Goal: Task Accomplishment & Management: Manage account settings

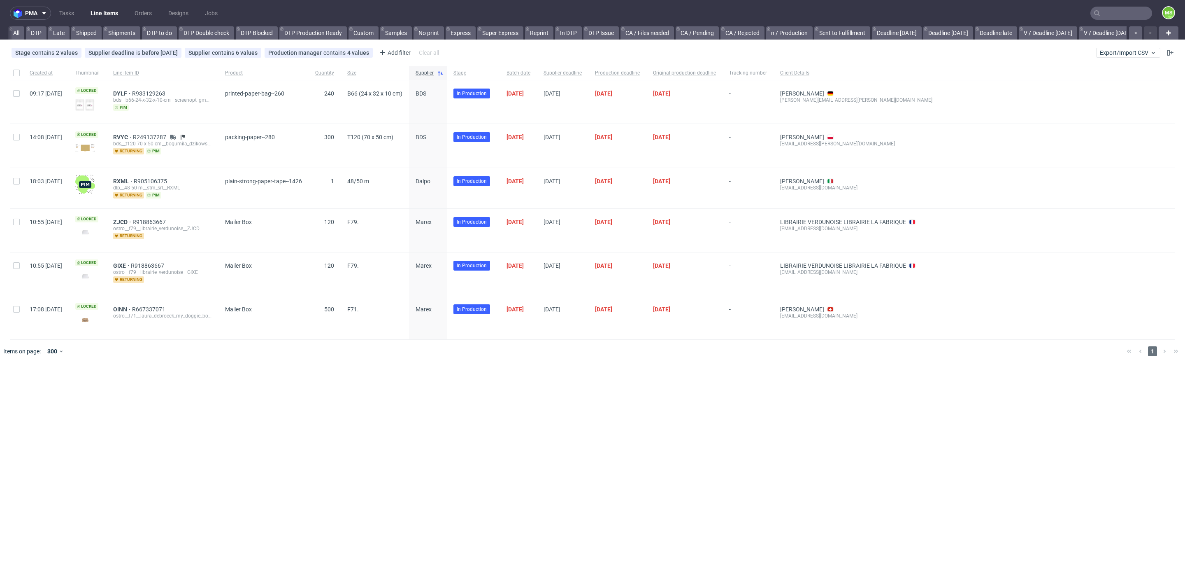
scroll to position [0, 1116]
click at [407, 35] on link "bds prod (12:00)" at bounding box center [409, 32] width 52 height 13
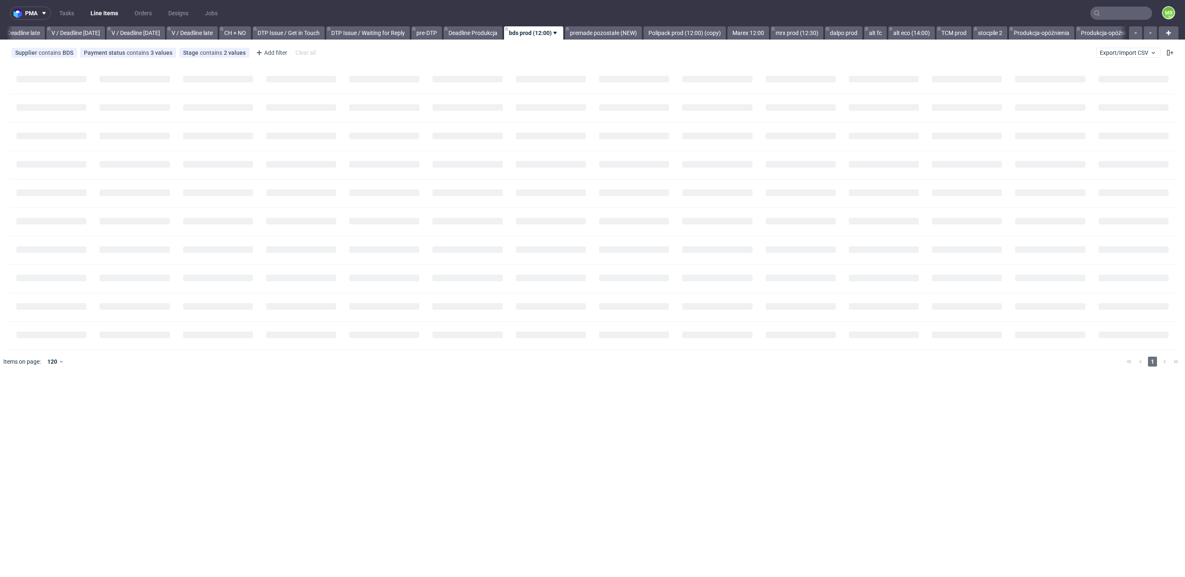
scroll to position [0, 968]
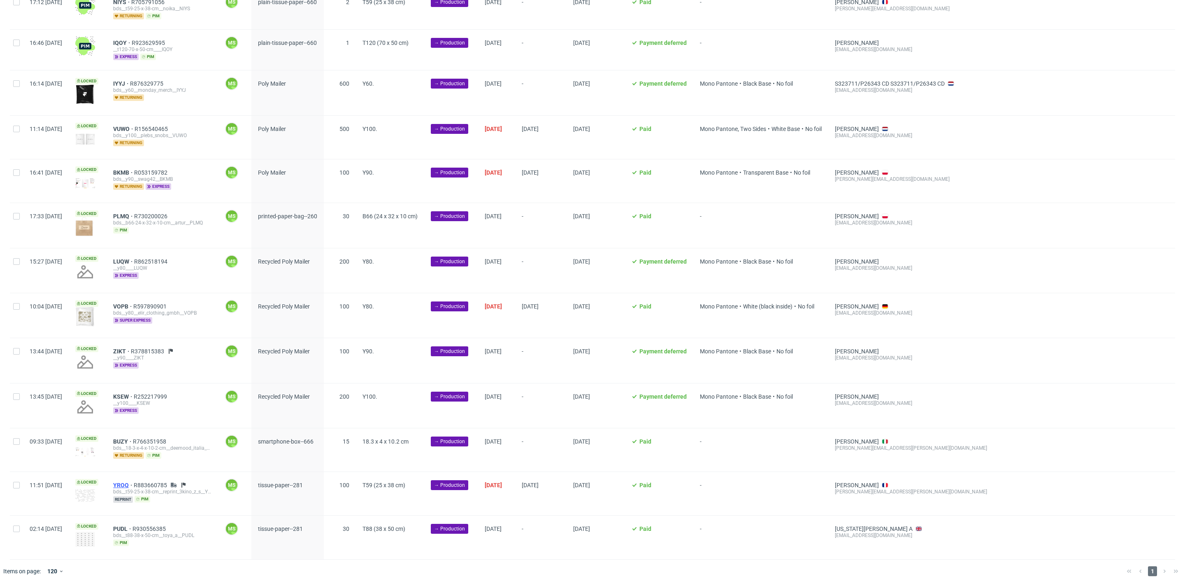
click at [134, 482] on span "YROQ" at bounding box center [123, 485] width 21 height 7
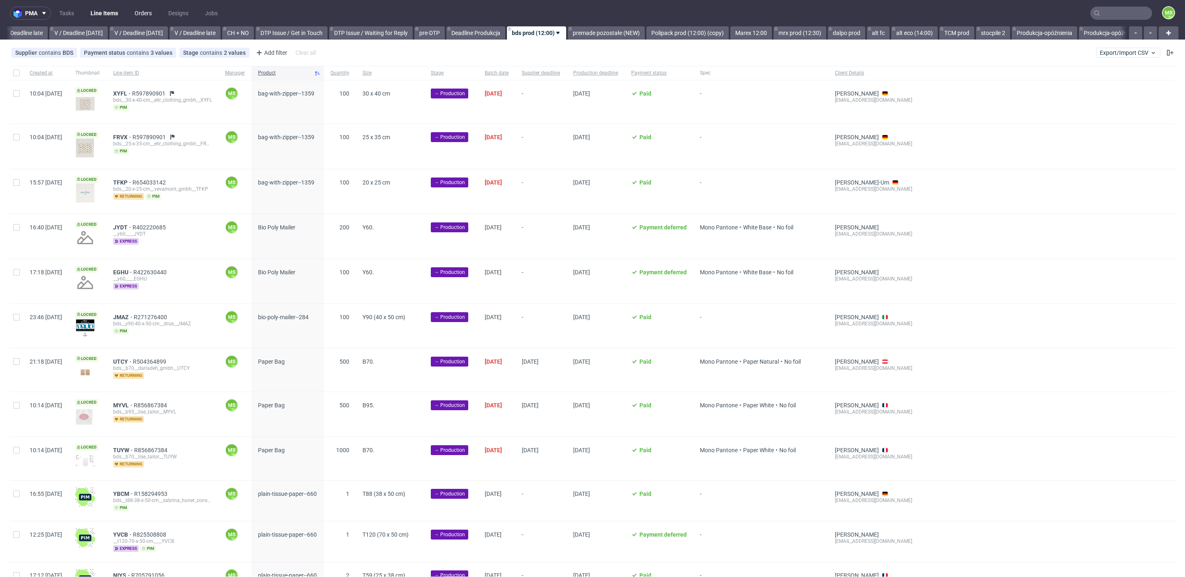
scroll to position [0, 968]
click at [723, 31] on link "Polipack prod (12:00) (copy)" at bounding box center [690, 32] width 82 height 13
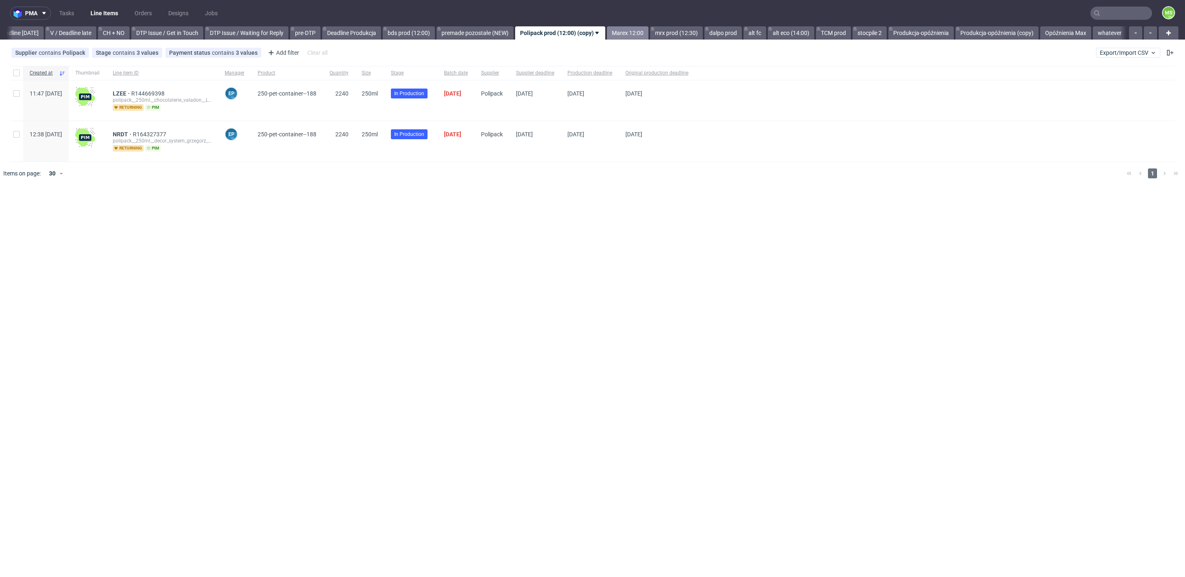
click at [642, 29] on link "Marex 12:00" at bounding box center [628, 32] width 42 height 13
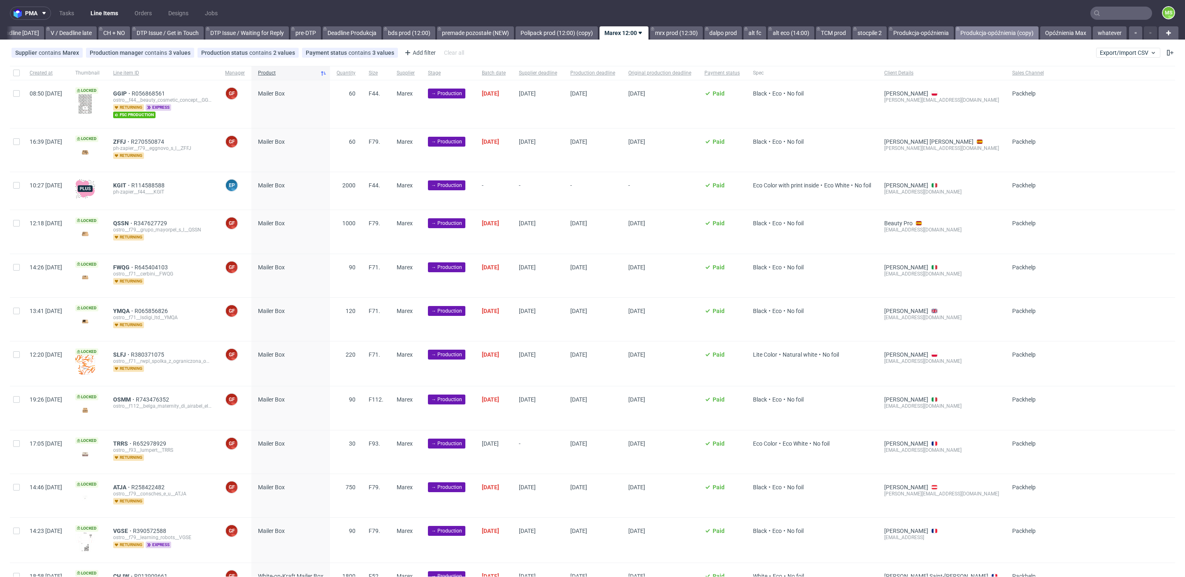
click at [1004, 38] on link "Produkcja-opóźnienia (copy)" at bounding box center [997, 32] width 83 height 13
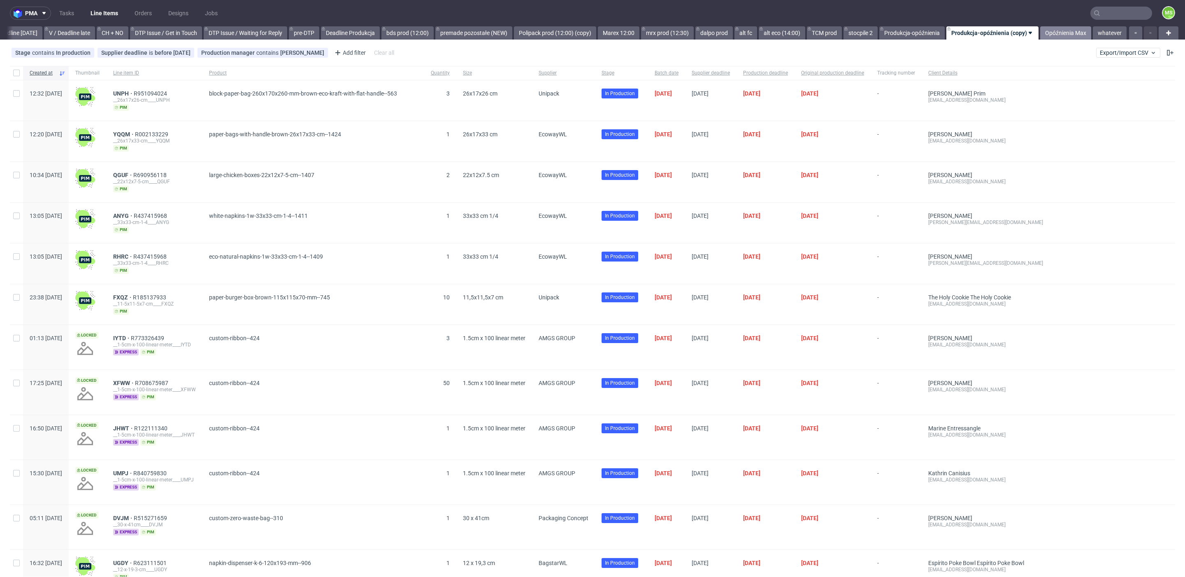
click at [1062, 35] on link "Opóźnienia Max" at bounding box center [1066, 32] width 51 height 13
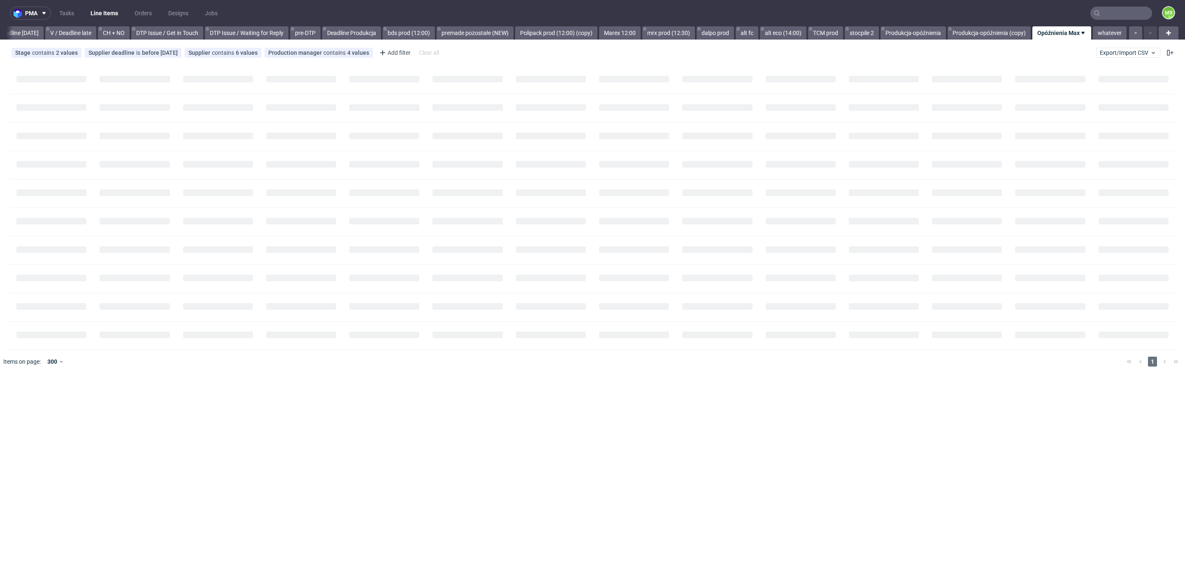
scroll to position [0, 1116]
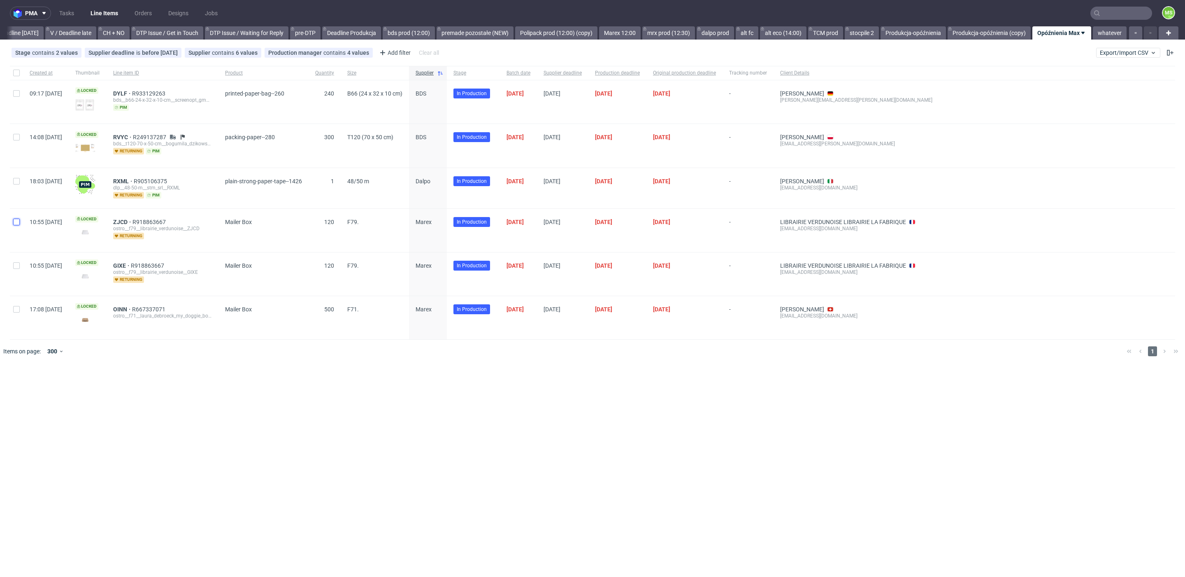
drag, startPoint x: 14, startPoint y: 221, endPoint x: 16, endPoint y: 252, distance: 31.3
click at [14, 221] on input "checkbox" at bounding box center [16, 222] width 7 height 7
checkbox input "true"
drag, startPoint x: 16, startPoint y: 255, endPoint x: 18, endPoint y: 276, distance: 21.1
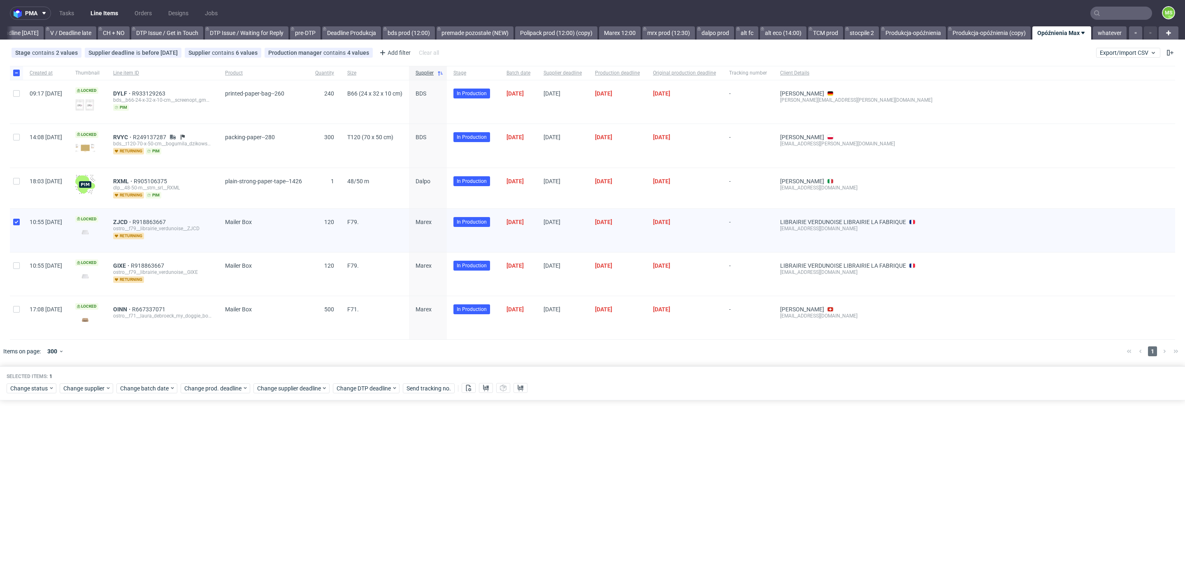
click at [16, 257] on div at bounding box center [16, 273] width 13 height 43
checkbox input "true"
click at [17, 302] on div at bounding box center [16, 317] width 13 height 43
checkbox input "true"
click at [489, 386] on button at bounding box center [486, 388] width 14 height 10
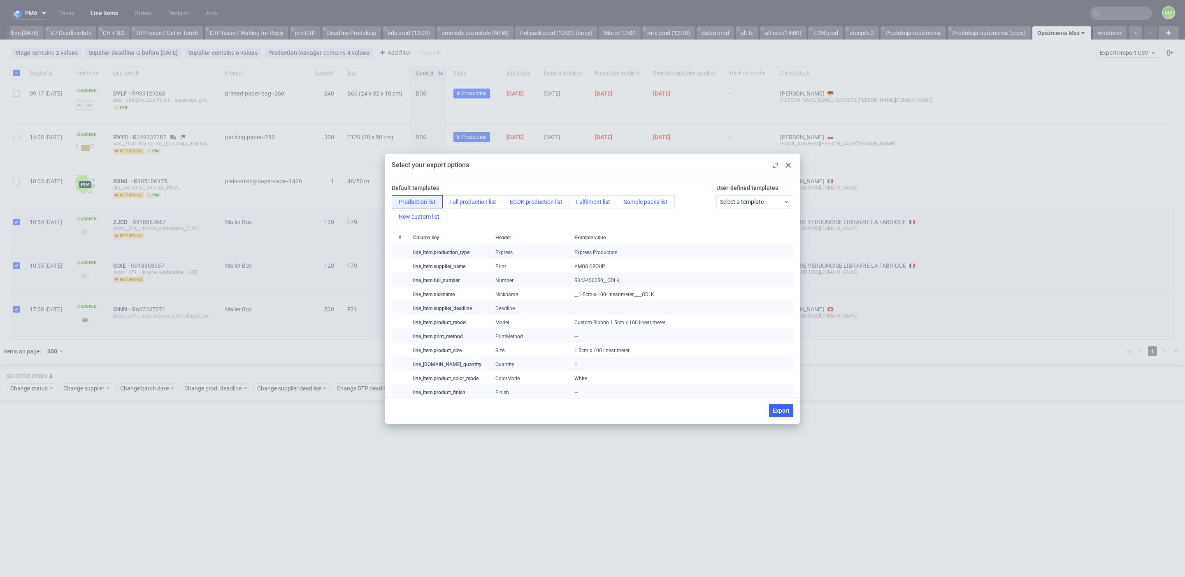
click at [779, 411] on span "Export" at bounding box center [781, 410] width 17 height 6
checkbox input "false"
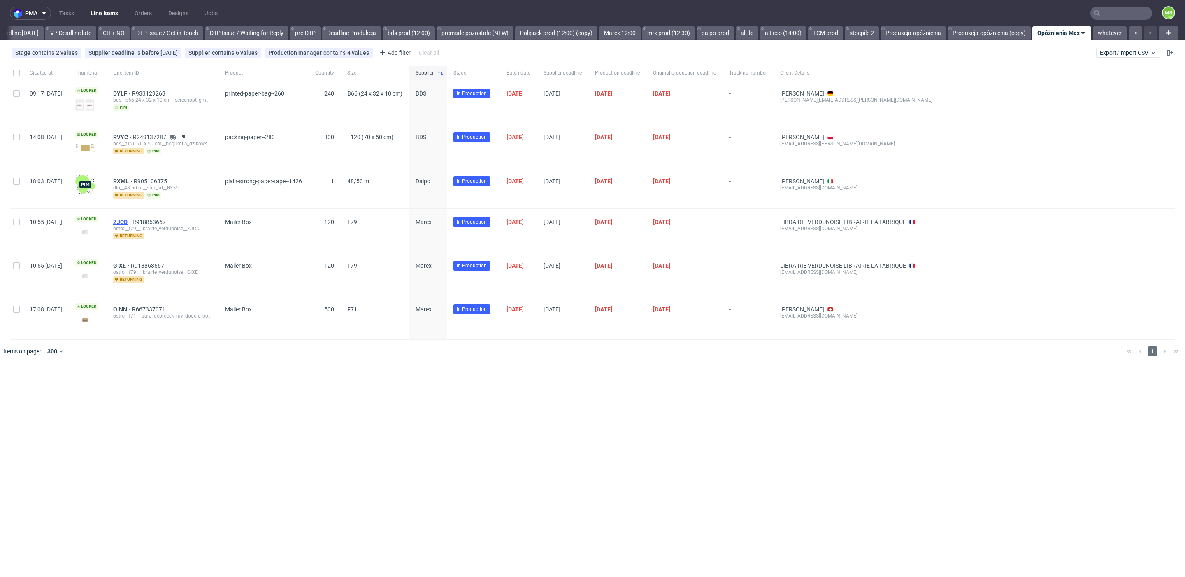
click at [133, 219] on span "ZJCD" at bounding box center [122, 222] width 19 height 7
click at [131, 263] on span "GIXE" at bounding box center [122, 265] width 18 height 7
click at [132, 306] on span "OINN" at bounding box center [122, 309] width 19 height 7
click at [411, 34] on link "bds prod (12:00)" at bounding box center [409, 32] width 52 height 13
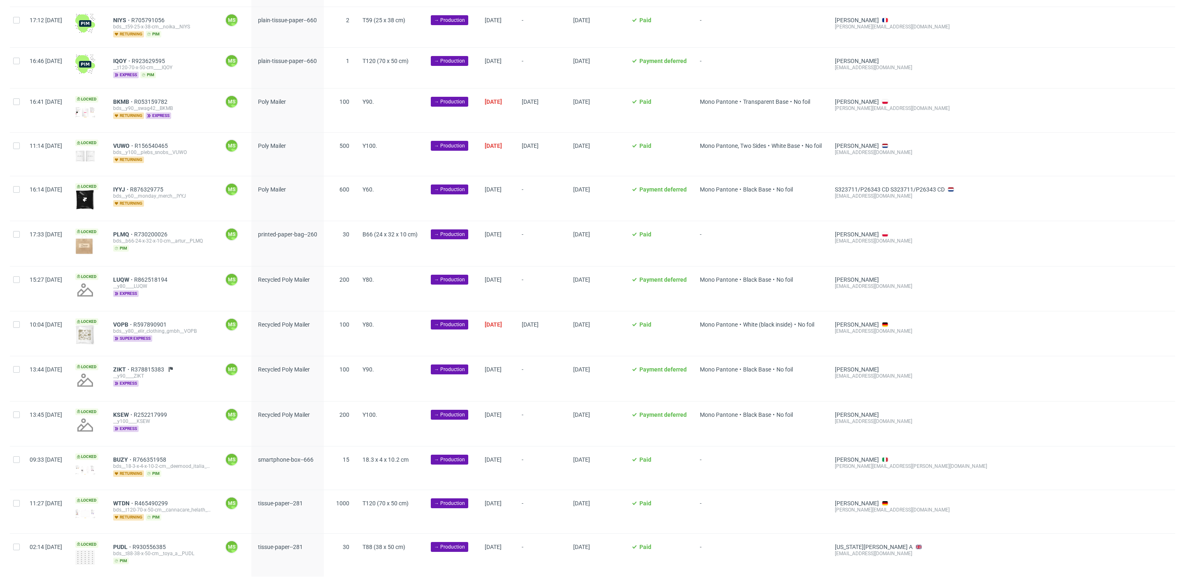
scroll to position [544, 0]
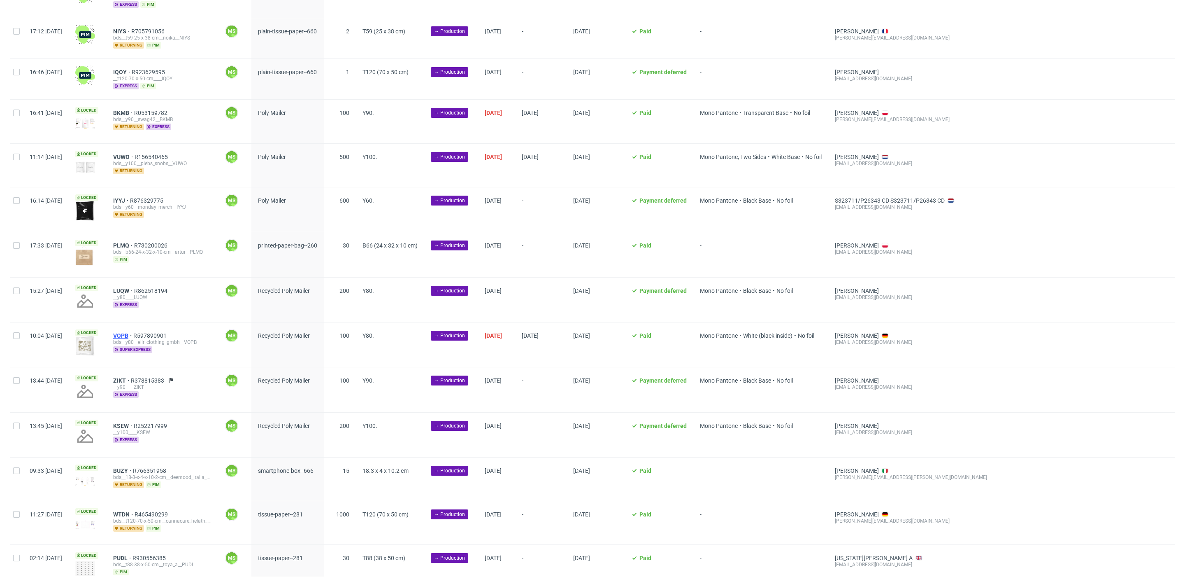
click at [133, 332] on span "VOPB" at bounding box center [123, 335] width 20 height 7
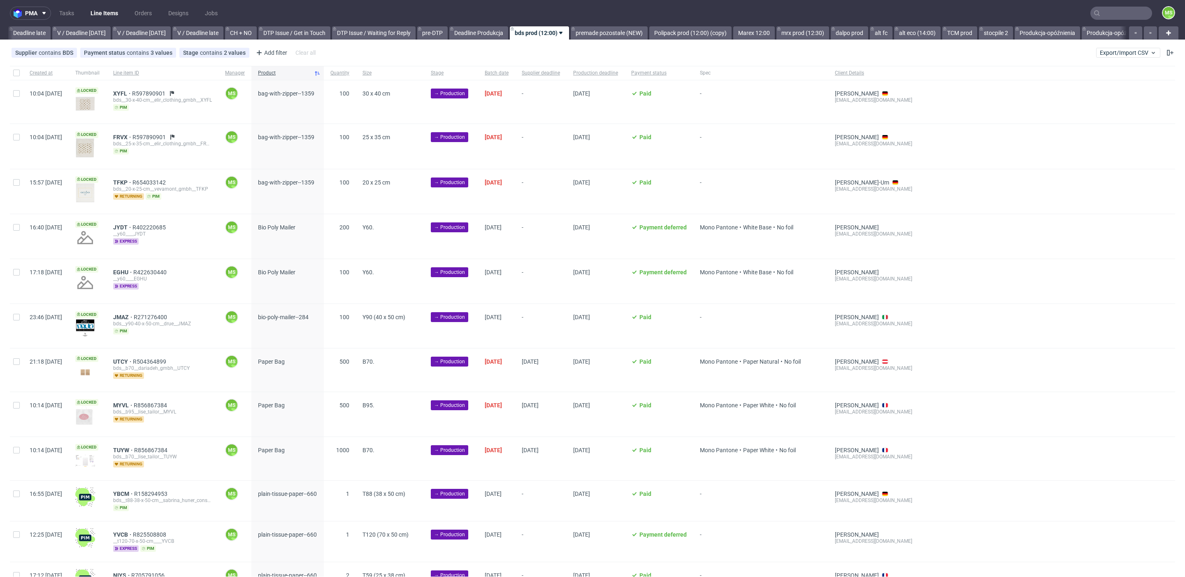
scroll to position [0, 968]
click at [774, 33] on link "Marex 12:00" at bounding box center [754, 32] width 42 height 13
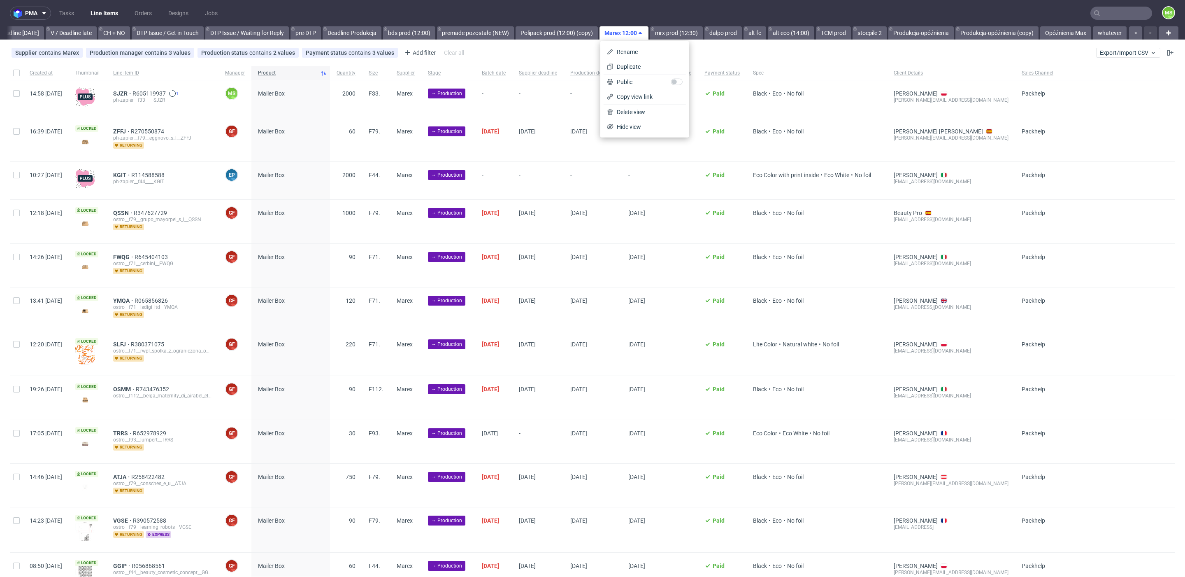
scroll to position [0, 1116]
click at [775, 52] on div "Supplier contains Marex Production manager contains 3 values Ewa Prus, Gajda Fi…" at bounding box center [592, 53] width 1185 height 20
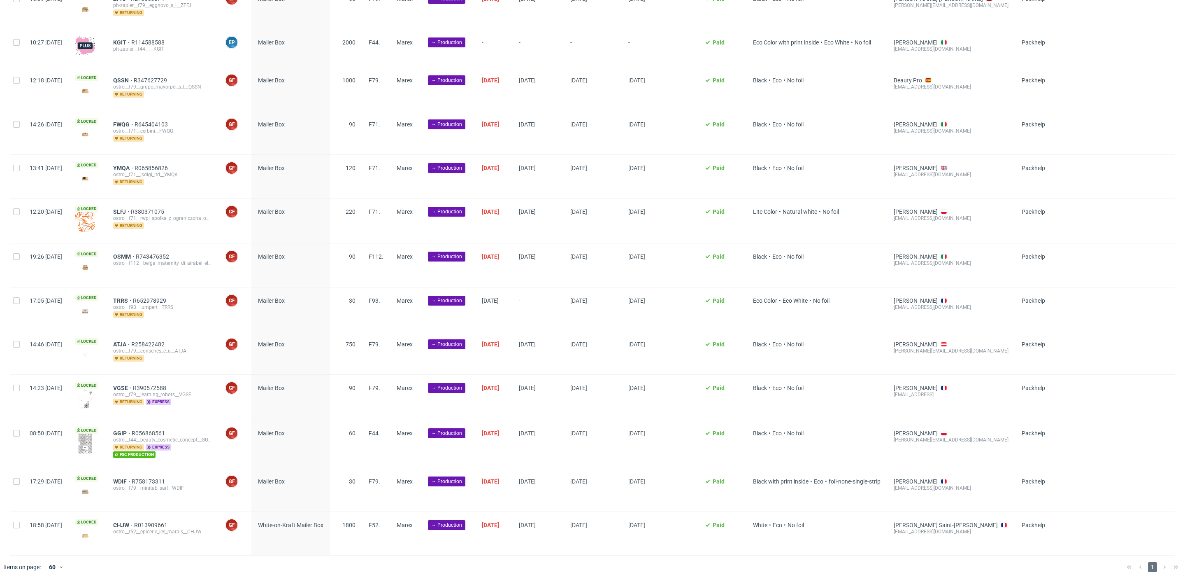
scroll to position [0, 0]
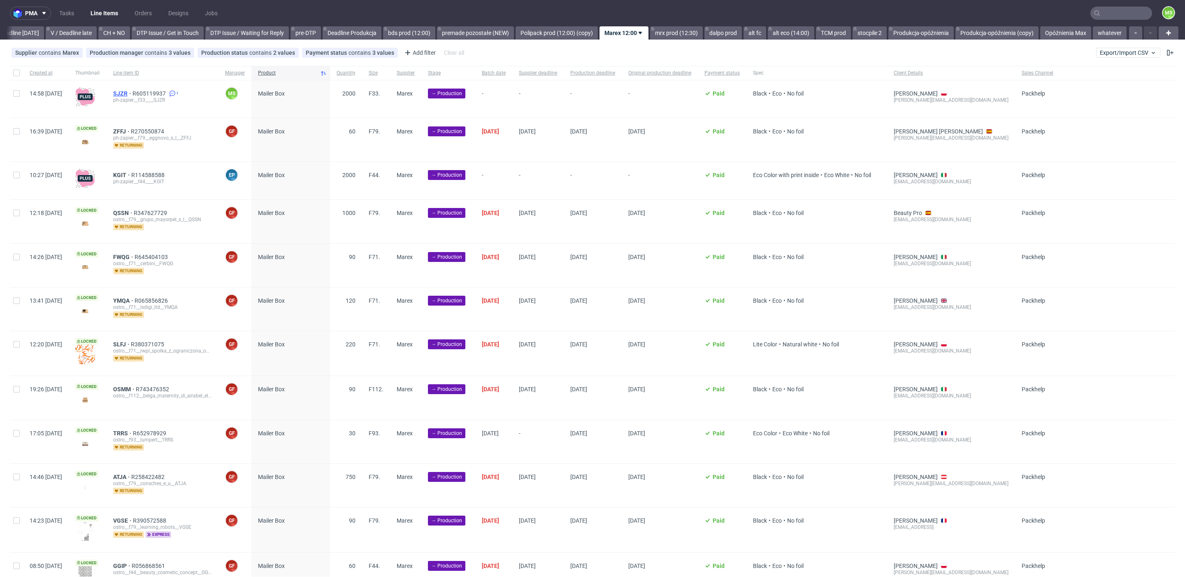
drag, startPoint x: 150, startPoint y: 96, endPoint x: 141, endPoint y: 96, distance: 9.1
click at [142, 96] on div "SJZR R605119937 1 ph-zapier__f33____SJZR" at bounding box center [162, 96] width 99 height 13
click at [133, 94] on span "SJZR" at bounding box center [122, 93] width 19 height 7
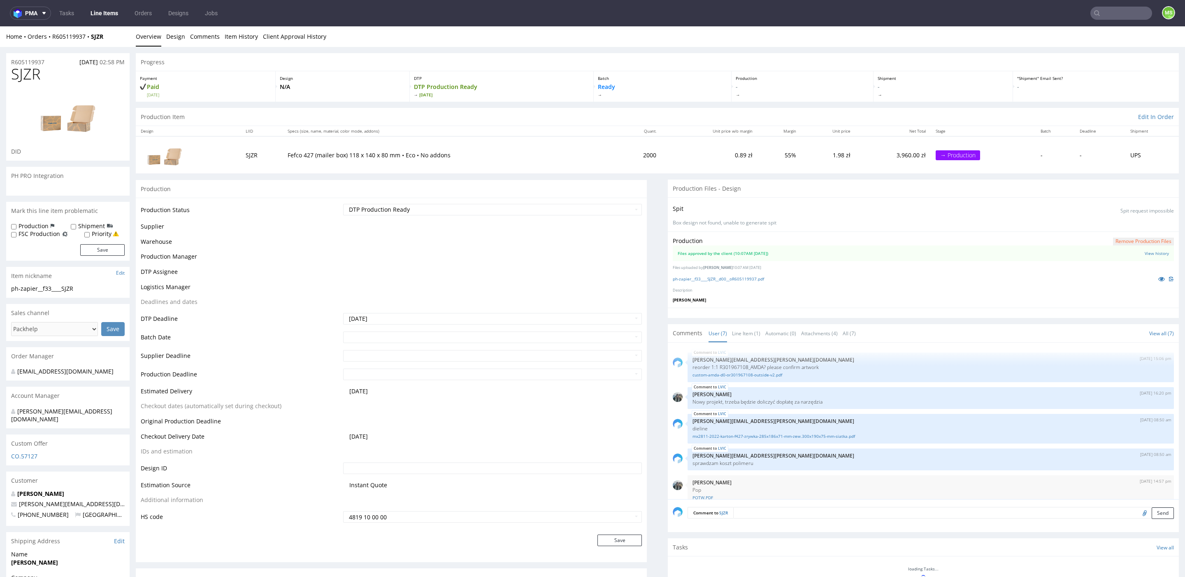
scroll to position [84, 0]
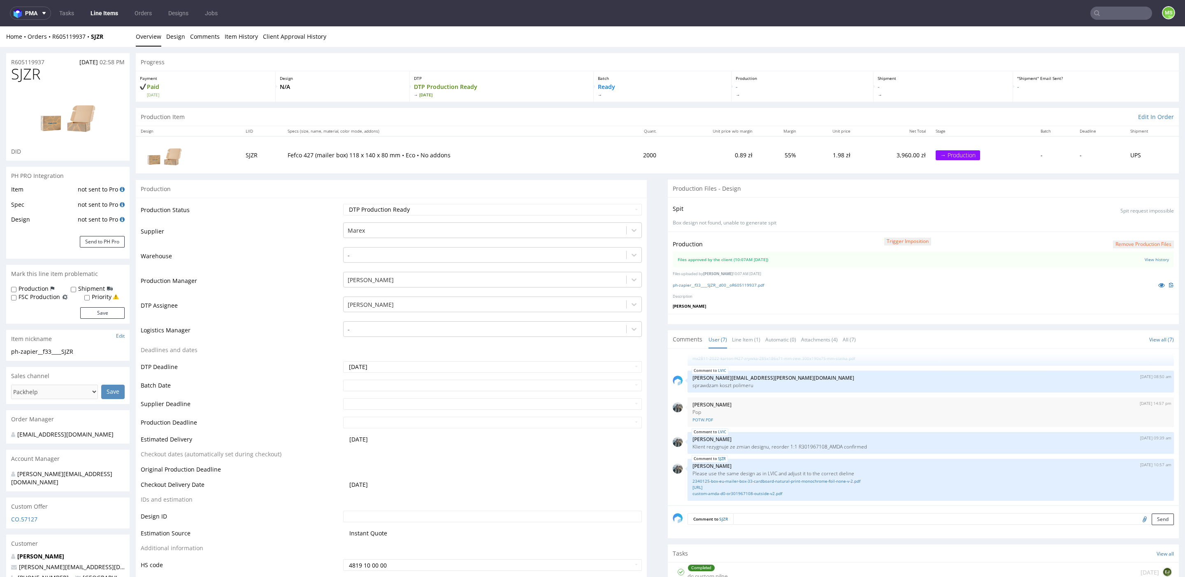
drag, startPoint x: 641, startPoint y: 22, endPoint x: 339, endPoint y: 26, distance: 302.1
click at [641, 22] on nav "pma Tasks Line Items Orders Designs Jobs MS" at bounding box center [592, 13] width 1185 height 26
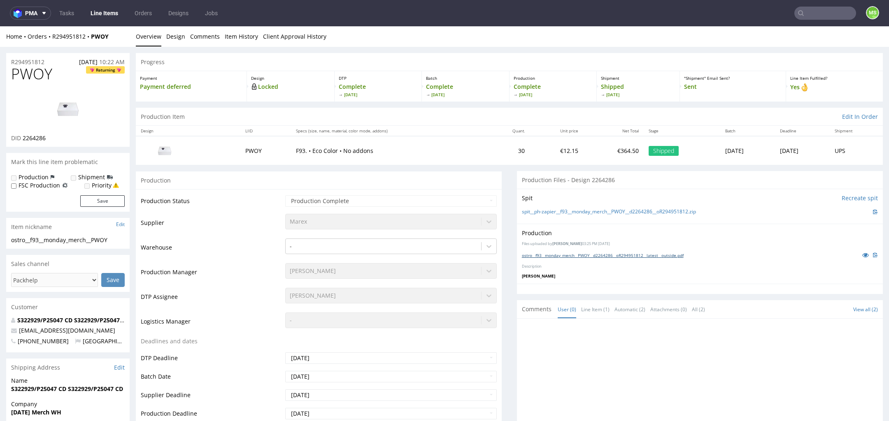
click at [560, 255] on link "ostro__f93__monday_merch__PWOY__d2264286__oR294951812__latest__outside.pdf" at bounding box center [603, 256] width 162 height 6
drag, startPoint x: 64, startPoint y: 37, endPoint x: 57, endPoint y: 37, distance: 7.0
click at [53, 38] on div "Home Orders R294951812 PWOY" at bounding box center [67, 37] width 123 height 8
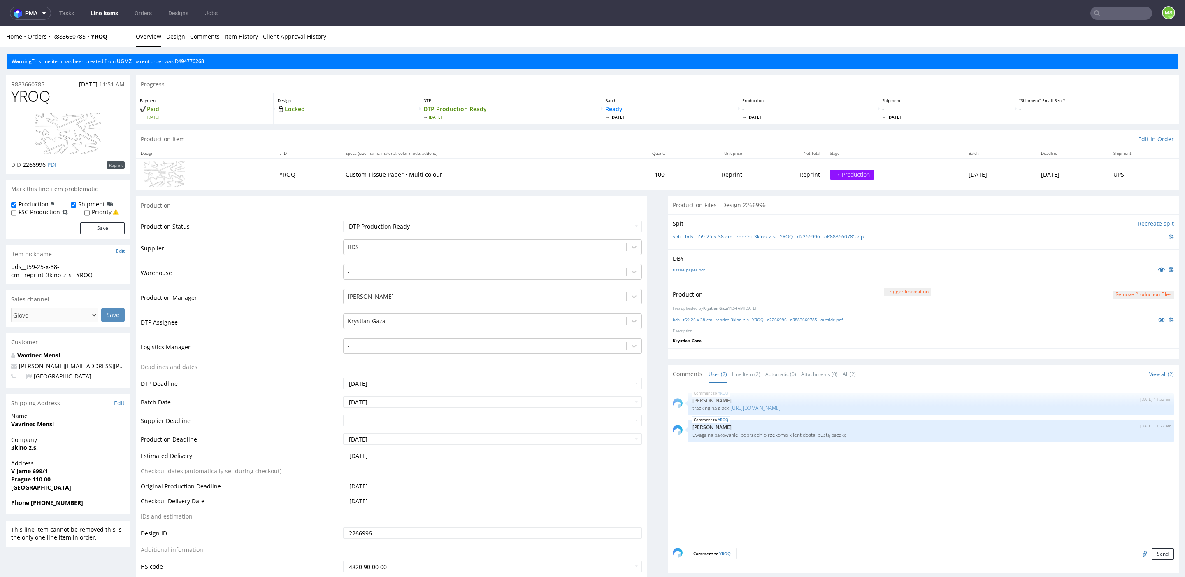
drag, startPoint x: 786, startPoint y: 306, endPoint x: 809, endPoint y: 309, distance: 23.7
click at [809, 309] on p "Files uploaded by Krystian Gaza 11:54 AM October 10th, 2025" at bounding box center [923, 308] width 501 height 5
click at [808, 296] on div "Production Trigger Imposition Remove production files" at bounding box center [923, 294] width 501 height 15
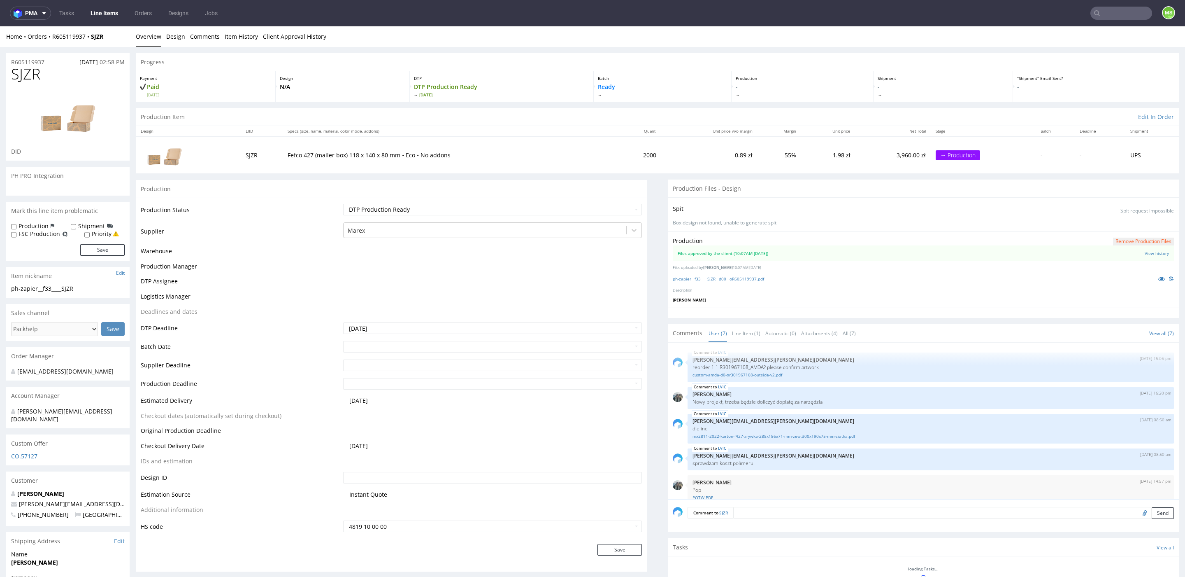
scroll to position [84, 0]
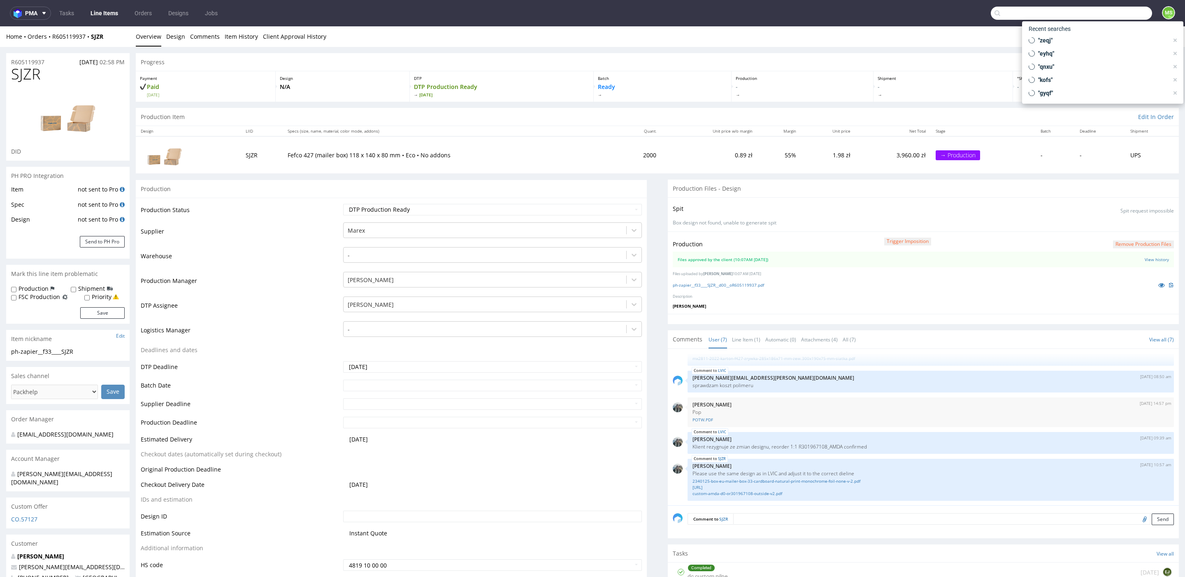
click at [1120, 14] on input "text" at bounding box center [1071, 13] width 161 height 13
click at [107, 15] on link "Line Items" at bounding box center [104, 13] width 37 height 13
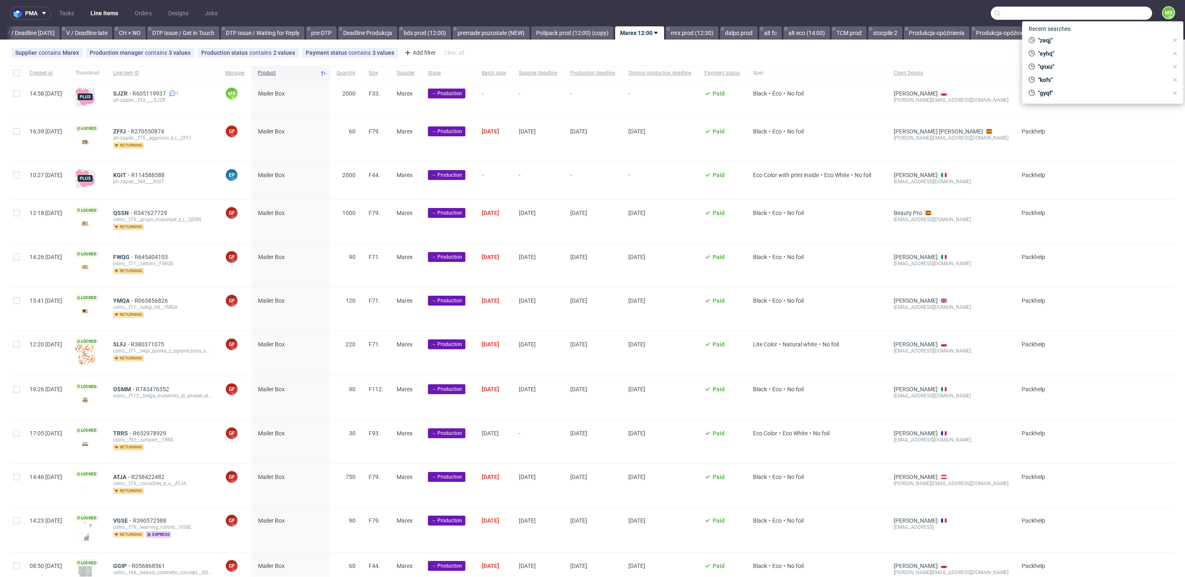
click at [922, 11] on nav "pma Tasks Line Items Orders Designs Jobs MS" at bounding box center [592, 13] width 1185 height 26
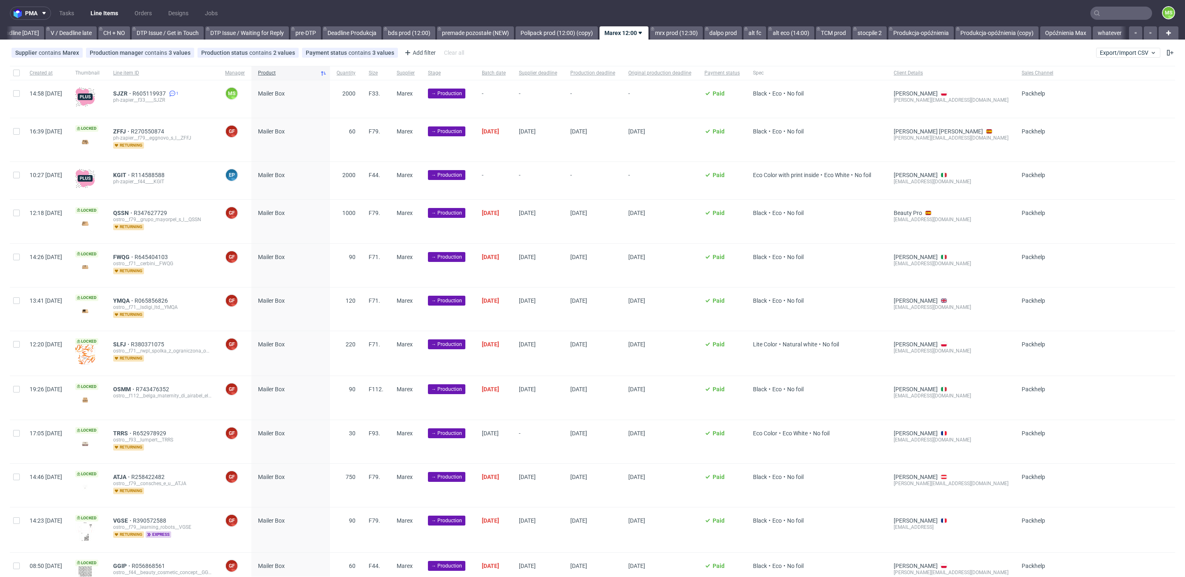
scroll to position [0, 1126]
click at [1118, 54] on span "Export/Import CSV" at bounding box center [1128, 52] width 57 height 7
click at [1091, 81] on link "Import shipments CSV" at bounding box center [1099, 85] width 96 height 13
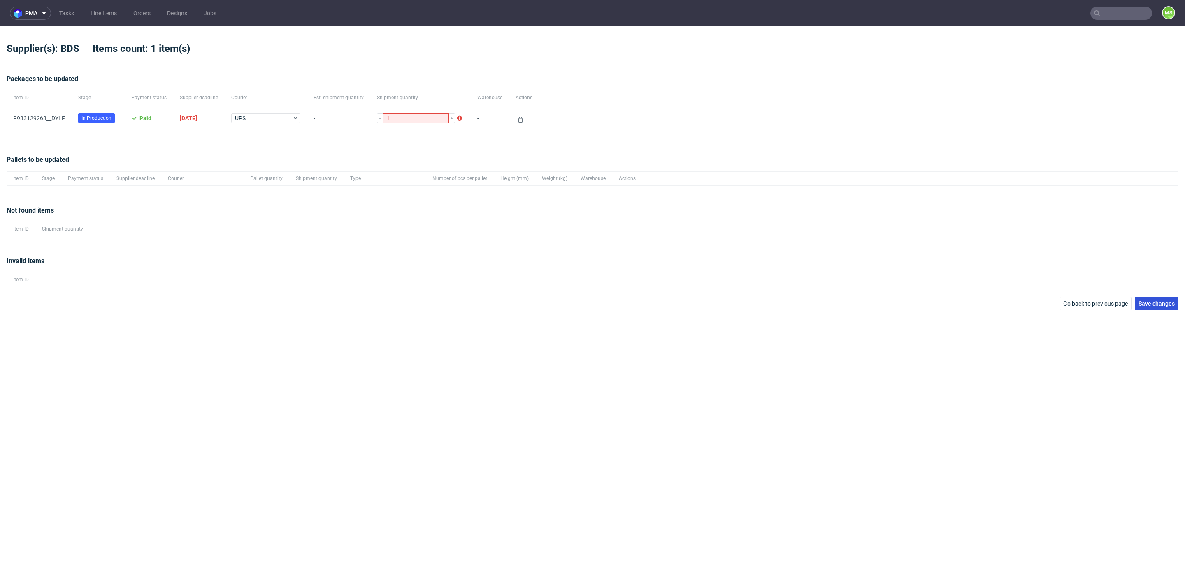
click at [1171, 306] on button "Save changes" at bounding box center [1157, 303] width 44 height 13
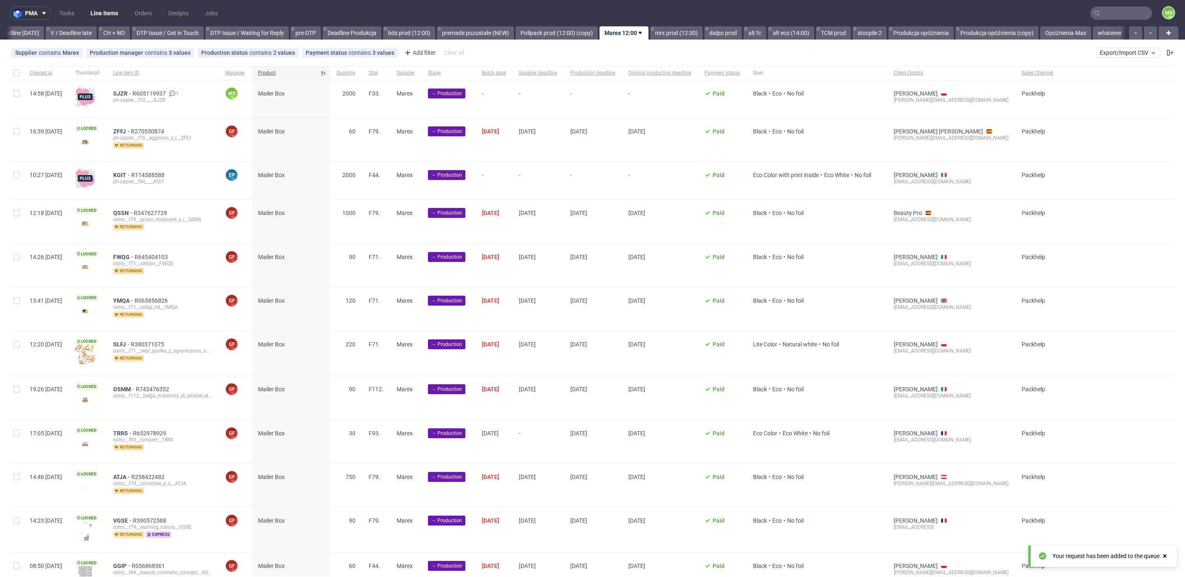
scroll to position [0, 1126]
click at [391, 30] on link "bds prod (12:00)" at bounding box center [409, 32] width 52 height 13
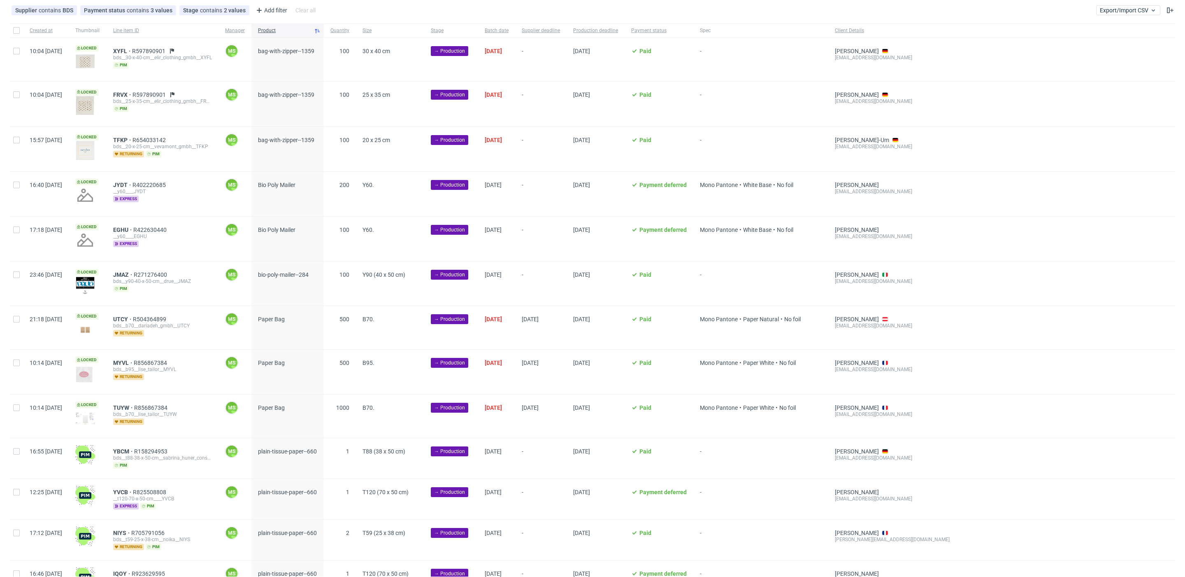
scroll to position [43, 0]
click at [132, 47] on span "XYFL" at bounding box center [122, 50] width 19 height 7
click at [133, 91] on span "FRVX" at bounding box center [122, 94] width 19 height 7
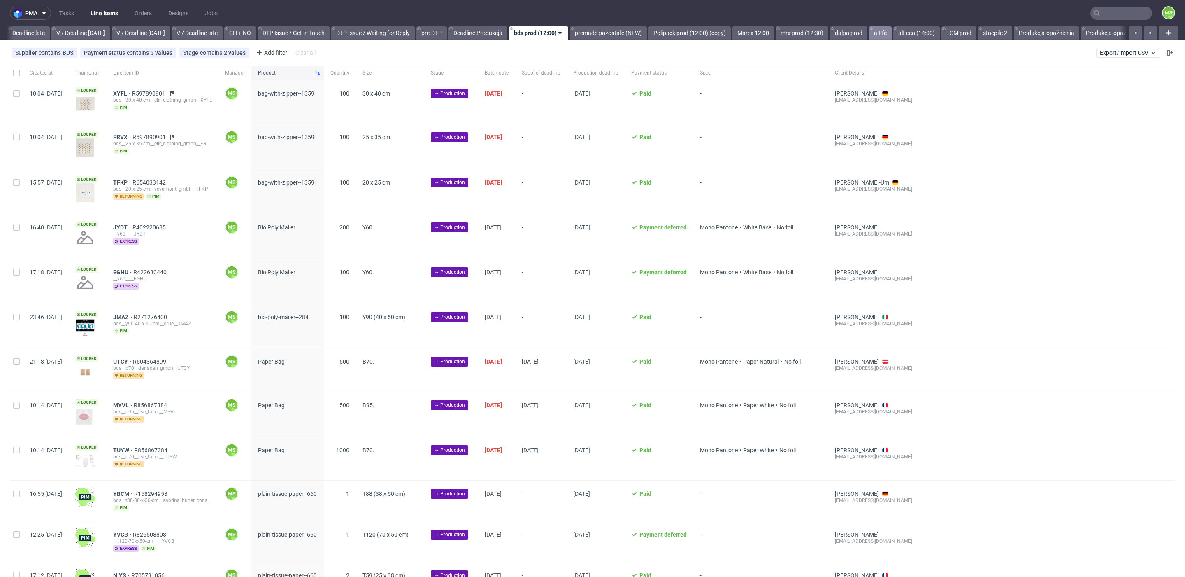
click at [892, 35] on link "alt fc" at bounding box center [880, 32] width 23 height 13
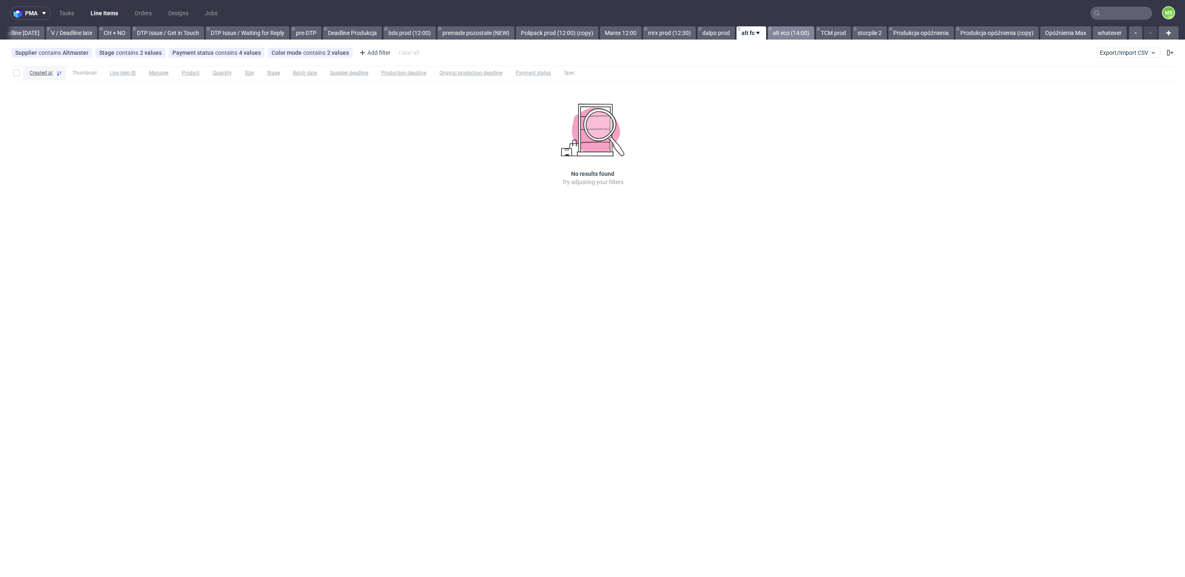
click at [794, 30] on link "alt eco (14:00)" at bounding box center [791, 32] width 47 height 13
drag, startPoint x: 834, startPoint y: 35, endPoint x: 826, endPoint y: 56, distance: 22.5
click at [833, 36] on link "TCM prod" at bounding box center [833, 32] width 35 height 13
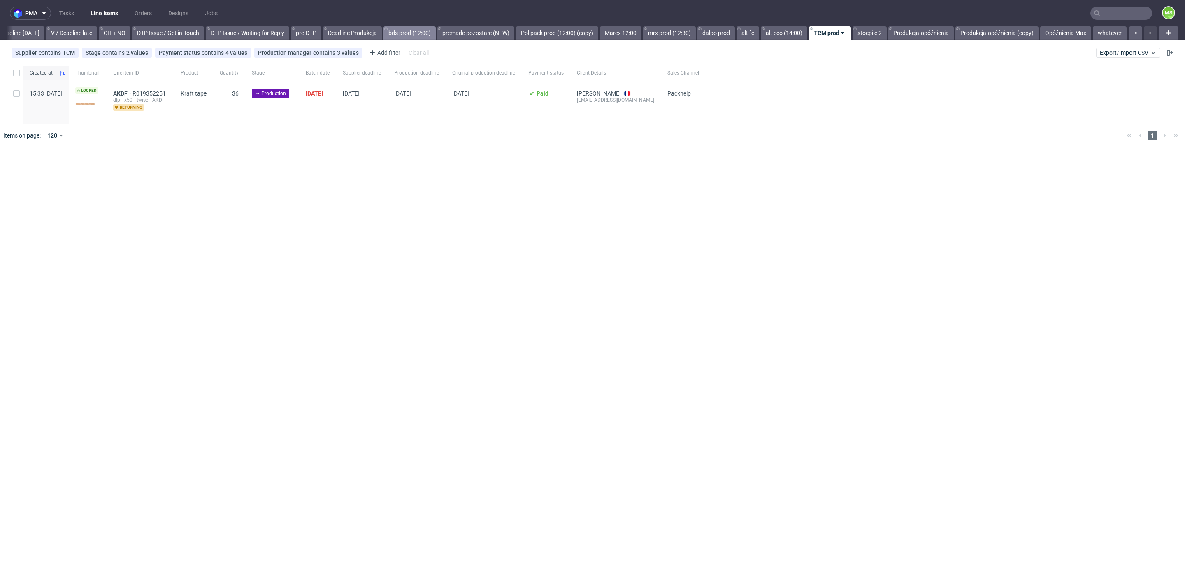
click at [415, 35] on link "bds prod (12:00)" at bounding box center [410, 32] width 52 height 13
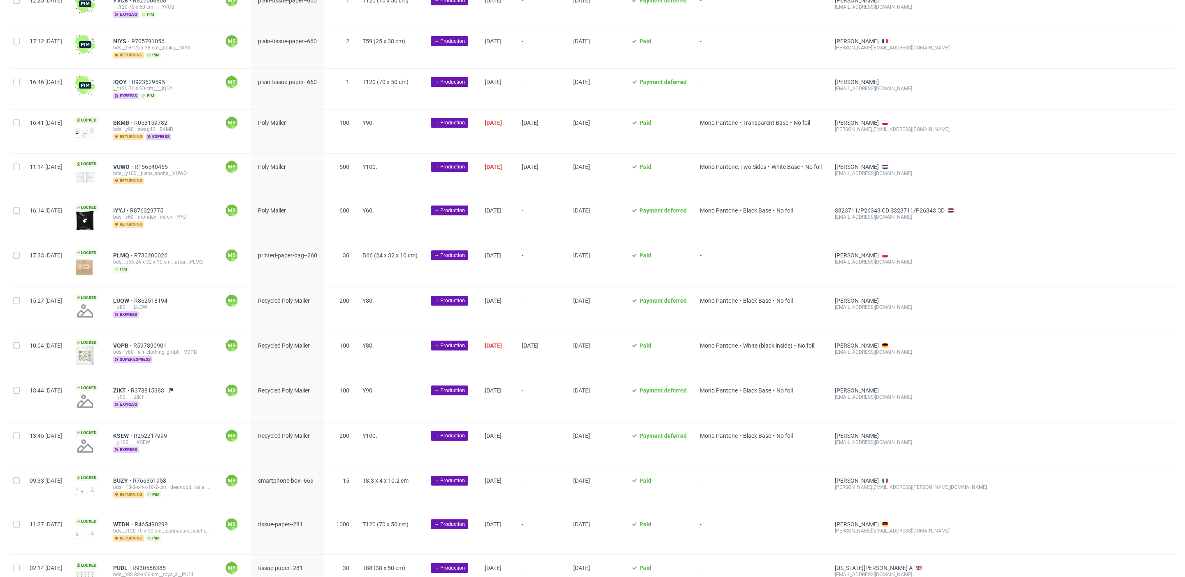
scroll to position [617, 0]
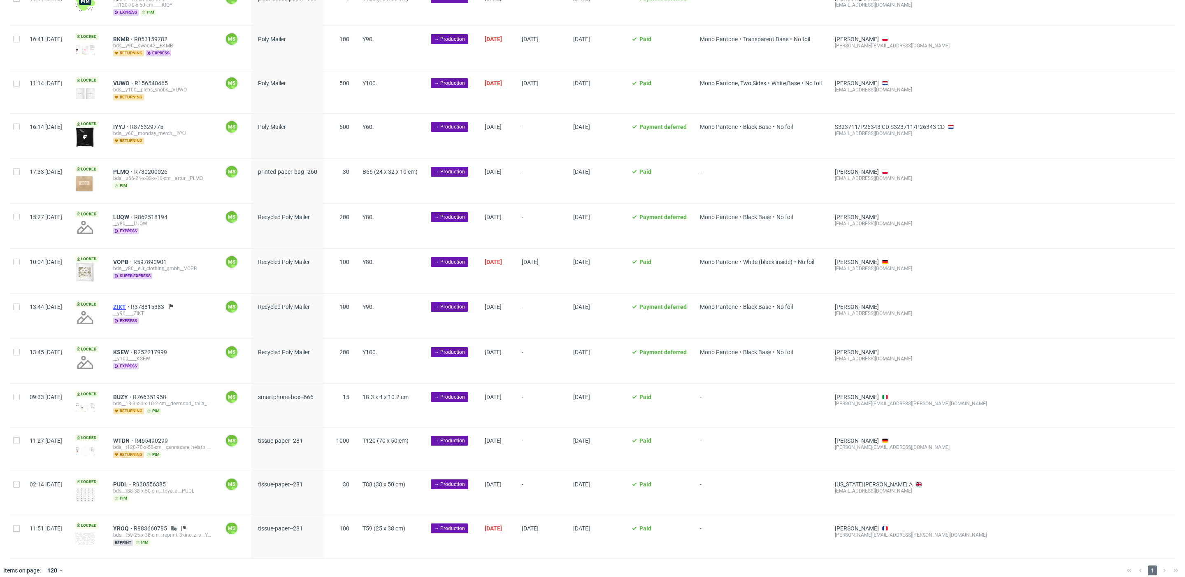
click at [131, 303] on span "ZIKT" at bounding box center [122, 306] width 18 height 7
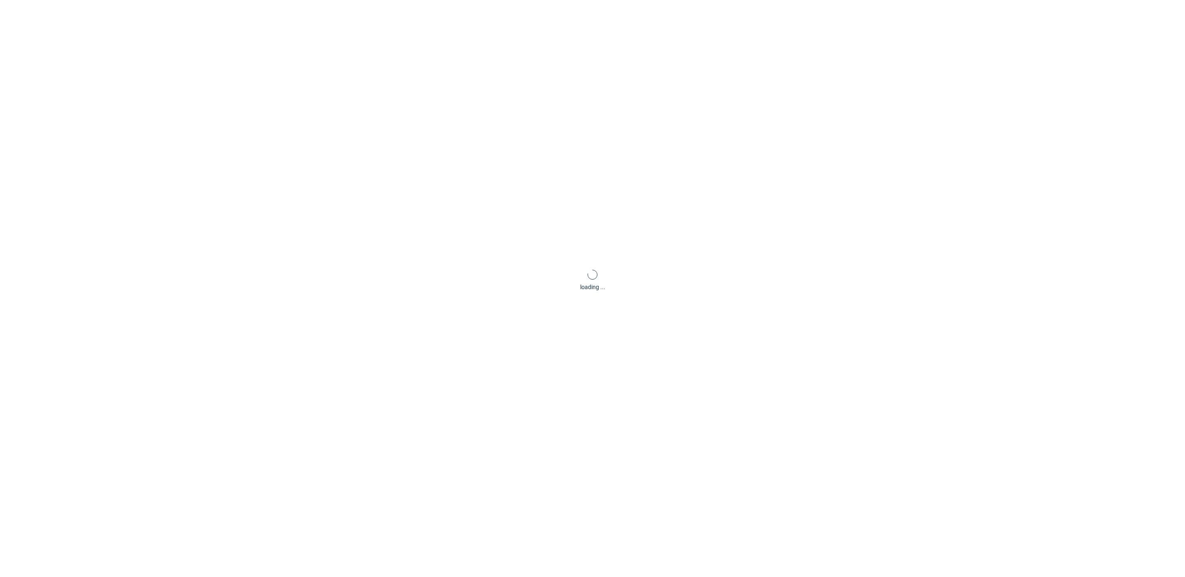
scroll to position [2, 0]
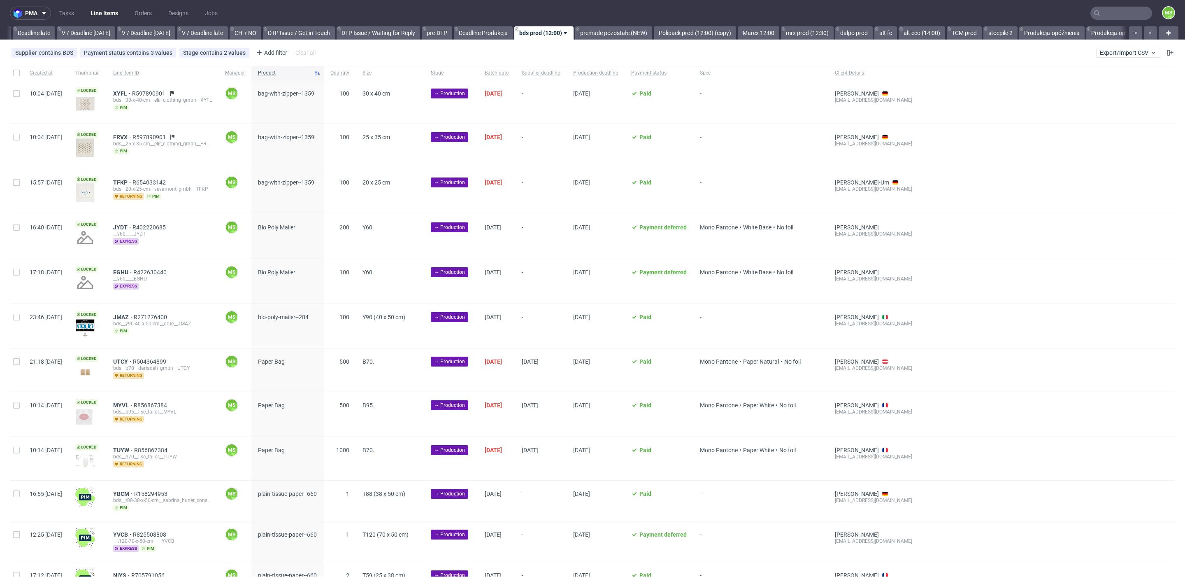
scroll to position [0, 968]
click at [1120, 54] on span "Export/Import CSV" at bounding box center [1128, 52] width 57 height 7
click at [1108, 86] on link "Import shipments CSV" at bounding box center [1099, 85] width 96 height 13
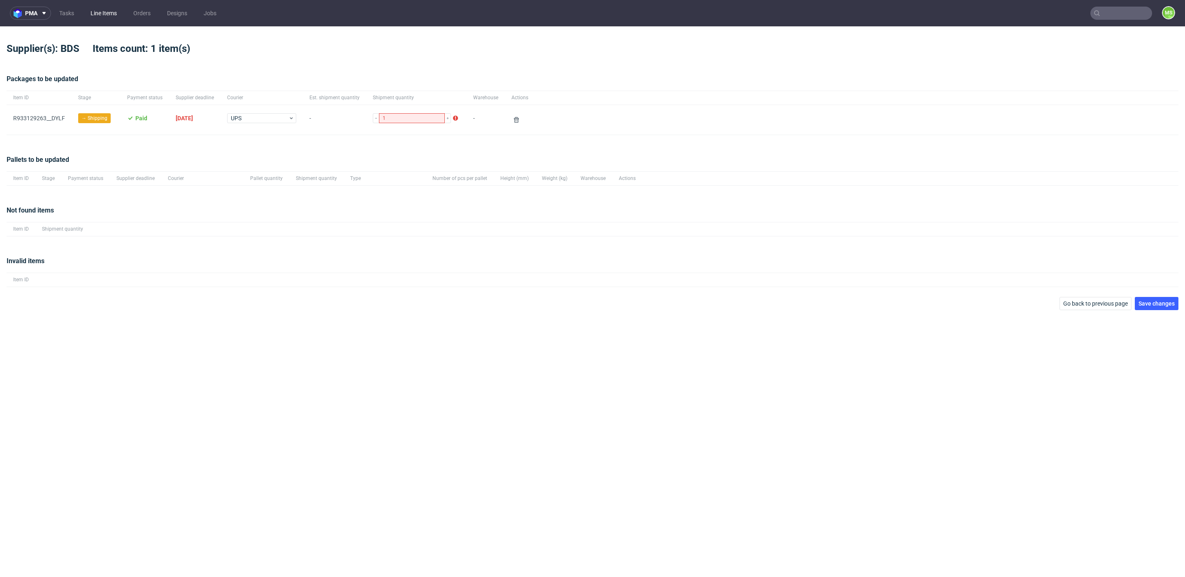
click at [98, 16] on link "Line Items" at bounding box center [104, 13] width 36 height 13
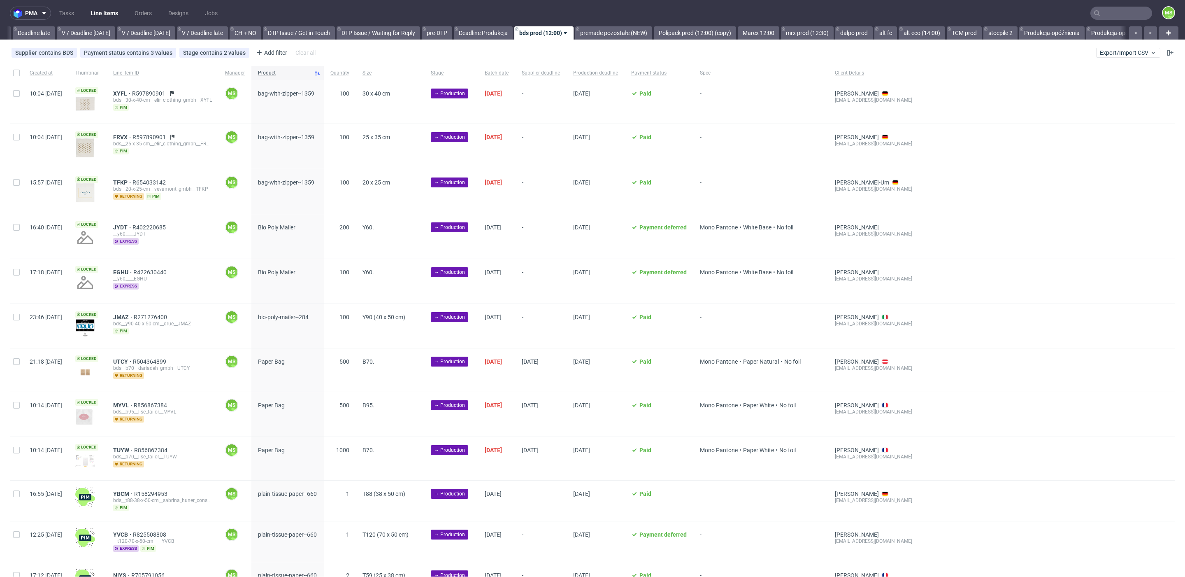
scroll to position [0, 968]
click at [1053, 33] on link "Produkcja-opóźnienia" at bounding box center [1046, 32] width 65 height 13
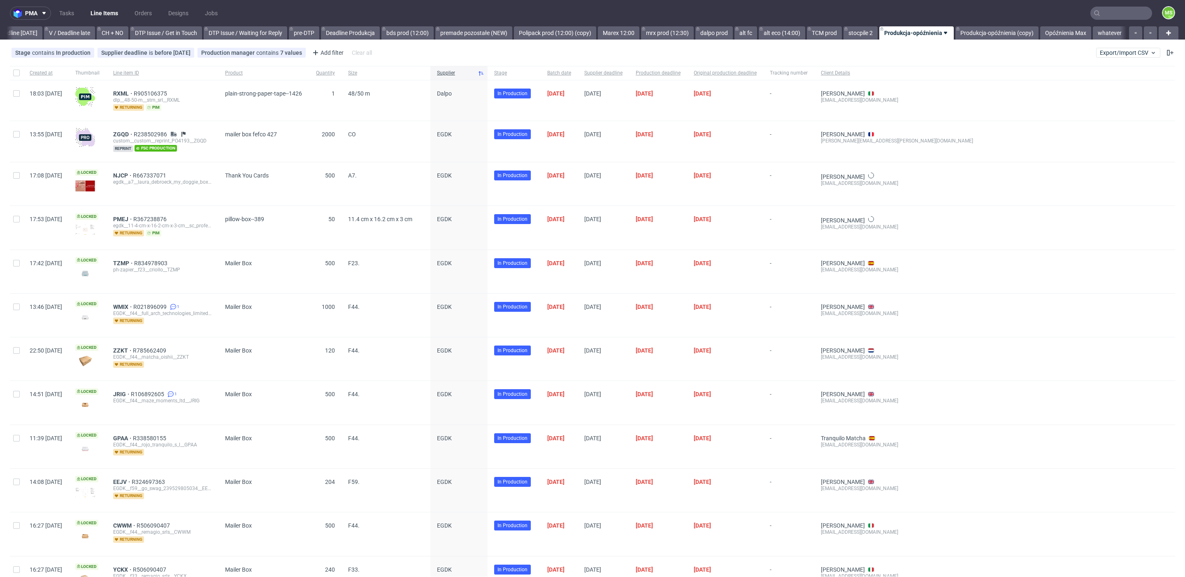
scroll to position [0, 1127]
click at [1055, 30] on link "Opóźnienia Max" at bounding box center [1066, 32] width 51 height 13
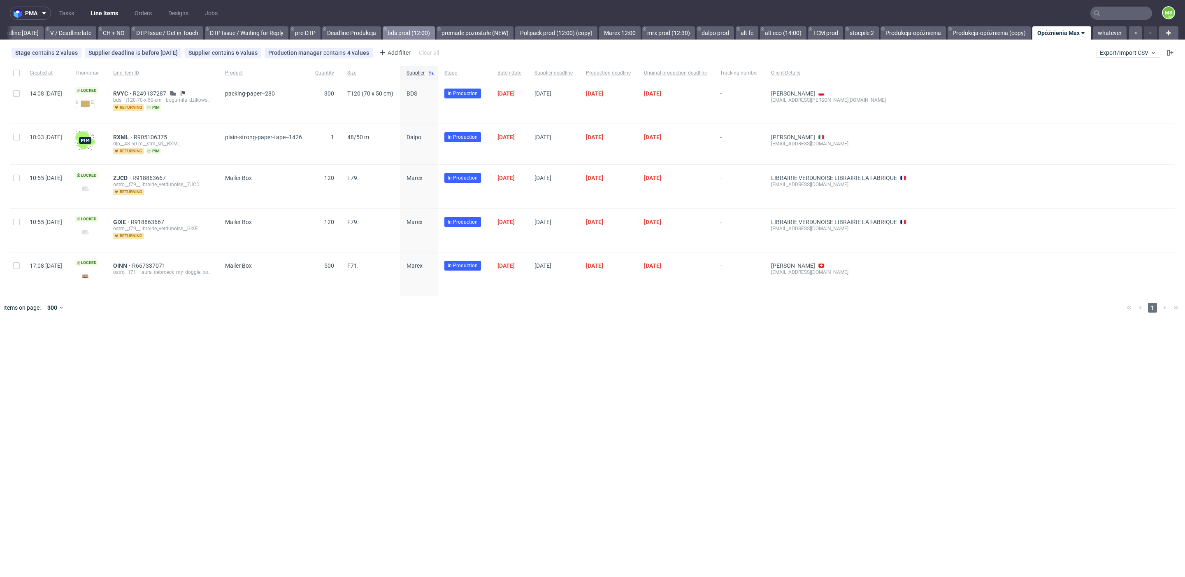
click at [411, 29] on link "bds prod (12:00)" at bounding box center [409, 32] width 52 height 13
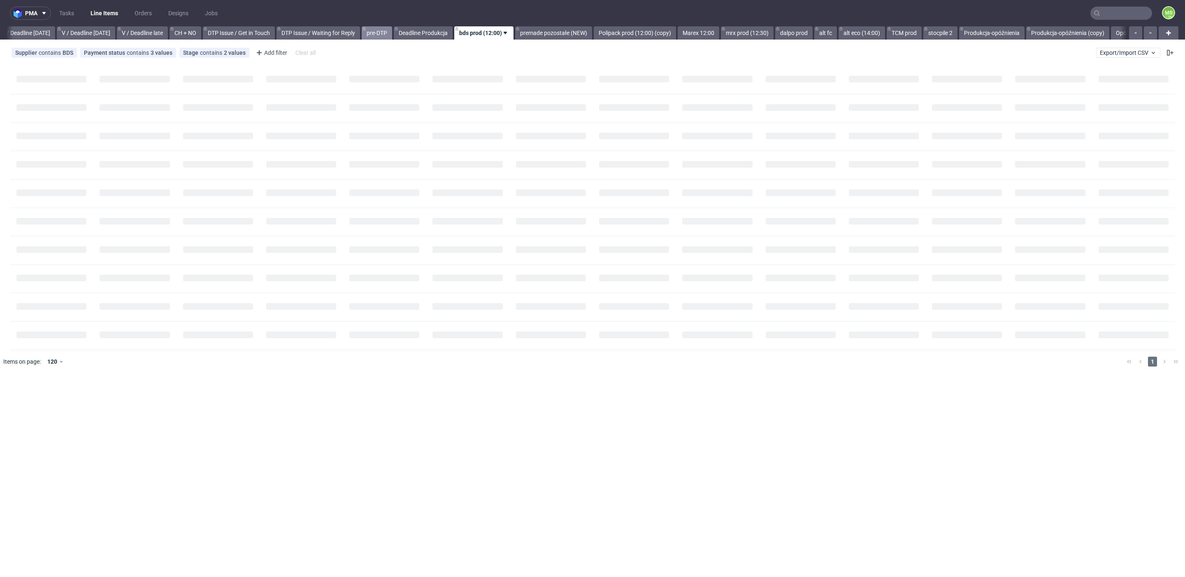
scroll to position [0, 968]
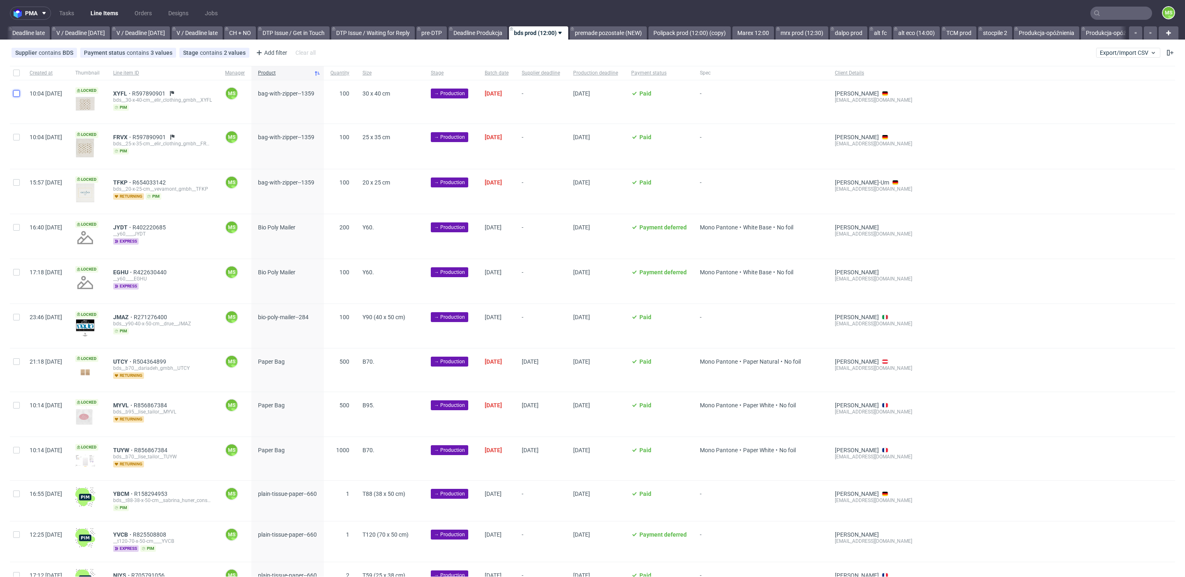
click at [15, 95] on input "checkbox" at bounding box center [16, 93] width 7 height 7
checkbox input "true"
click at [11, 138] on div at bounding box center [16, 146] width 13 height 44
checkbox input "true"
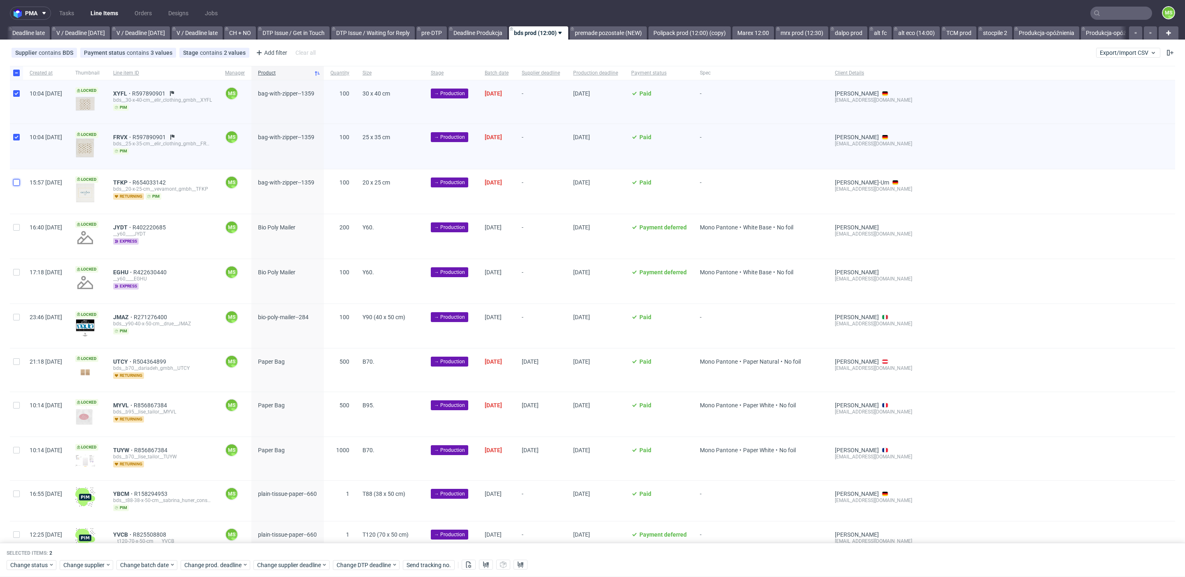
drag, startPoint x: 14, startPoint y: 179, endPoint x: 16, endPoint y: 185, distance: 6.1
click at [14, 179] on input "checkbox" at bounding box center [16, 182] width 7 height 7
checkbox input "true"
drag, startPoint x: 21, startPoint y: 226, endPoint x: 22, endPoint y: 234, distance: 7.8
click at [21, 226] on div at bounding box center [16, 236] width 13 height 44
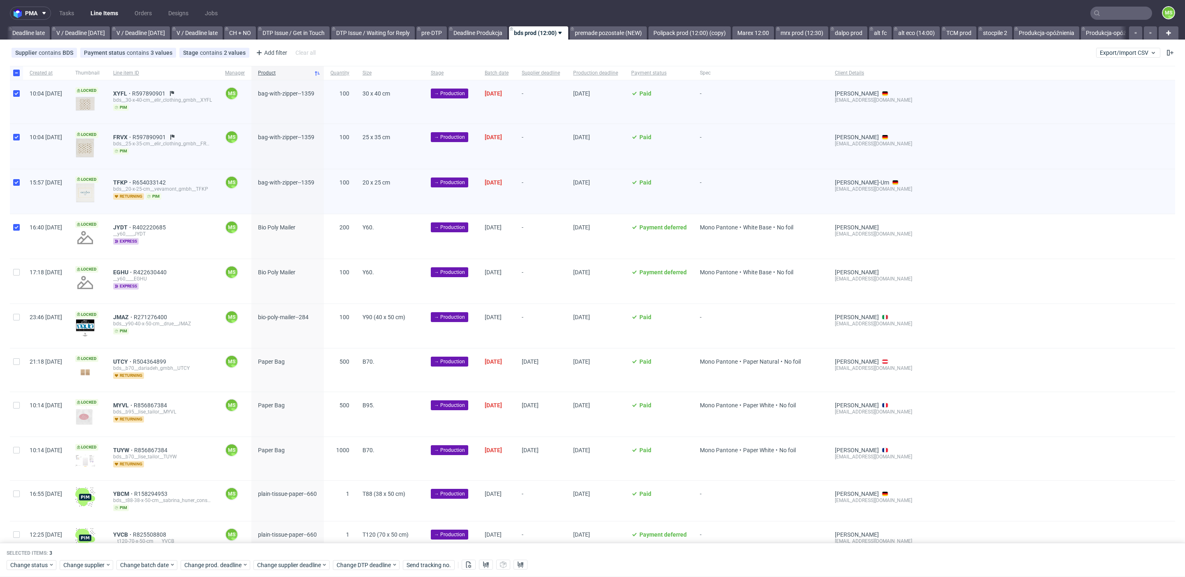
checkbox input "true"
click at [16, 273] on input "checkbox" at bounding box center [16, 272] width 7 height 7
checkbox input "true"
click at [17, 318] on input "checkbox" at bounding box center [16, 317] width 7 height 7
checkbox input "true"
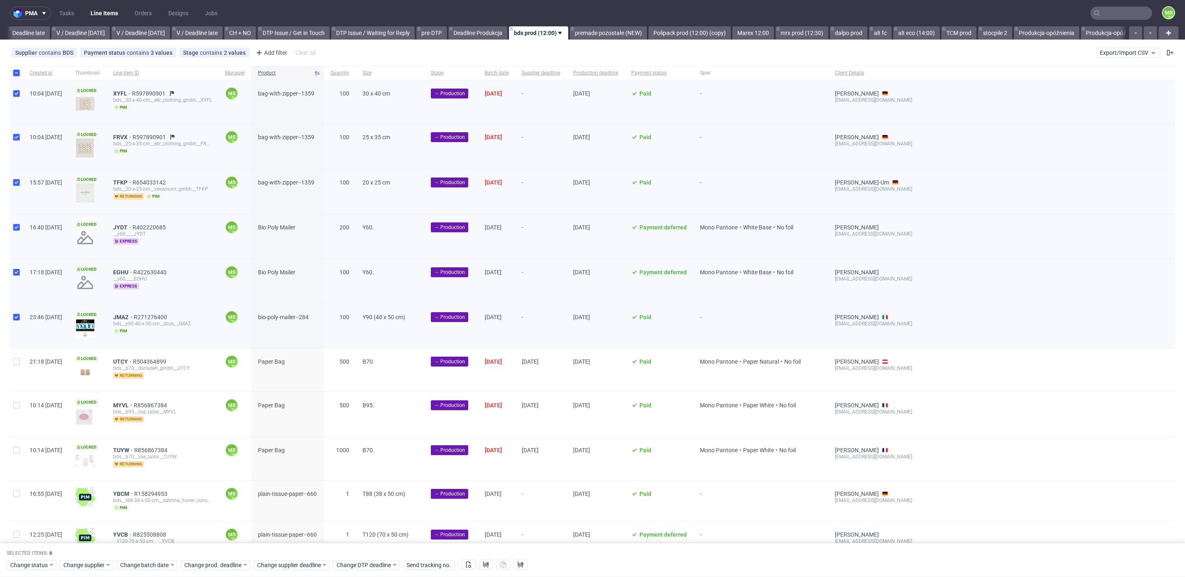
click at [151, 571] on div "Selected items: 6 Change status Change supplier Change batch date Change prod. …" at bounding box center [592, 560] width 1185 height 34
click at [151, 568] on div "Change batch date" at bounding box center [146, 565] width 61 height 10
click at [149, 491] on button "13" at bounding box center [145, 490] width 13 height 13
drag, startPoint x: 211, startPoint y: 547, endPoint x: 215, endPoint y: 562, distance: 16.2
click at [212, 549] on span "Save" at bounding box center [214, 548] width 13 height 6
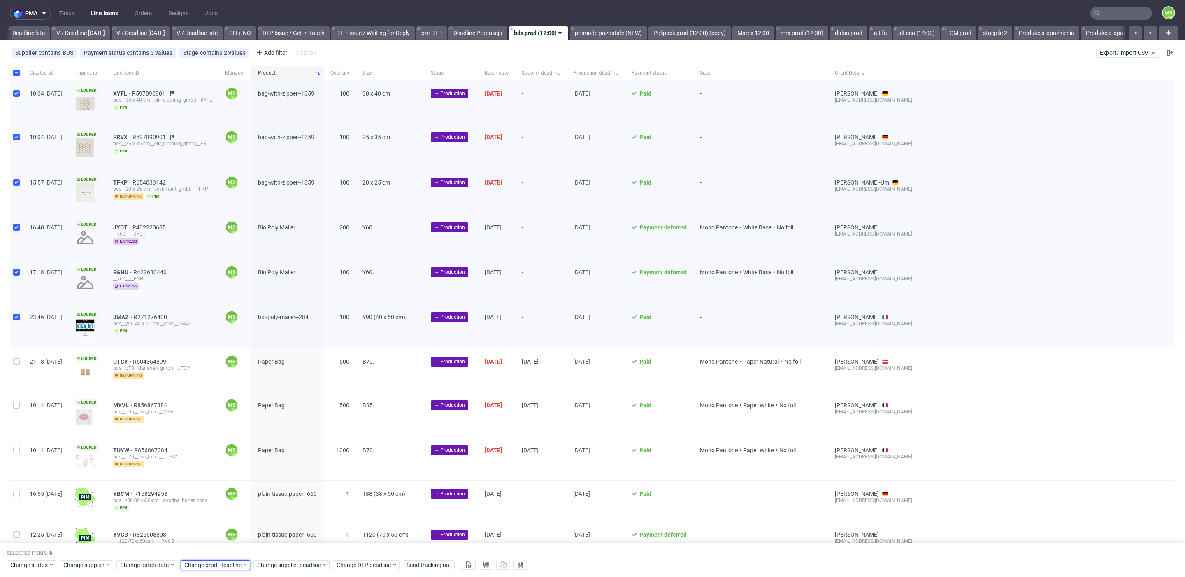
drag, startPoint x: 215, startPoint y: 562, endPoint x: 217, endPoint y: 558, distance: 4.7
click at [216, 561] on span "Change prod. deadline" at bounding box center [213, 565] width 58 height 8
drag, startPoint x: 212, startPoint y: 506, endPoint x: 253, endPoint y: 539, distance: 52.1
click at [212, 506] on button "20" at bounding box center [209, 505] width 13 height 13
click at [277, 548] on span "Save" at bounding box center [278, 548] width 13 height 6
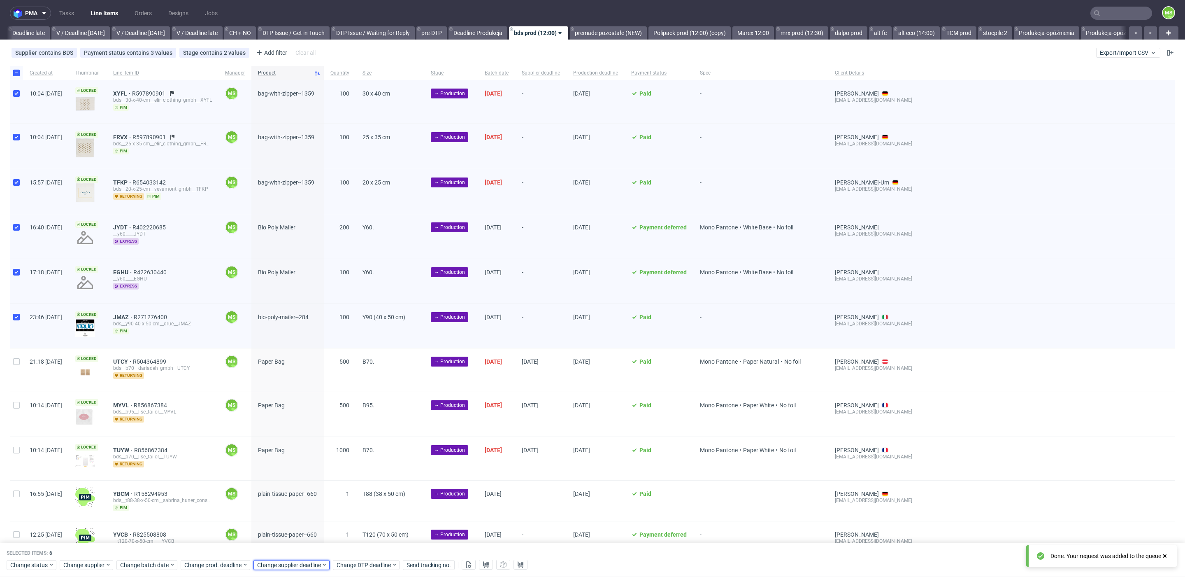
click at [279, 561] on span "Change supplier deadline" at bounding box center [289, 565] width 64 height 8
click at [282, 507] on span "20" at bounding box center [281, 505] width 7 height 8
click at [353, 547] on span "Save" at bounding box center [351, 548] width 13 height 6
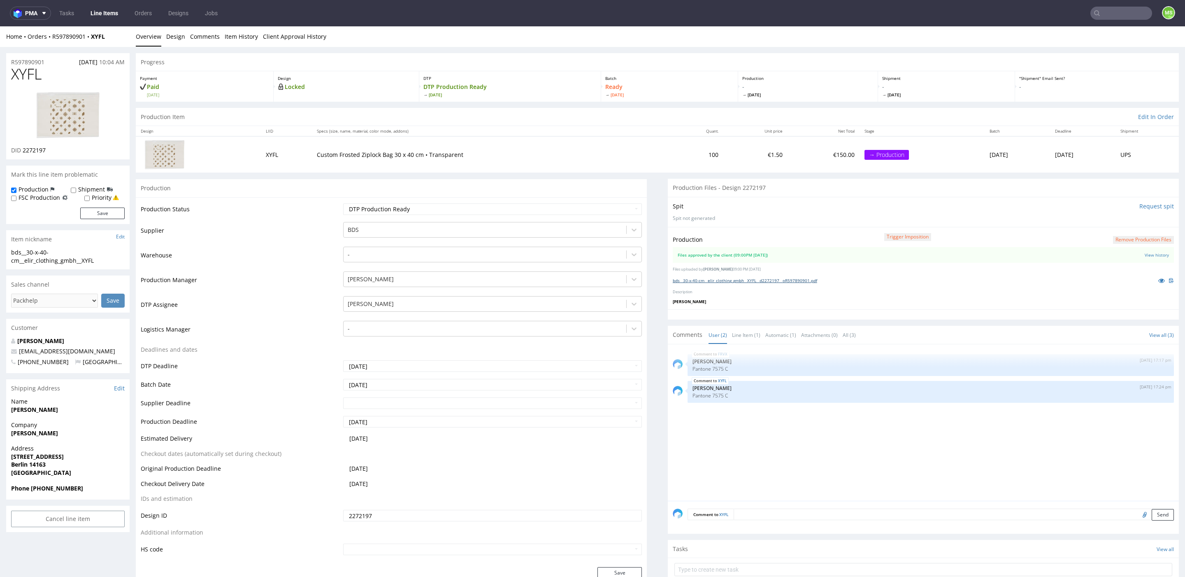
click at [754, 281] on link "bds__30-x-40-cm__elir_clothing_gmbh__XYFL__d2272197__oR597890901.pdf" at bounding box center [745, 280] width 144 height 6
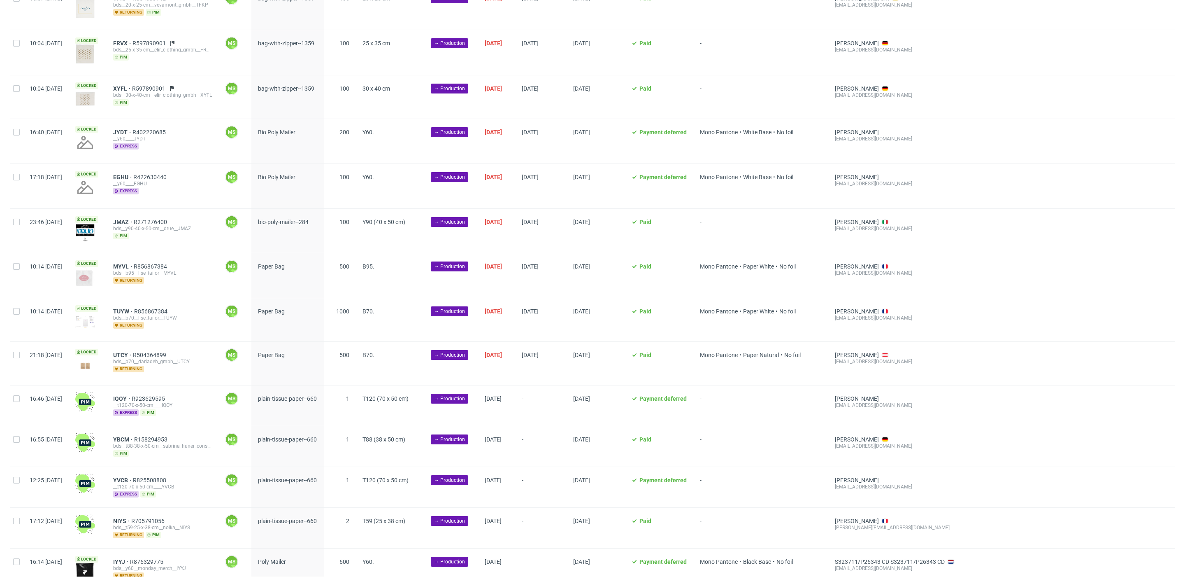
scroll to position [97, 0]
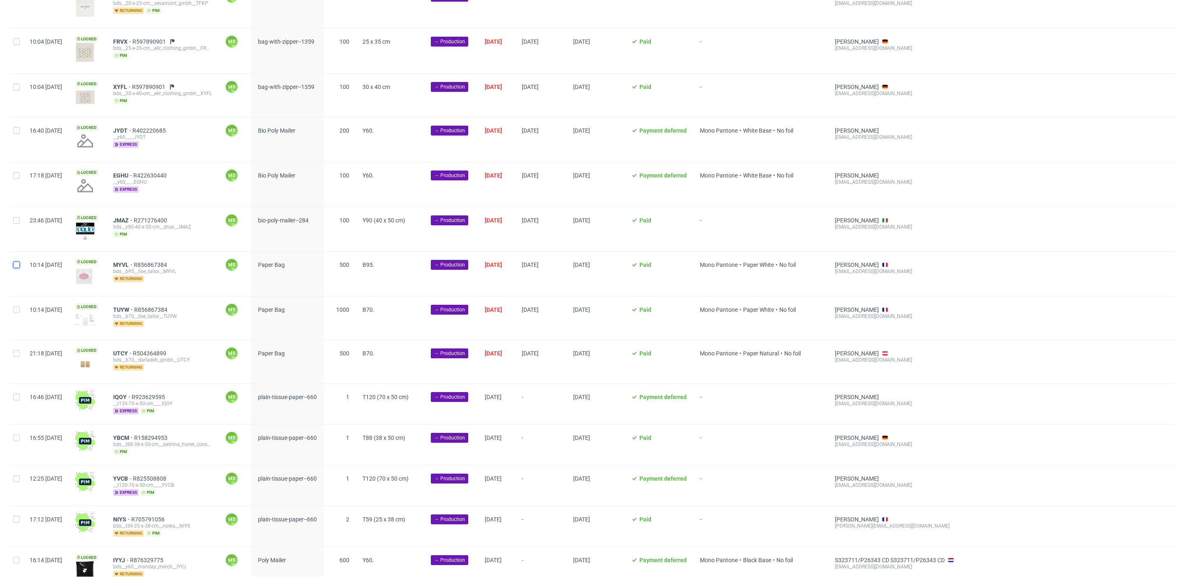
drag, startPoint x: 18, startPoint y: 261, endPoint x: 26, endPoint y: 299, distance: 38.3
click at [18, 262] on input "checkbox" at bounding box center [16, 264] width 7 height 7
checkbox input "true"
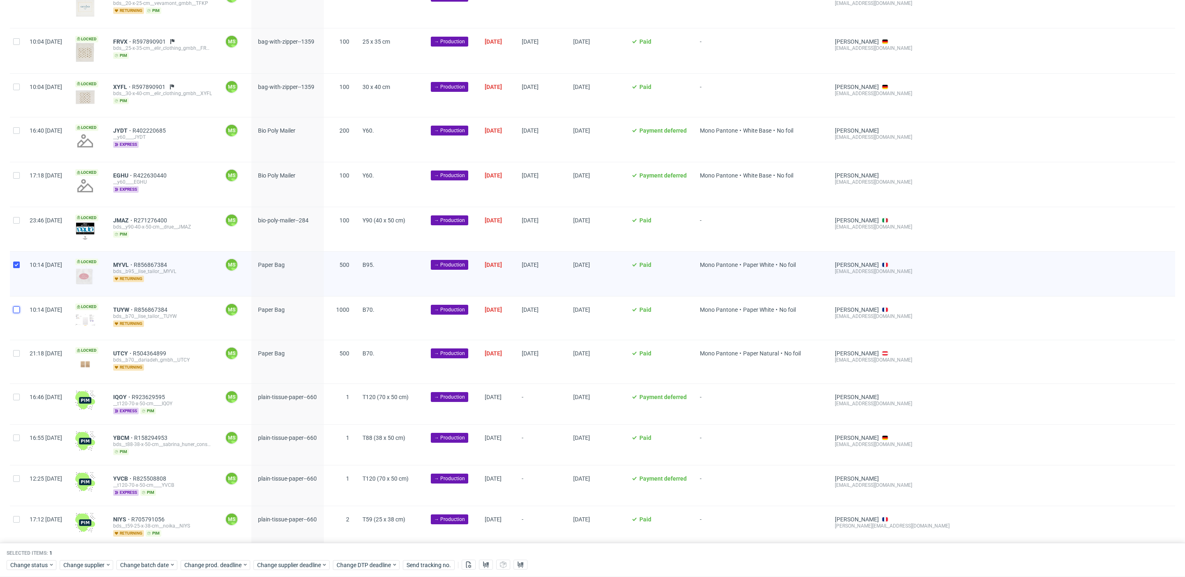
drag, startPoint x: 19, startPoint y: 309, endPoint x: 18, endPoint y: 330, distance: 20.6
click at [19, 309] on input "checkbox" at bounding box center [16, 309] width 7 height 7
checkbox input "true"
click at [15, 351] on input "checkbox" at bounding box center [16, 353] width 7 height 7
checkbox input "true"
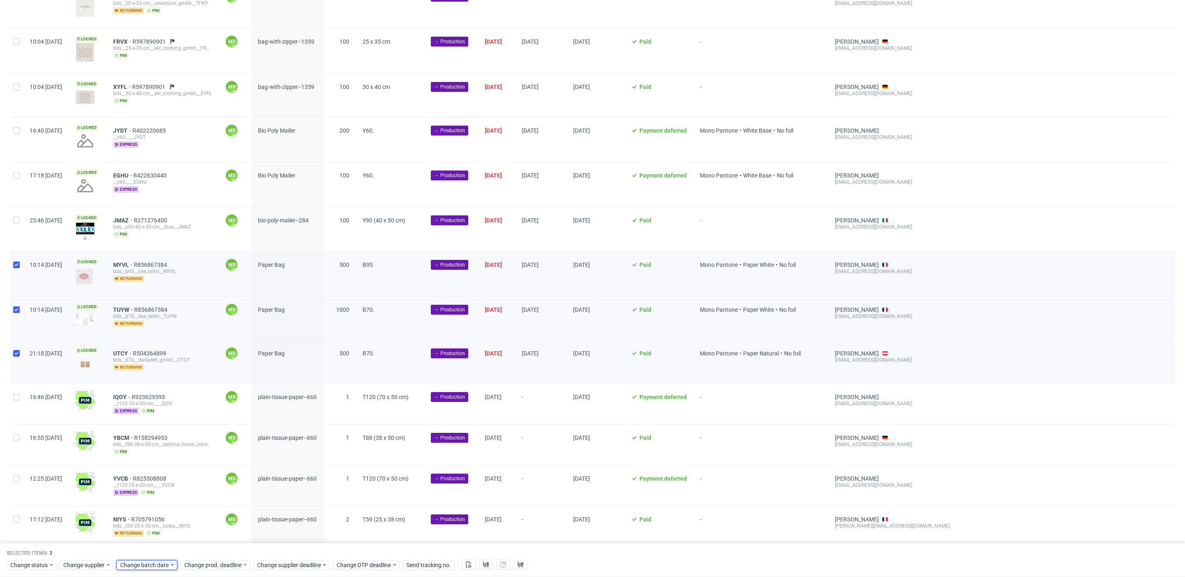
click at [153, 565] on span "Change batch date" at bounding box center [144, 565] width 49 height 8
click at [149, 495] on button "13" at bounding box center [145, 490] width 13 height 13
drag, startPoint x: 206, startPoint y: 546, endPoint x: 212, endPoint y: 548, distance: 6.5
click at [207, 546] on button "Save" at bounding box center [214, 547] width 20 height 13
click at [218, 563] on span "Change prod. deadline" at bounding box center [213, 565] width 58 height 8
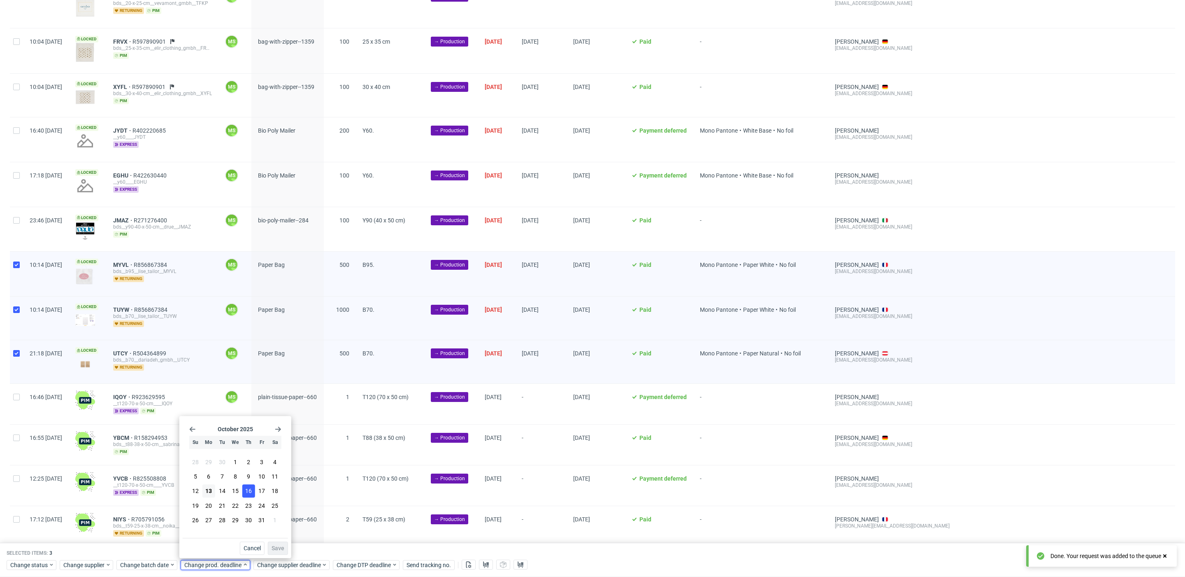
click at [244, 490] on button "16" at bounding box center [248, 490] width 13 height 13
drag, startPoint x: 276, startPoint y: 547, endPoint x: 277, endPoint y: 552, distance: 4.8
click at [276, 548] on span "Save" at bounding box center [278, 548] width 13 height 6
click at [291, 564] on span "Change supplier deadline" at bounding box center [289, 565] width 64 height 8
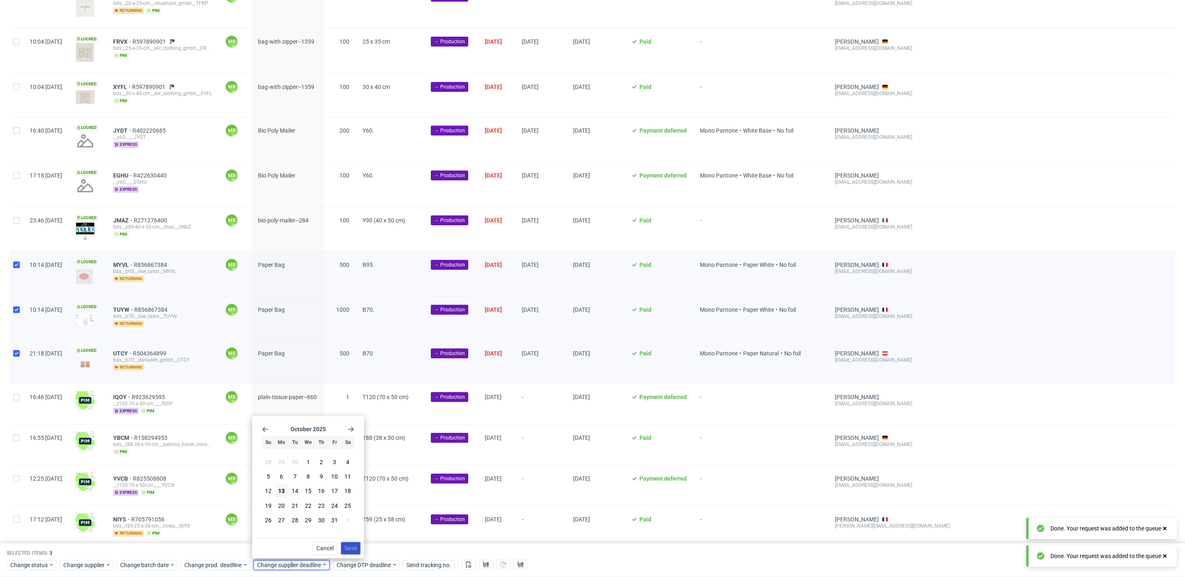
drag, startPoint x: 325, startPoint y: 494, endPoint x: 343, endPoint y: 546, distance: 54.9
click at [326, 494] on button "16" at bounding box center [321, 490] width 13 height 13
click at [348, 550] on span "Save" at bounding box center [351, 548] width 13 height 6
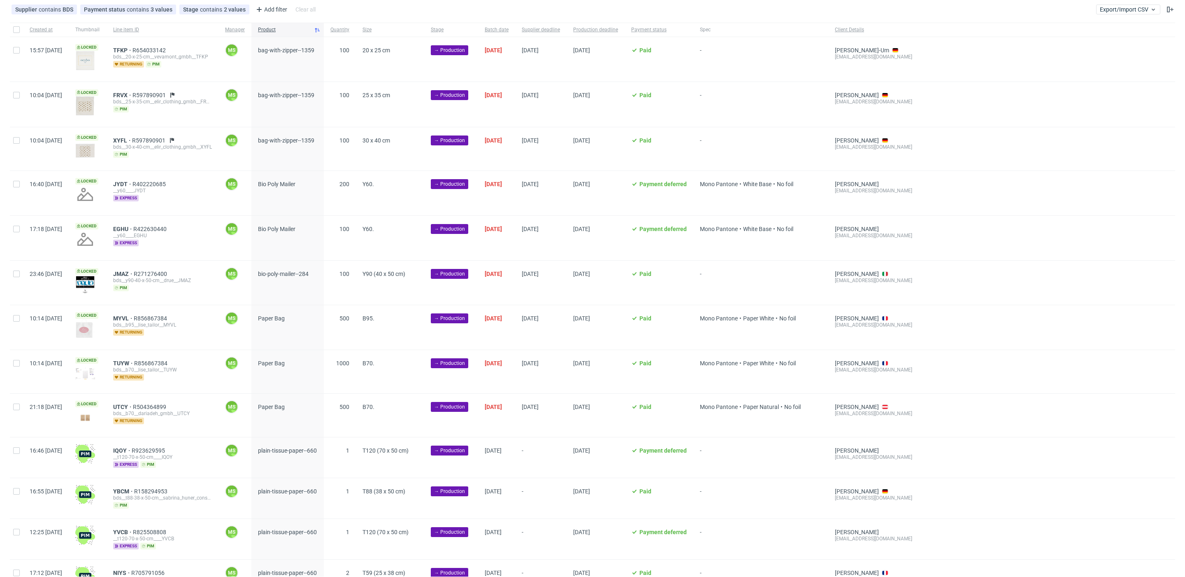
scroll to position [0, 968]
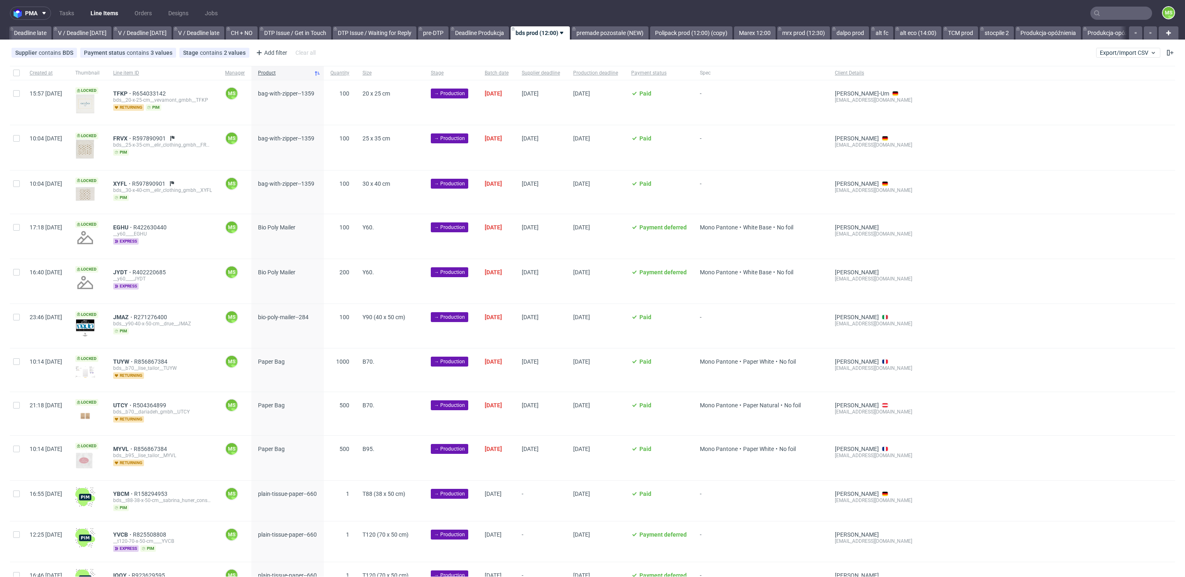
scroll to position [0, 968]
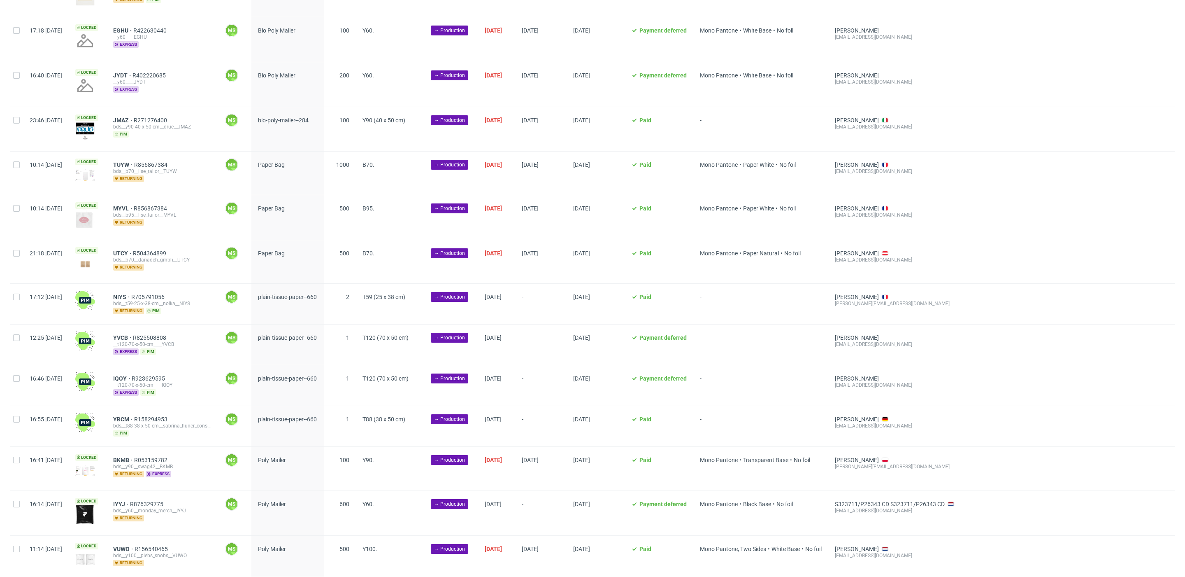
scroll to position [203, 0]
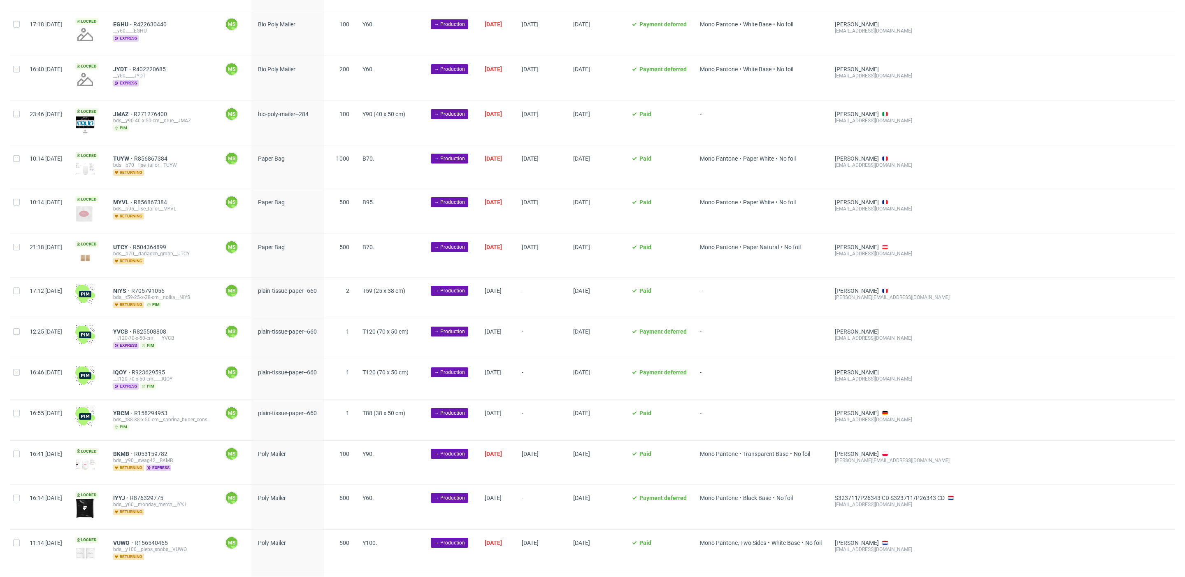
click at [14, 293] on div at bounding box center [16, 297] width 13 height 40
checkbox input "true"
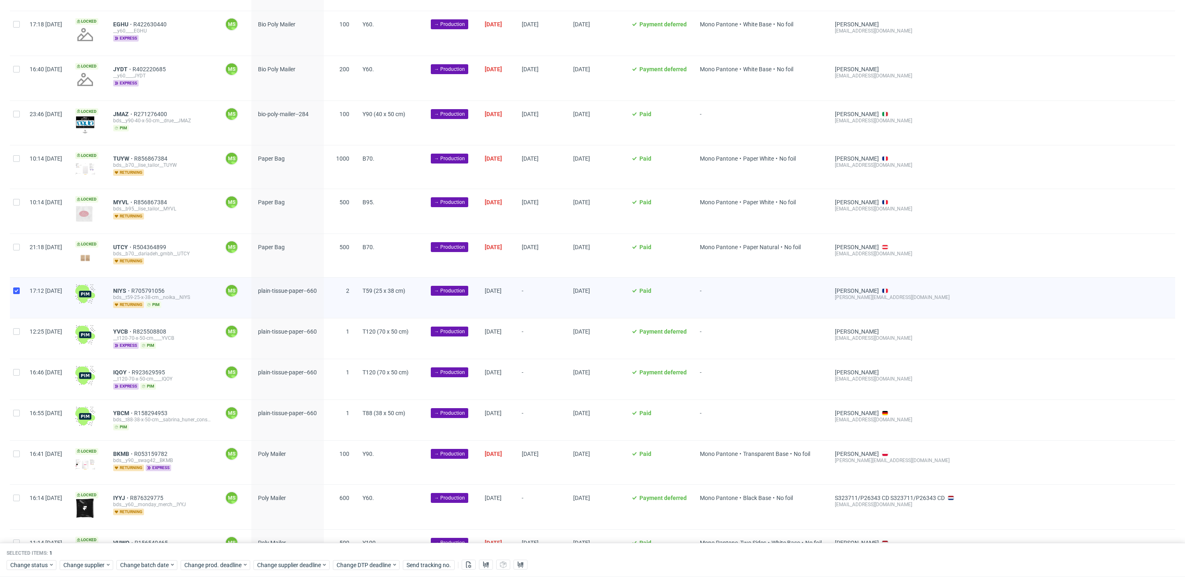
drag, startPoint x: 14, startPoint y: 324, endPoint x: 16, endPoint y: 337, distance: 13.1
click at [14, 325] on div at bounding box center [16, 338] width 13 height 40
checkbox input "true"
click at [21, 369] on div at bounding box center [16, 379] width 13 height 40
checkbox input "true"
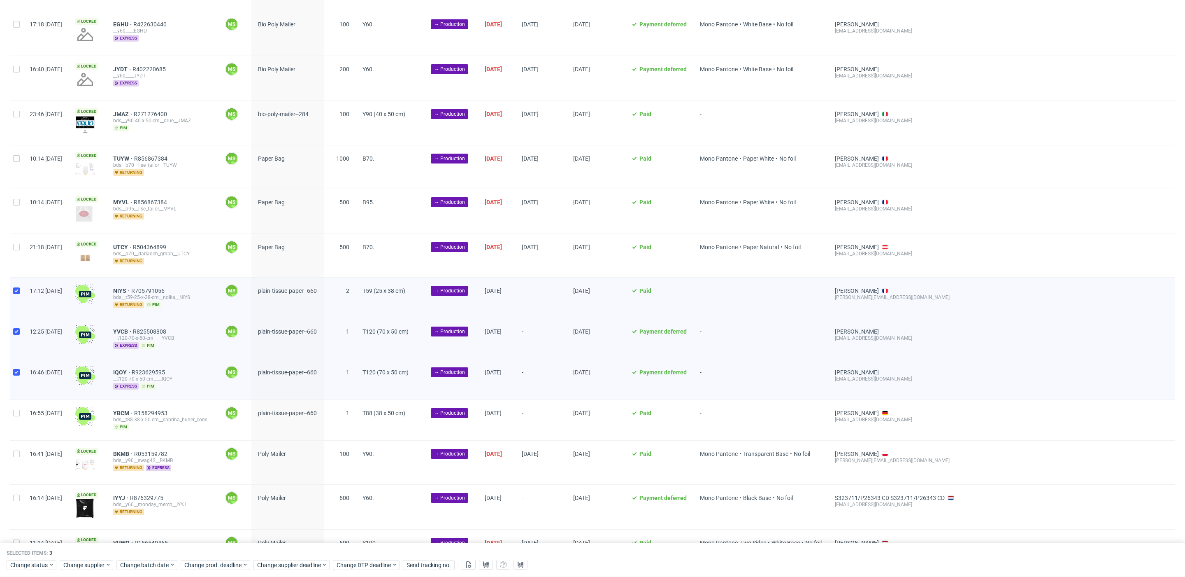
click at [19, 413] on div at bounding box center [16, 420] width 13 height 40
checkbox input "true"
click at [155, 563] on span "Change batch date" at bounding box center [144, 565] width 49 height 8
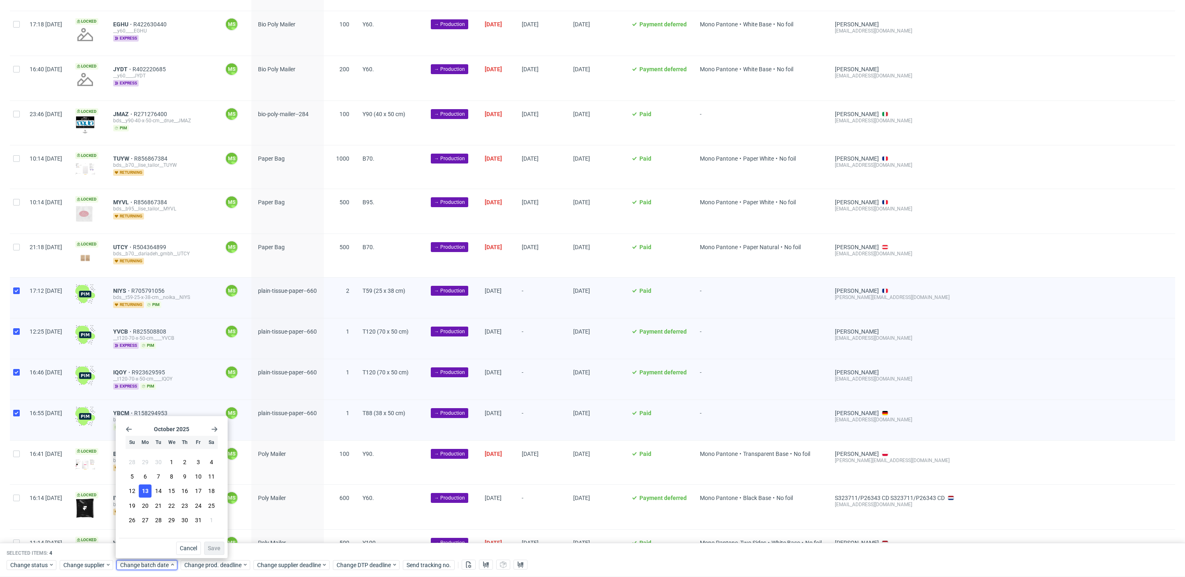
click at [148, 491] on span "13" at bounding box center [145, 491] width 7 height 8
click at [220, 550] on span "Save" at bounding box center [214, 548] width 13 height 6
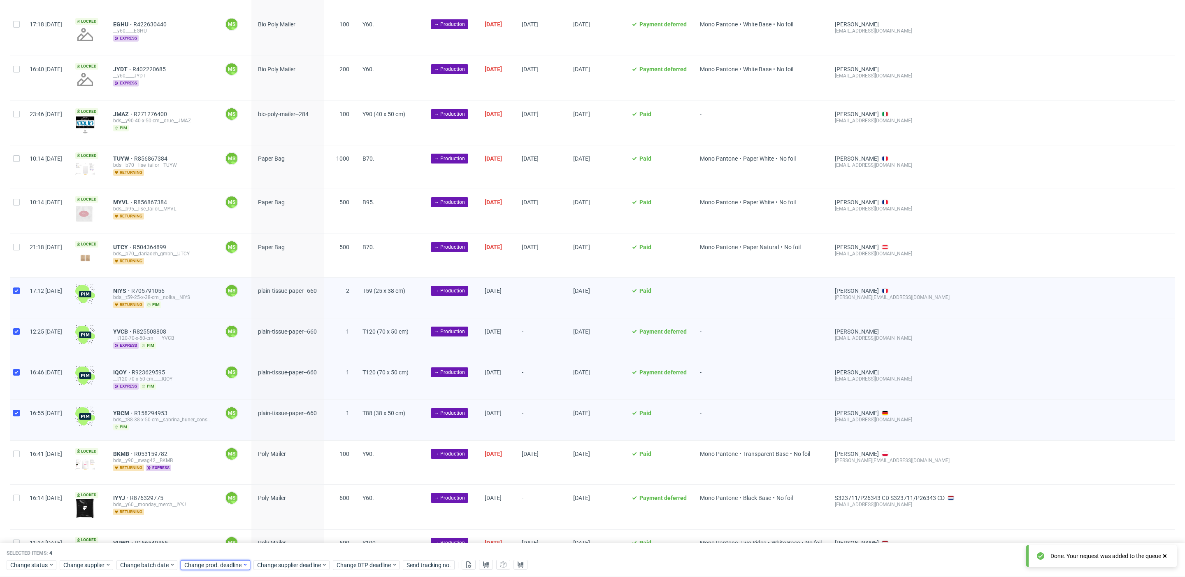
drag, startPoint x: 222, startPoint y: 567, endPoint x: 226, endPoint y: 561, distance: 7.0
click at [223, 567] on span "Change prod. deadline" at bounding box center [213, 565] width 58 height 8
click at [220, 494] on span "14" at bounding box center [222, 491] width 7 height 8
click at [277, 547] on span "Save" at bounding box center [278, 548] width 13 height 6
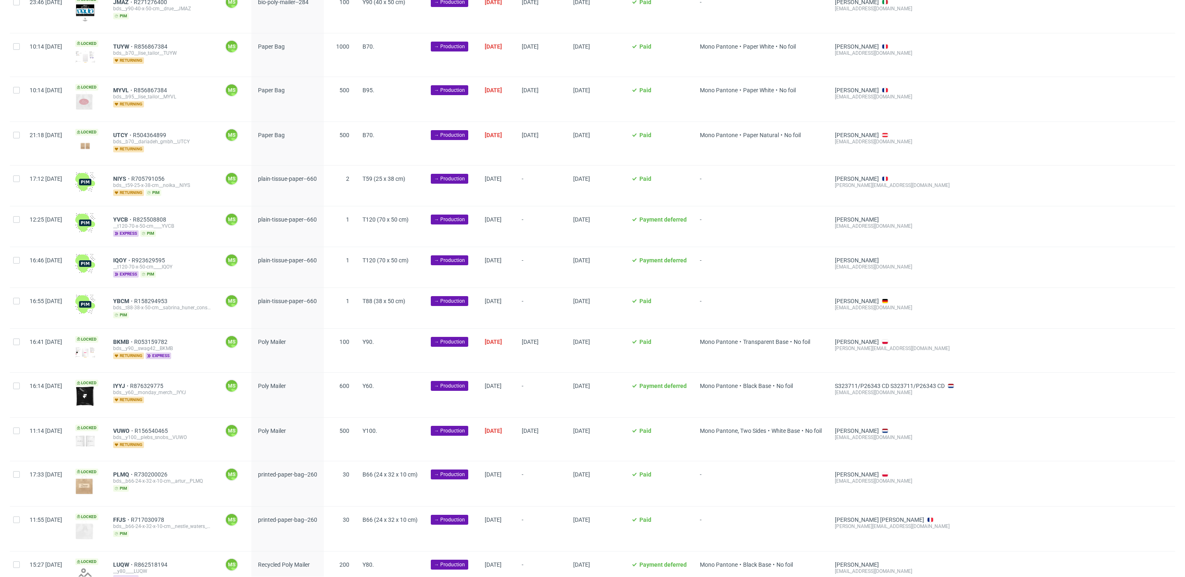
scroll to position [314, 0]
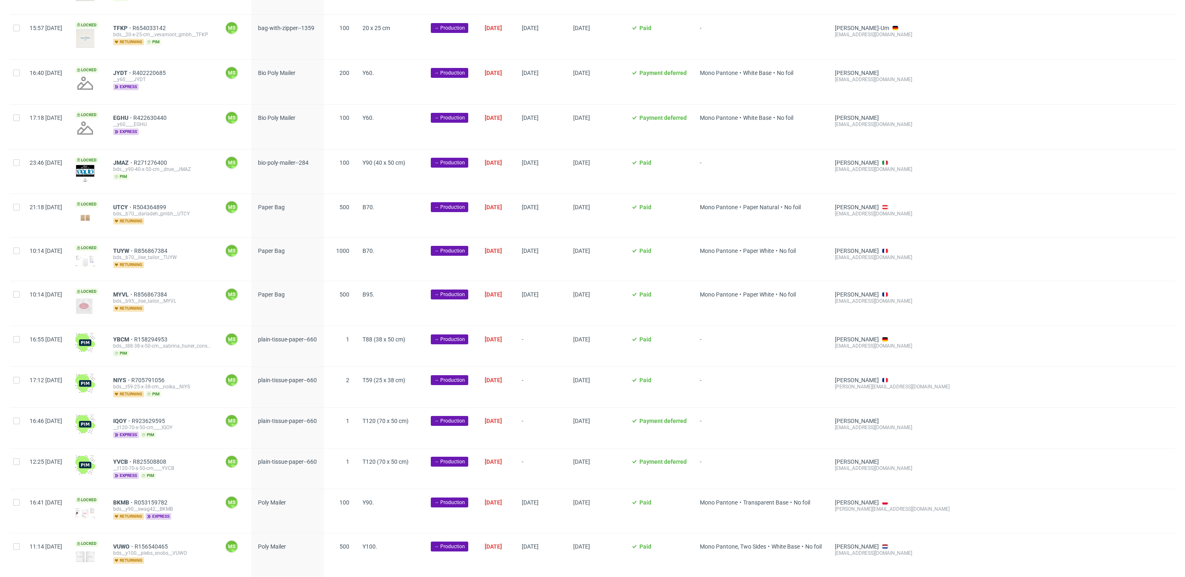
scroll to position [155, 0]
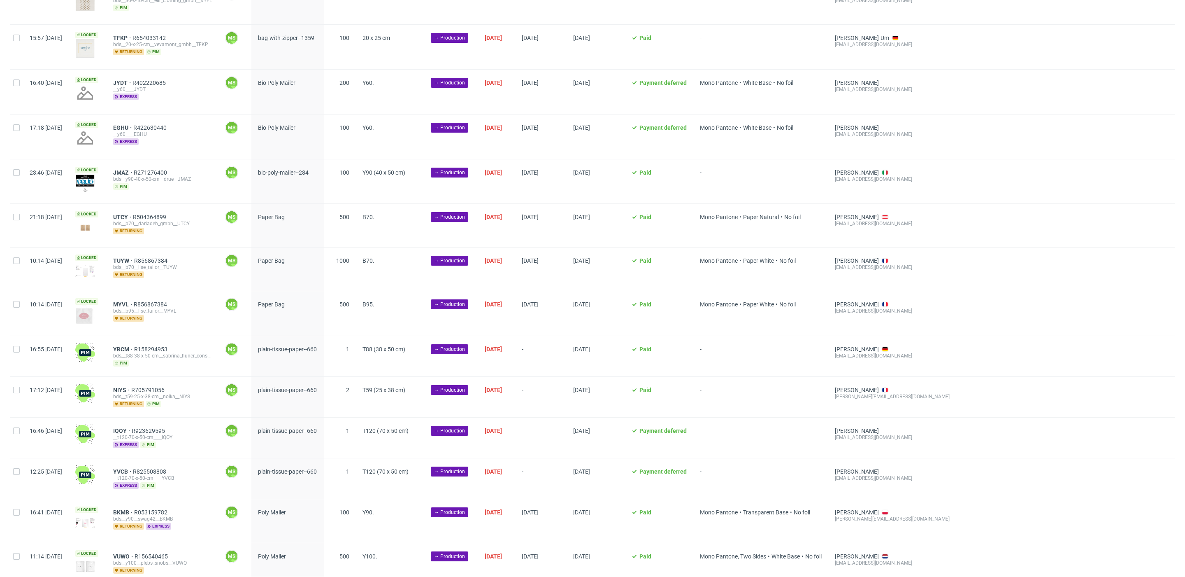
scroll to position [0, 968]
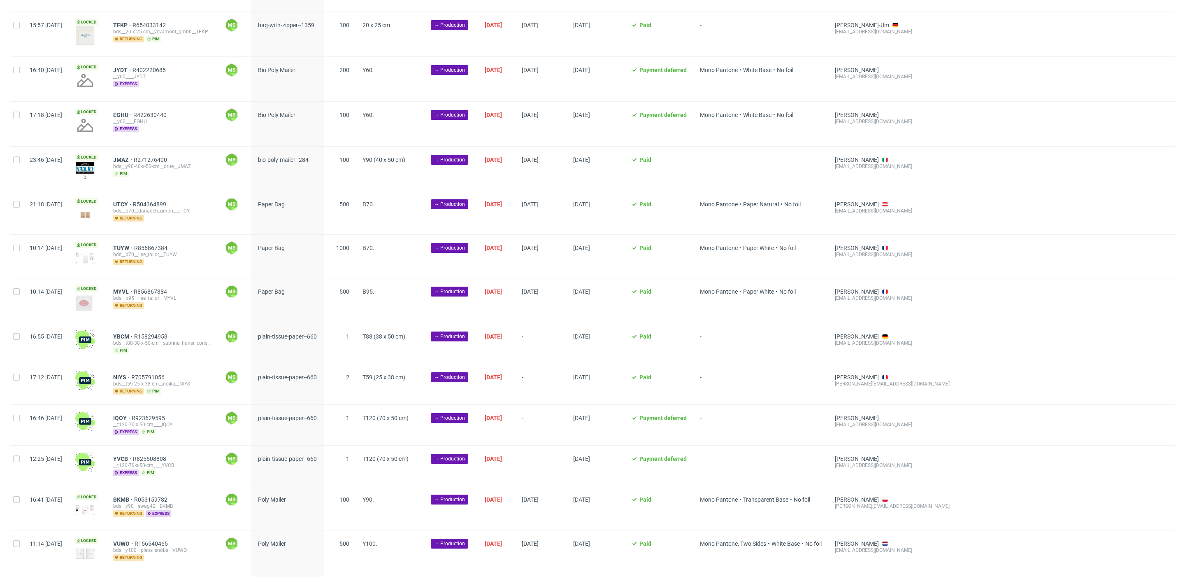
scroll to position [162, 0]
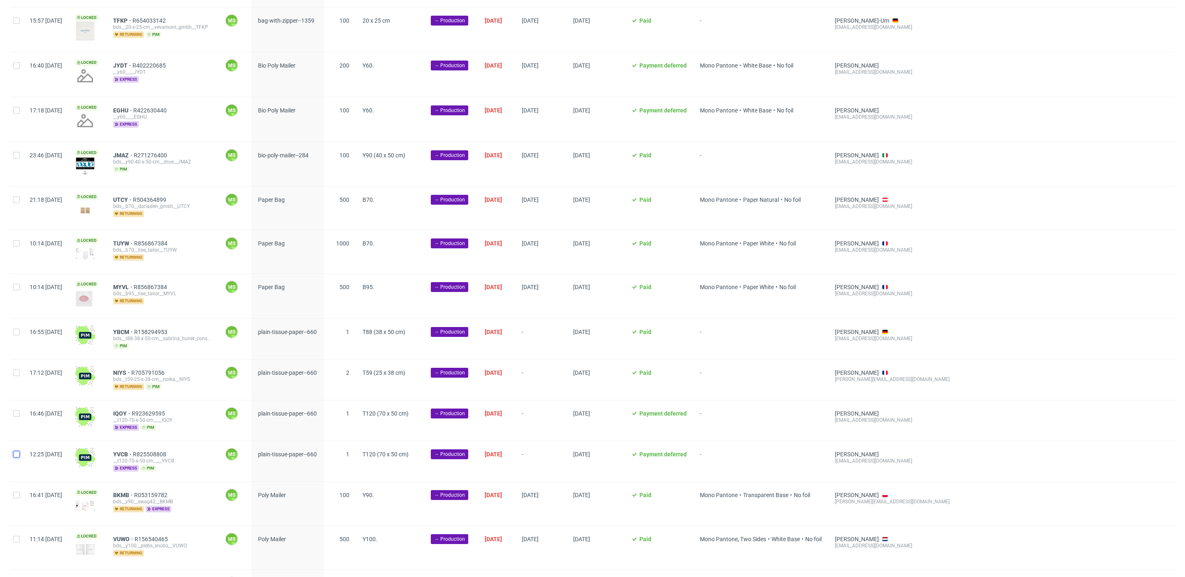
drag, startPoint x: 16, startPoint y: 448, endPoint x: 17, endPoint y: 434, distance: 13.6
click at [16, 451] on input "checkbox" at bounding box center [16, 454] width 7 height 7
checkbox input "true"
drag, startPoint x: 16, startPoint y: 409, endPoint x: 16, endPoint y: 398, distance: 10.7
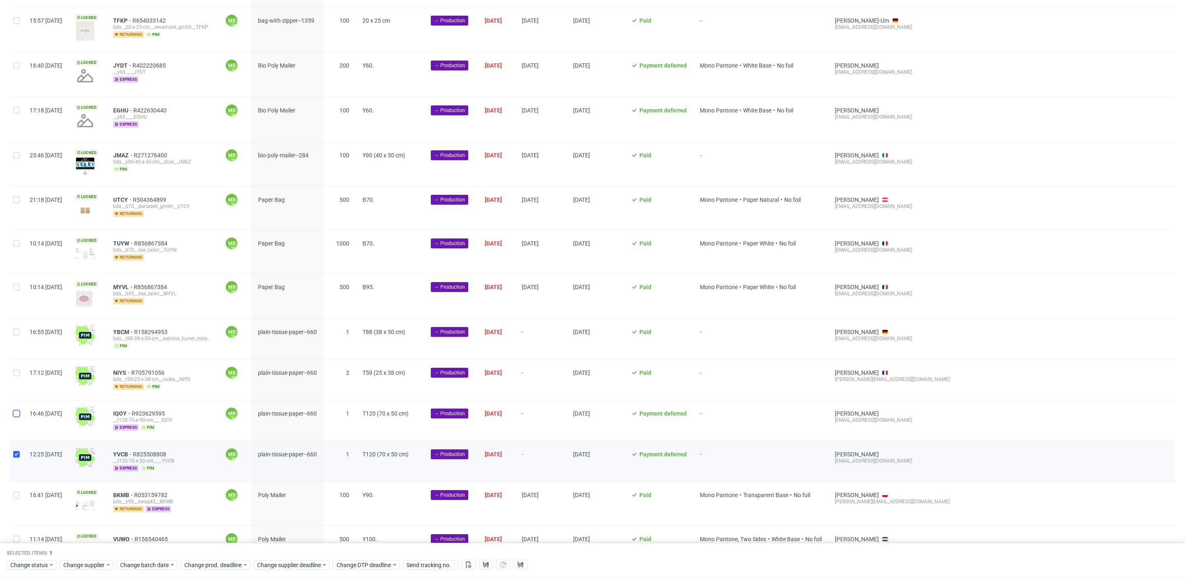
click at [16, 410] on input "checkbox" at bounding box center [16, 413] width 7 height 7
checkbox input "true"
drag, startPoint x: 17, startPoint y: 366, endPoint x: 13, endPoint y: 337, distance: 29.5
click at [17, 363] on div at bounding box center [16, 379] width 13 height 40
checkbox input "true"
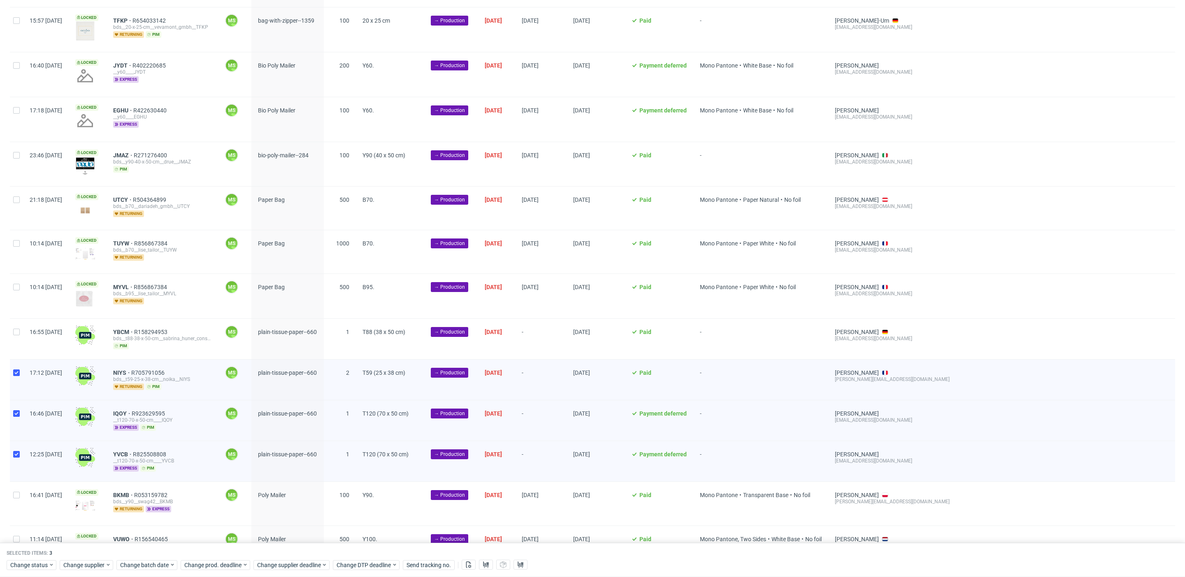
click at [17, 333] on div at bounding box center [16, 339] width 13 height 40
checkbox input "true"
click at [235, 561] on span "Change prod. deadline" at bounding box center [213, 565] width 58 height 8
click at [220, 490] on span "14" at bounding box center [222, 491] width 7 height 8
click at [286, 549] on button "Save" at bounding box center [278, 547] width 20 height 13
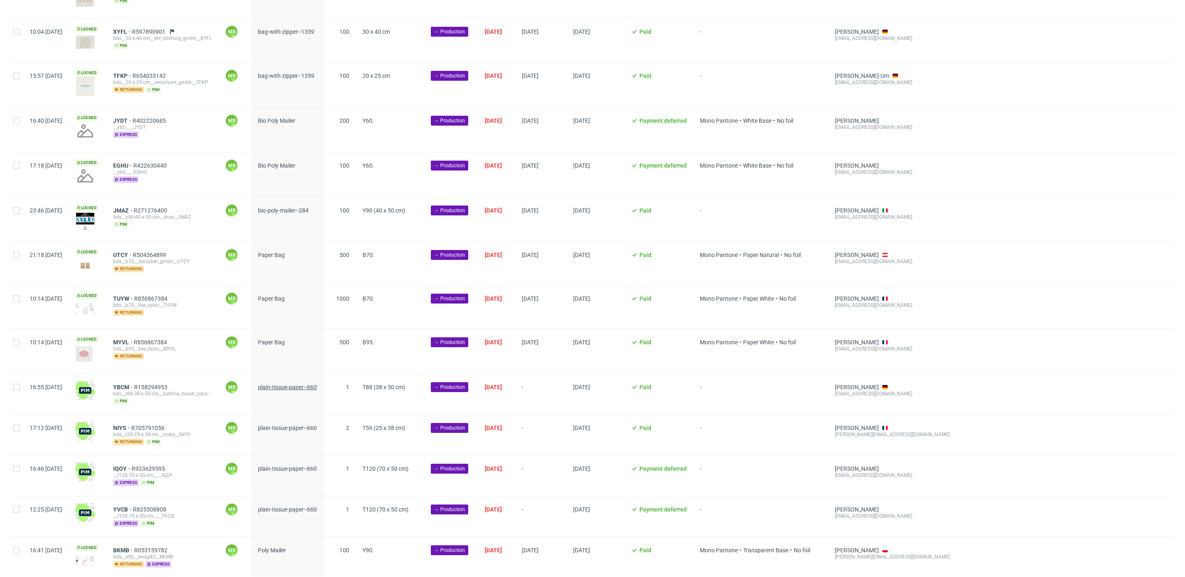
scroll to position [125, 0]
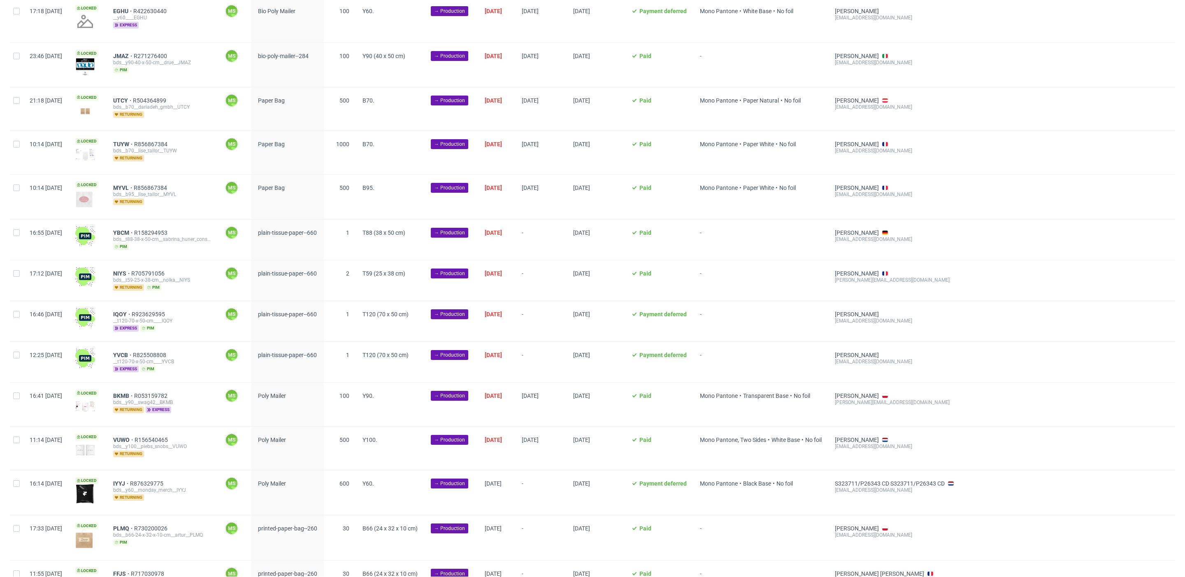
scroll to position [0, 968]
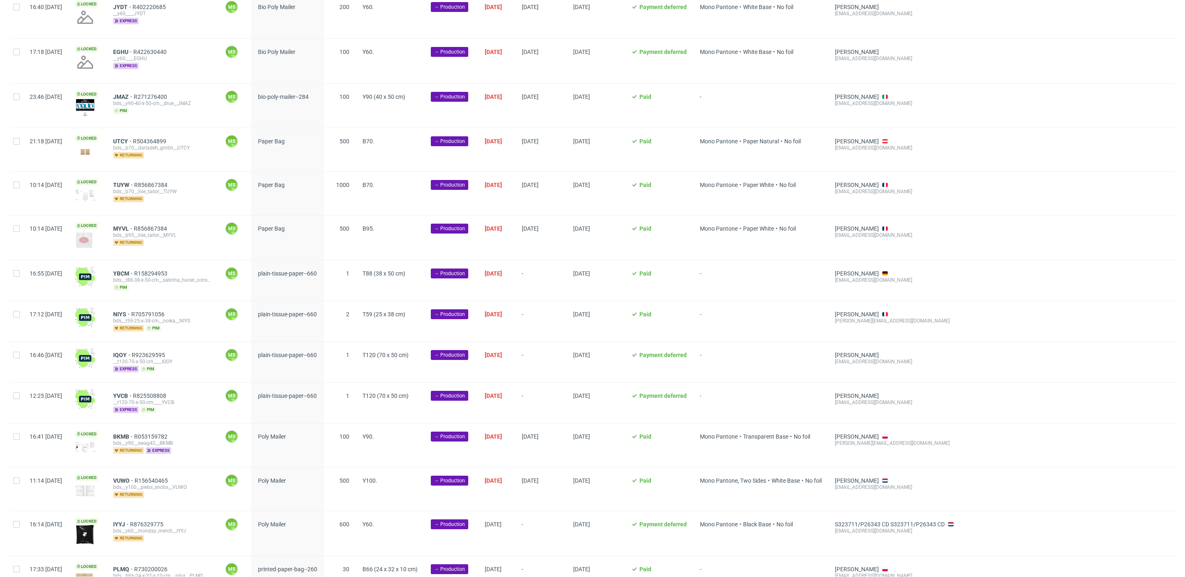
scroll to position [0, 968]
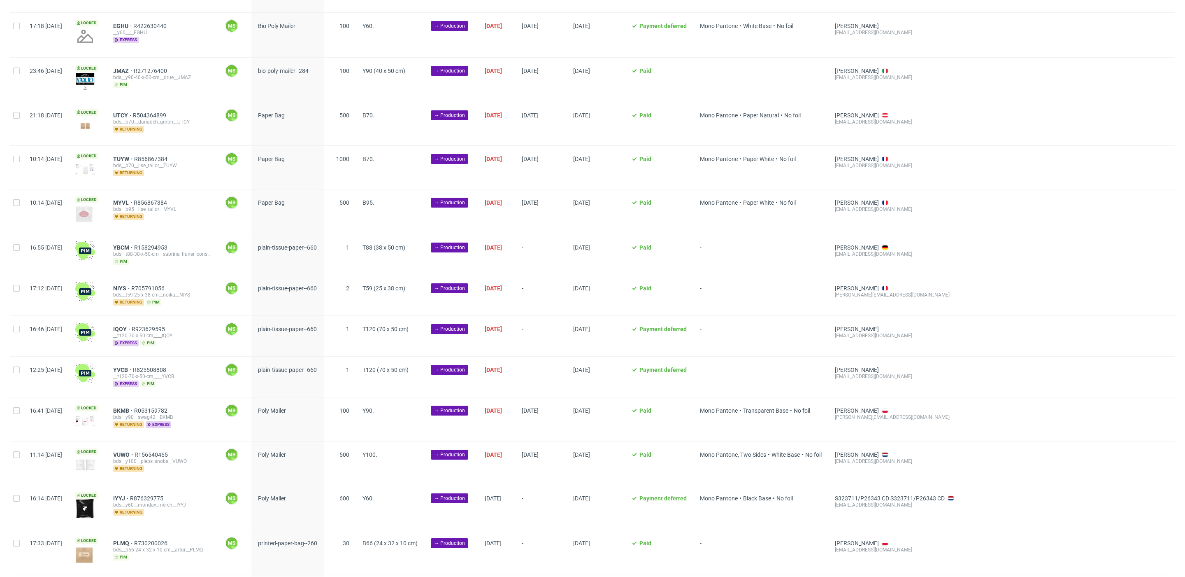
scroll to position [0, 968]
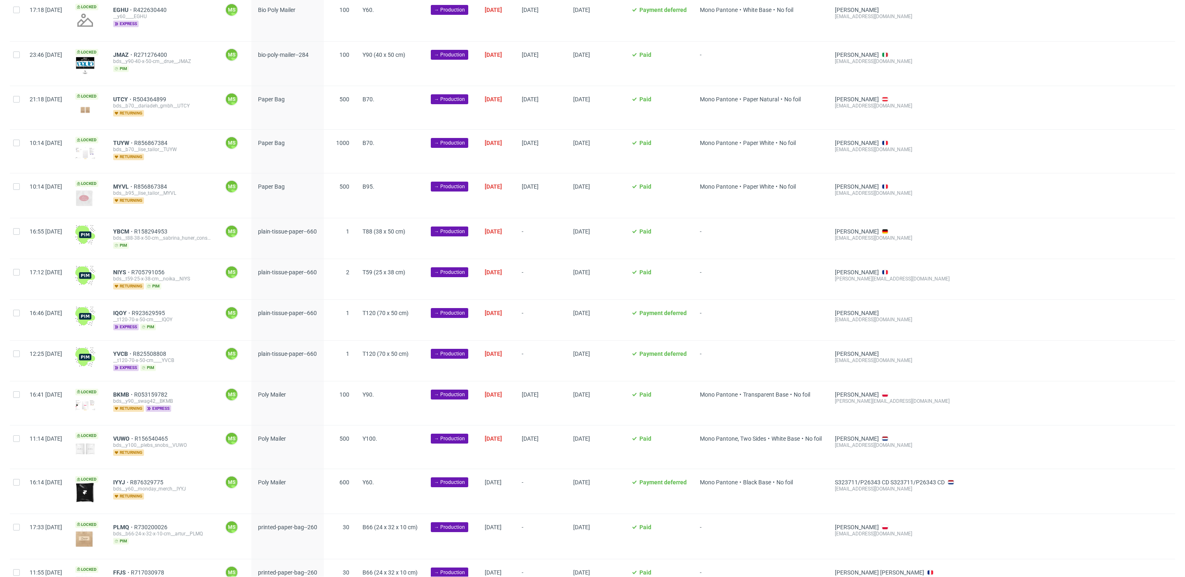
scroll to position [266, 0]
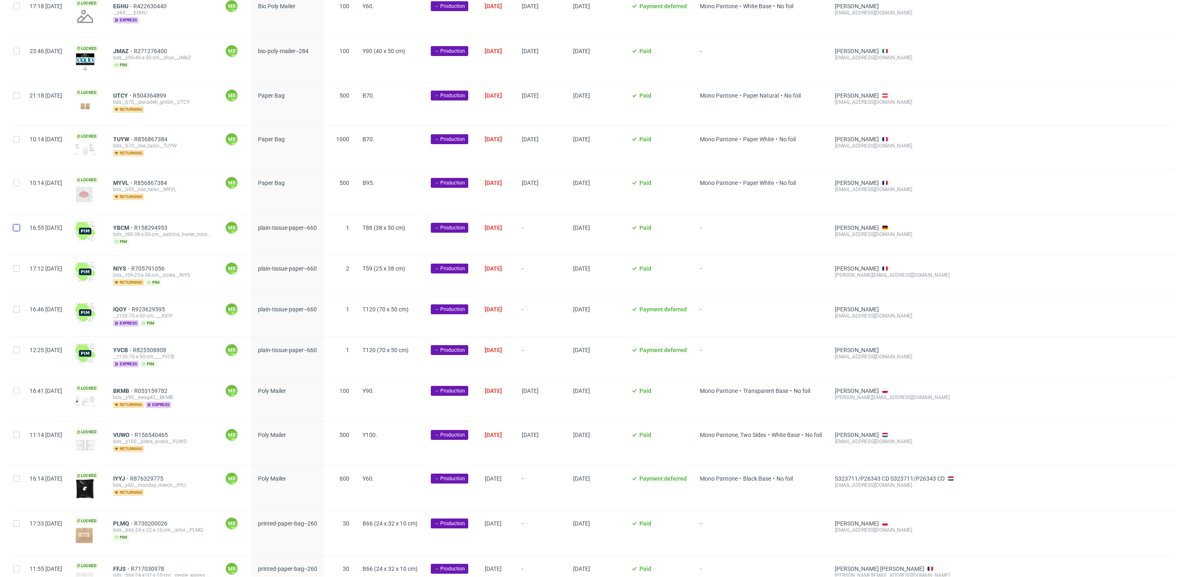
drag, startPoint x: 15, startPoint y: 225, endPoint x: 28, endPoint y: 262, distance: 38.7
click at [17, 228] on input "checkbox" at bounding box center [16, 227] width 7 height 7
checkbox input "true"
drag, startPoint x: 19, startPoint y: 265, endPoint x: 33, endPoint y: 299, distance: 36.8
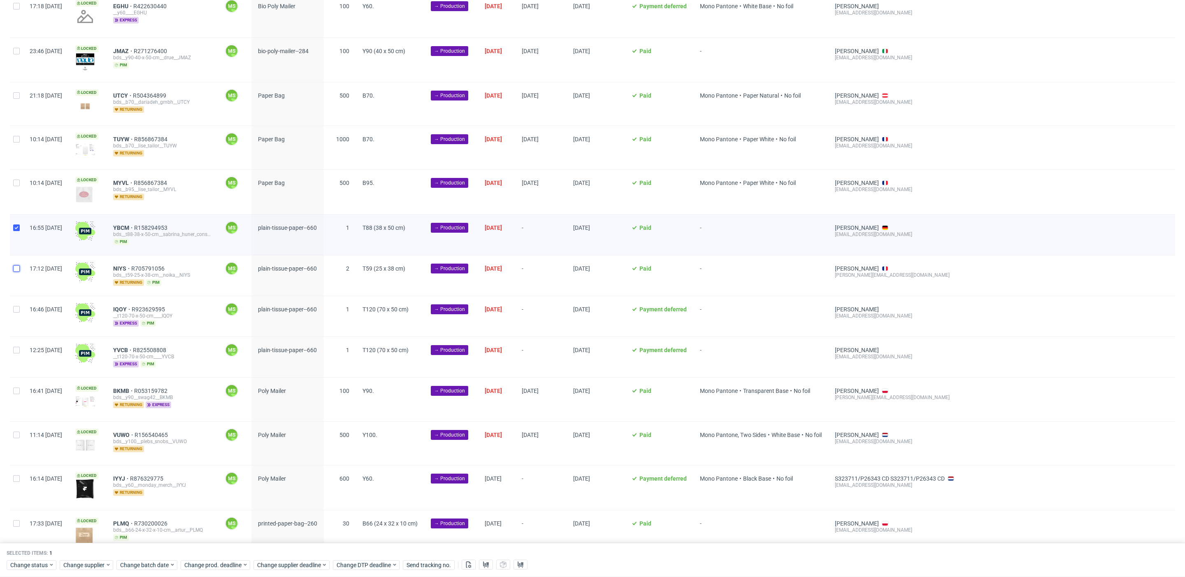
click at [19, 265] on input "checkbox" at bounding box center [16, 268] width 7 height 7
checkbox input "true"
drag, startPoint x: 23, startPoint y: 312, endPoint x: 30, endPoint y: 317, distance: 8.9
click at [25, 313] on div "16:46 [DATE]" at bounding box center [46, 316] width 46 height 40
drag, startPoint x: 17, startPoint y: 307, endPoint x: 27, endPoint y: 343, distance: 37.0
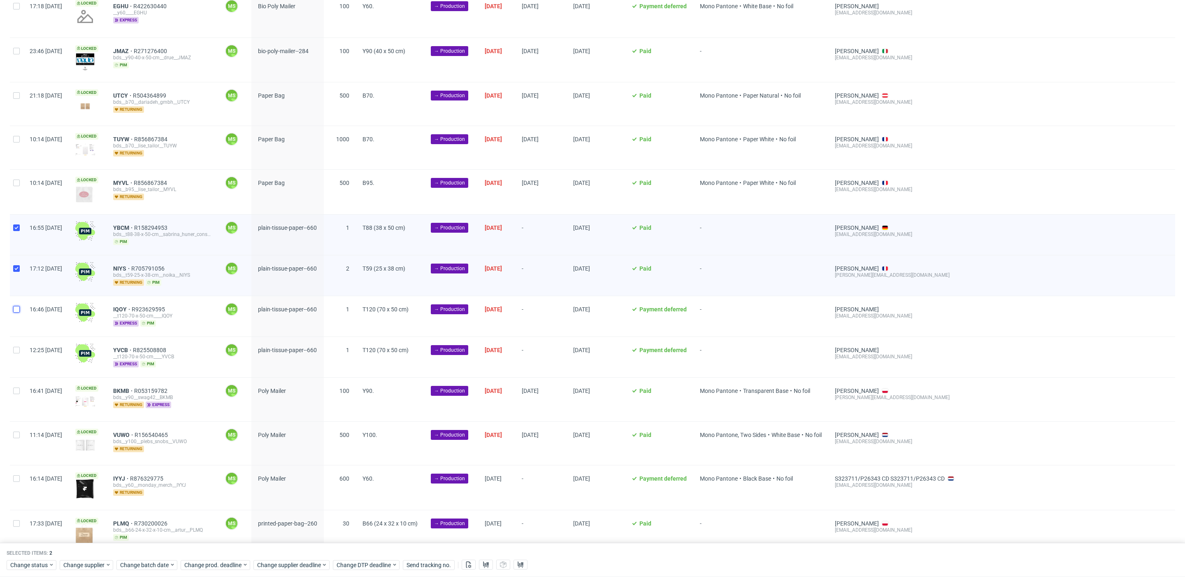
click at [19, 309] on div at bounding box center [16, 316] width 13 height 40
checkbox input "true"
drag, startPoint x: 20, startPoint y: 345, endPoint x: 129, endPoint y: 388, distance: 117.9
click at [19, 345] on div at bounding box center [16, 357] width 13 height 40
checkbox input "true"
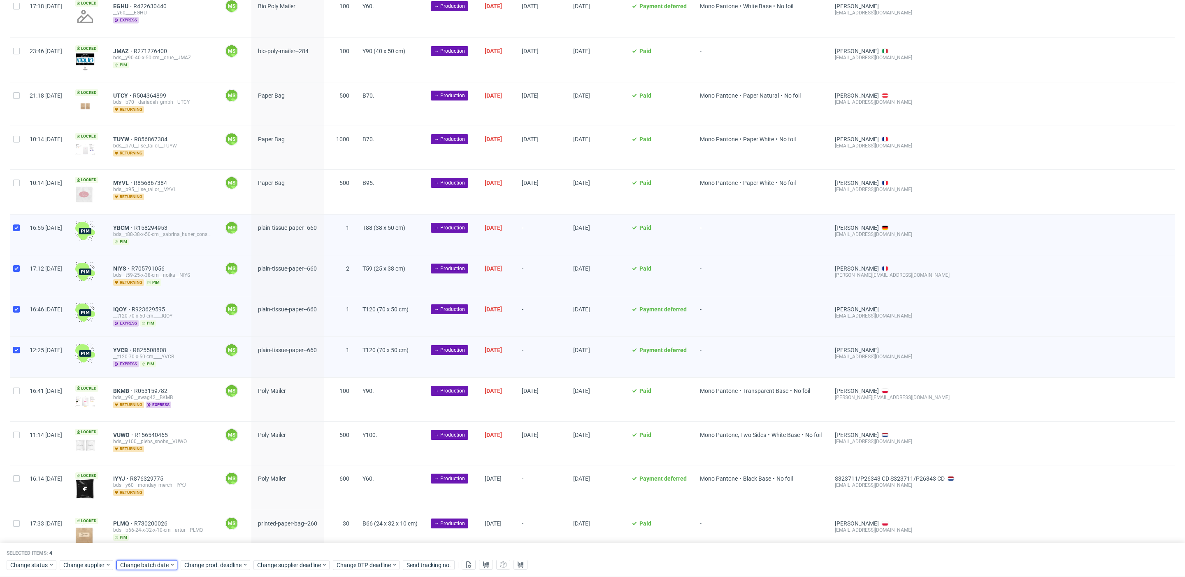
drag, startPoint x: 161, startPoint y: 561, endPoint x: 167, endPoint y: 559, distance: 6.4
click at [161, 561] on span "Change batch date" at bounding box center [144, 565] width 49 height 8
click at [148, 488] on span "13" at bounding box center [145, 491] width 7 height 8
drag, startPoint x: 223, startPoint y: 549, endPoint x: 223, endPoint y: 562, distance: 12.8
click at [223, 549] on button "Save" at bounding box center [214, 547] width 20 height 13
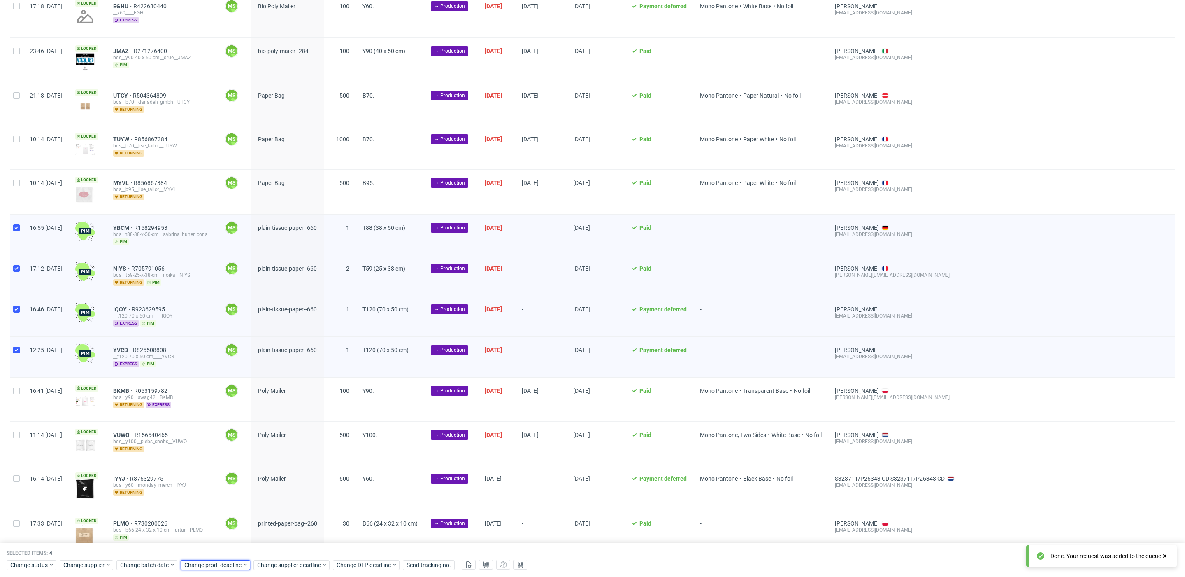
drag, startPoint x: 224, startPoint y: 564, endPoint x: 224, endPoint y: 558, distance: 6.2
click at [224, 563] on span "Change prod. deadline" at bounding box center [213, 565] width 58 height 8
drag, startPoint x: 224, startPoint y: 484, endPoint x: 223, endPoint y: 490, distance: 5.8
click at [223, 487] on section "28 29 30 1 2 3 4 5 6 7 8 9 10 11 12 13 14 15 16 17 18 19 20 21 22 23 24 25 26 2…" at bounding box center [235, 491] width 92 height 72
drag, startPoint x: 223, startPoint y: 490, endPoint x: 242, endPoint y: 510, distance: 28.0
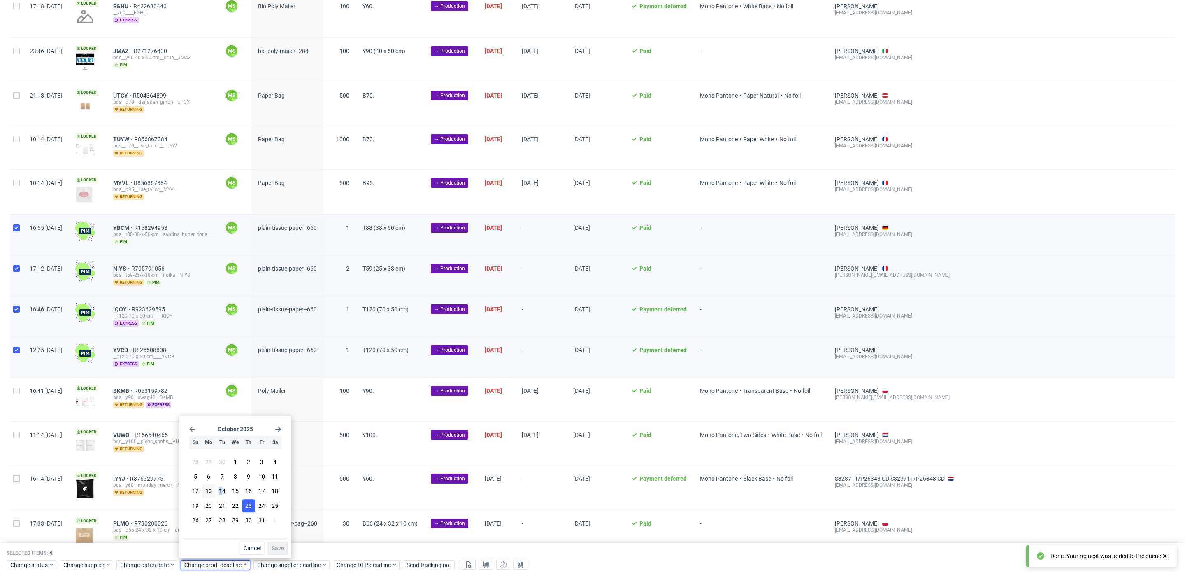
click at [223, 490] on span "14" at bounding box center [222, 491] width 7 height 8
click at [270, 542] on button "Save" at bounding box center [278, 547] width 20 height 13
click at [276, 550] on div "Selected items: 4" at bounding box center [593, 553] width 1172 height 7
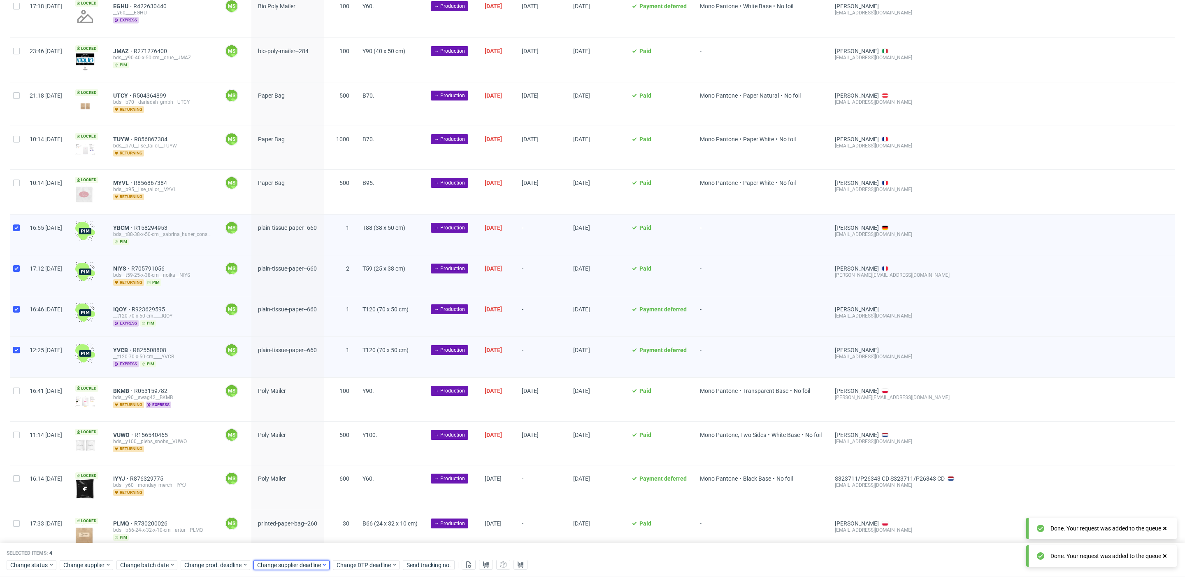
drag, startPoint x: 287, startPoint y: 566, endPoint x: 290, endPoint y: 561, distance: 5.5
click at [288, 566] on span "Change supplier deadline" at bounding box center [289, 565] width 64 height 8
drag, startPoint x: 294, startPoint y: 493, endPoint x: 299, endPoint y: 495, distance: 5.4
click at [294, 493] on span "14" at bounding box center [295, 491] width 7 height 8
click at [349, 548] on span "Save" at bounding box center [351, 548] width 13 height 6
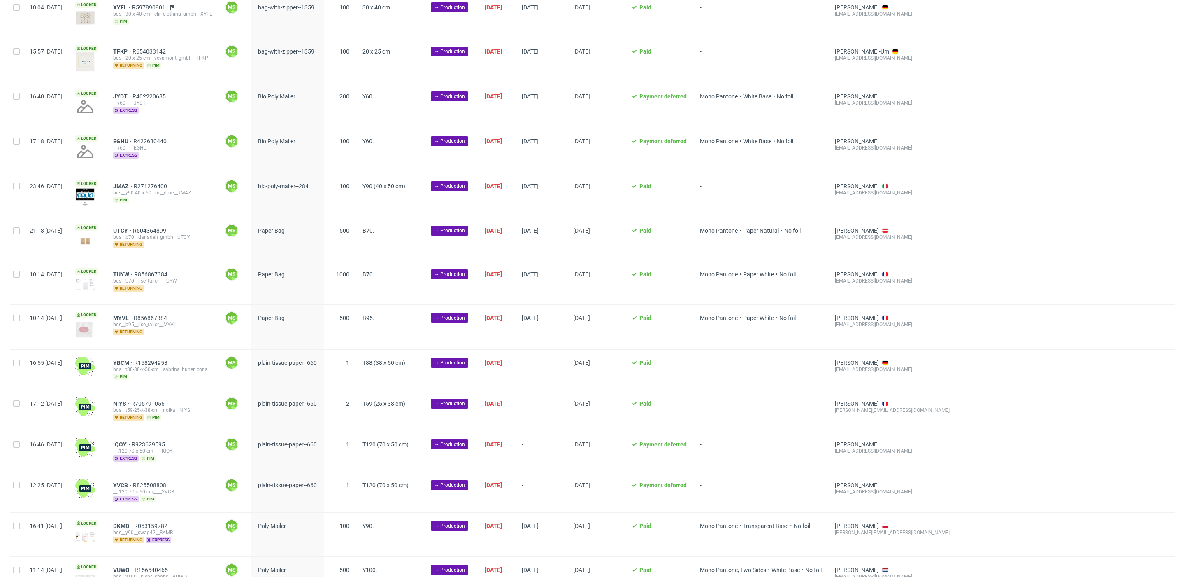
scroll to position [0, 968]
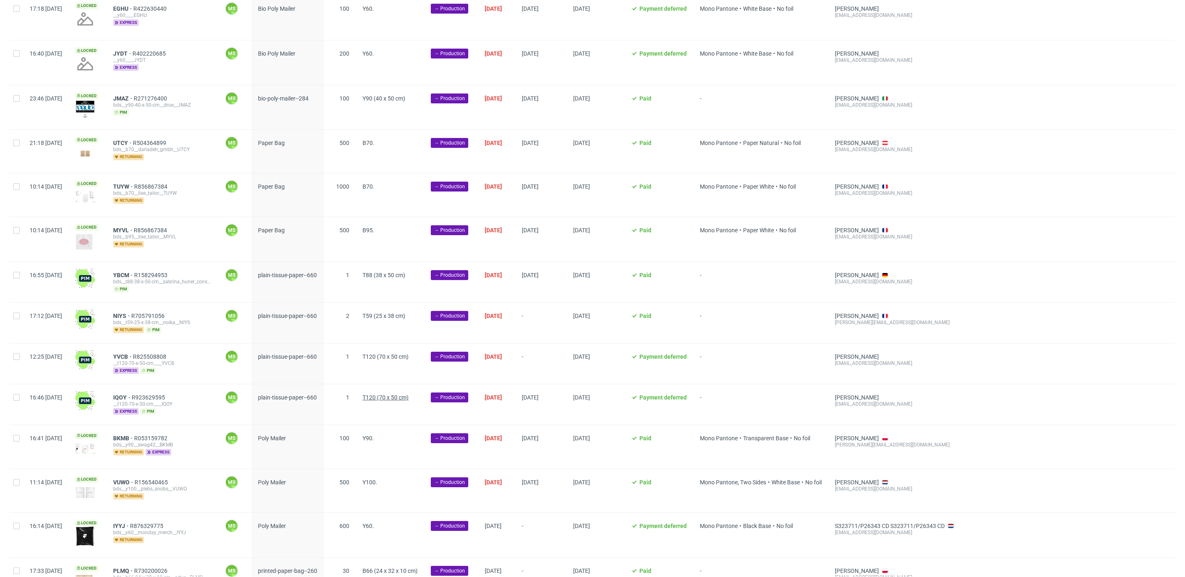
scroll to position [275, 0]
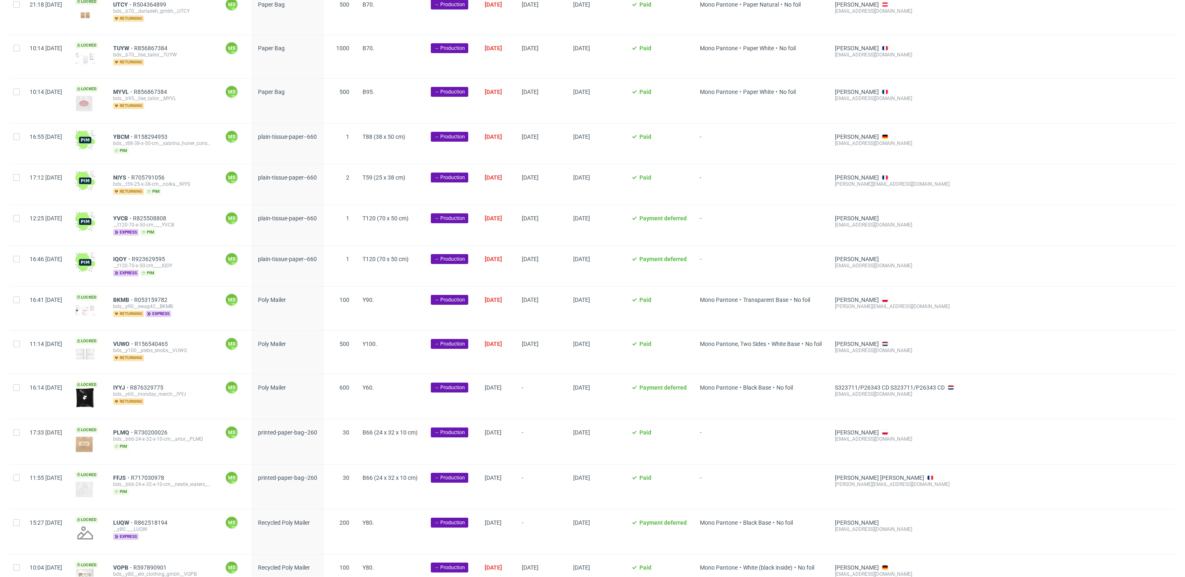
scroll to position [439, 0]
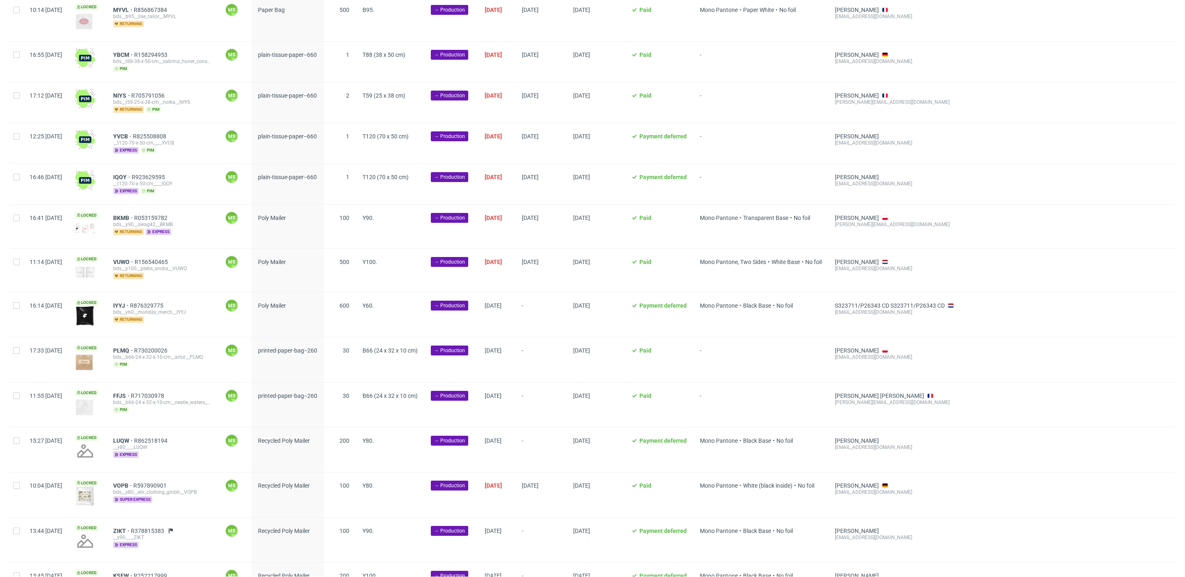
click at [9, 214] on div "Created at Thumbnail Line item ID Manager Product Quantity Size Stage Batch dat…" at bounding box center [592, 204] width 1185 height 1155
click at [14, 215] on input "checkbox" at bounding box center [16, 217] width 7 height 7
checkbox input "true"
drag, startPoint x: 17, startPoint y: 257, endPoint x: 23, endPoint y: 289, distance: 32.3
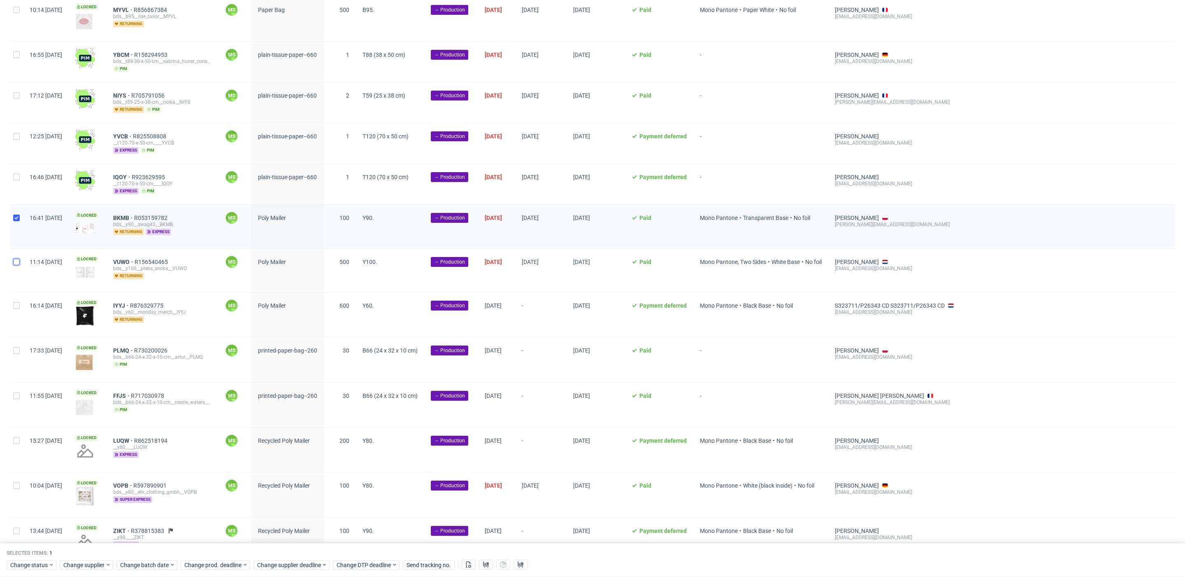
click at [17, 258] on input "checkbox" at bounding box center [16, 261] width 7 height 7
checkbox input "true"
drag, startPoint x: 19, startPoint y: 299, endPoint x: 30, endPoint y: 339, distance: 41.6
click at [19, 302] on input "checkbox" at bounding box center [16, 305] width 7 height 7
checkbox input "true"
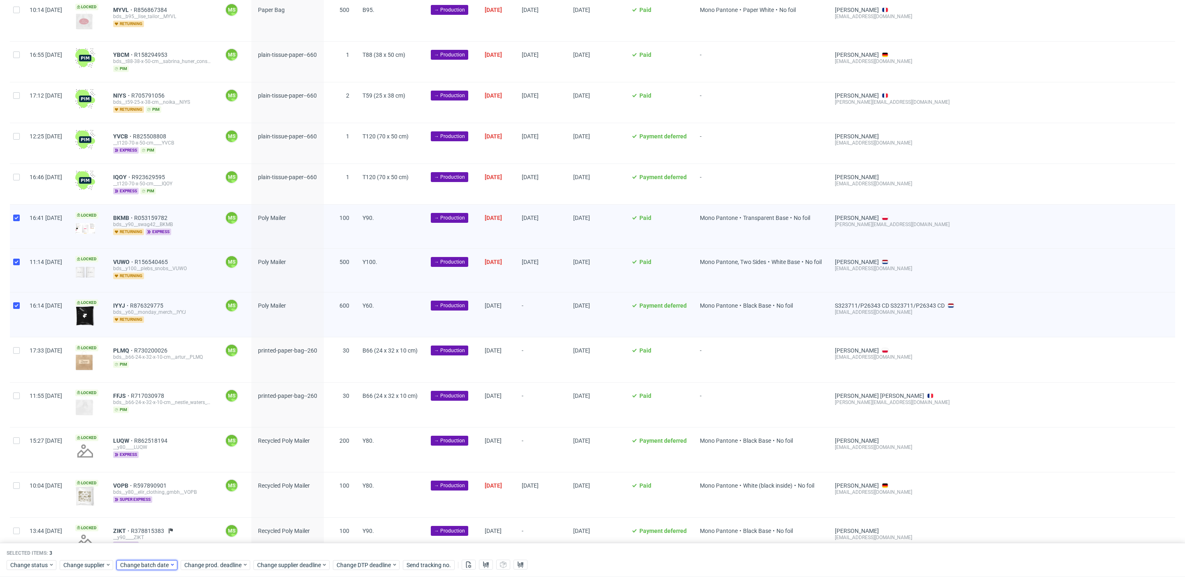
click at [158, 566] on span "Change batch date" at bounding box center [144, 565] width 49 height 8
click at [158, 564] on span "Change batch date" at bounding box center [144, 565] width 49 height 8
click at [163, 568] on span "Change batch date" at bounding box center [144, 565] width 49 height 8
drag, startPoint x: 147, startPoint y: 491, endPoint x: 171, endPoint y: 507, distance: 28.8
click at [154, 492] on section "28 29 30 1 2 3 4 5 6 7 8 9 10 11 12 13 14 15 16 17 18 19 20 21 22 23 24 25 26 2…" at bounding box center [172, 491] width 92 height 72
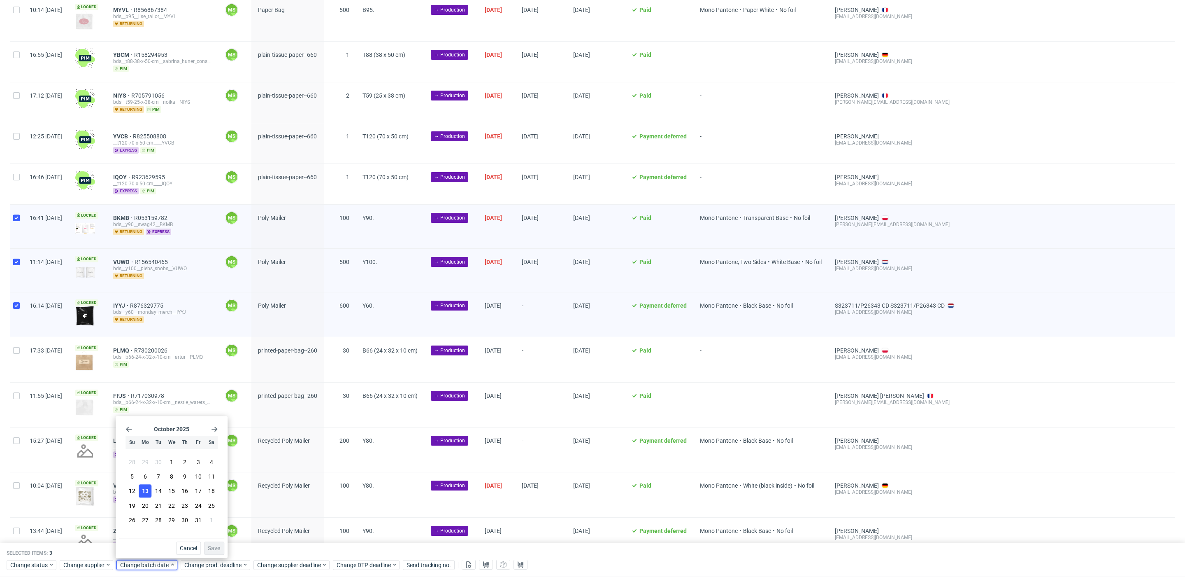
click at [144, 491] on span "13" at bounding box center [145, 491] width 7 height 8
click at [213, 547] on span "Save" at bounding box center [214, 548] width 13 height 6
click at [216, 562] on span "Change prod. deadline" at bounding box center [213, 565] width 58 height 8
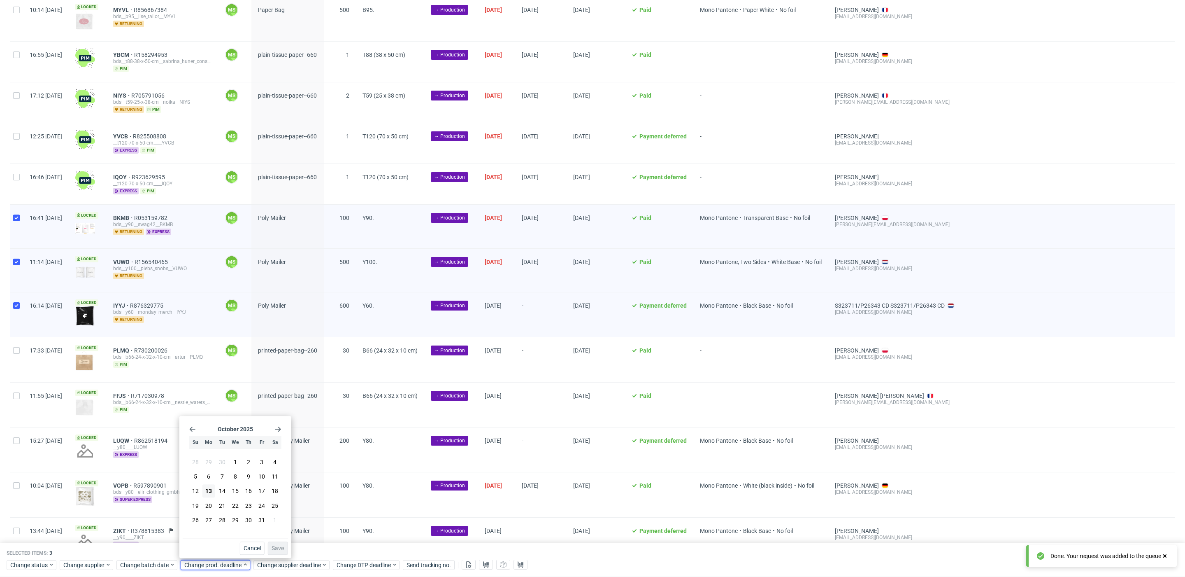
drag, startPoint x: 210, startPoint y: 502, endPoint x: 249, endPoint y: 533, distance: 49.5
click at [210, 503] on span "20" at bounding box center [208, 505] width 7 height 8
drag, startPoint x: 274, startPoint y: 546, endPoint x: 280, endPoint y: 563, distance: 17.7
click at [274, 548] on span "Save" at bounding box center [278, 548] width 13 height 6
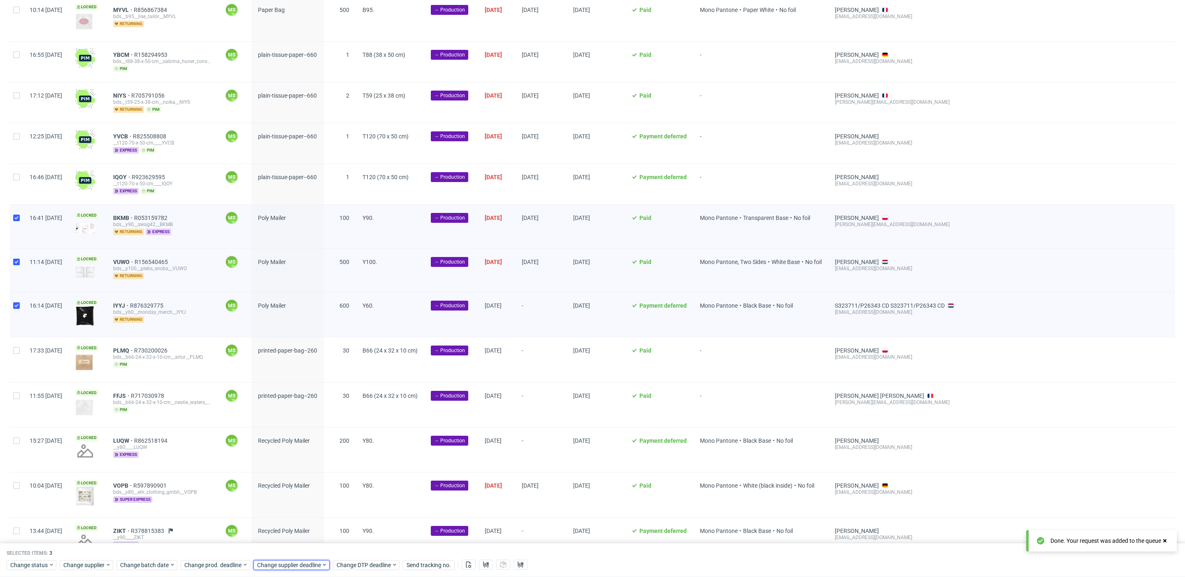
click at [280, 562] on span "Change supplier deadline" at bounding box center [289, 565] width 64 height 8
drag, startPoint x: 282, startPoint y: 507, endPoint x: 302, endPoint y: 518, distance: 22.1
click at [286, 508] on button "20" at bounding box center [281, 505] width 13 height 13
drag, startPoint x: 349, startPoint y: 549, endPoint x: 345, endPoint y: 550, distance: 5.2
click at [348, 549] on span "Save" at bounding box center [351, 548] width 13 height 6
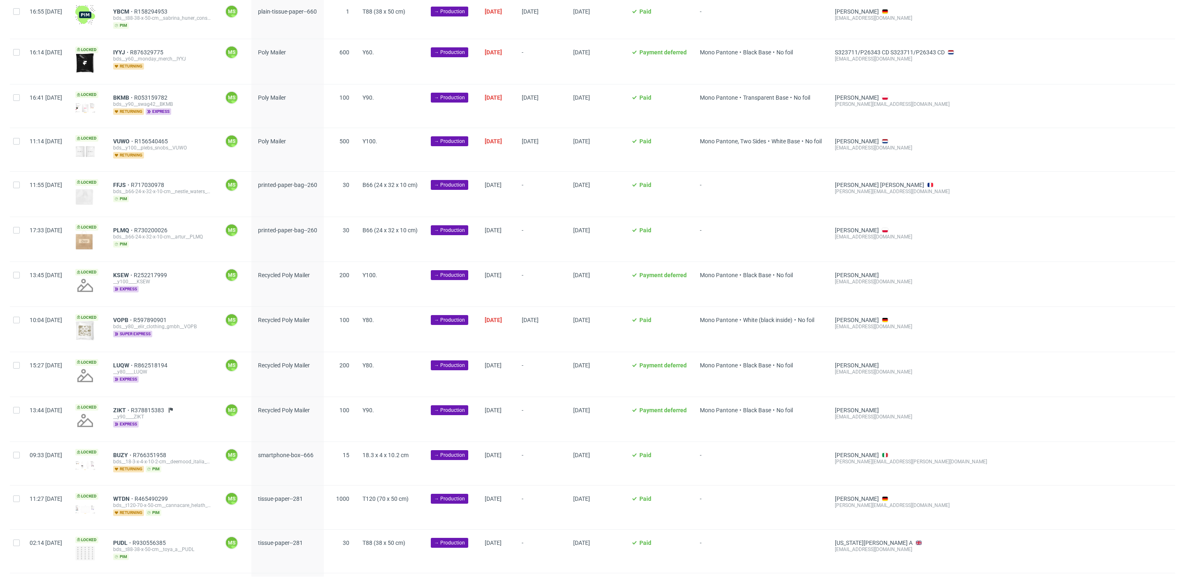
scroll to position [607, 0]
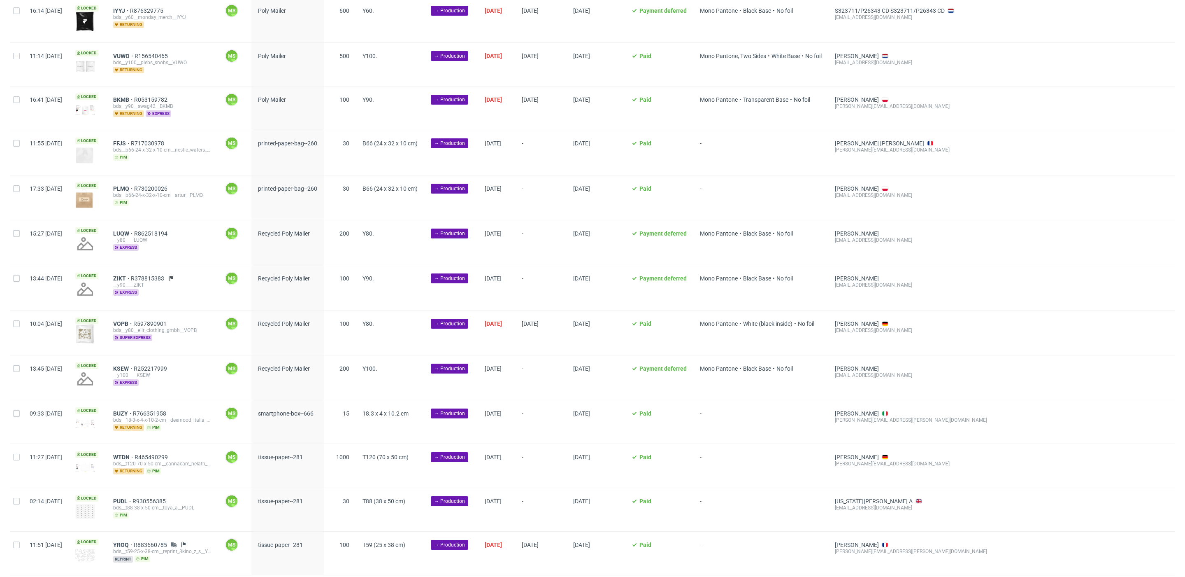
scroll to position [663, 0]
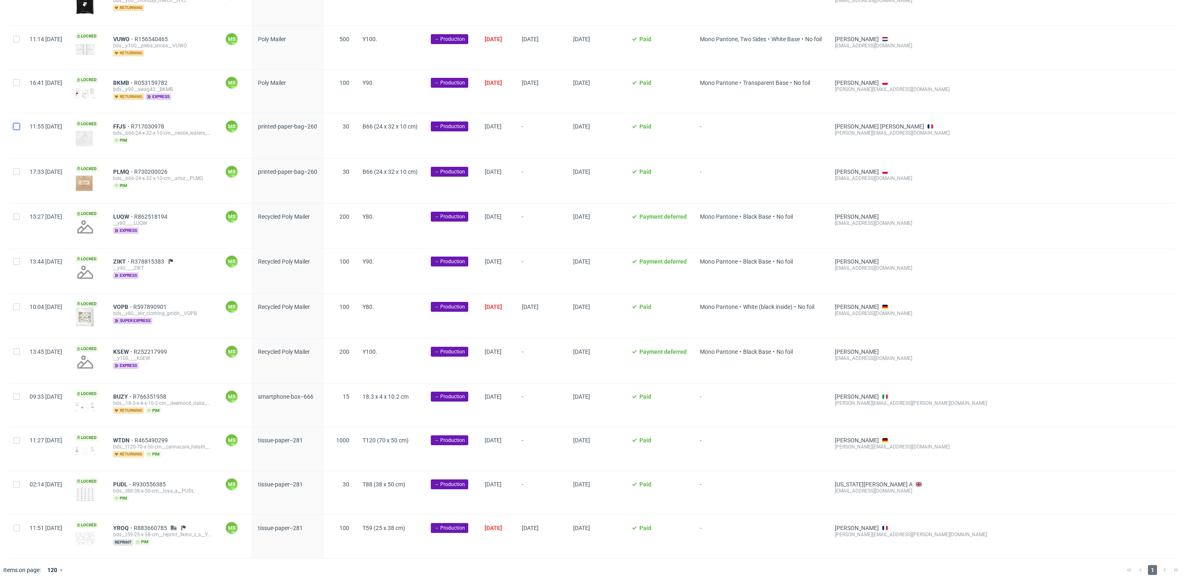
drag, startPoint x: 19, startPoint y: 123, endPoint x: 22, endPoint y: 162, distance: 38.8
click at [19, 123] on input "checkbox" at bounding box center [16, 126] width 7 height 7
checkbox input "true"
click at [16, 168] on input "checkbox" at bounding box center [16, 171] width 7 height 7
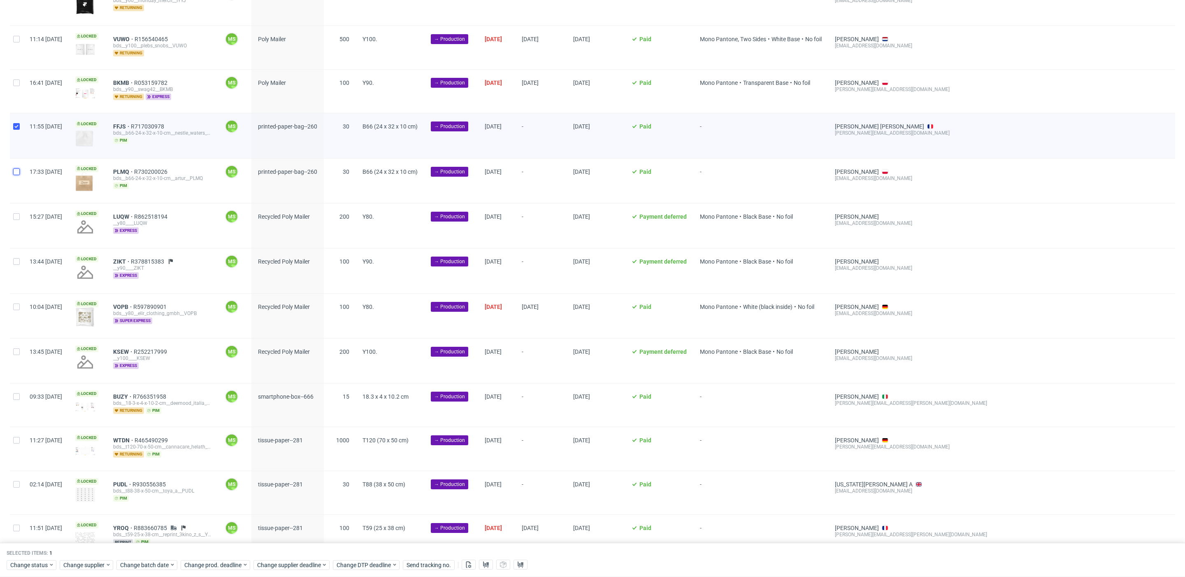
checkbox input "true"
click at [142, 561] on span "Change batch date" at bounding box center [144, 565] width 49 height 8
drag, startPoint x: 149, startPoint y: 492, endPoint x: 199, endPoint y: 533, distance: 64.9
click at [151, 493] on button "13" at bounding box center [145, 490] width 13 height 13
drag, startPoint x: 212, startPoint y: 545, endPoint x: 212, endPoint y: 552, distance: 6.2
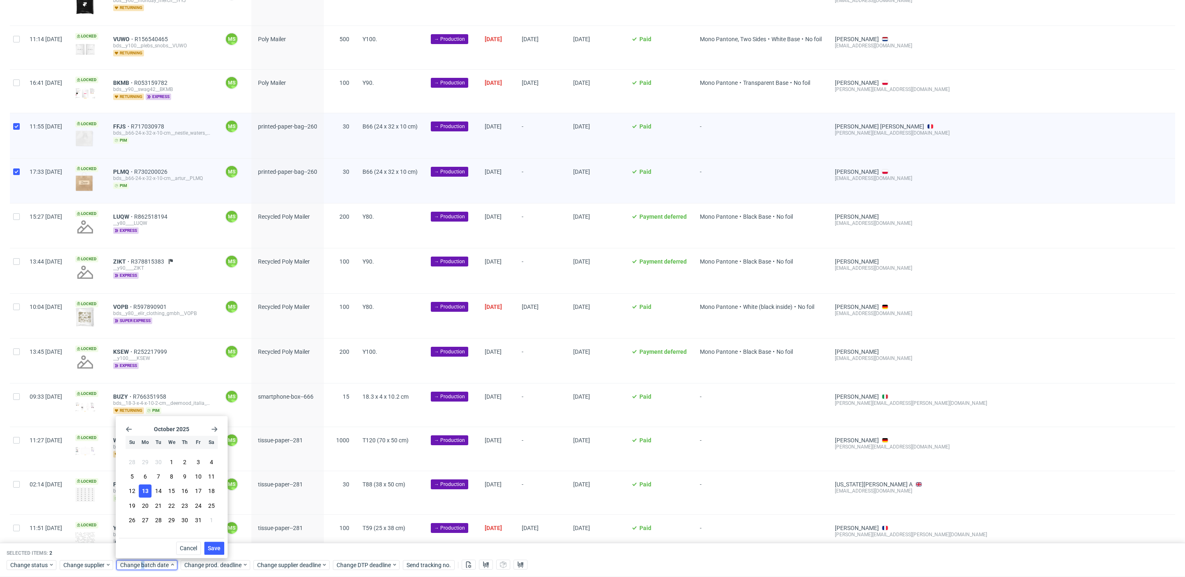
click at [212, 546] on span "Save" at bounding box center [214, 548] width 13 height 6
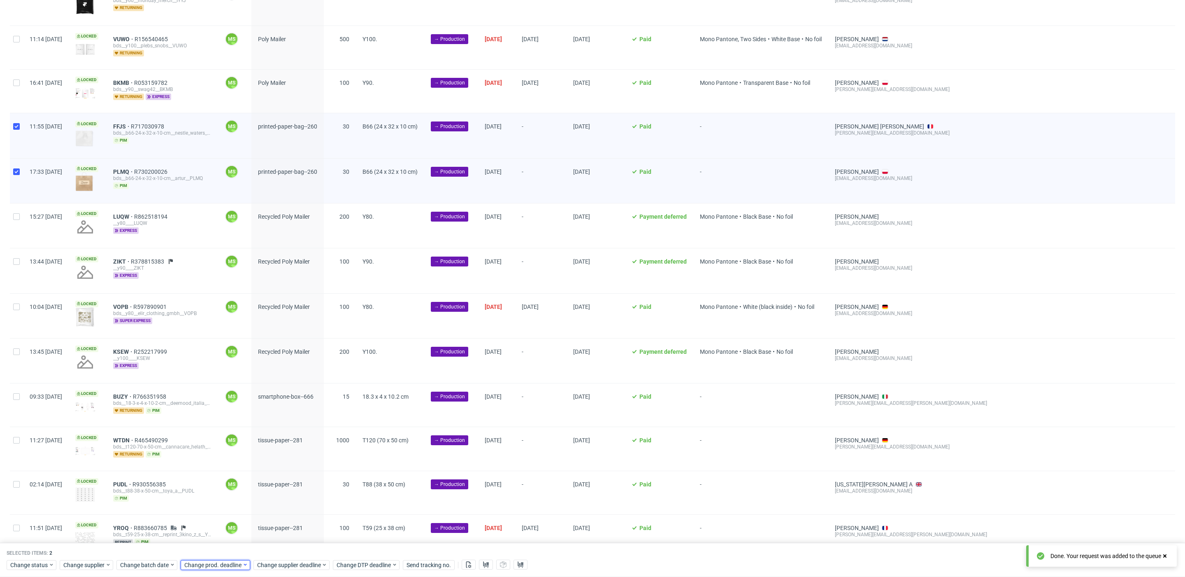
click at [211, 564] on span "Change prod. deadline" at bounding box center [213, 565] width 58 height 8
click at [261, 493] on span "17" at bounding box center [261, 491] width 7 height 8
drag, startPoint x: 276, startPoint y: 543, endPoint x: 282, endPoint y: 554, distance: 12.9
click at [276, 543] on button "Save" at bounding box center [278, 547] width 20 height 13
click at [286, 562] on span "Change supplier deadline" at bounding box center [289, 565] width 64 height 8
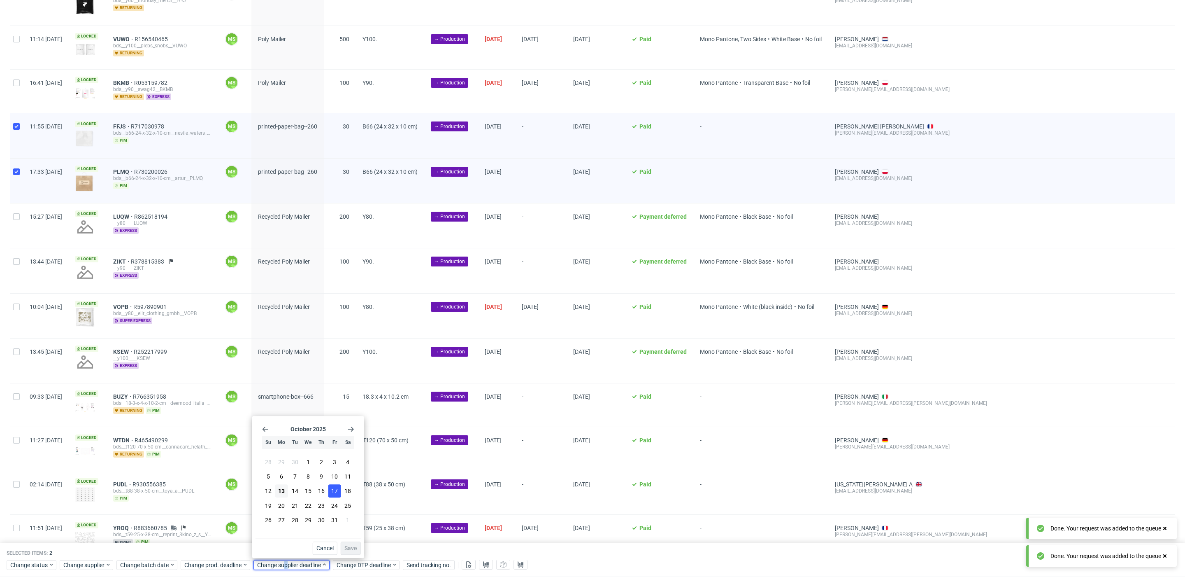
click at [335, 488] on span "17" at bounding box center [334, 491] width 7 height 8
drag, startPoint x: 349, startPoint y: 552, endPoint x: 354, endPoint y: 479, distance: 72.7
click at [349, 552] on button "Save" at bounding box center [351, 547] width 20 height 13
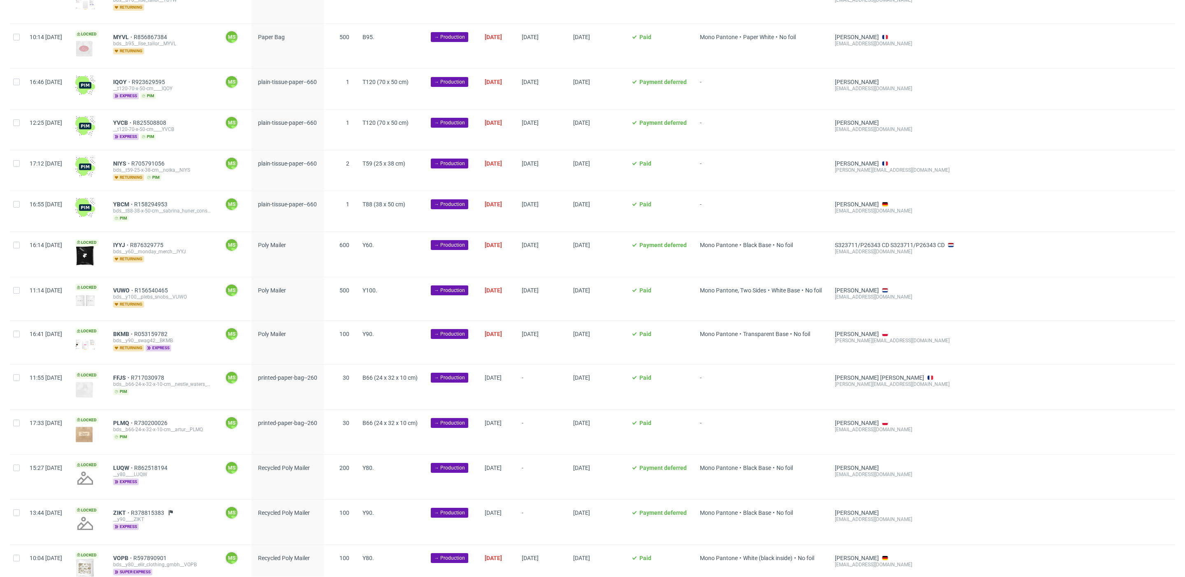
scroll to position [663, 0]
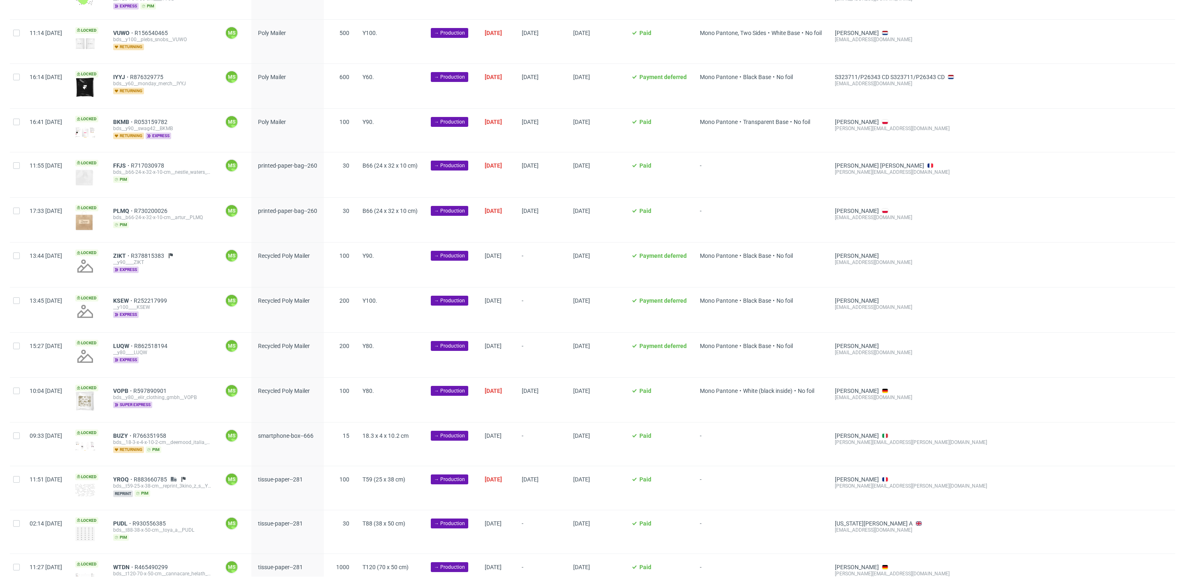
scroll to position [663, 0]
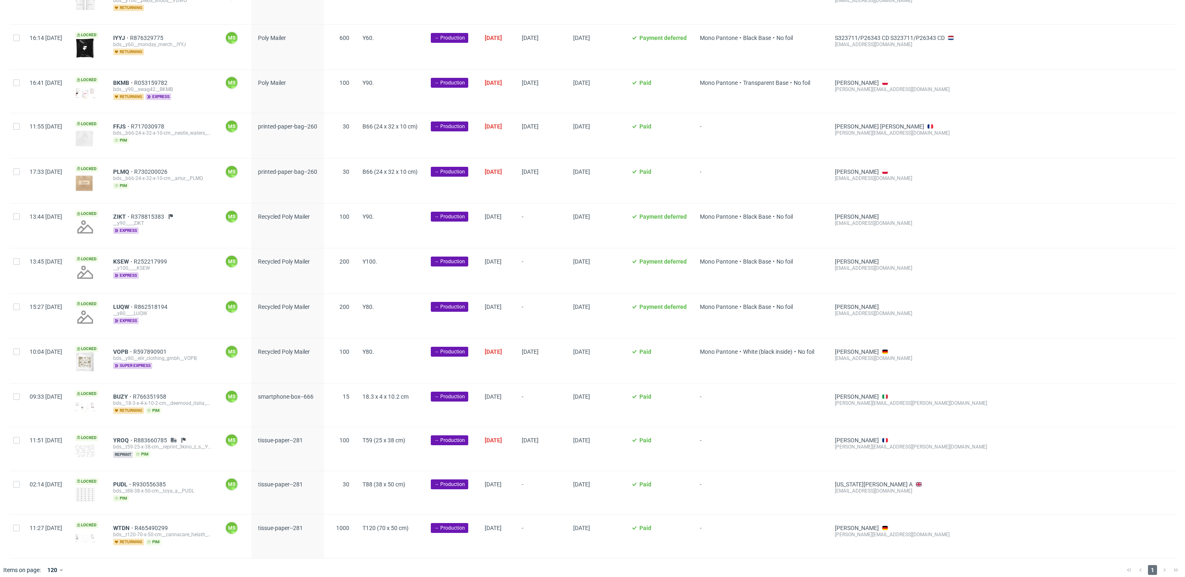
scroll to position [0, 968]
click at [16, 213] on input "checkbox" at bounding box center [16, 216] width 7 height 7
checkbox input "true"
click at [12, 257] on div at bounding box center [16, 270] width 13 height 44
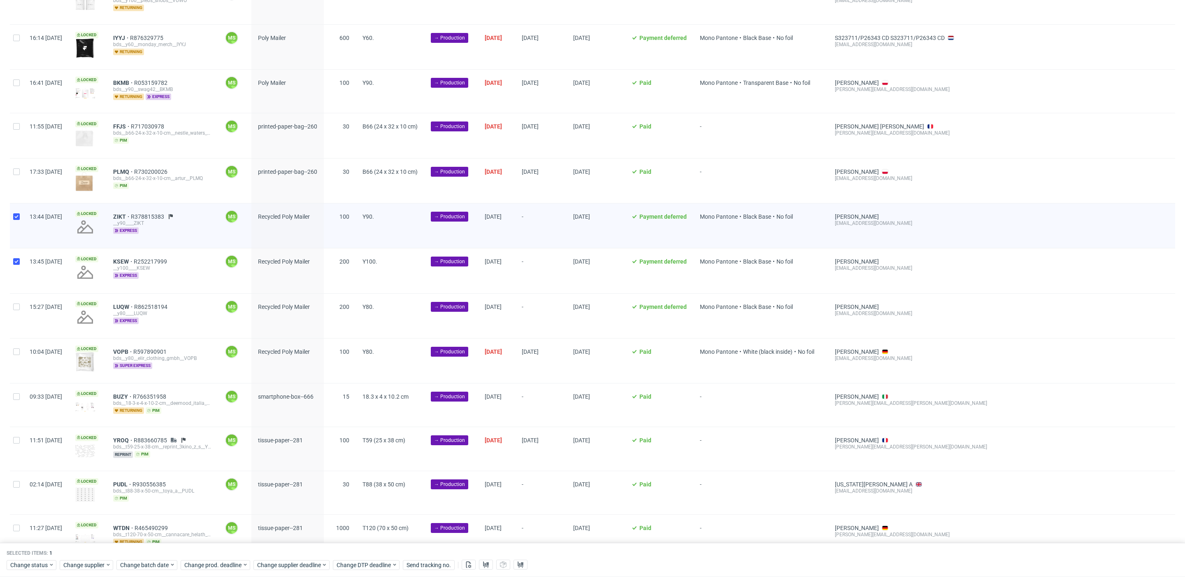
checkbox input "true"
drag, startPoint x: 20, startPoint y: 304, endPoint x: 19, endPoint y: 333, distance: 29.2
click at [20, 307] on div at bounding box center [16, 315] width 13 height 44
checkbox input "true"
click at [17, 348] on input "checkbox" at bounding box center [16, 351] width 7 height 7
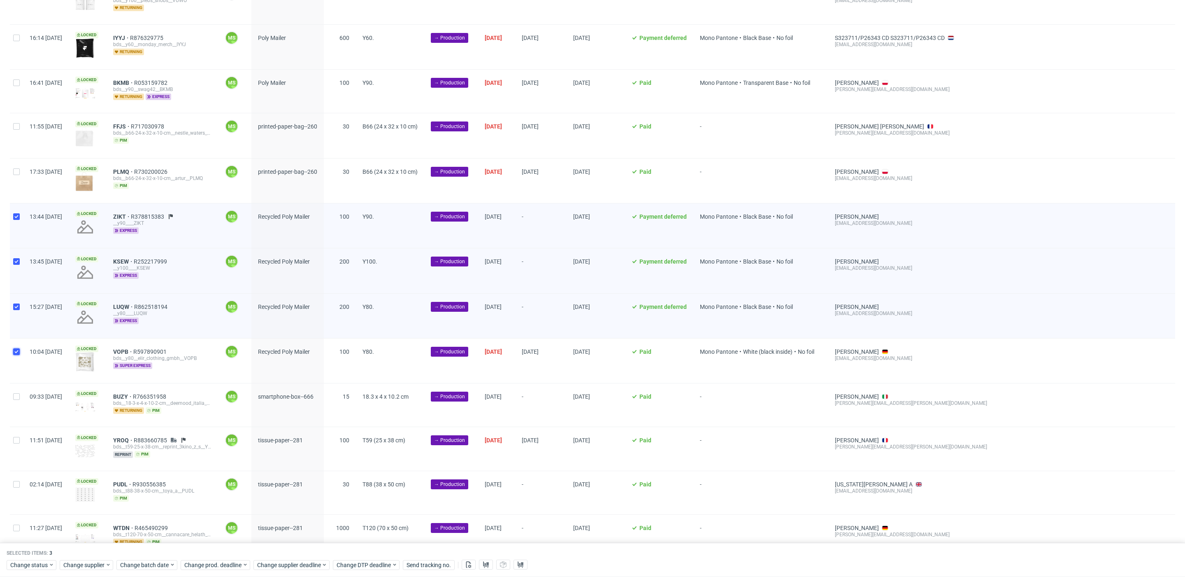
checkbox input "true"
click at [140, 563] on span "Change batch date" at bounding box center [144, 565] width 49 height 8
click at [150, 492] on button "13" at bounding box center [145, 490] width 13 height 13
drag, startPoint x: 220, startPoint y: 549, endPoint x: 221, endPoint y: 562, distance: 13.3
click at [220, 551] on button "Save" at bounding box center [214, 547] width 20 height 13
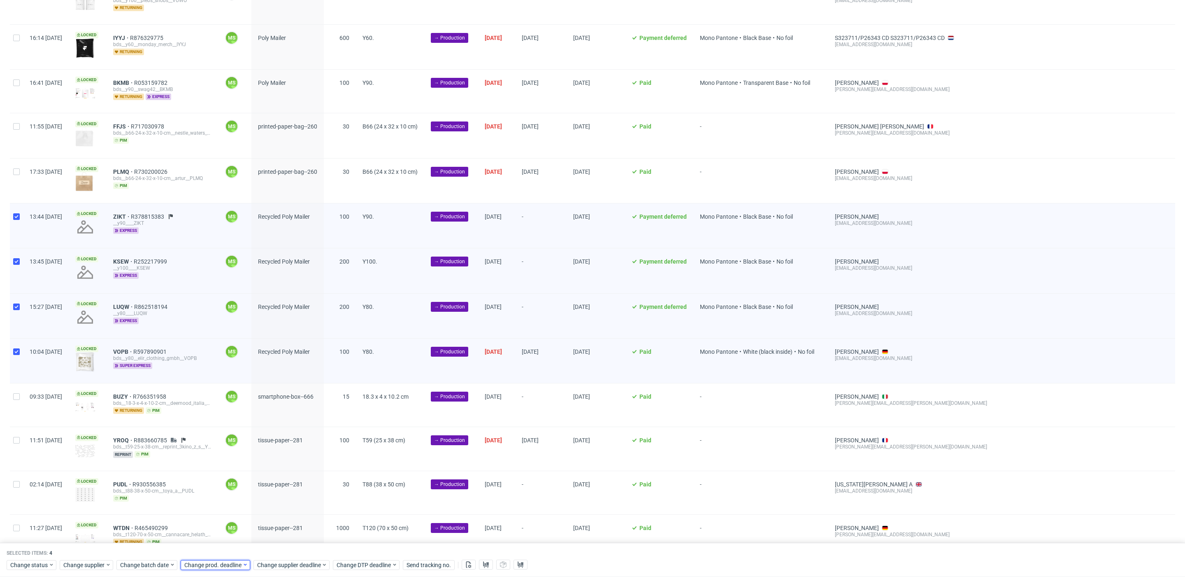
click at [221, 562] on span "Change prod. deadline" at bounding box center [213, 565] width 58 height 8
drag, startPoint x: 205, startPoint y: 501, endPoint x: 234, endPoint y: 514, distance: 32.6
click at [207, 501] on button "20" at bounding box center [209, 505] width 13 height 13
click at [277, 545] on span "Save" at bounding box center [278, 548] width 13 height 6
click at [286, 564] on span "Change supplier deadline" at bounding box center [289, 565] width 64 height 8
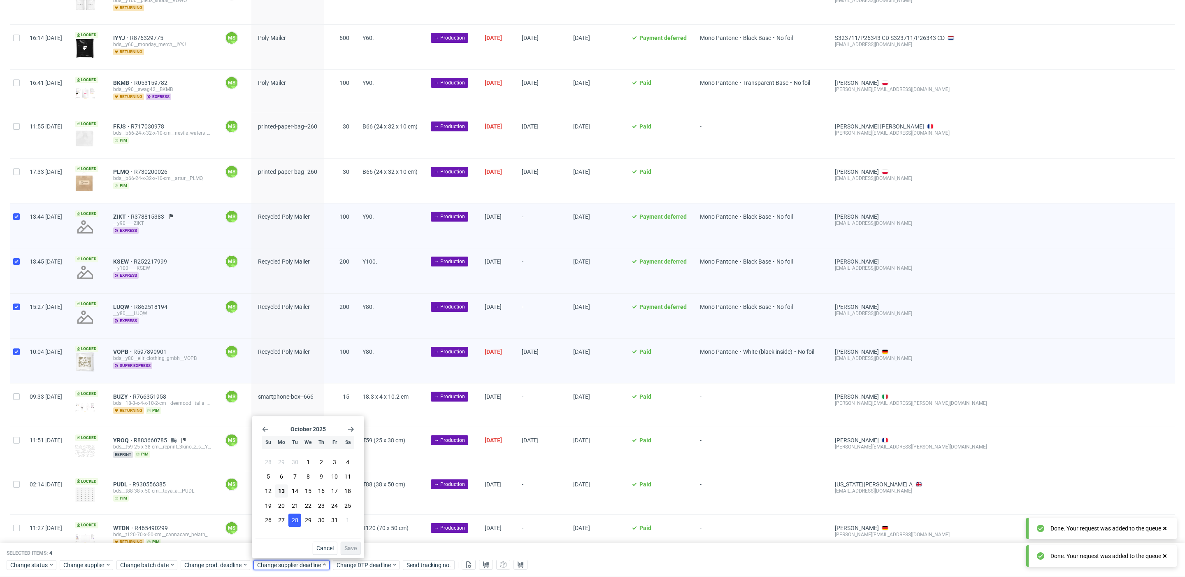
drag, startPoint x: 284, startPoint y: 509, endPoint x: 294, endPoint y: 514, distance: 11.0
click at [285, 509] on span "20" at bounding box center [281, 505] width 7 height 8
click at [347, 545] on span "Save" at bounding box center [351, 548] width 13 height 6
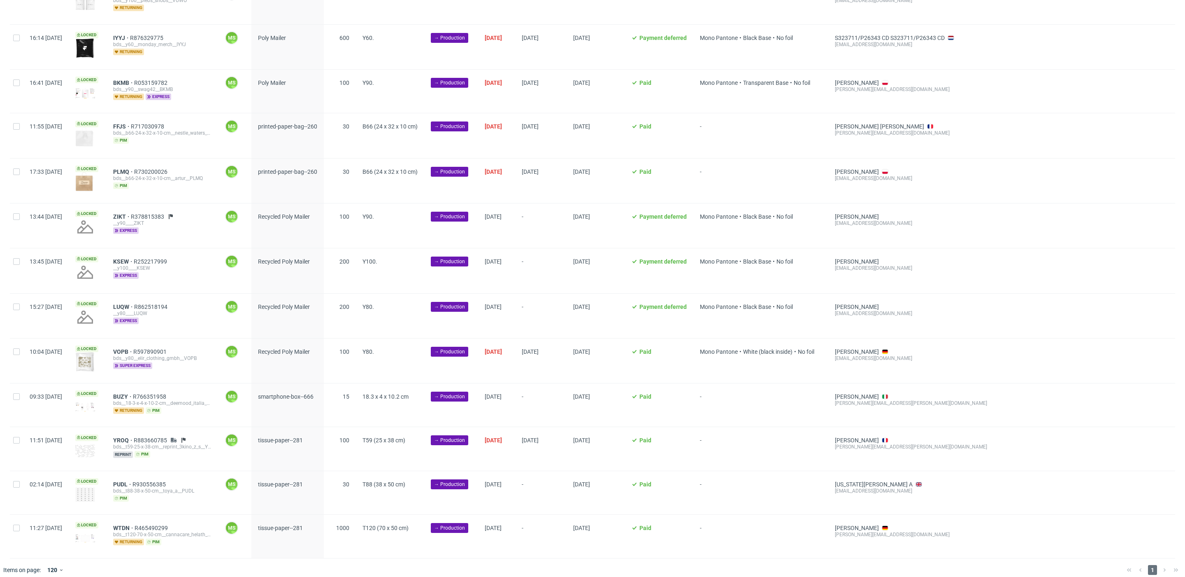
scroll to position [0, 968]
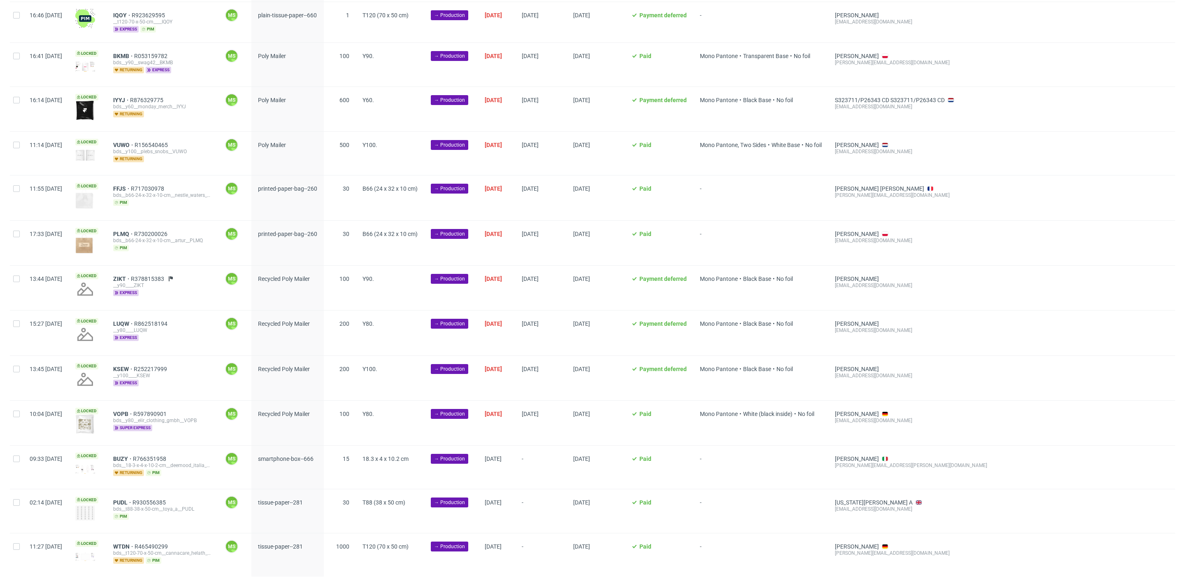
scroll to position [663, 0]
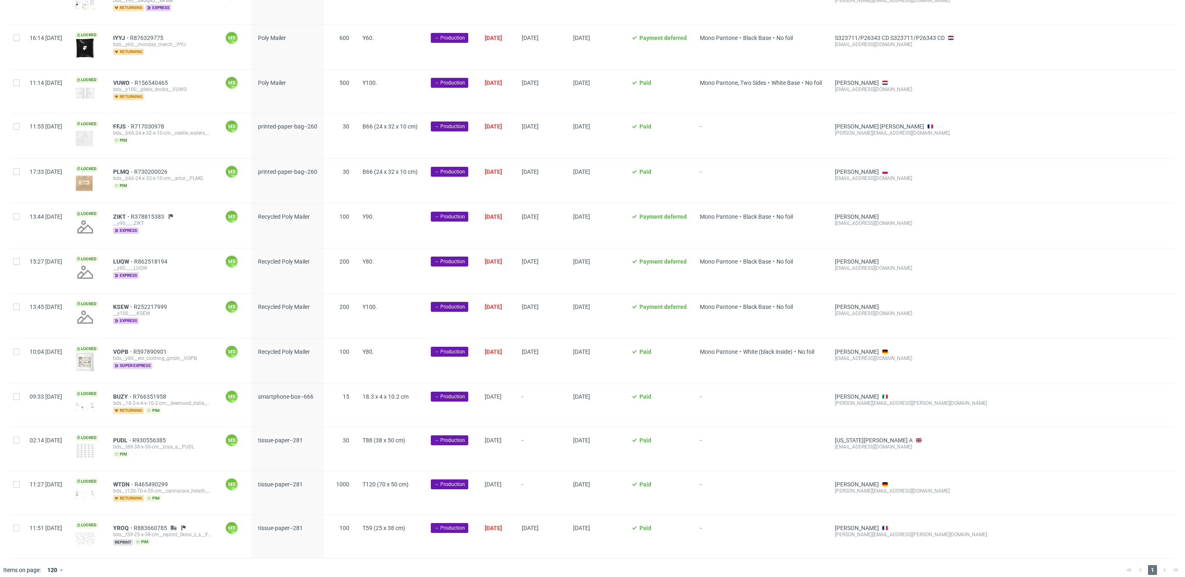
click at [12, 391] on div at bounding box center [16, 404] width 13 height 43
checkbox input "true"
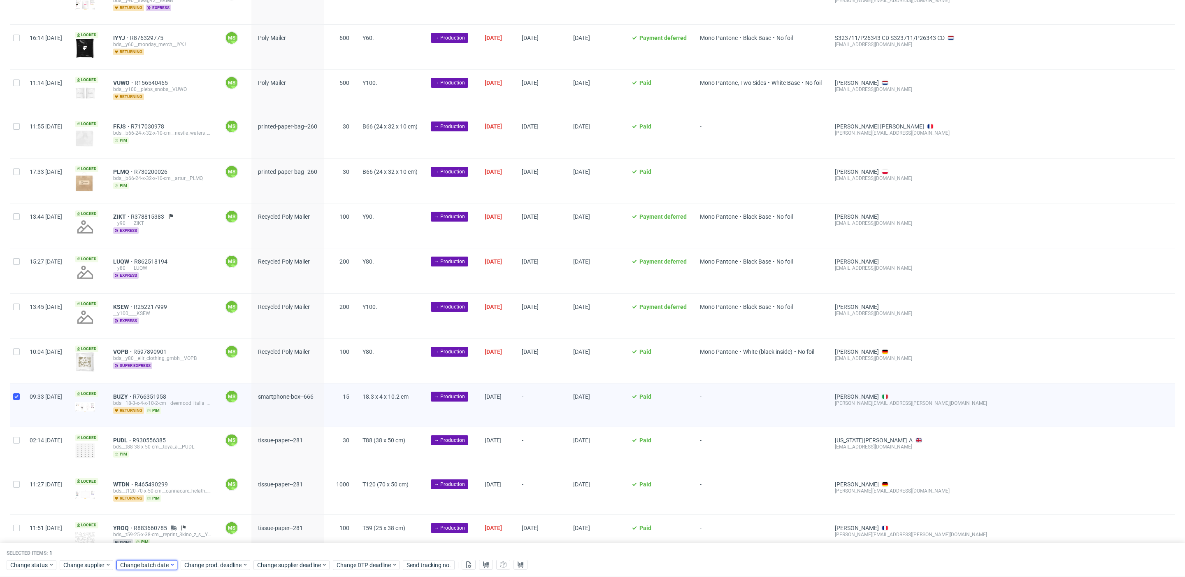
click at [149, 562] on span "Change batch date" at bounding box center [144, 565] width 49 height 8
drag, startPoint x: 148, startPoint y: 496, endPoint x: 228, endPoint y: 554, distance: 98.4
click at [148, 496] on button "13" at bounding box center [145, 490] width 13 height 13
click at [218, 546] on span "Save" at bounding box center [214, 548] width 13 height 6
drag, startPoint x: 221, startPoint y: 563, endPoint x: 224, endPoint y: 559, distance: 5.0
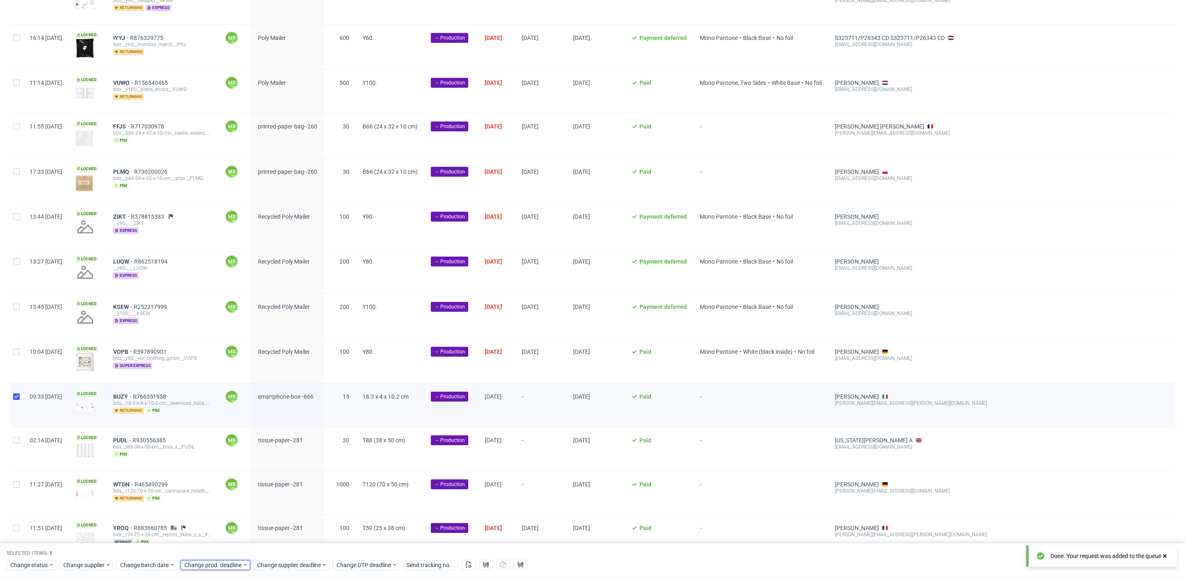
click at [221, 562] on span "Change prod. deadline" at bounding box center [213, 565] width 58 height 8
click at [231, 492] on button "15" at bounding box center [235, 490] width 13 height 13
click at [273, 545] on span "Save" at bounding box center [278, 548] width 13 height 6
click at [289, 564] on span "Change supplier deadline" at bounding box center [289, 565] width 64 height 8
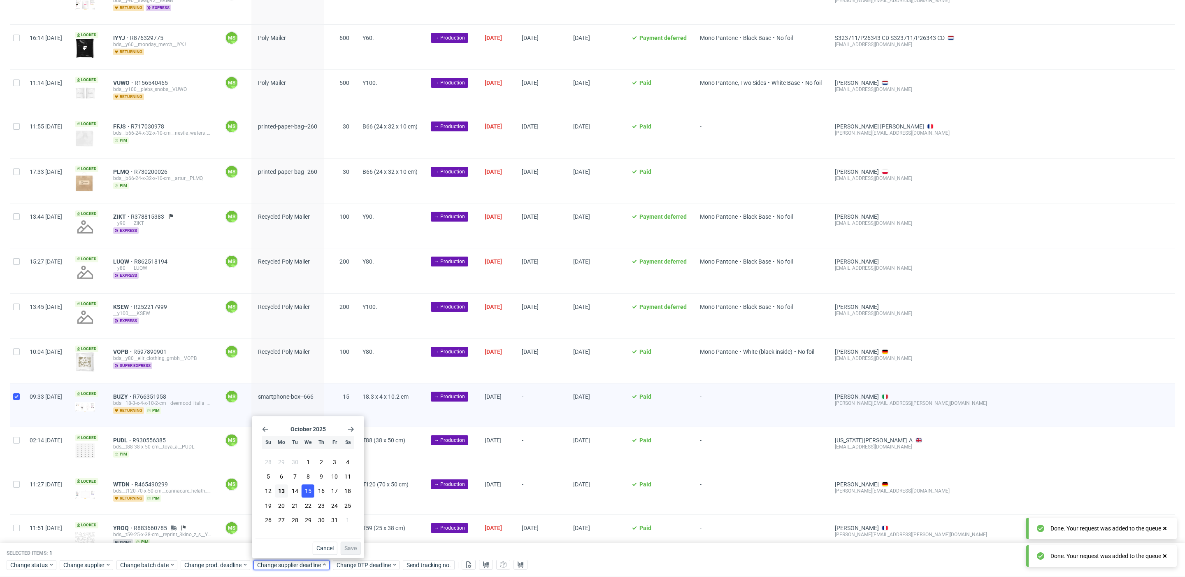
click at [312, 490] on button "15" at bounding box center [308, 490] width 13 height 13
click at [345, 546] on span "Save" at bounding box center [351, 548] width 13 height 6
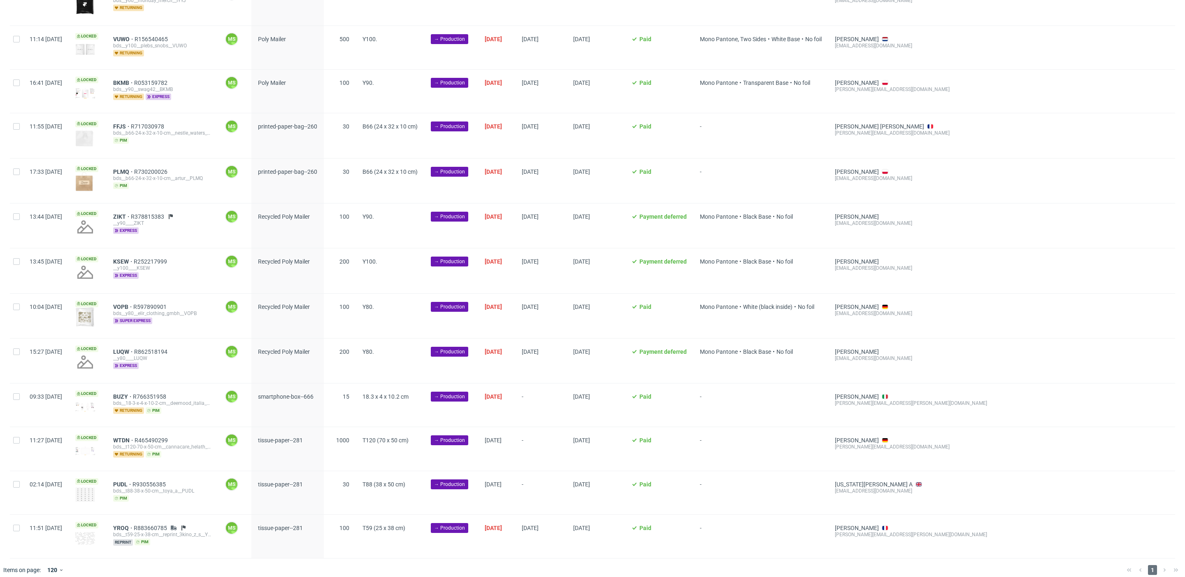
scroll to position [0, 968]
click at [17, 437] on input "checkbox" at bounding box center [16, 440] width 7 height 7
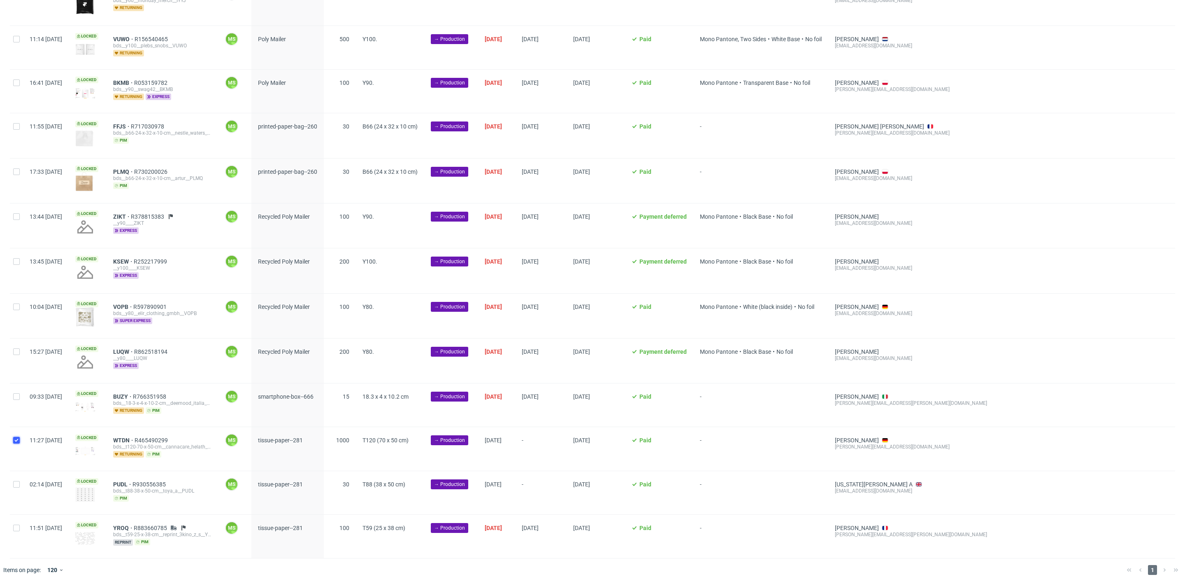
checkbox input "true"
drag, startPoint x: 17, startPoint y: 480, endPoint x: 20, endPoint y: 510, distance: 30.6
click at [19, 485] on div at bounding box center [16, 492] width 13 height 43
checkbox input "true"
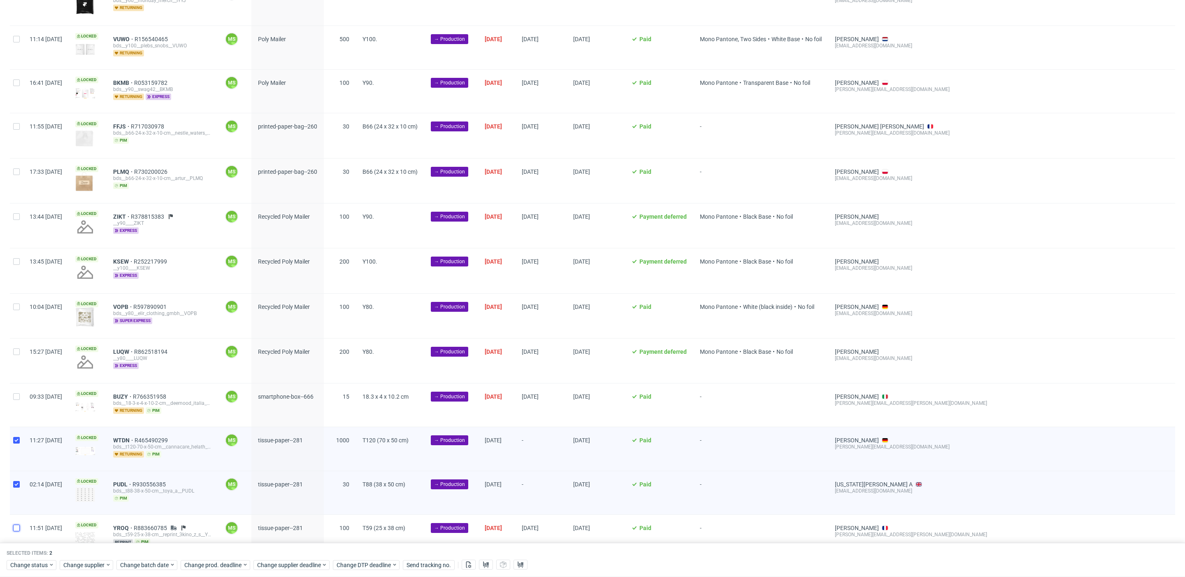
drag, startPoint x: 19, startPoint y: 518, endPoint x: 105, endPoint y: 542, distance: 88.9
click at [19, 524] on input "checkbox" at bounding box center [16, 527] width 7 height 7
checkbox input "true"
drag, startPoint x: 161, startPoint y: 564, endPoint x: 165, endPoint y: 561, distance: 4.4
click at [162, 563] on span "Change batch date" at bounding box center [144, 565] width 49 height 8
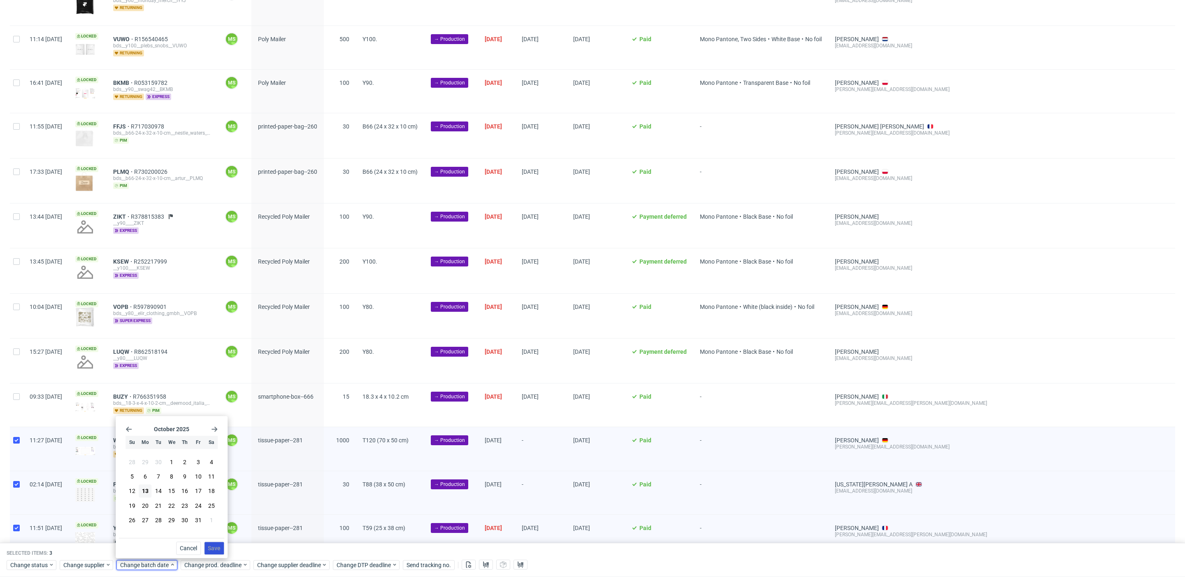
drag, startPoint x: 148, startPoint y: 491, endPoint x: 219, endPoint y: 542, distance: 87.8
click at [148, 491] on span "13" at bounding box center [145, 491] width 7 height 8
drag, startPoint x: 219, startPoint y: 550, endPoint x: 219, endPoint y: 556, distance: 5.4
click at [219, 551] on span "Save" at bounding box center [214, 548] width 13 height 6
click at [220, 562] on span "Change prod. deadline" at bounding box center [213, 565] width 58 height 8
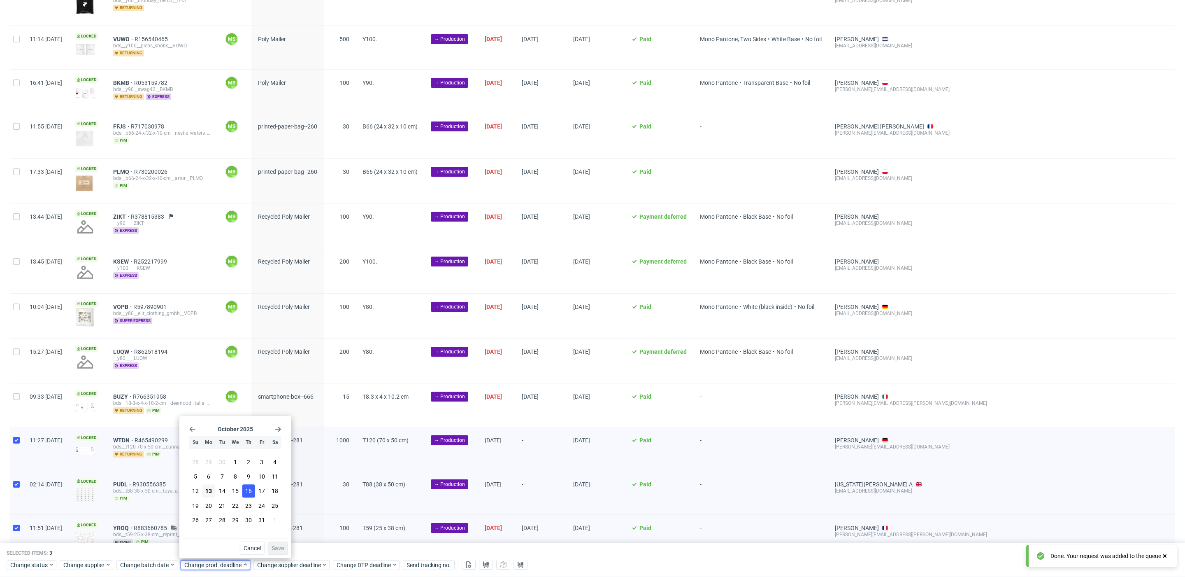
click at [249, 490] on span "16" at bounding box center [248, 491] width 7 height 8
click at [284, 547] on span "Save" at bounding box center [278, 548] width 13 height 6
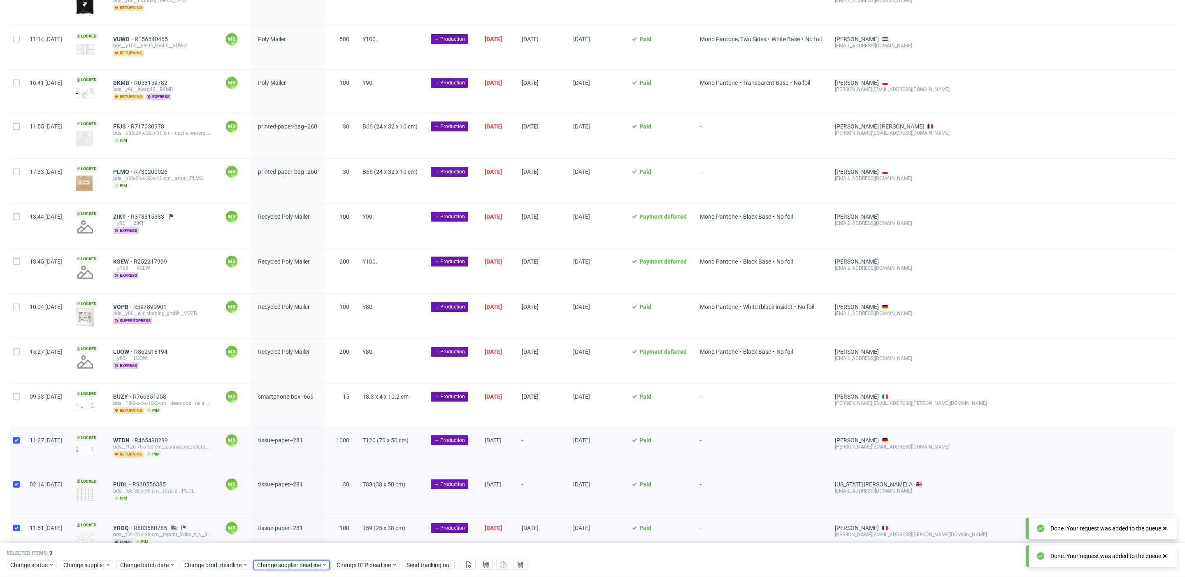
drag, startPoint x: 282, startPoint y: 563, endPoint x: 286, endPoint y: 559, distance: 6.1
click at [282, 562] on span "Change supplier deadline" at bounding box center [289, 565] width 64 height 8
click at [321, 491] on span "16" at bounding box center [321, 491] width 7 height 8
click at [348, 549] on span "Save" at bounding box center [351, 548] width 13 height 6
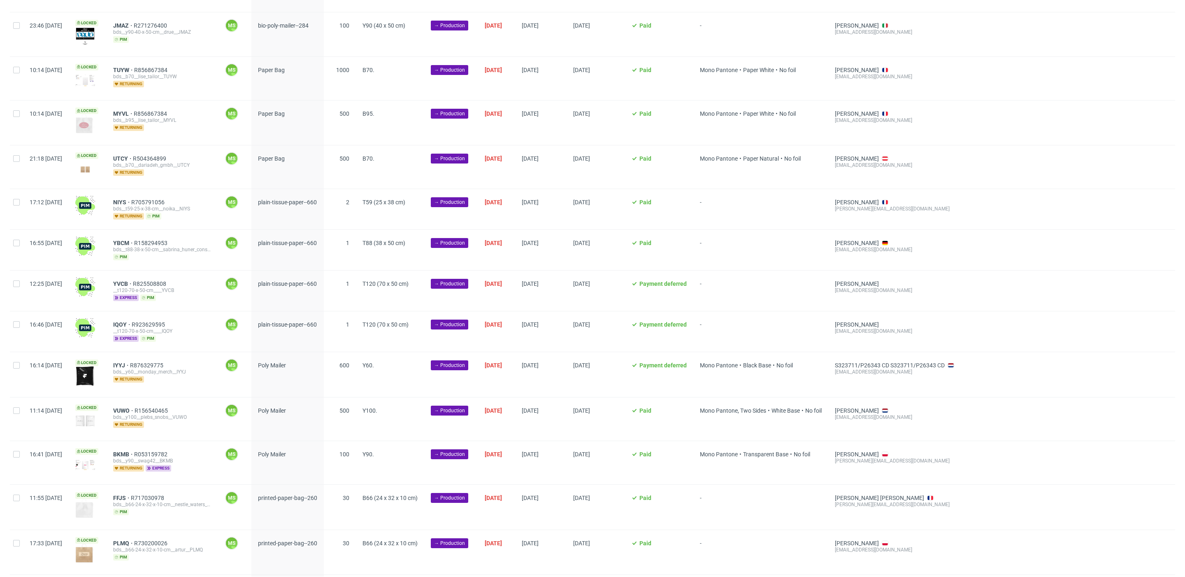
scroll to position [663, 0]
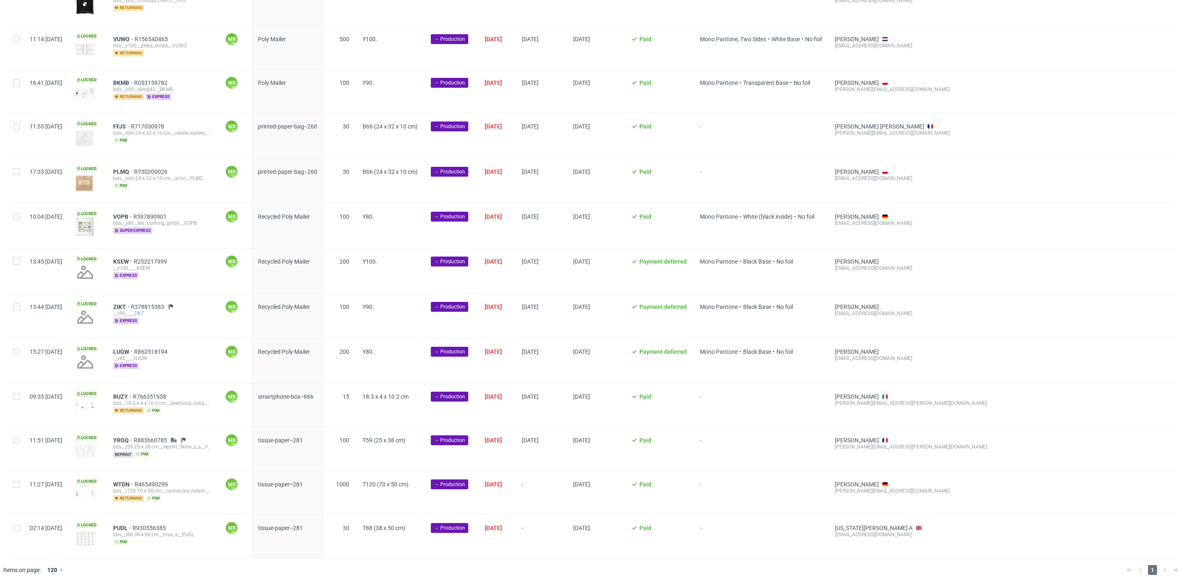
scroll to position [0, 968]
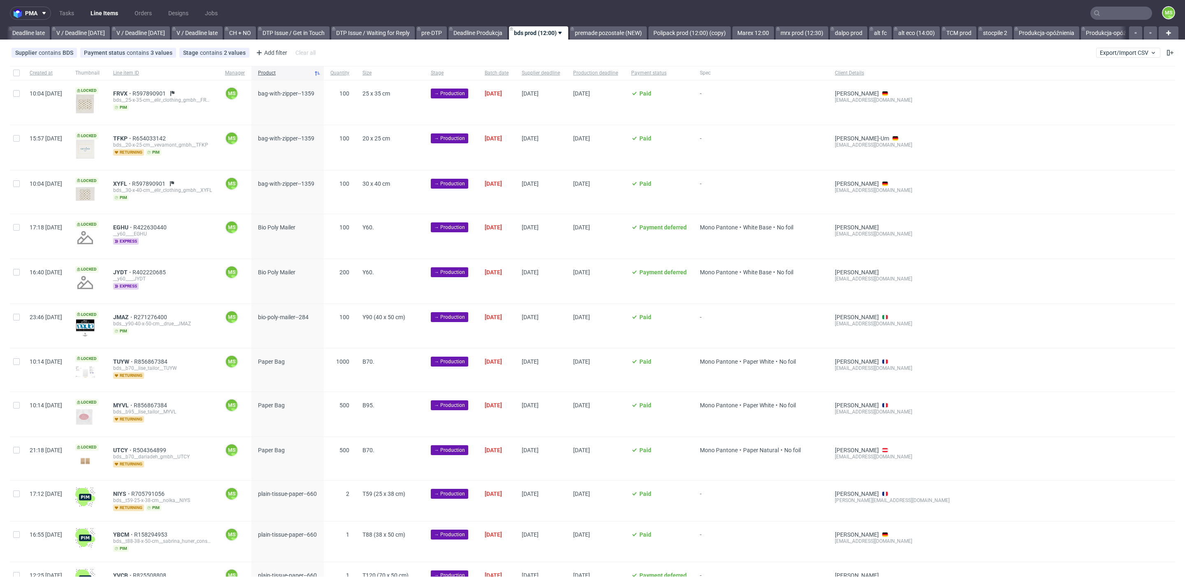
click at [15, 68] on div at bounding box center [16, 73] width 13 height 14
checkbox input "true"
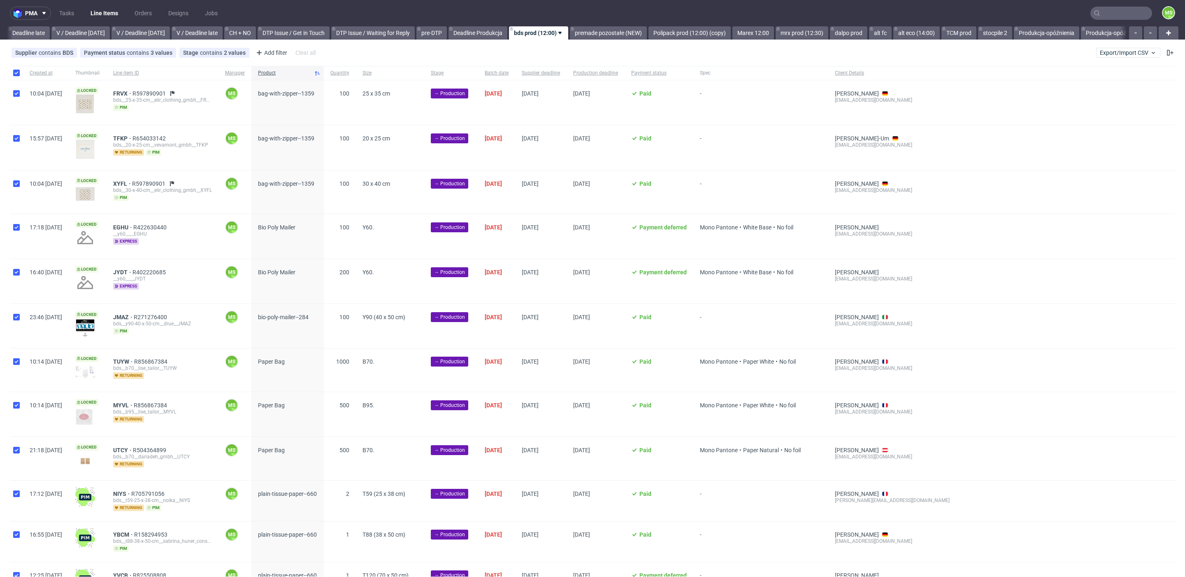
checkbox input "true"
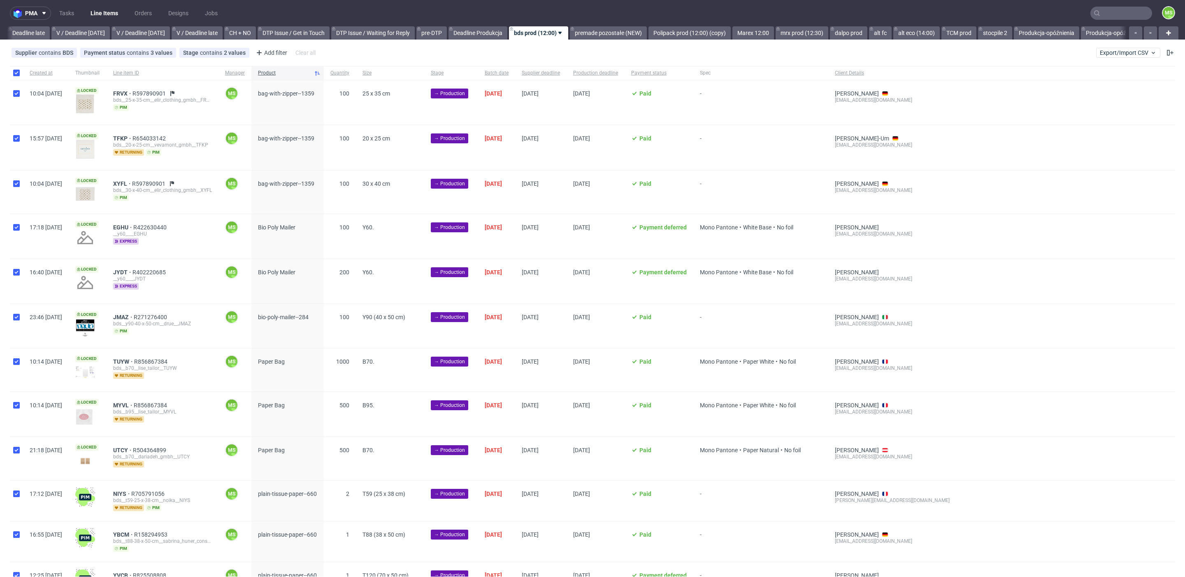
checkbox input "true"
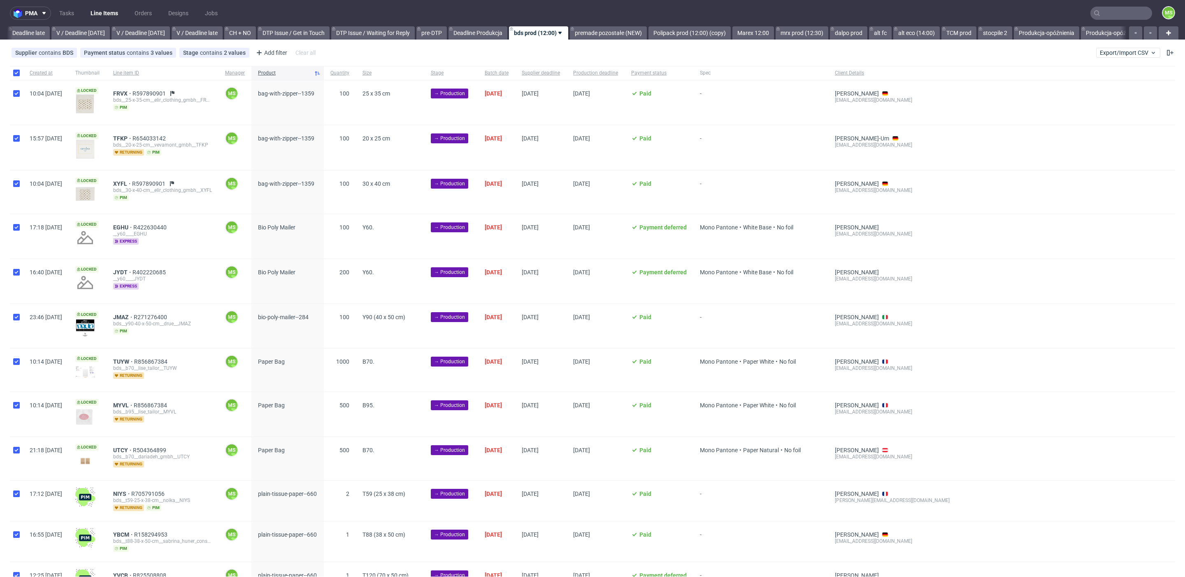
checkbox input "true"
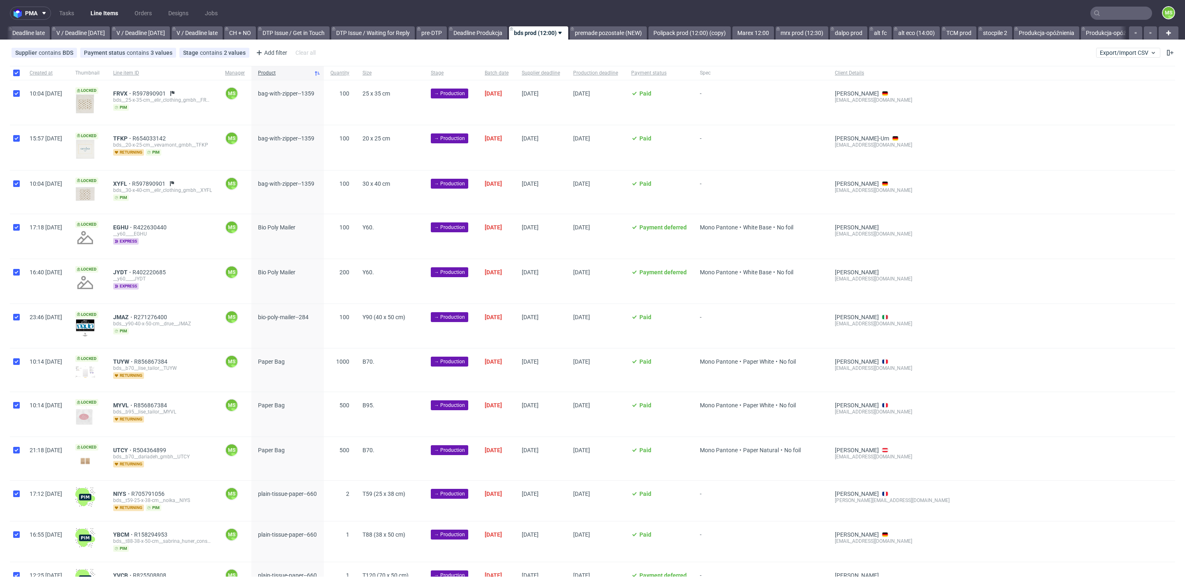
checkbox input "true"
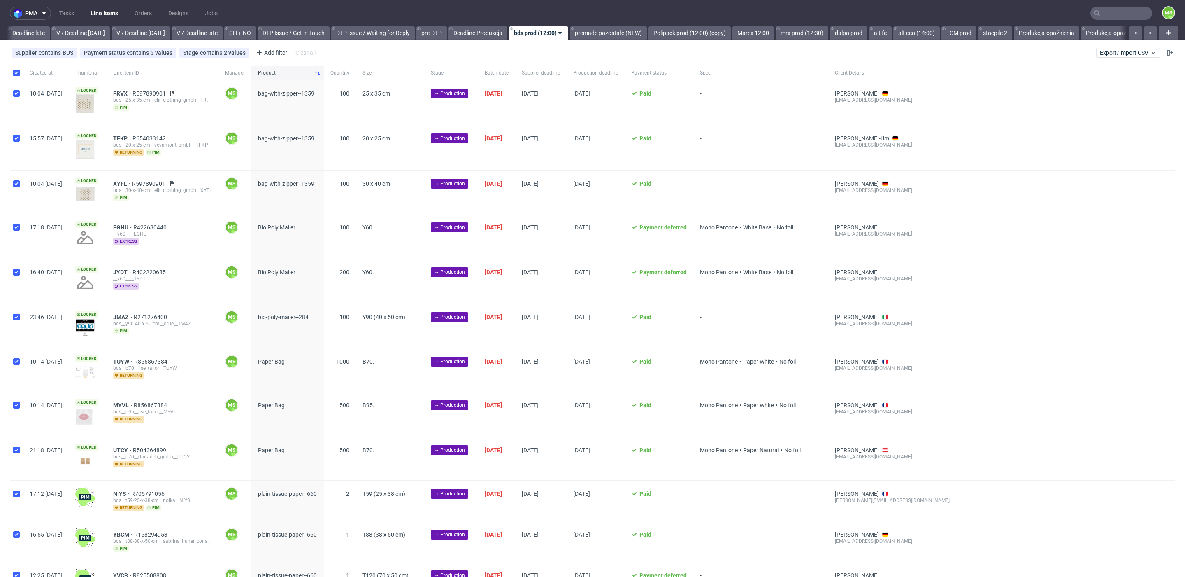
checkbox input "true"
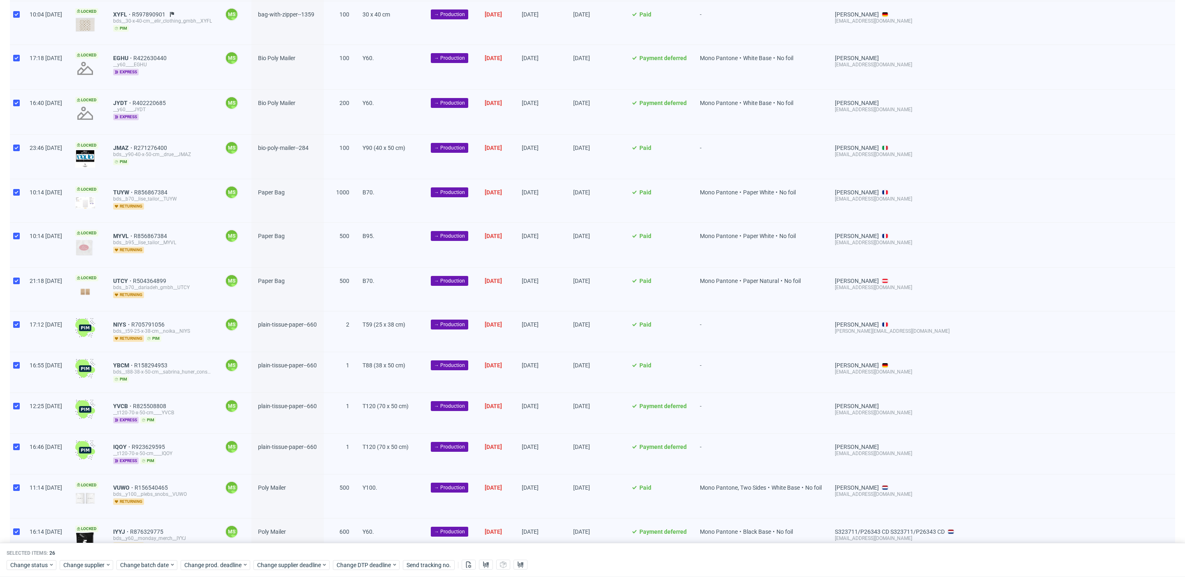
scroll to position [172, 0]
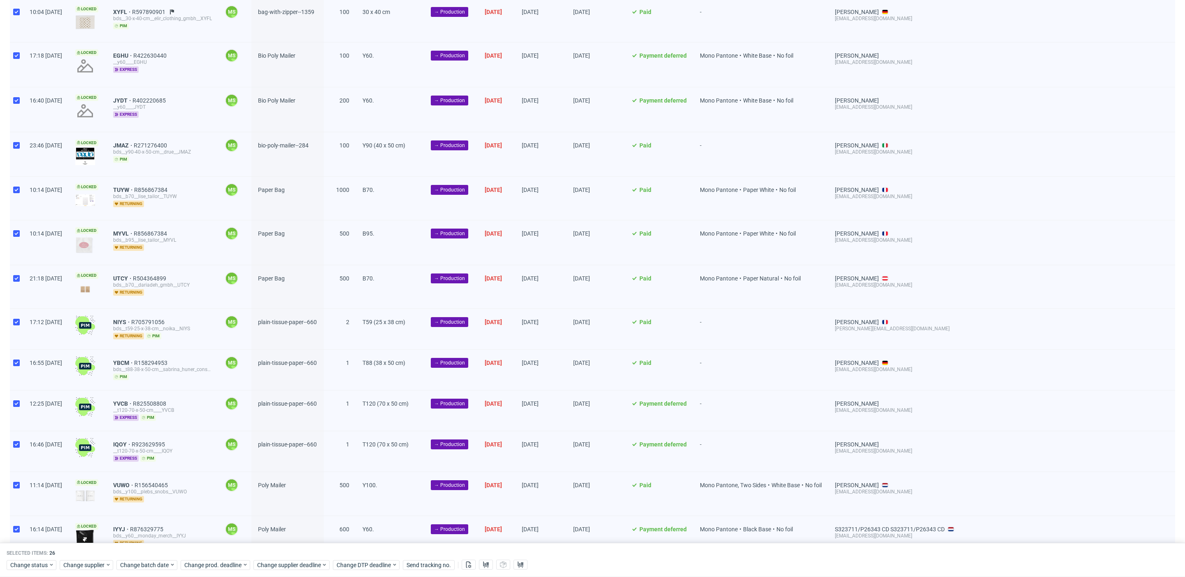
click at [17, 328] on div at bounding box center [16, 329] width 13 height 40
checkbox input "false"
drag, startPoint x: 21, startPoint y: 360, endPoint x: 23, endPoint y: 372, distance: 12.3
click at [21, 361] on div at bounding box center [16, 369] width 13 height 40
checkbox input "false"
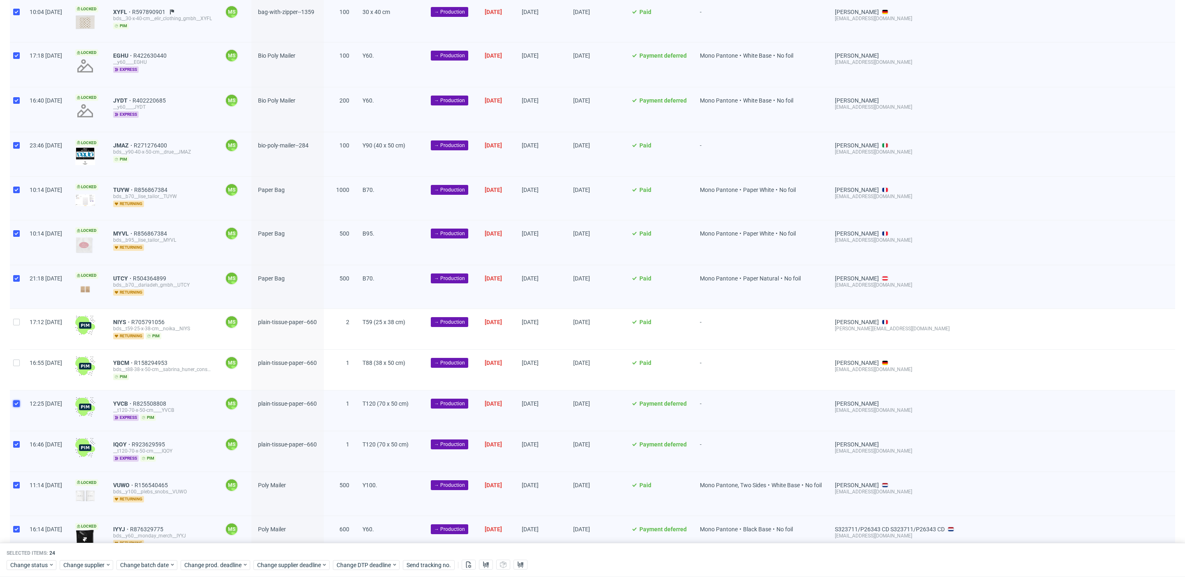
click at [20, 403] on div at bounding box center [16, 410] width 13 height 40
checkbox input "false"
click at [12, 438] on div at bounding box center [16, 451] width 13 height 40
checkbox input "false"
drag, startPoint x: 466, startPoint y: 566, endPoint x: 501, endPoint y: 558, distance: 35.9
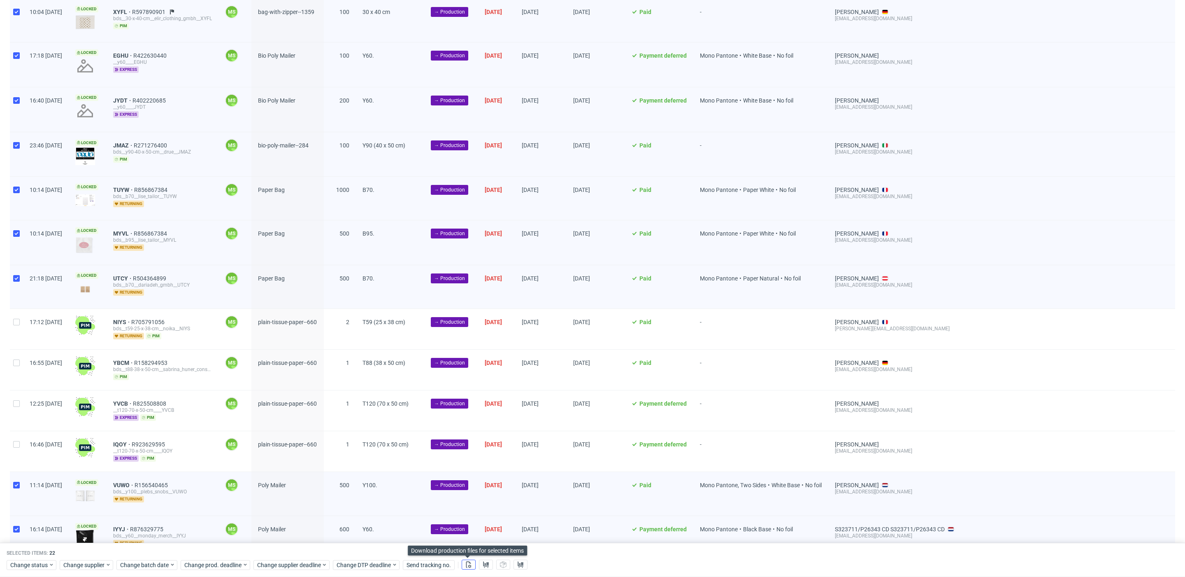
click at [466, 566] on icon at bounding box center [469, 564] width 7 height 7
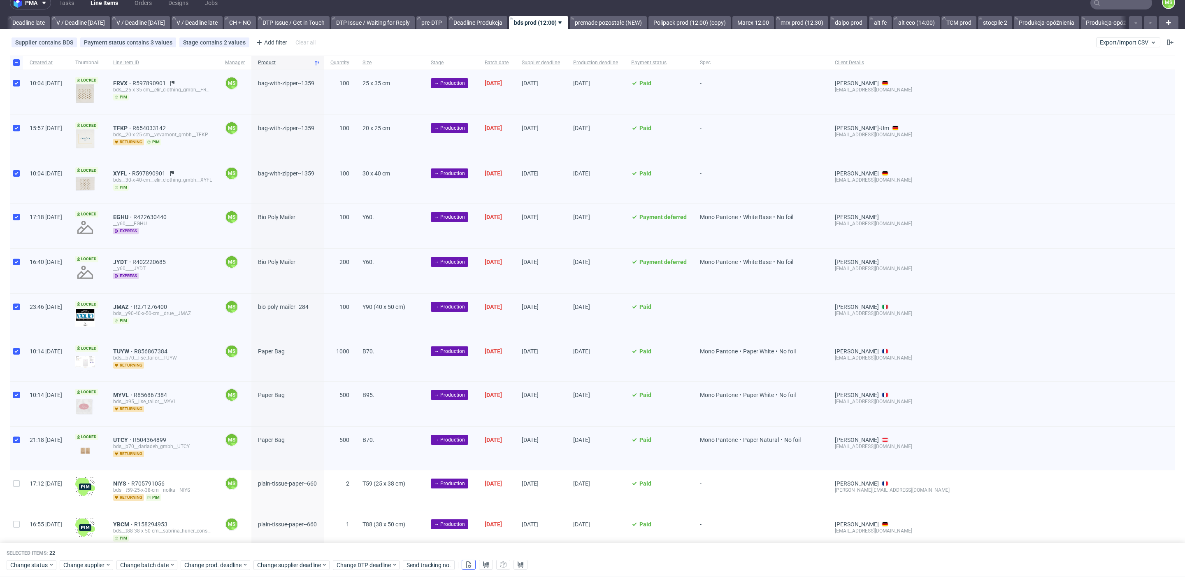
scroll to position [0, 0]
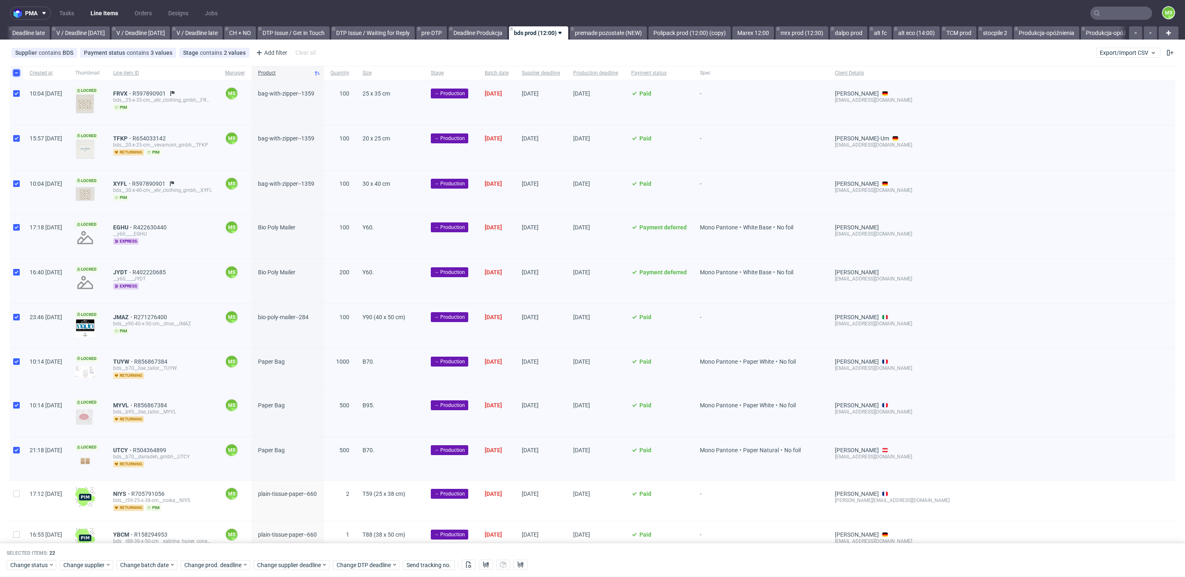
click at [16, 74] on input "checkbox" at bounding box center [16, 73] width 7 height 7
checkbox input "false"
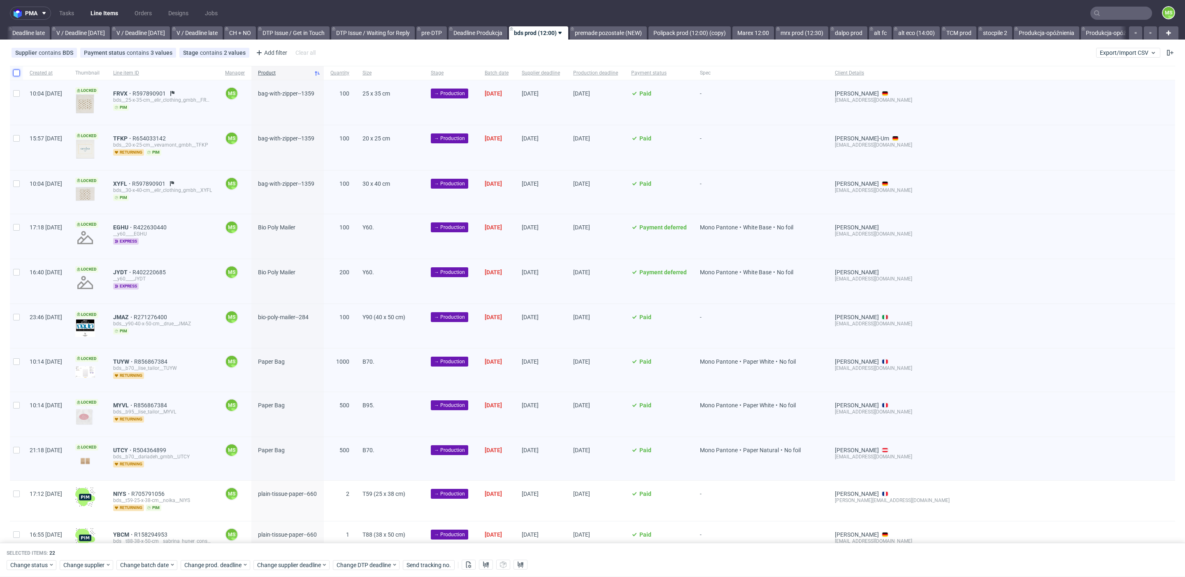
checkbox input "false"
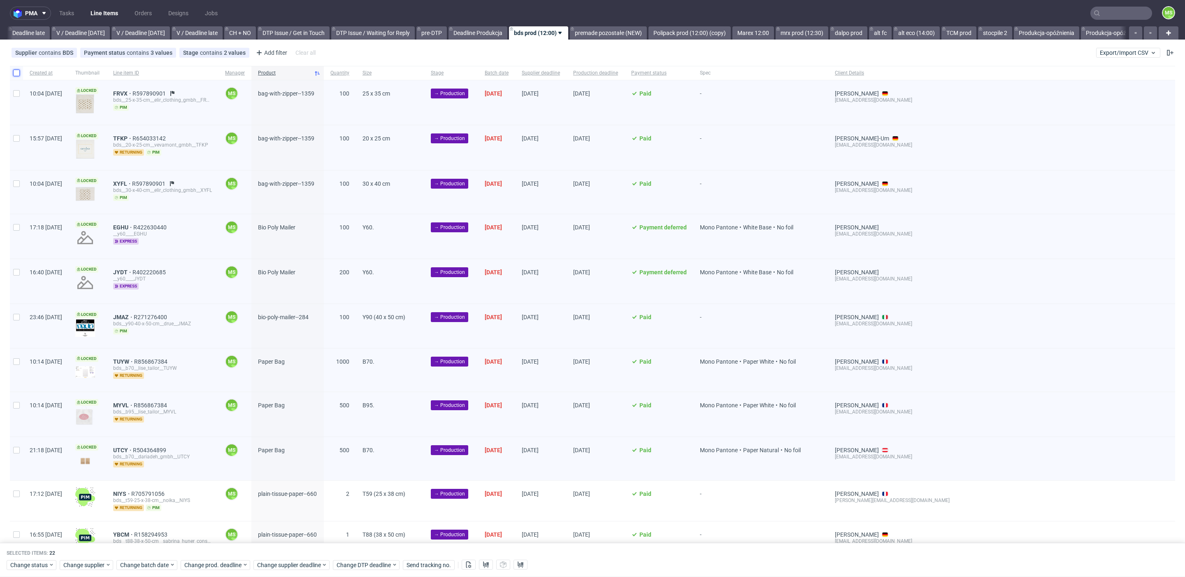
checkbox input "false"
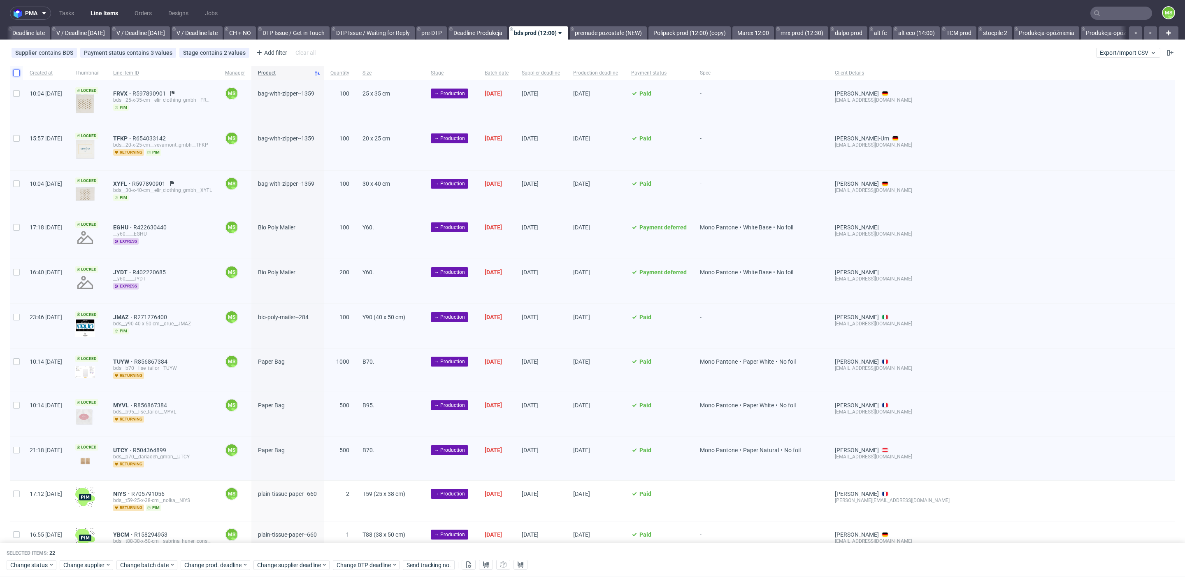
checkbox input "false"
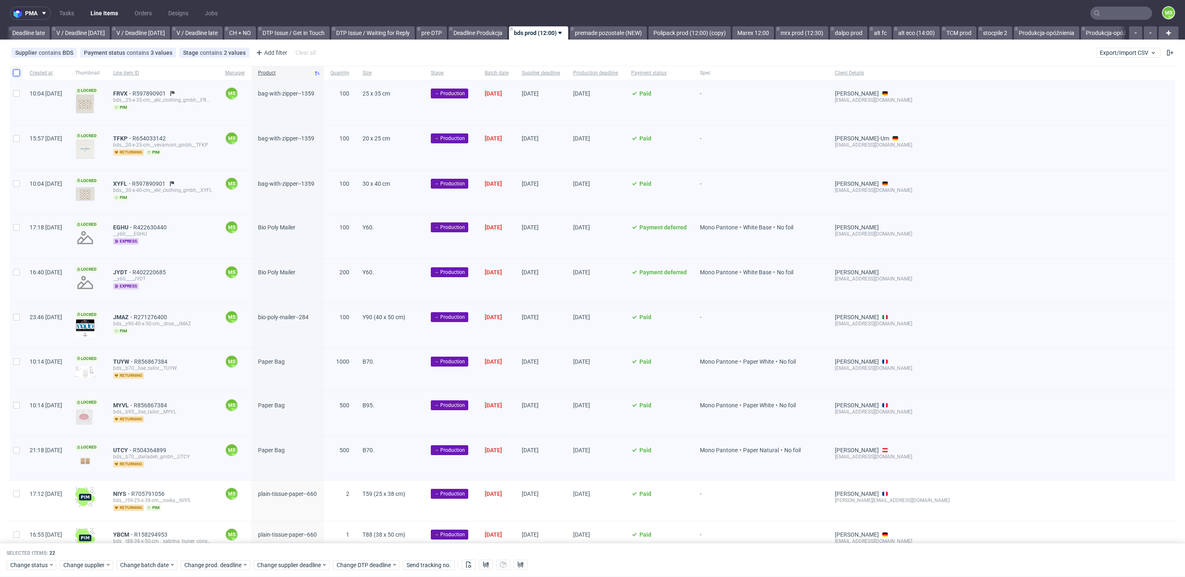
checkbox input "false"
click at [16, 74] on input "checkbox" at bounding box center [16, 73] width 7 height 7
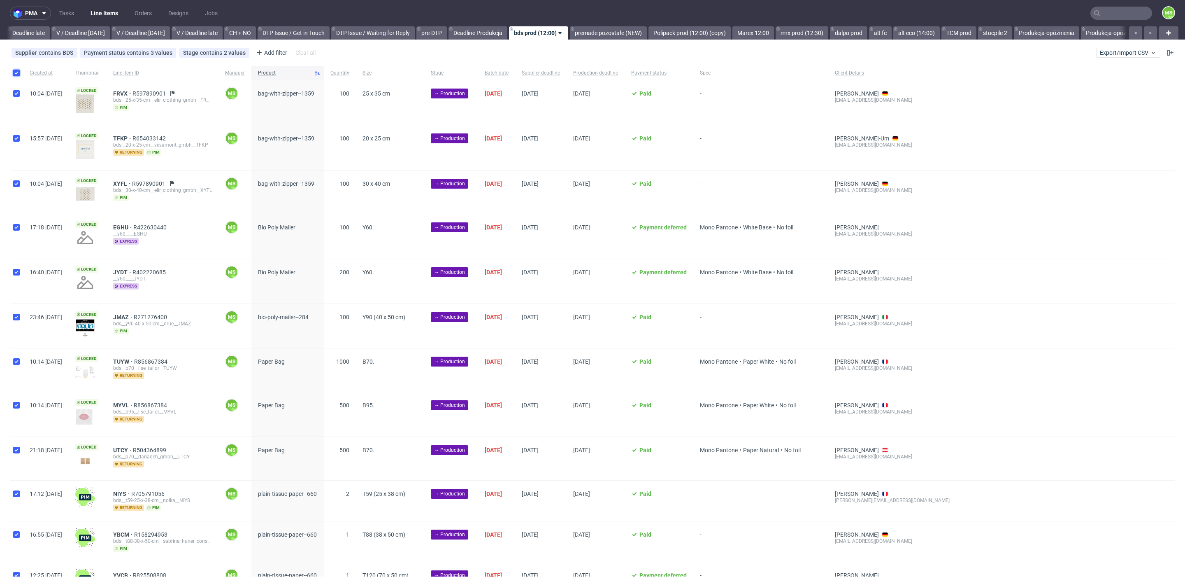
checkbox input "true"
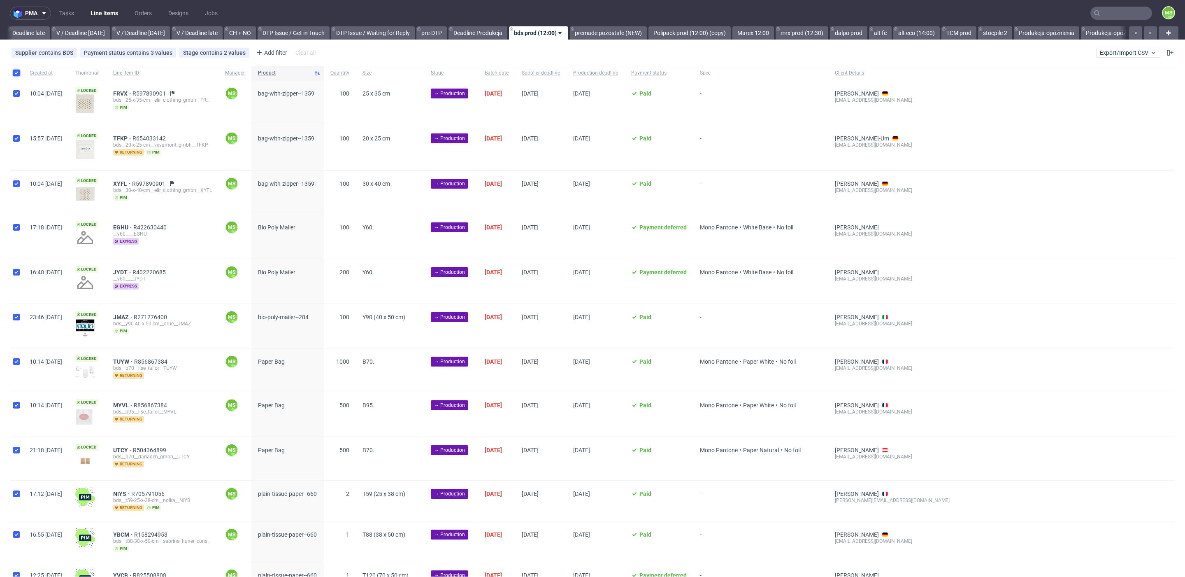
checkbox input "true"
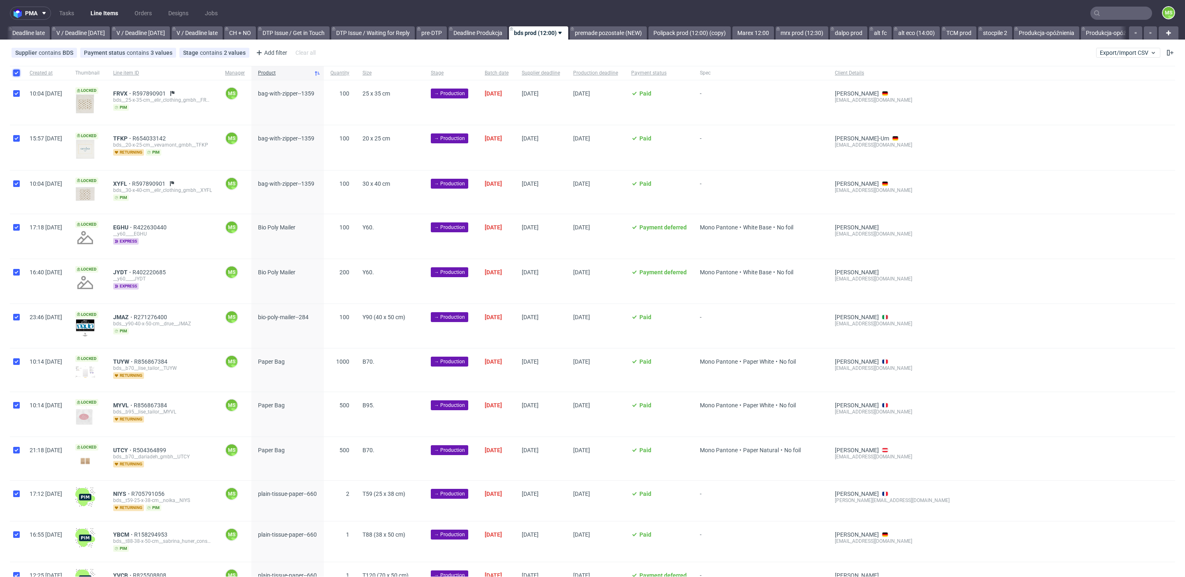
checkbox input "true"
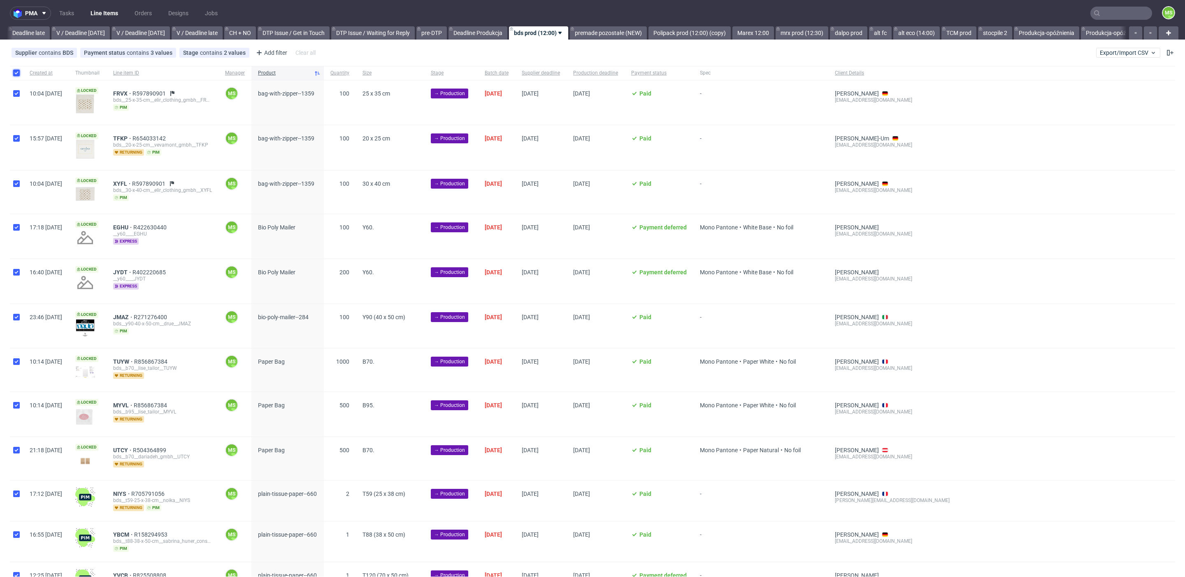
checkbox input "true"
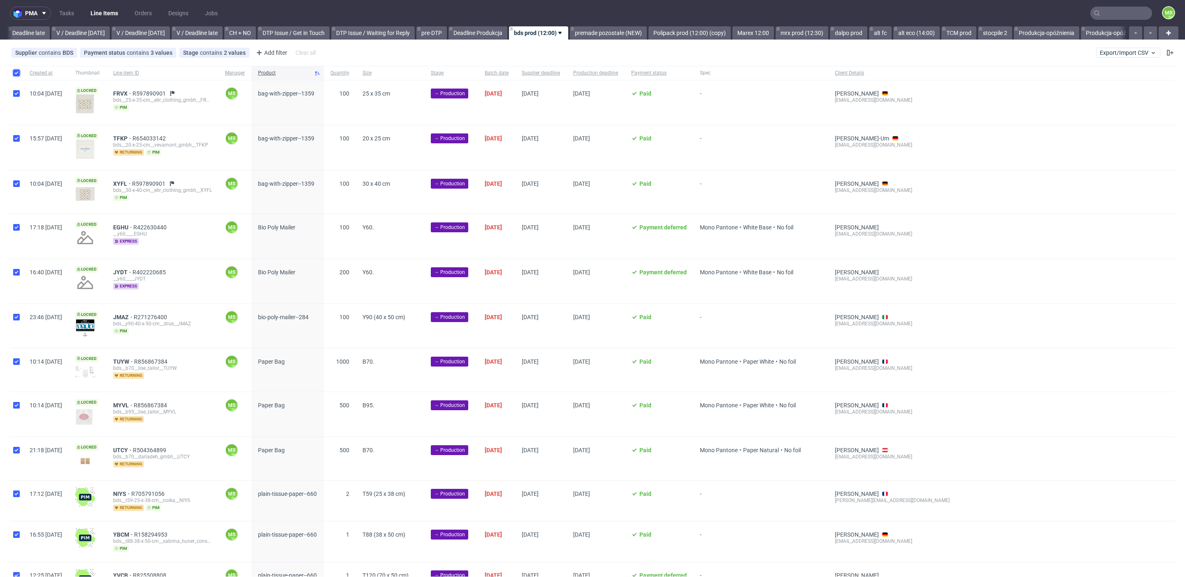
checkbox input "true"
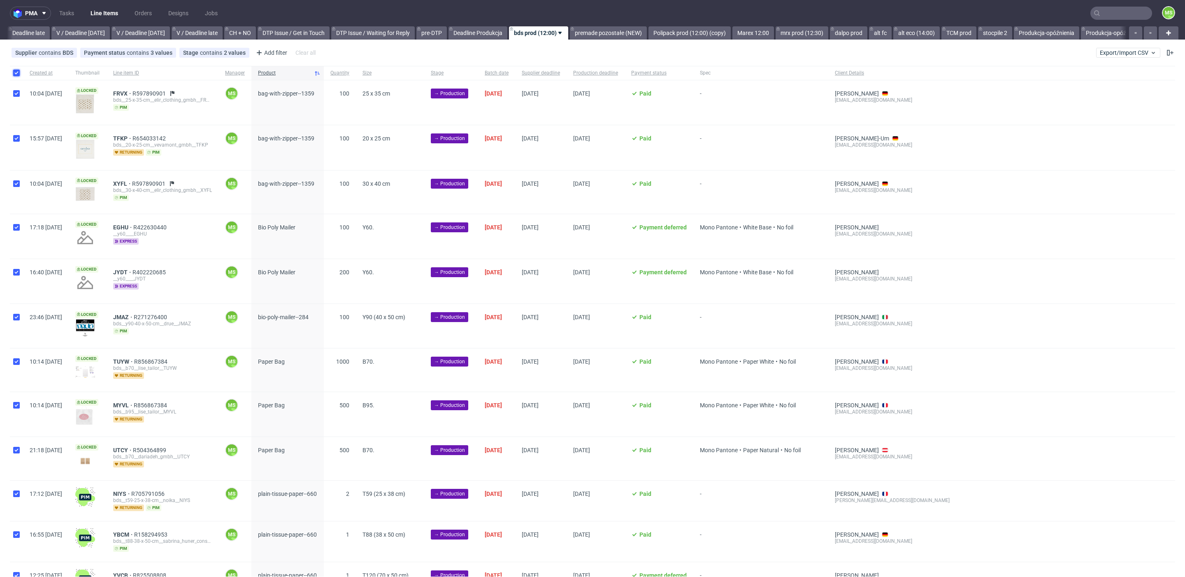
checkbox input "true"
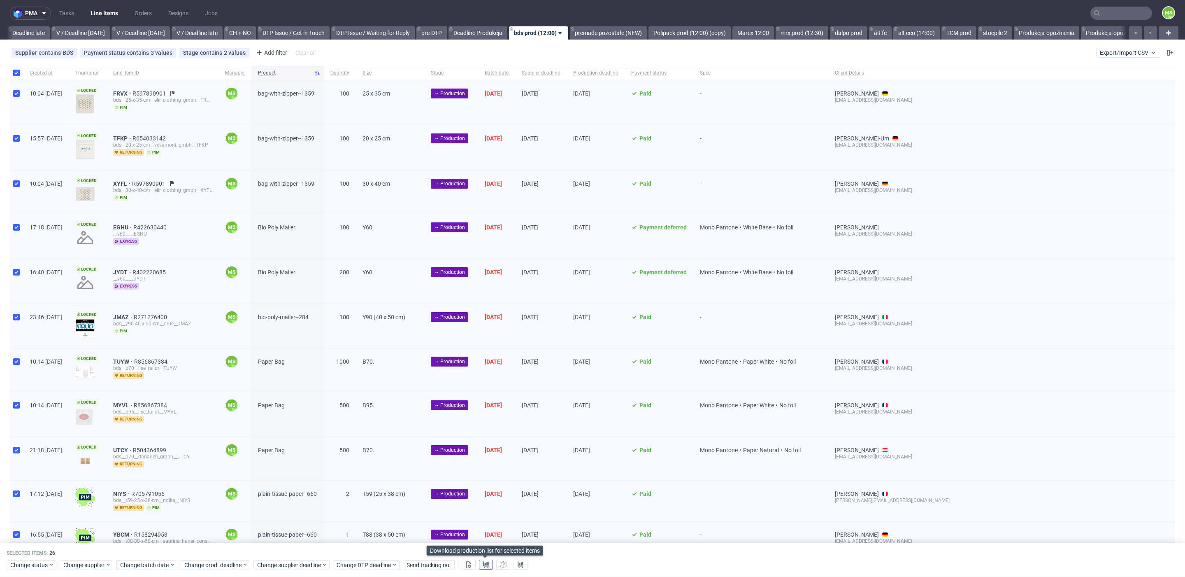
click at [490, 566] on button at bounding box center [486, 565] width 14 height 10
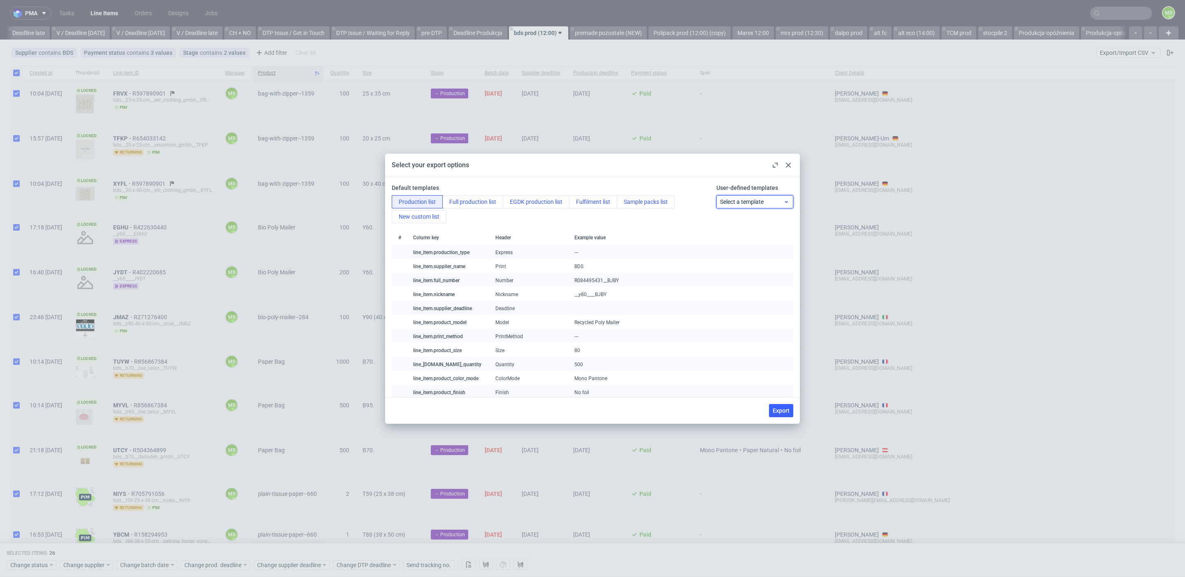
click at [782, 204] on span "Select a template" at bounding box center [752, 202] width 64 height 8
click at [759, 245] on div "BDS" at bounding box center [755, 249] width 70 height 15
click at [785, 410] on span "Export" at bounding box center [781, 410] width 17 height 6
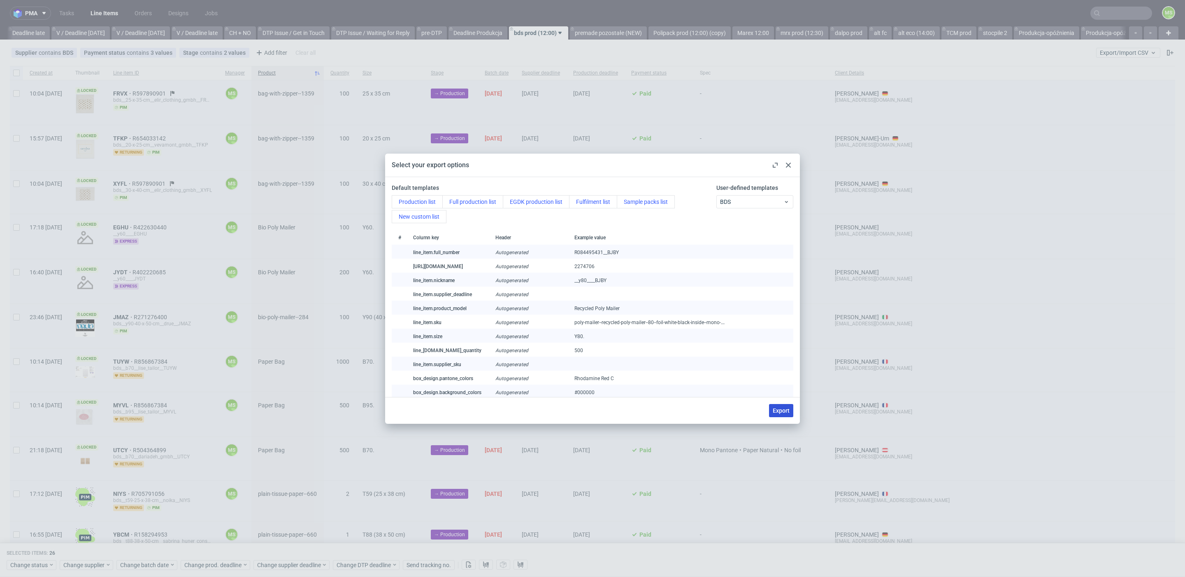
checkbox input "false"
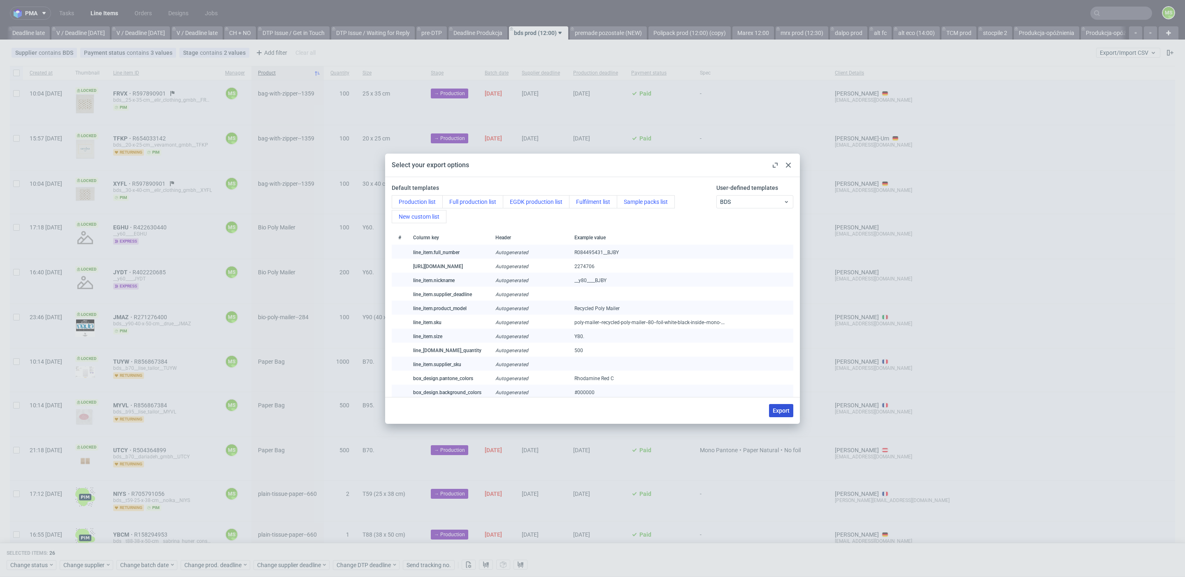
checkbox input "false"
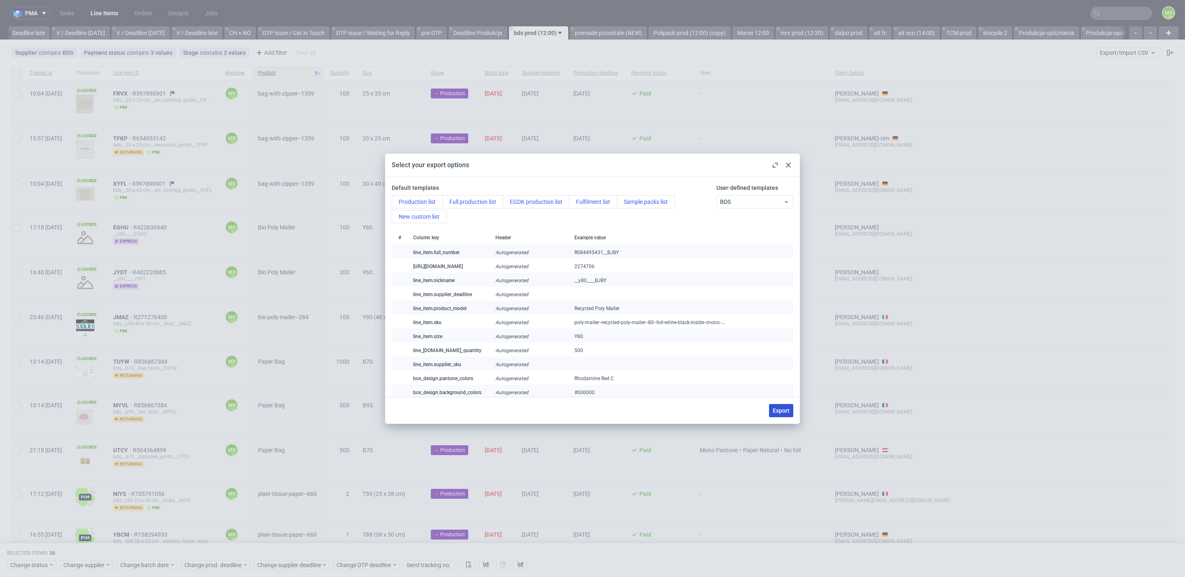
checkbox input "false"
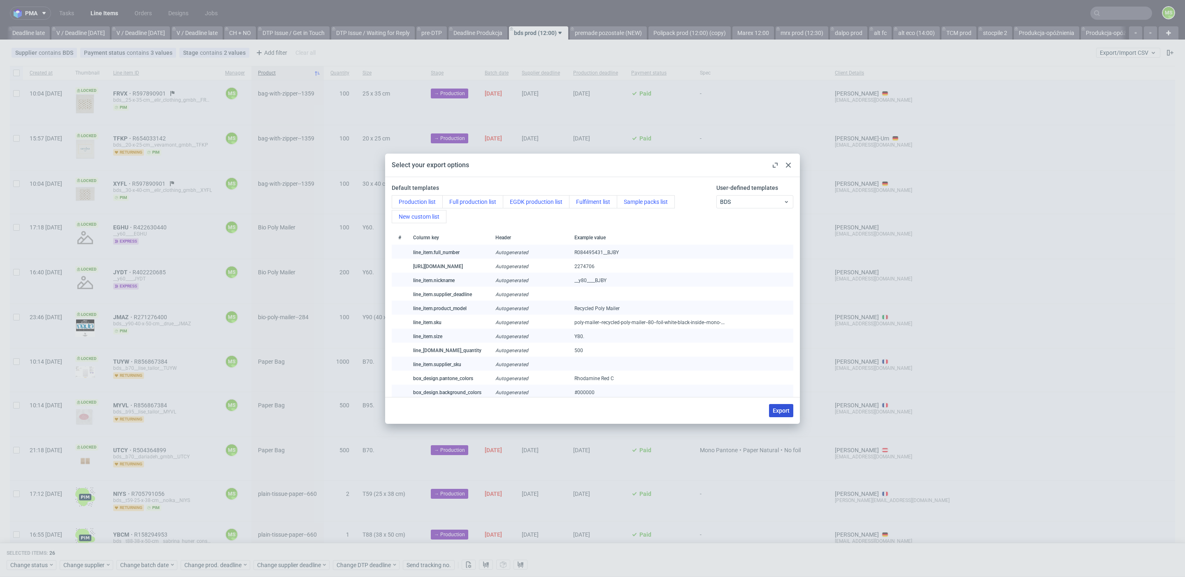
checkbox input "false"
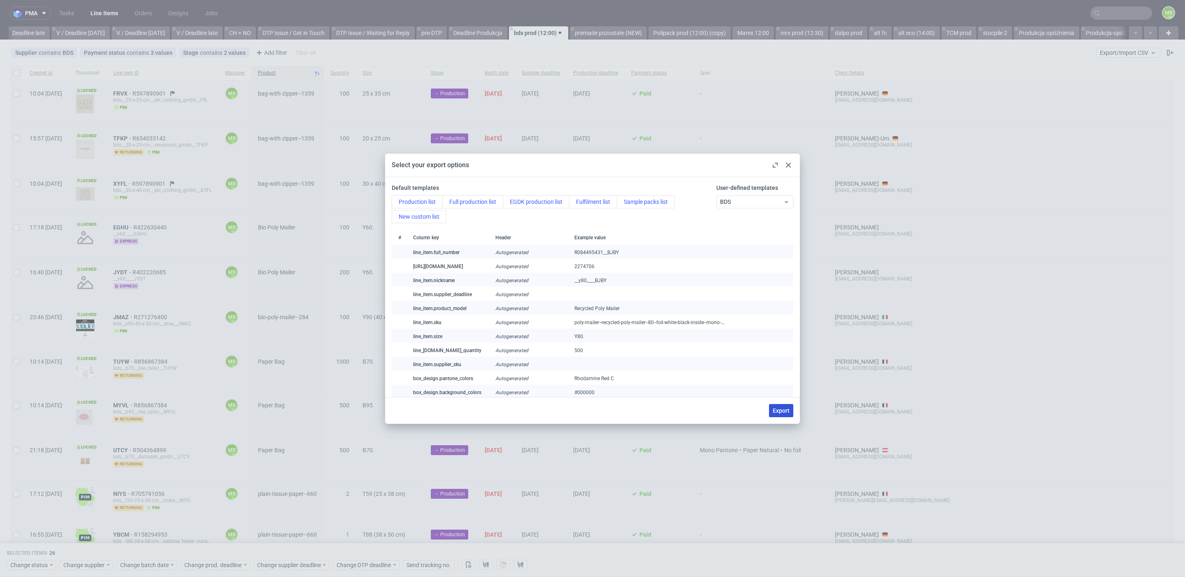
checkbox input "false"
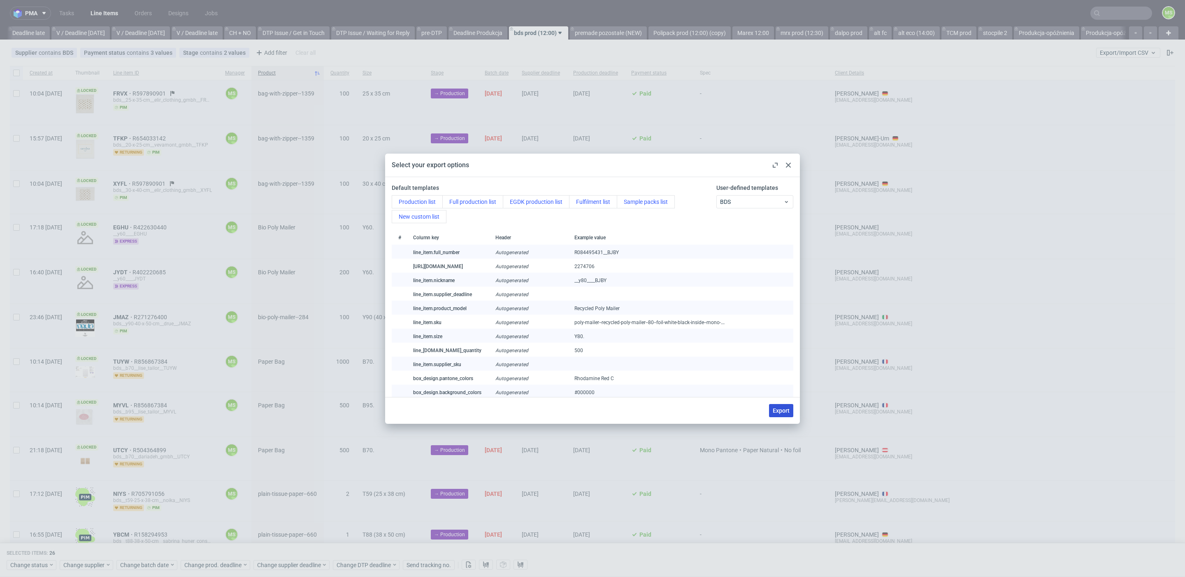
checkbox input "false"
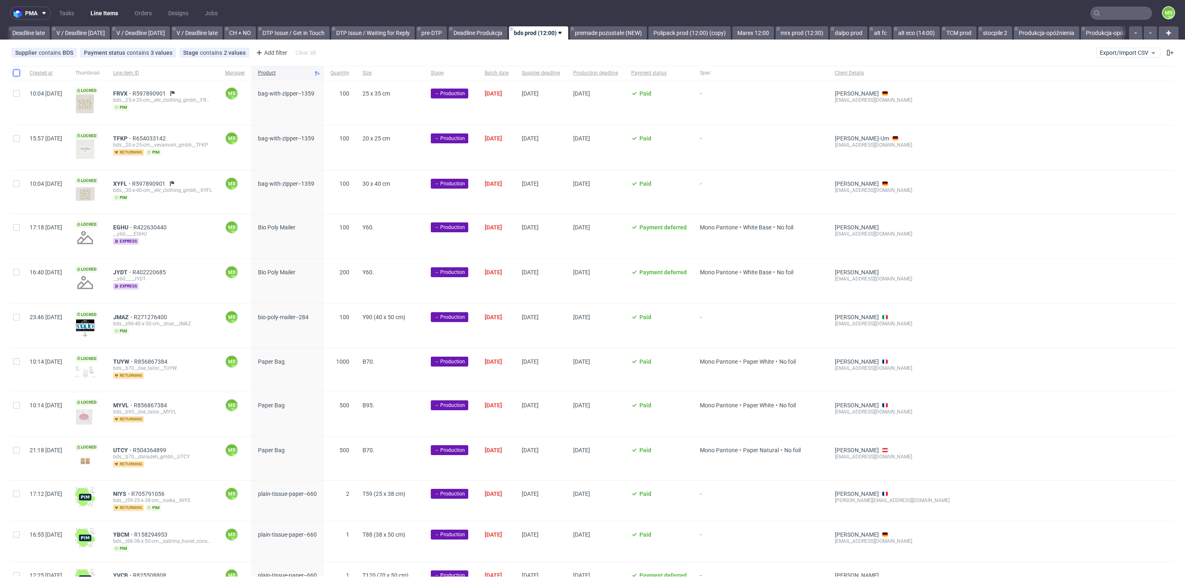
click at [17, 72] on input "checkbox" at bounding box center [16, 73] width 7 height 7
checkbox input "true"
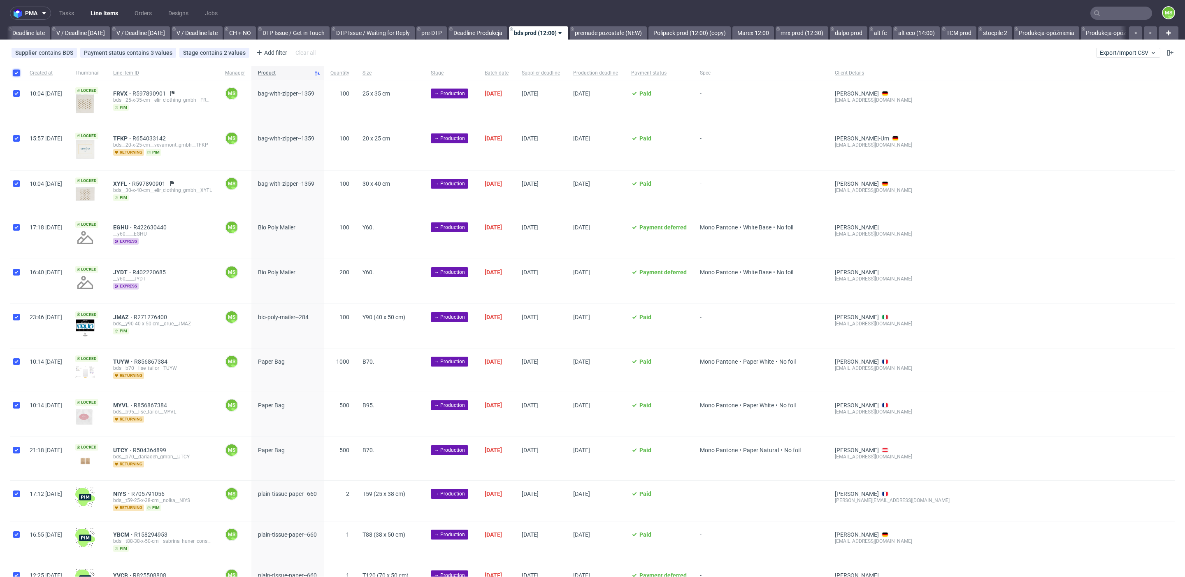
checkbox input "true"
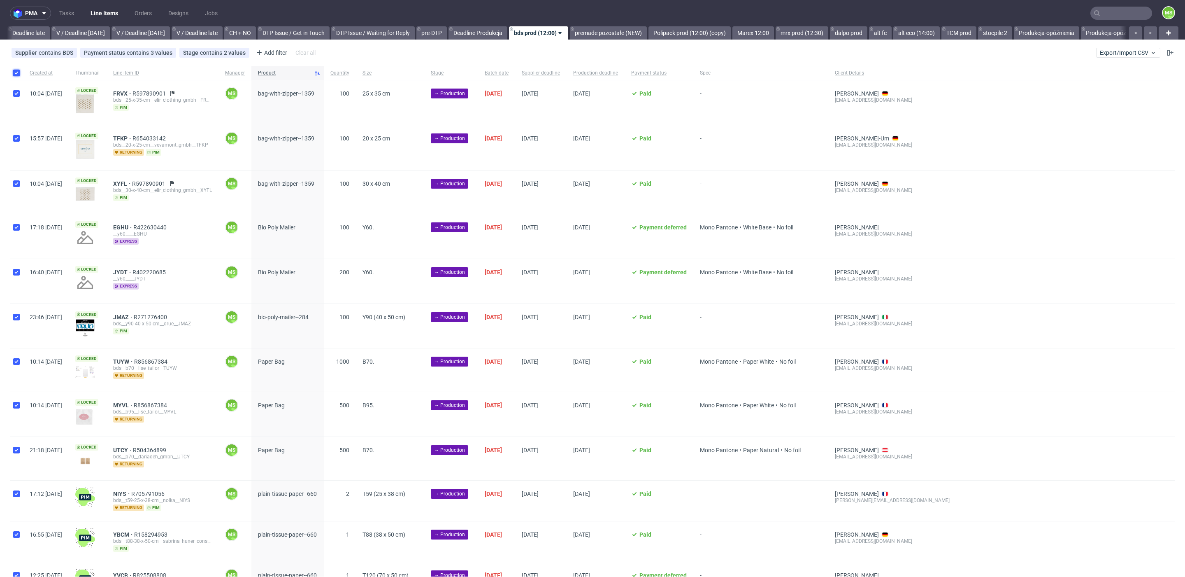
checkbox input "true"
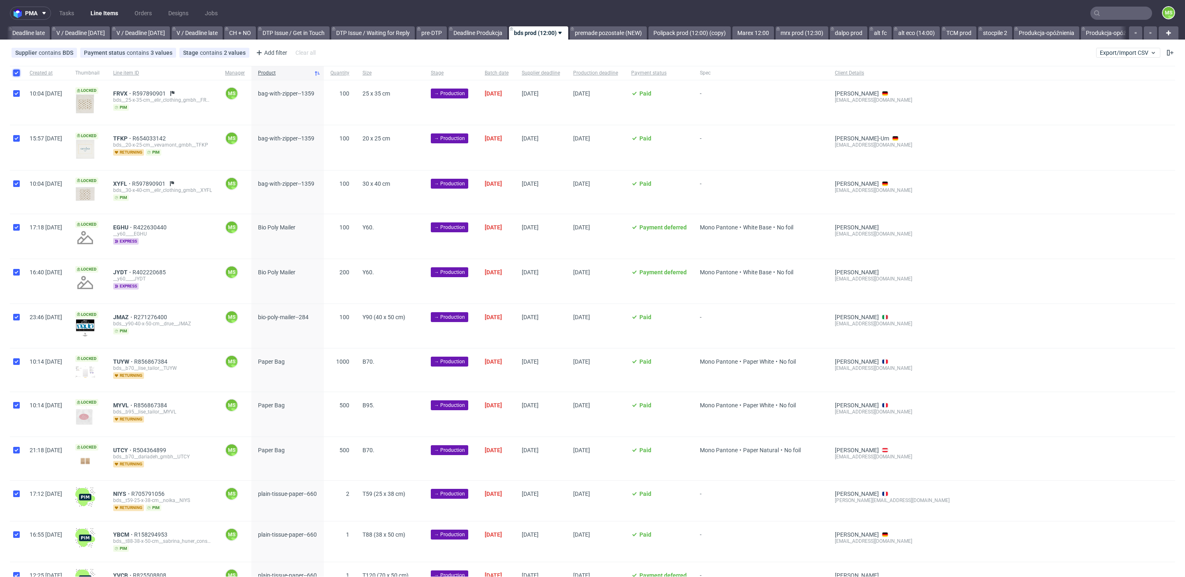
checkbox input "true"
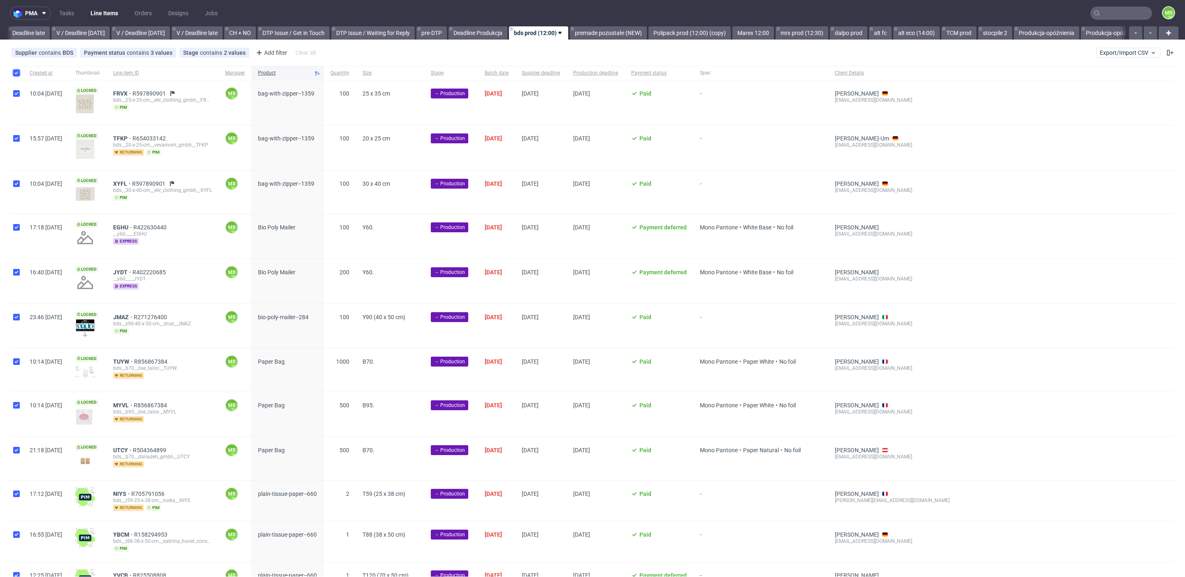
checkbox input "true"
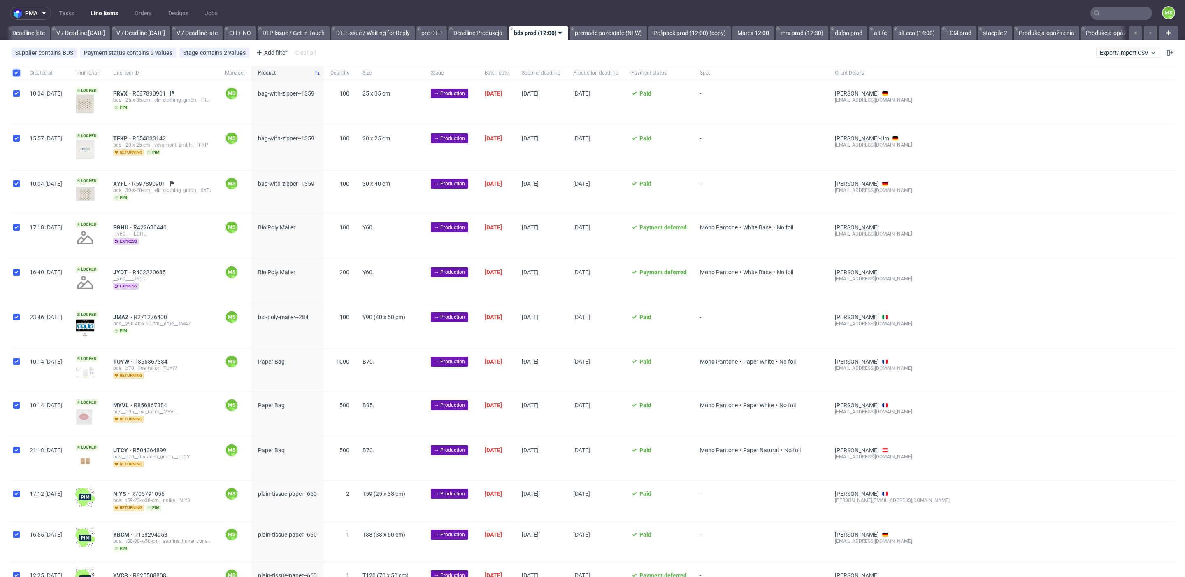
checkbox input "true"
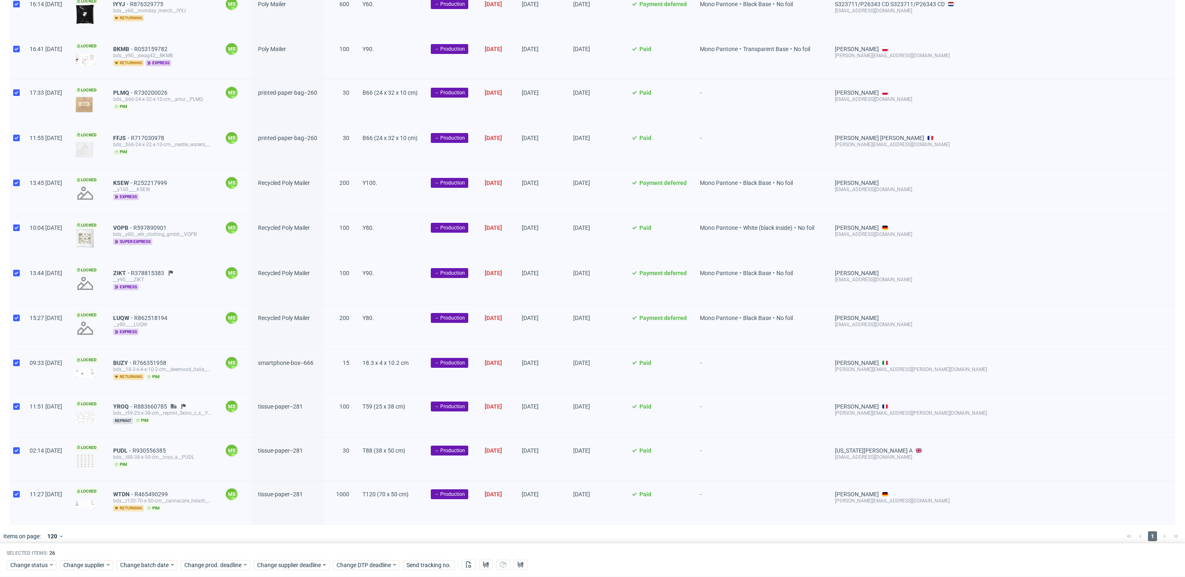
scroll to position [695, 0]
drag, startPoint x: 32, startPoint y: 564, endPoint x: 35, endPoint y: 561, distance: 4.7
click at [32, 564] on span "Change status" at bounding box center [29, 565] width 38 height 8
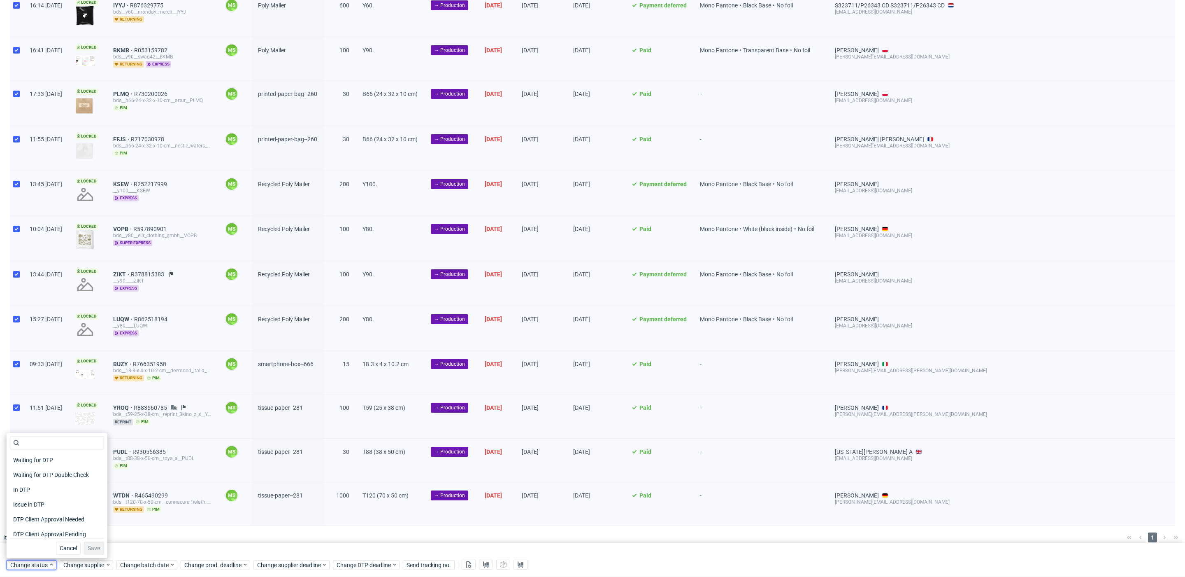
scroll to position [107, 0]
click at [49, 467] on span "In Production" at bounding box center [31, 471] width 42 height 12
click at [88, 545] on span "Save" at bounding box center [94, 548] width 13 height 6
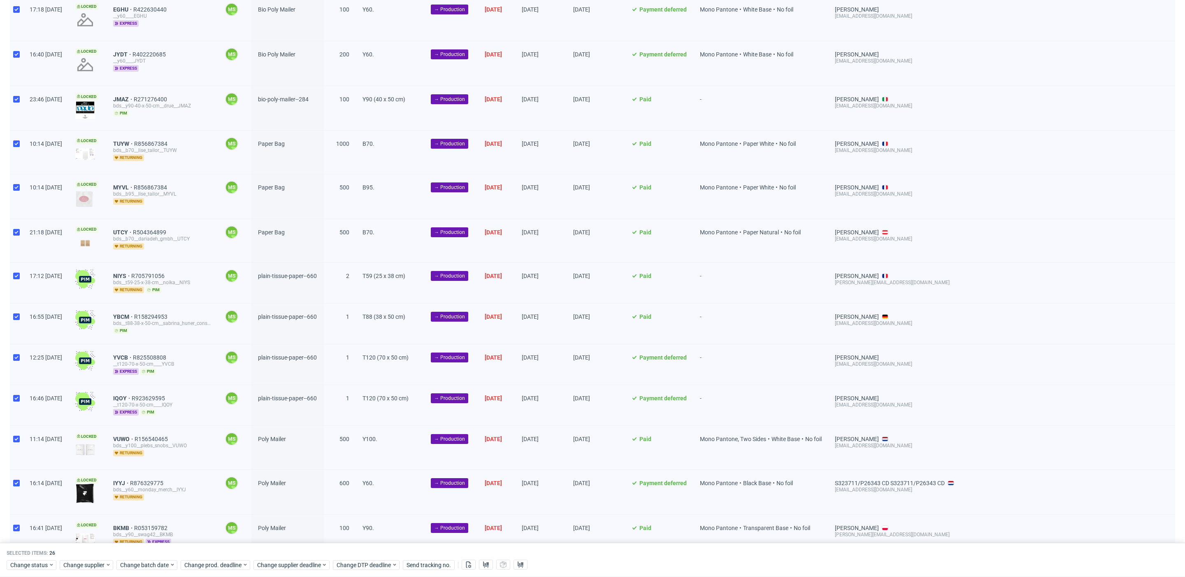
scroll to position [0, 0]
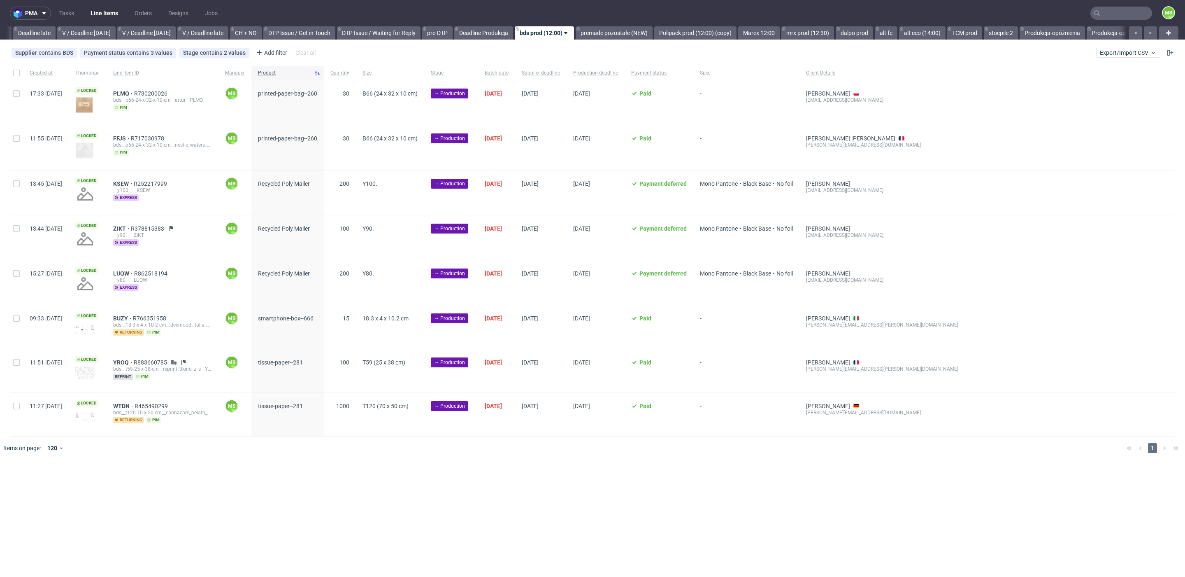
scroll to position [0, 963]
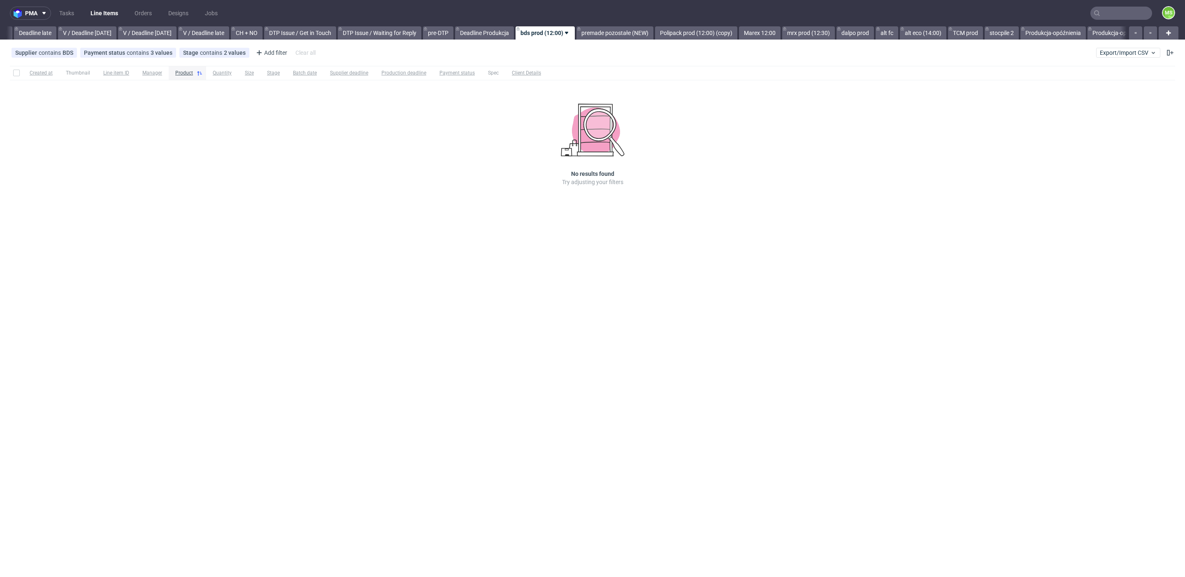
scroll to position [0, 963]
drag, startPoint x: 705, startPoint y: 33, endPoint x: 734, endPoint y: 33, distance: 29.2
click at [706, 34] on link "Polipack prod (12:00) (copy)" at bounding box center [695, 32] width 82 height 13
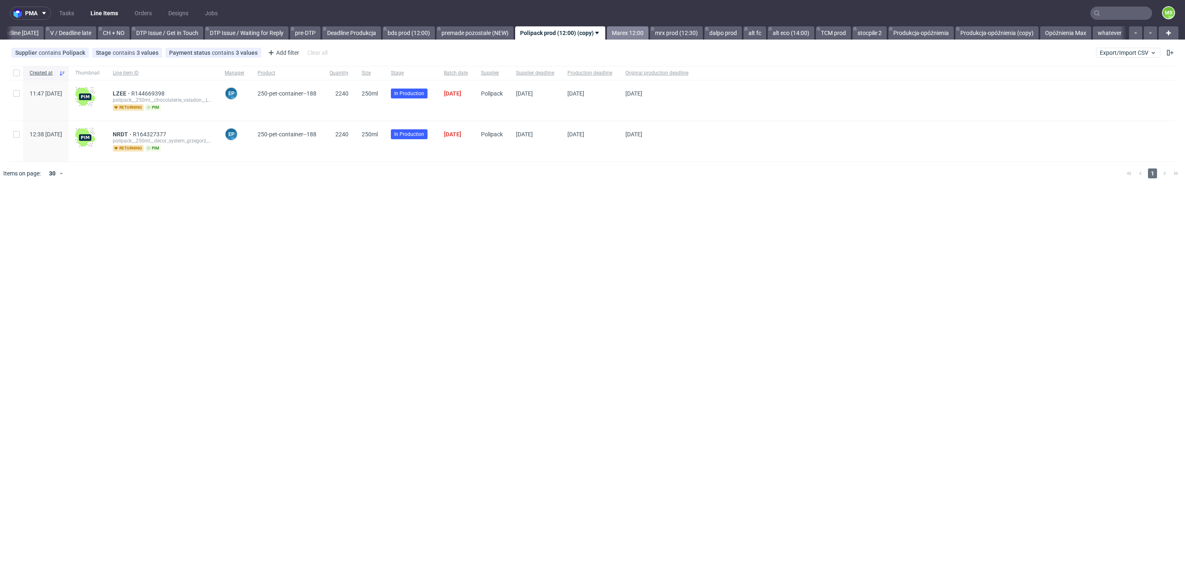
click at [624, 33] on link "Marex 12:00" at bounding box center [628, 32] width 42 height 13
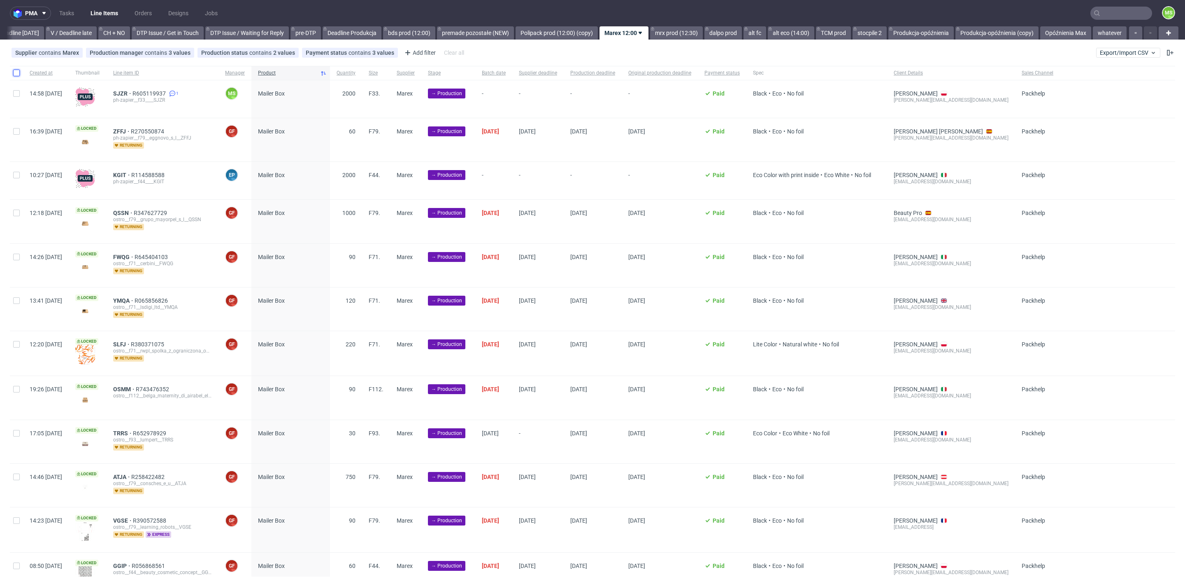
click at [16, 74] on input "checkbox" at bounding box center [16, 73] width 7 height 7
checkbox input "true"
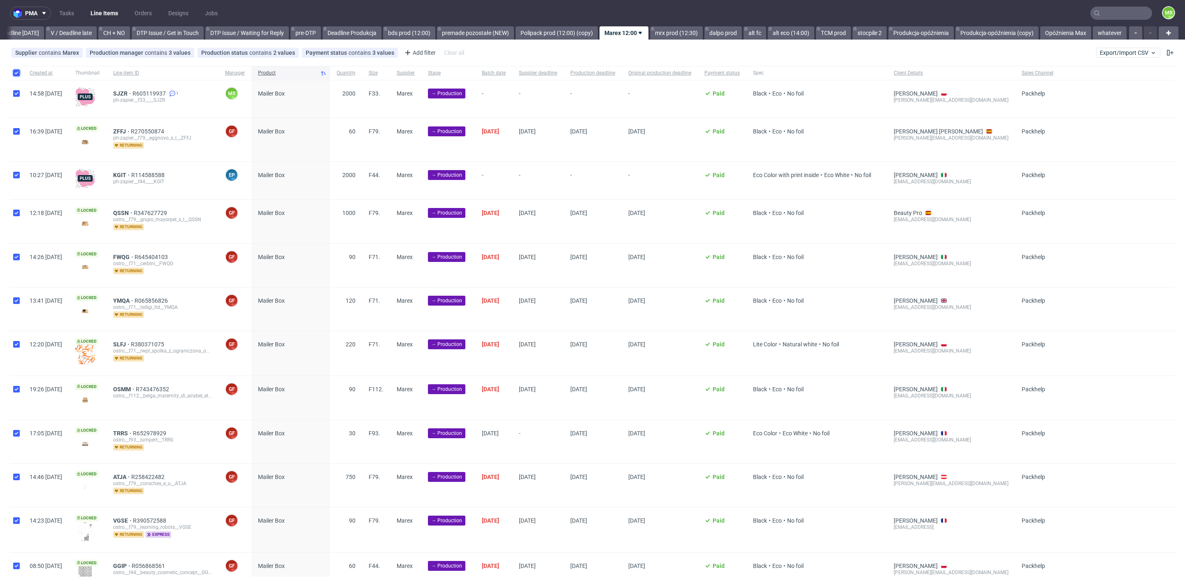
checkbox input "true"
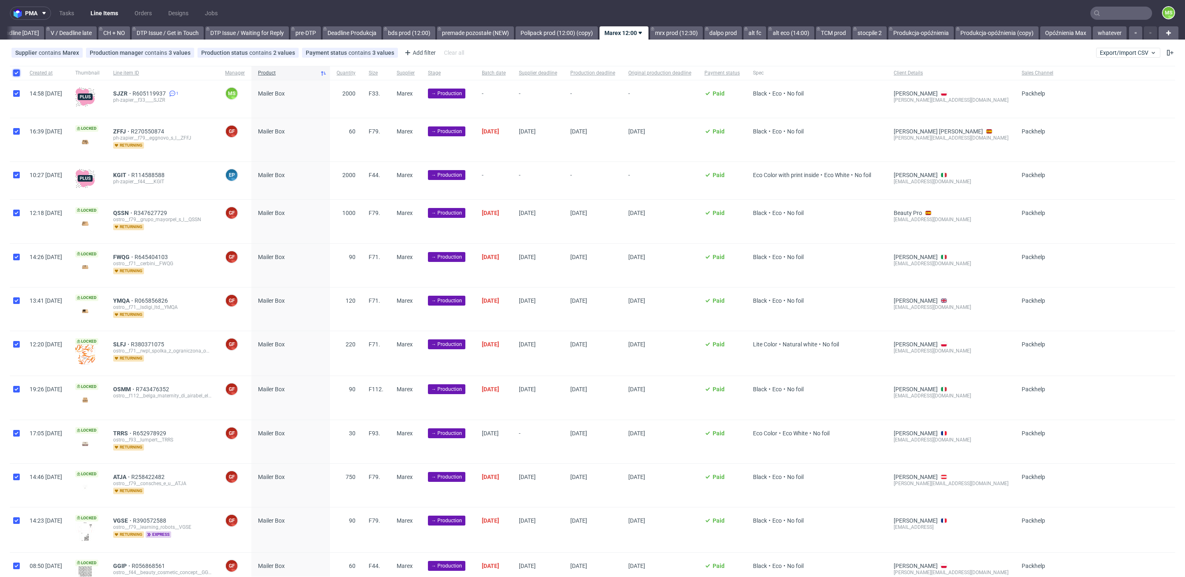
checkbox input "true"
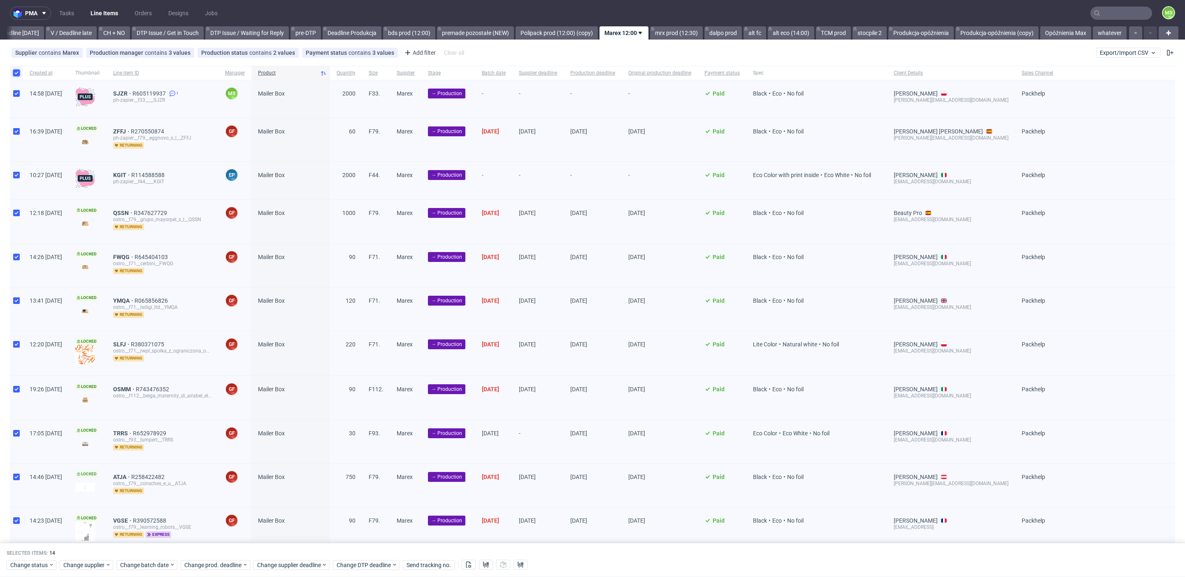
scroll to position [166, 0]
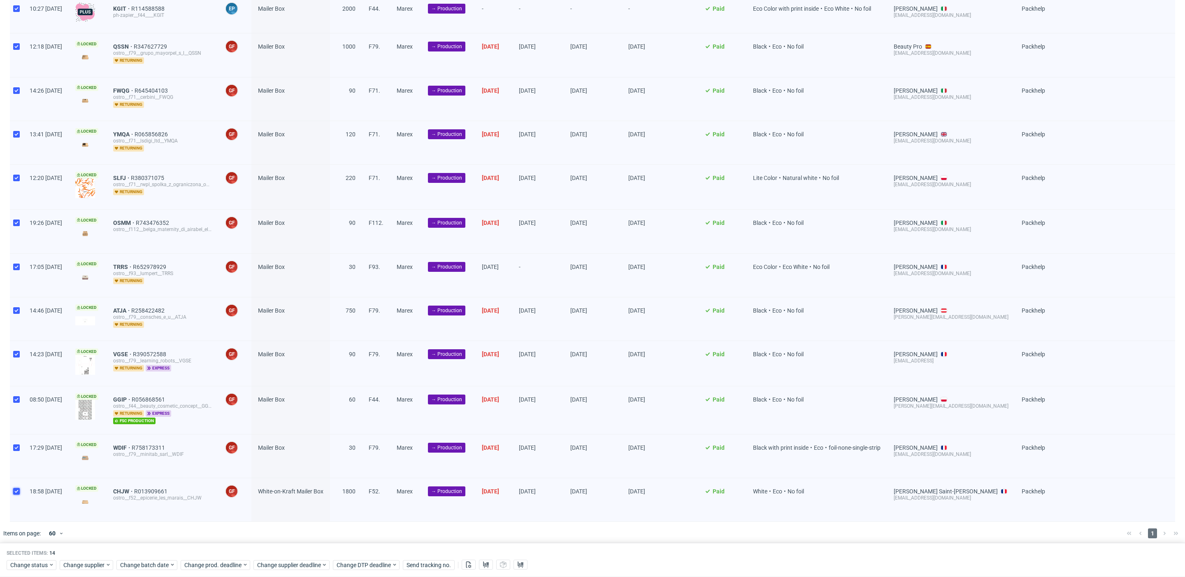
click at [15, 489] on input "checkbox" at bounding box center [16, 491] width 7 height 7
checkbox input "false"
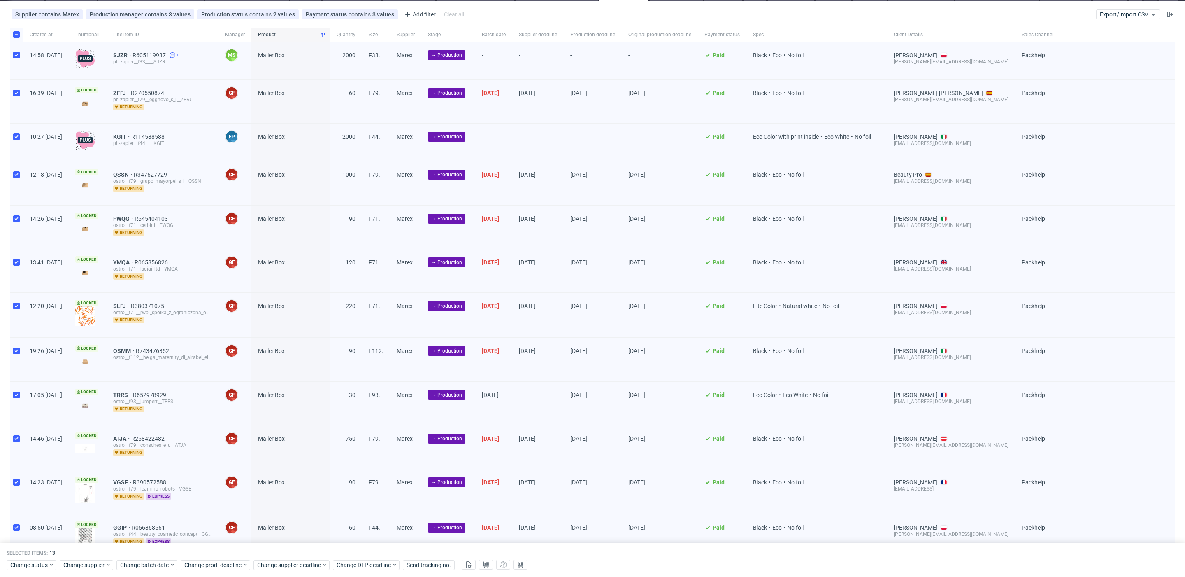
scroll to position [0, 0]
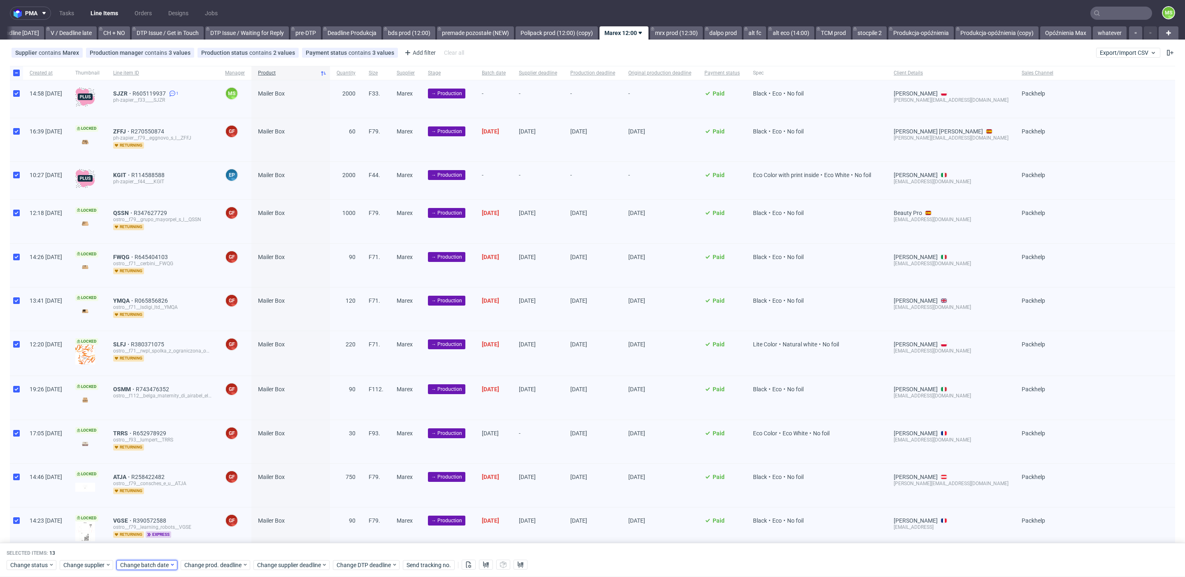
click at [150, 567] on span "Change batch date" at bounding box center [144, 565] width 49 height 8
click at [149, 491] on button "13" at bounding box center [145, 490] width 13 height 13
click at [214, 552] on button "Save" at bounding box center [214, 547] width 20 height 13
click at [219, 561] on span "Change prod. deadline" at bounding box center [213, 565] width 58 height 8
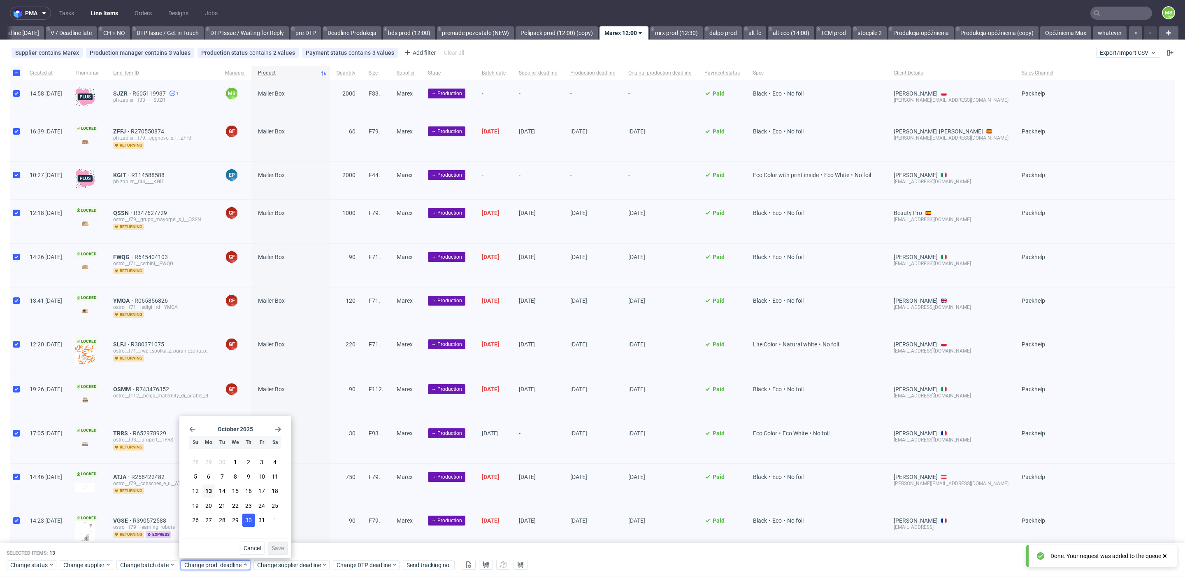
drag, startPoint x: 233, startPoint y: 505, endPoint x: 248, endPoint y: 514, distance: 18.1
click at [233, 505] on span "22" at bounding box center [235, 505] width 7 height 8
click at [278, 545] on span "Save" at bounding box center [278, 548] width 13 height 6
drag, startPoint x: 298, startPoint y: 565, endPoint x: 305, endPoint y: 558, distance: 10.5
click at [298, 565] on span "Change supplier deadline" at bounding box center [289, 565] width 64 height 8
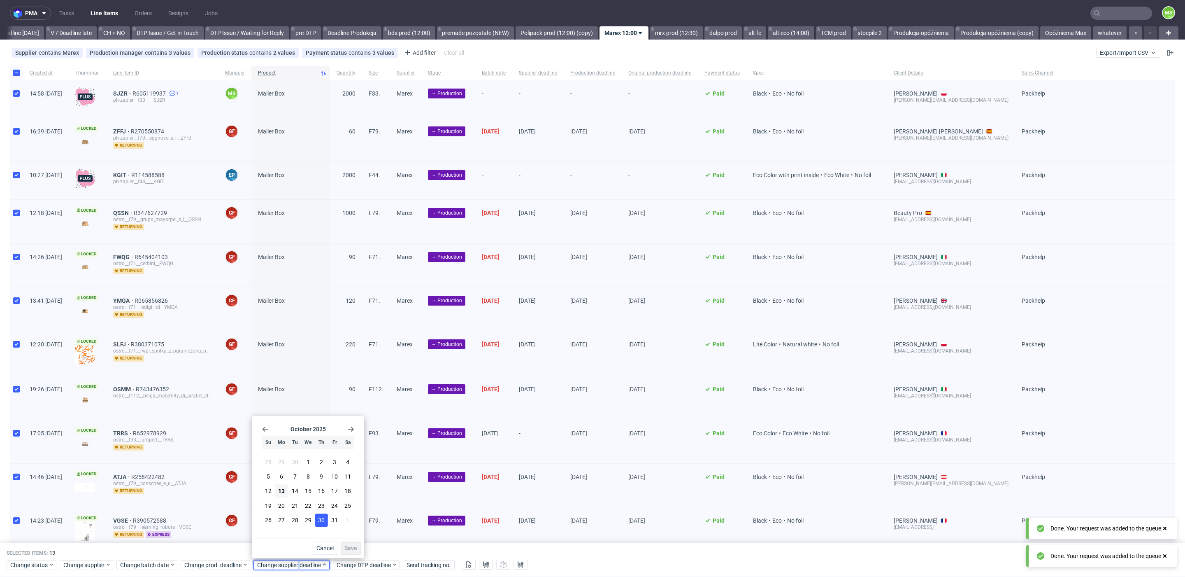
drag, startPoint x: 308, startPoint y: 508, endPoint x: 317, endPoint y: 520, distance: 15.1
click at [309, 508] on span "22" at bounding box center [308, 505] width 7 height 8
click at [350, 549] on span "Save" at bounding box center [351, 548] width 13 height 6
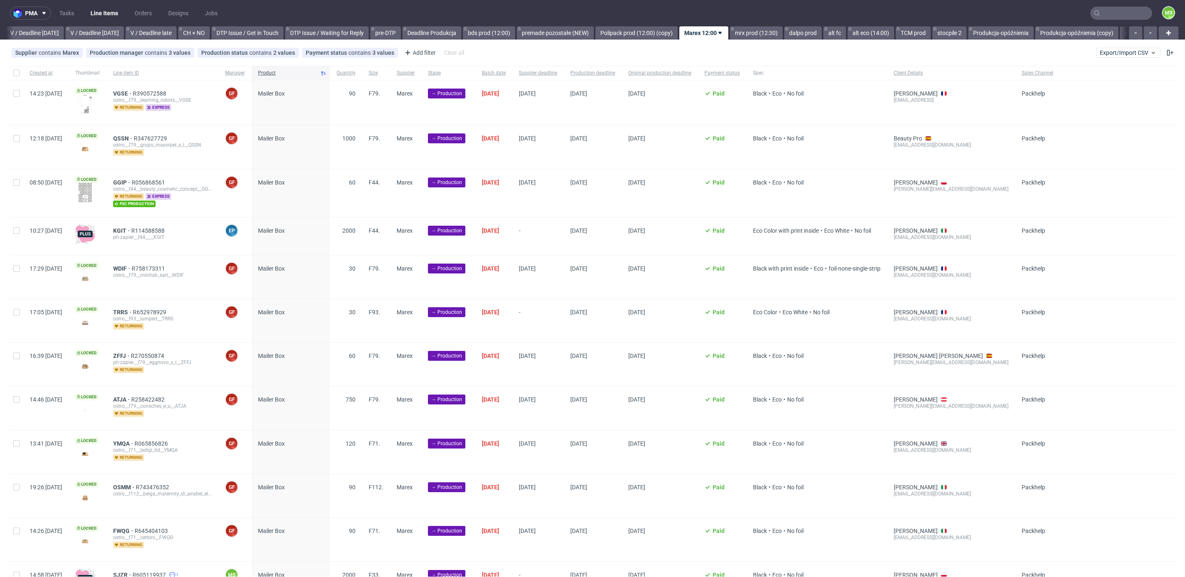
scroll to position [0, 1108]
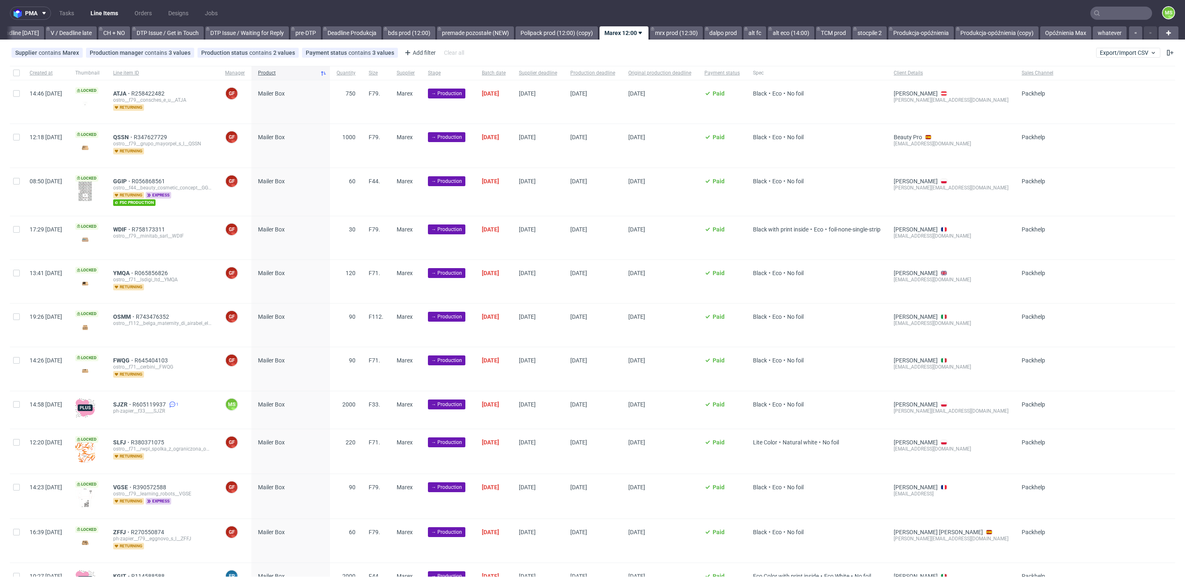
scroll to position [133, 0]
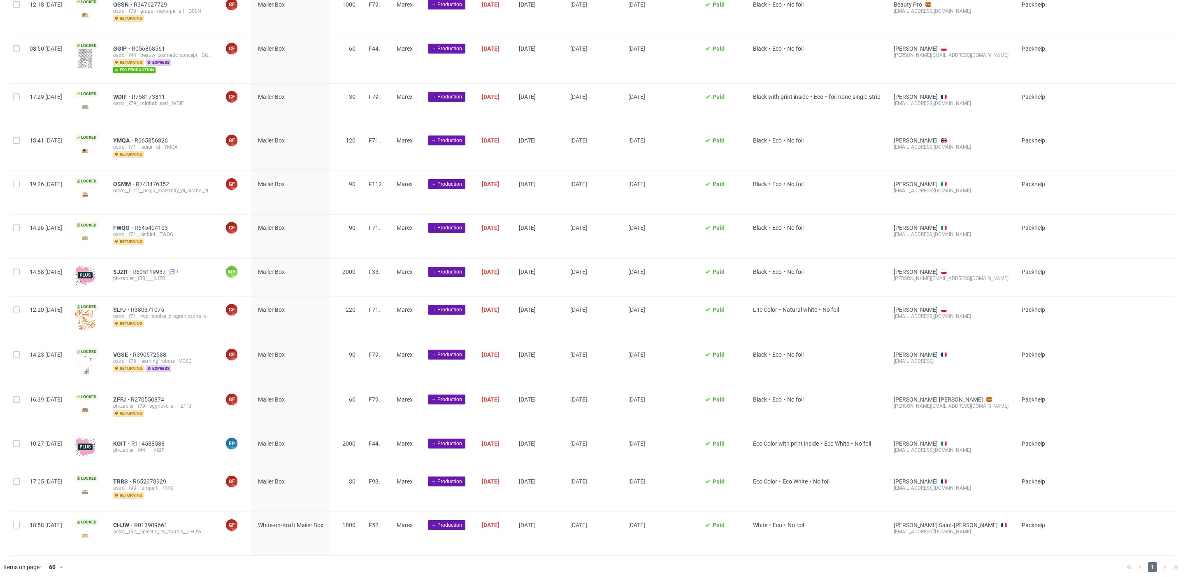
click at [26, 521] on div "18:58 [DATE]" at bounding box center [46, 533] width 46 height 43
click at [18, 521] on input "checkbox" at bounding box center [16, 524] width 7 height 7
checkbox input "true"
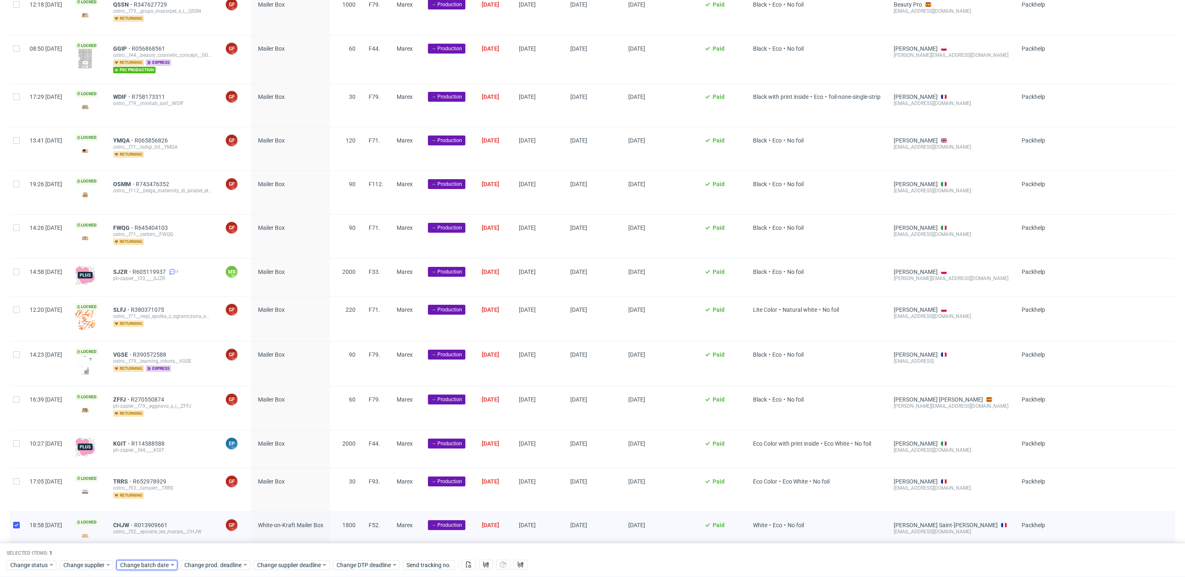
click at [162, 565] on span "Change batch date" at bounding box center [144, 565] width 49 height 8
click at [148, 492] on span "13" at bounding box center [145, 491] width 7 height 8
click at [223, 549] on button "Save" at bounding box center [214, 547] width 20 height 13
click at [221, 568] on span "Change prod. deadline" at bounding box center [213, 565] width 58 height 8
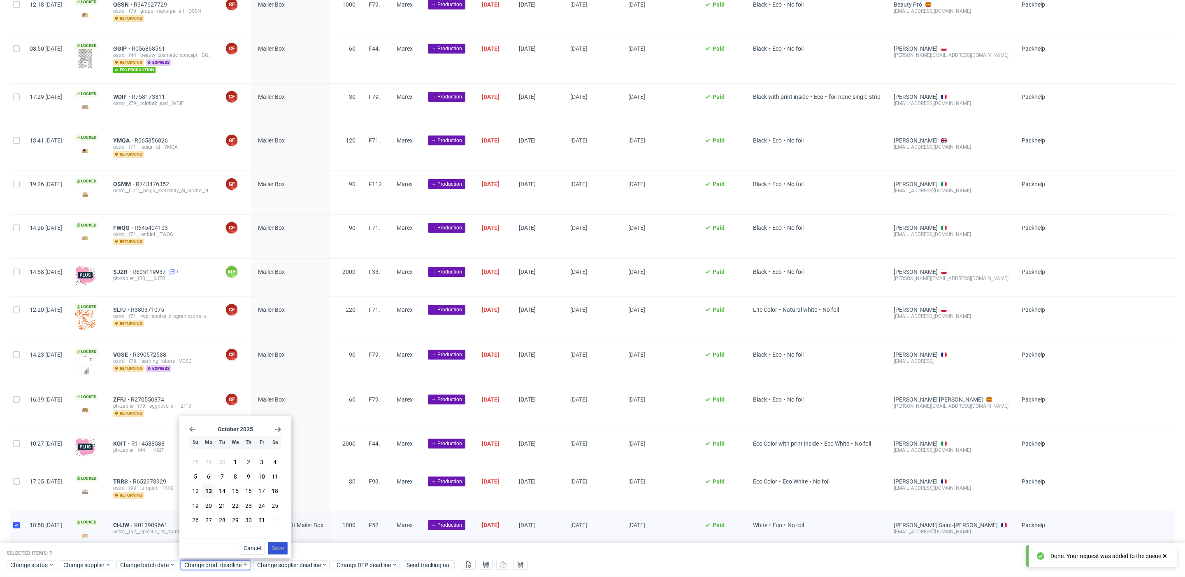
drag, startPoint x: 232, startPoint y: 521, endPoint x: 274, endPoint y: 547, distance: 49.5
click at [232, 521] on span "29" at bounding box center [235, 520] width 7 height 8
drag, startPoint x: 278, startPoint y: 549, endPoint x: 292, endPoint y: 564, distance: 19.8
click at [280, 550] on span "Save" at bounding box center [278, 548] width 13 height 6
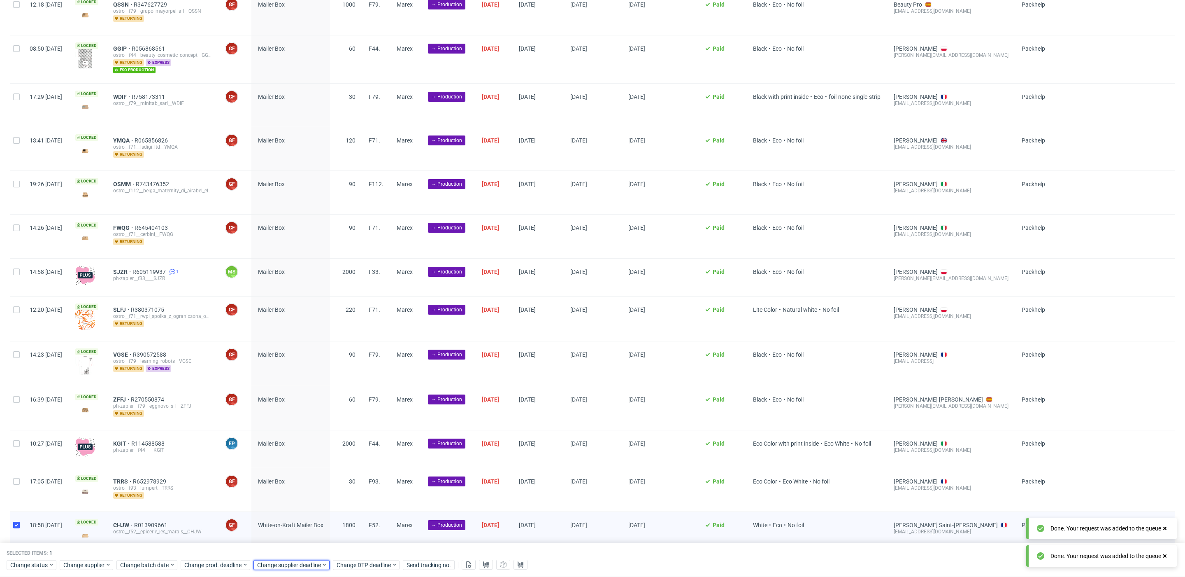
drag, startPoint x: 293, startPoint y: 563, endPoint x: 297, endPoint y: 559, distance: 5.8
click at [294, 561] on span "Change supplier deadline" at bounding box center [289, 565] width 64 height 8
click at [308, 523] on span "29" at bounding box center [308, 520] width 7 height 8
click at [356, 552] on button "Save" at bounding box center [351, 547] width 20 height 13
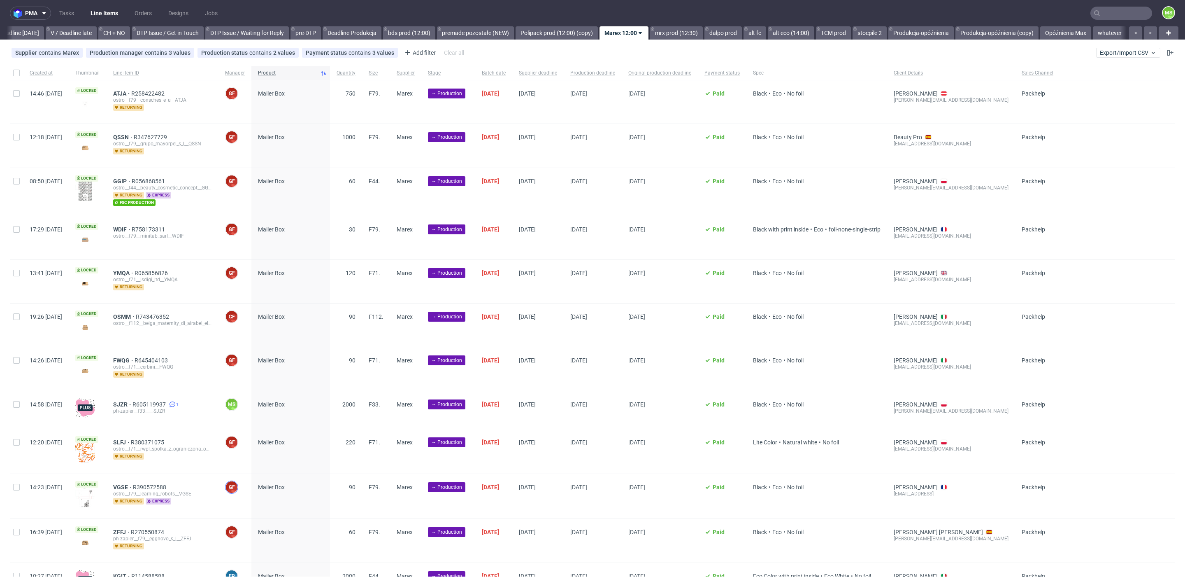
scroll to position [133, 0]
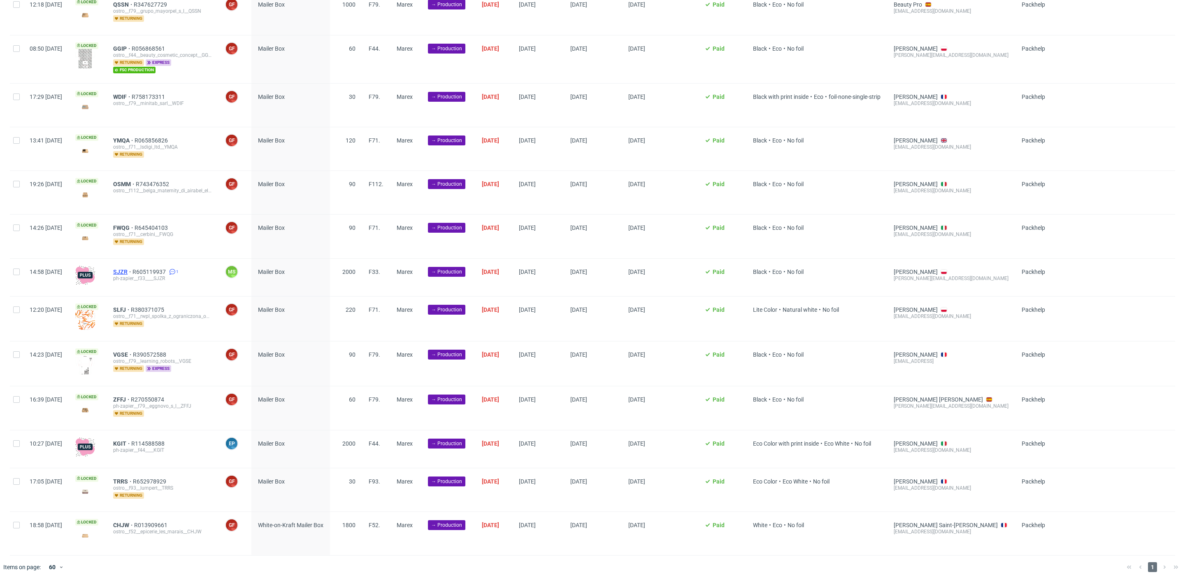
click at [133, 268] on span "SJZR" at bounding box center [122, 271] width 19 height 7
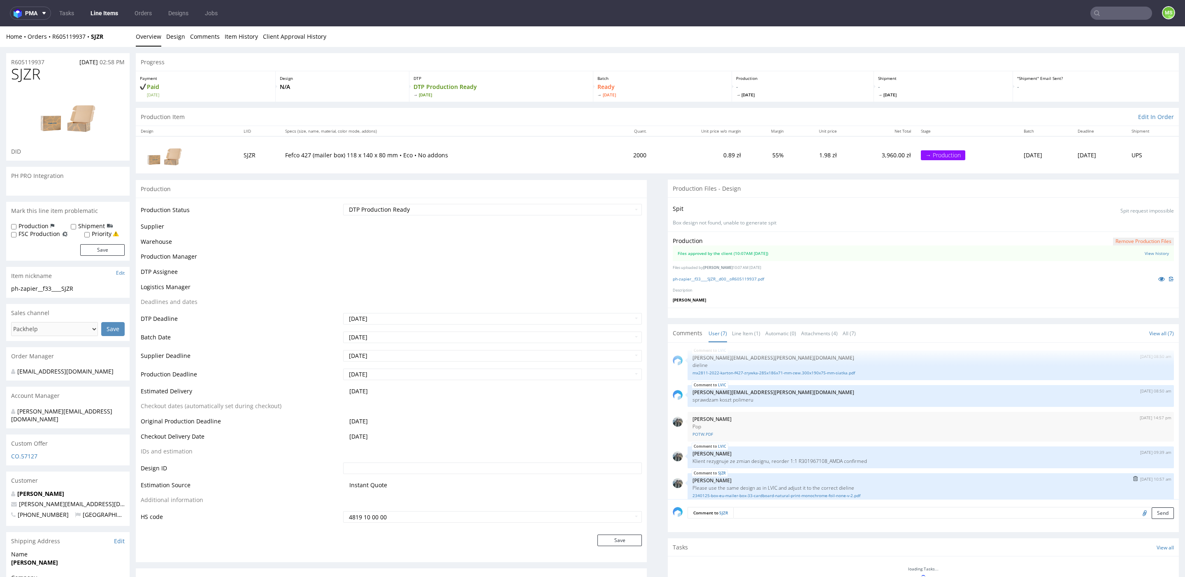
scroll to position [84, 0]
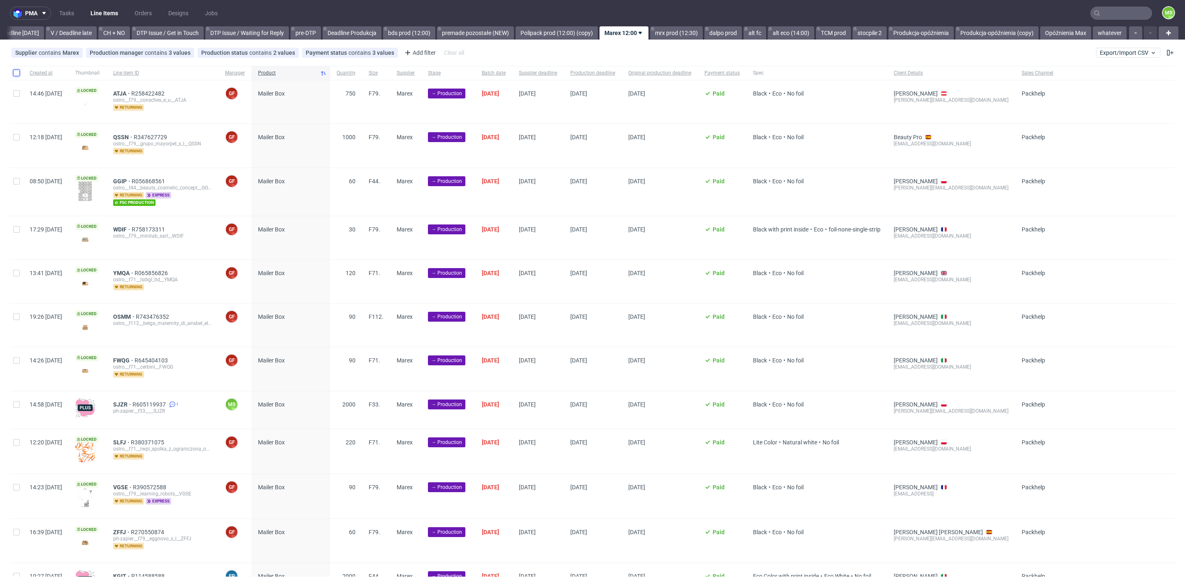
click at [16, 74] on input "checkbox" at bounding box center [16, 73] width 7 height 7
checkbox input "true"
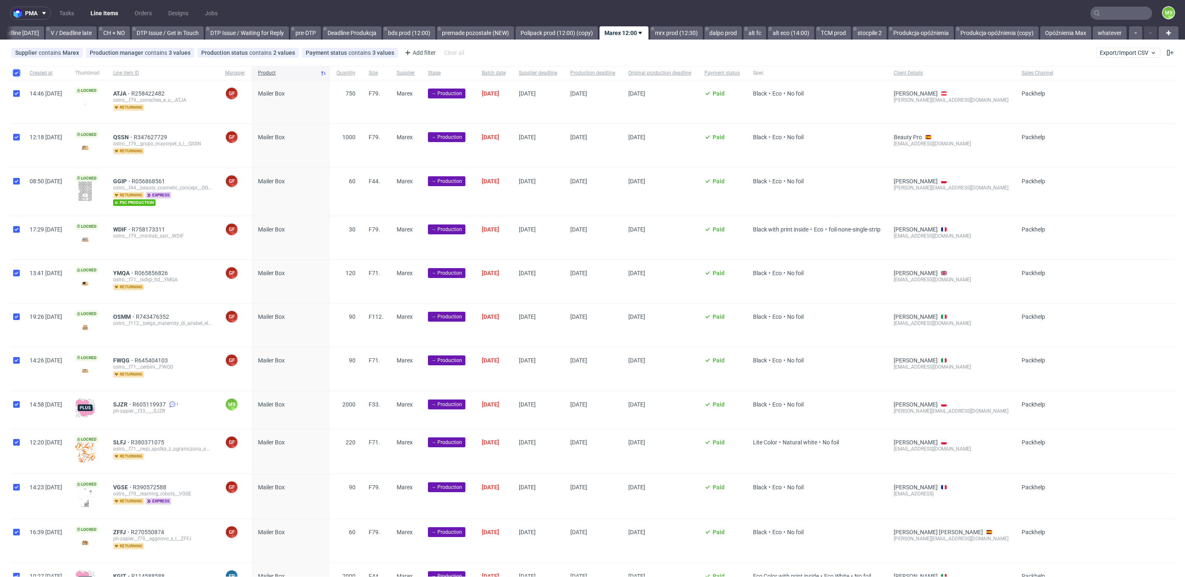
checkbox input "true"
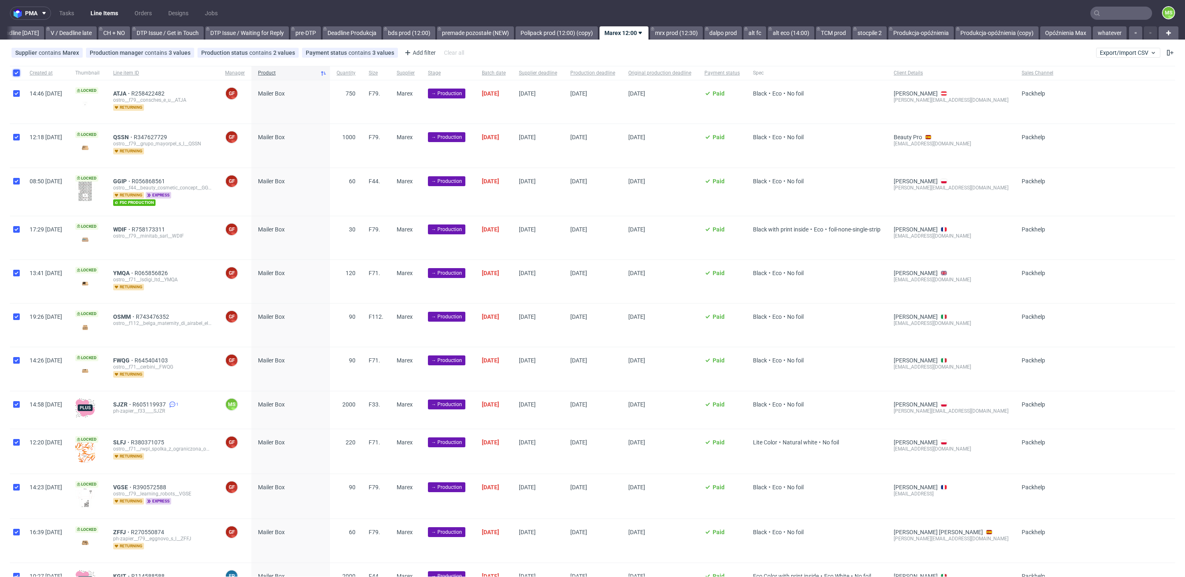
checkbox input "true"
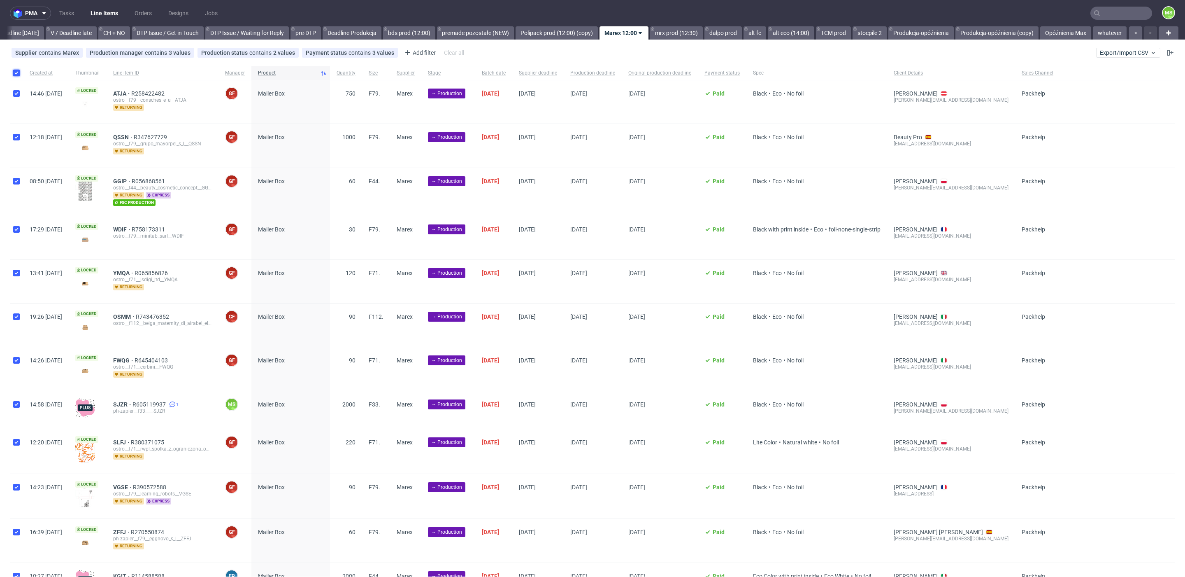
checkbox input "true"
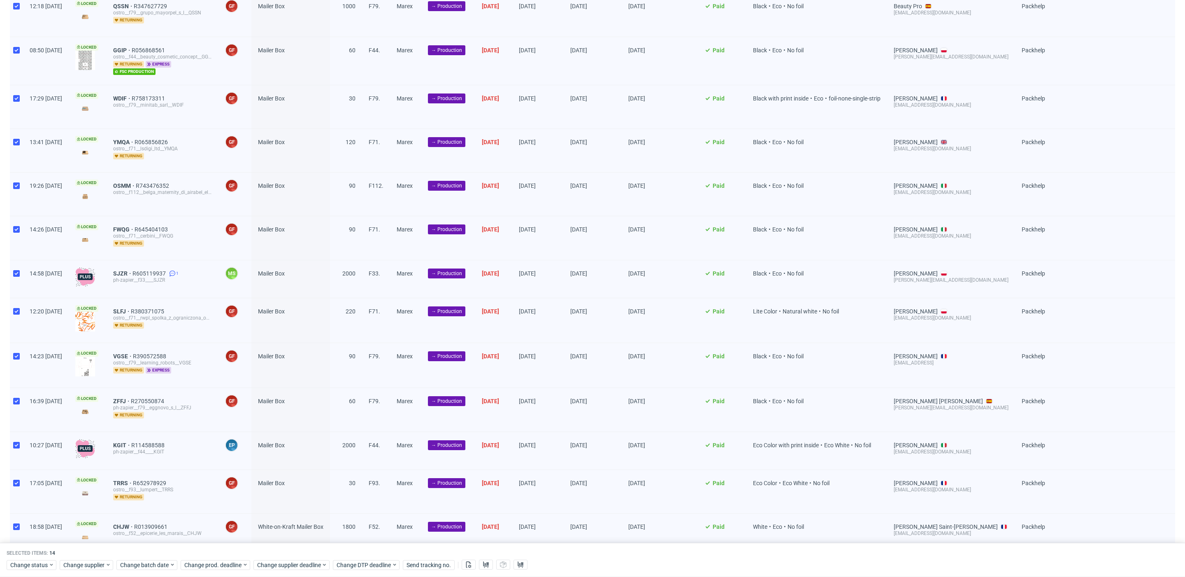
scroll to position [166, 0]
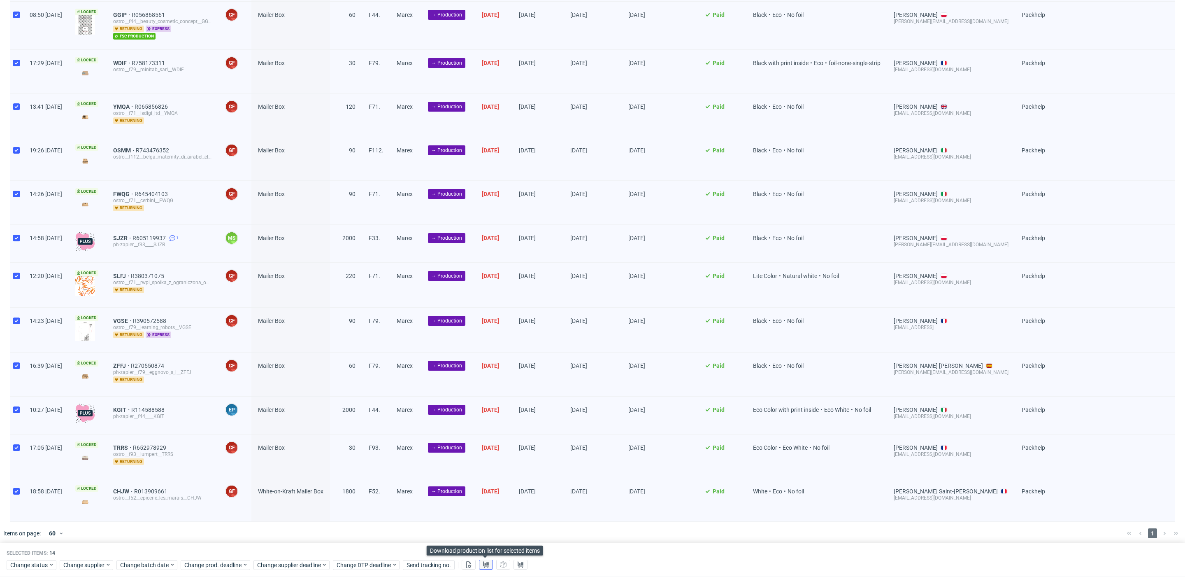
click at [483, 563] on use at bounding box center [486, 564] width 6 height 7
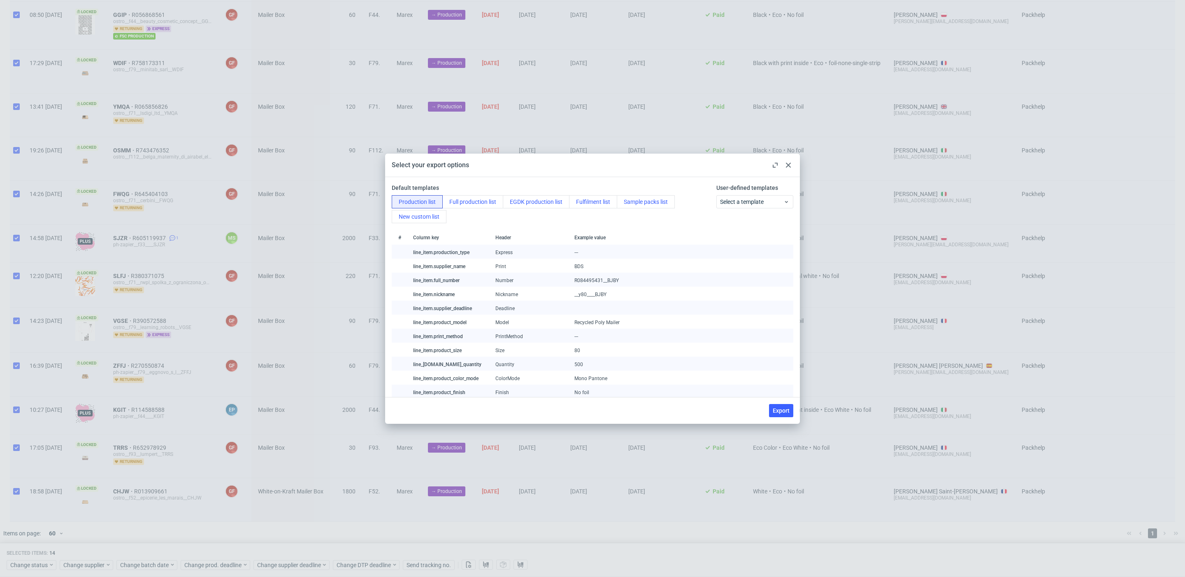
click at [790, 166] on use at bounding box center [788, 165] width 5 height 5
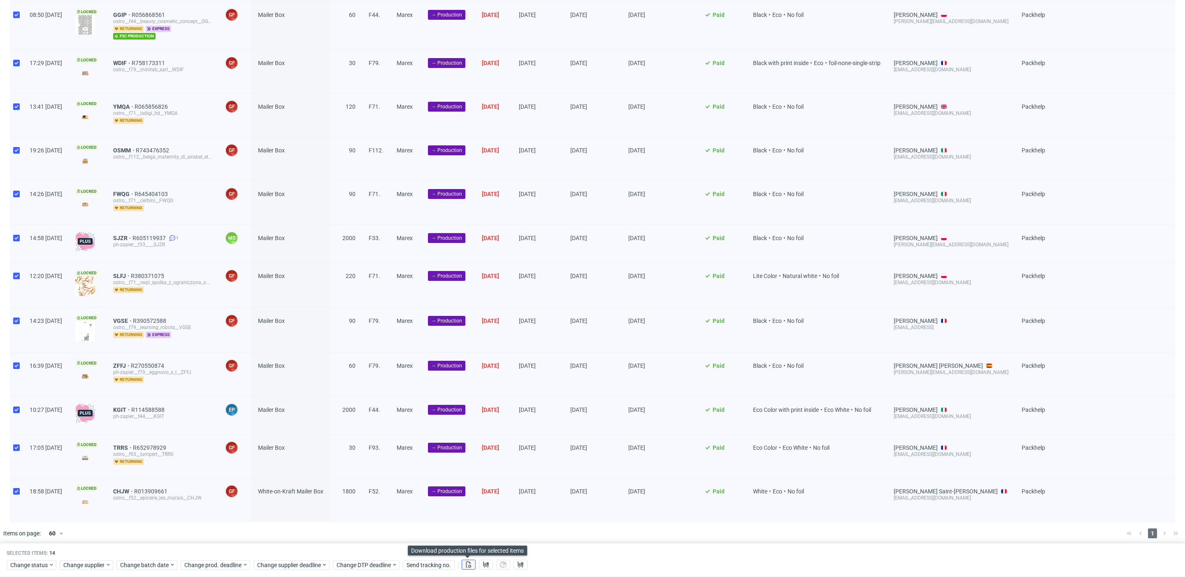
click at [471, 561] on icon at bounding box center [469, 564] width 7 height 7
click at [487, 563] on icon at bounding box center [486, 564] width 7 height 7
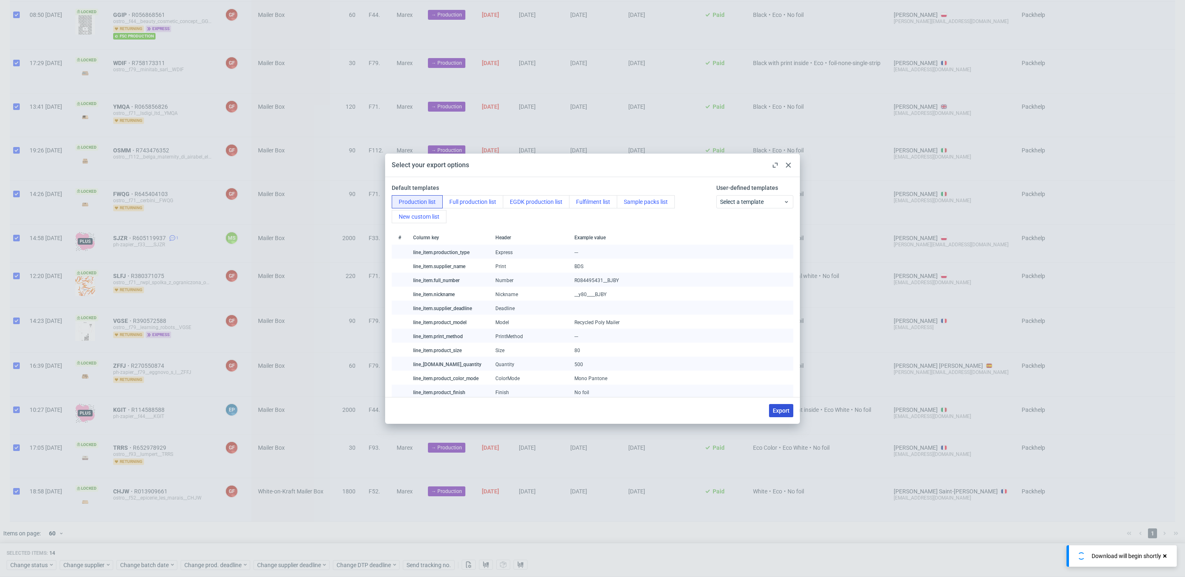
click at [772, 407] on button "Export" at bounding box center [781, 410] width 24 height 13
checkbox input "false"
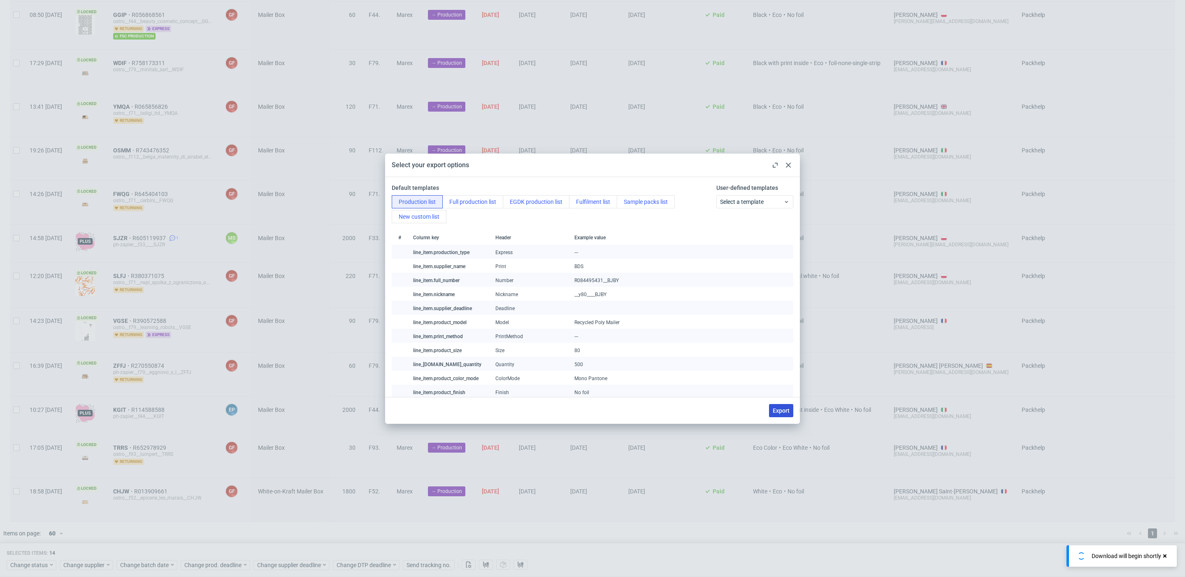
checkbox input "false"
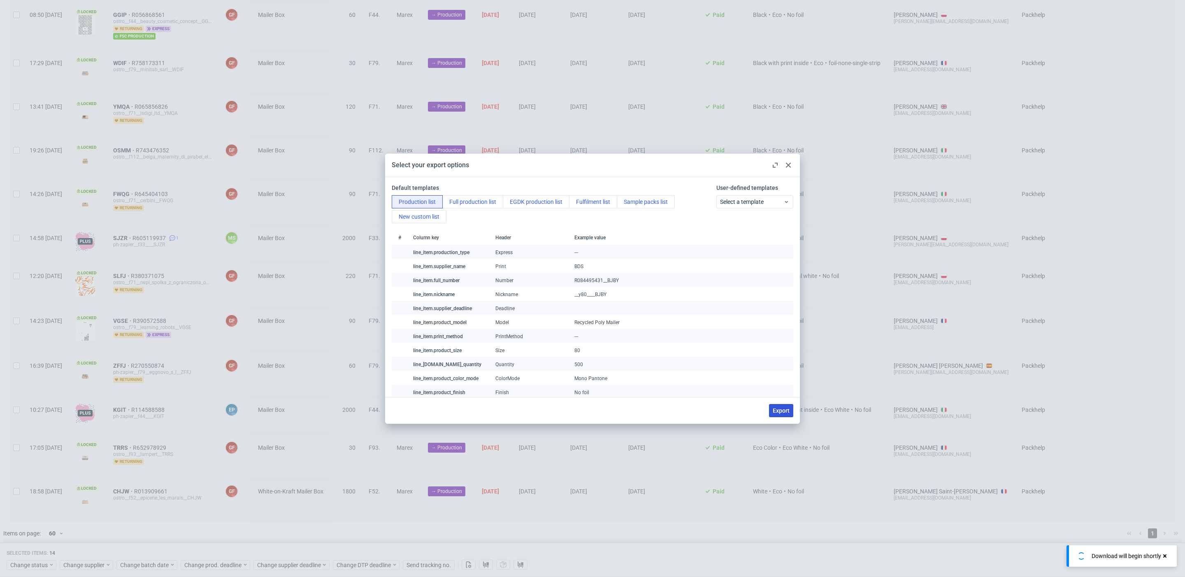
checkbox input "false"
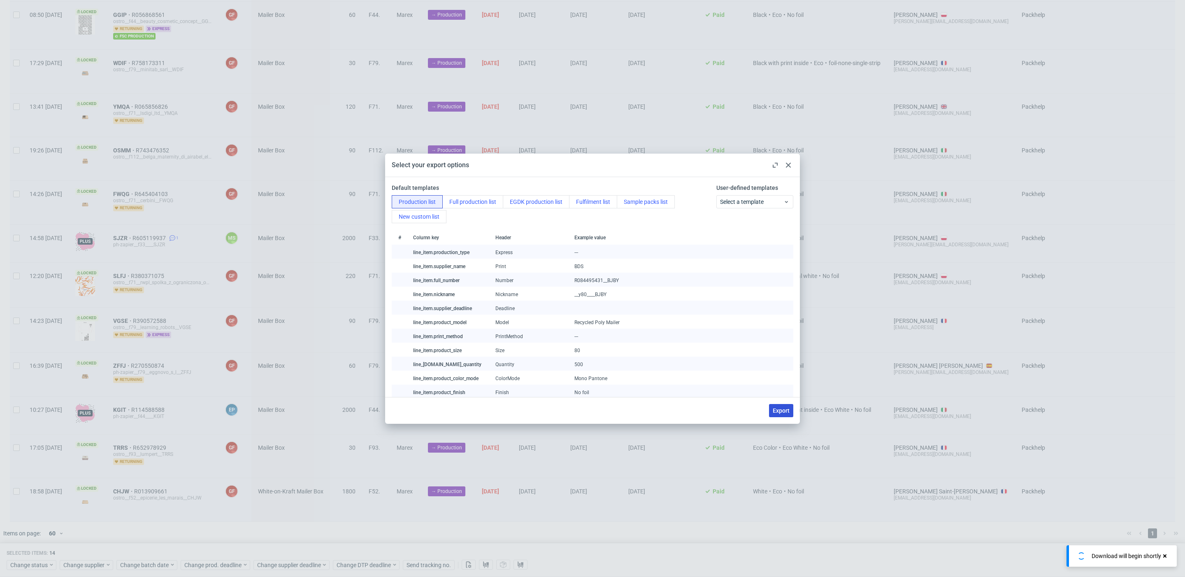
checkbox input "false"
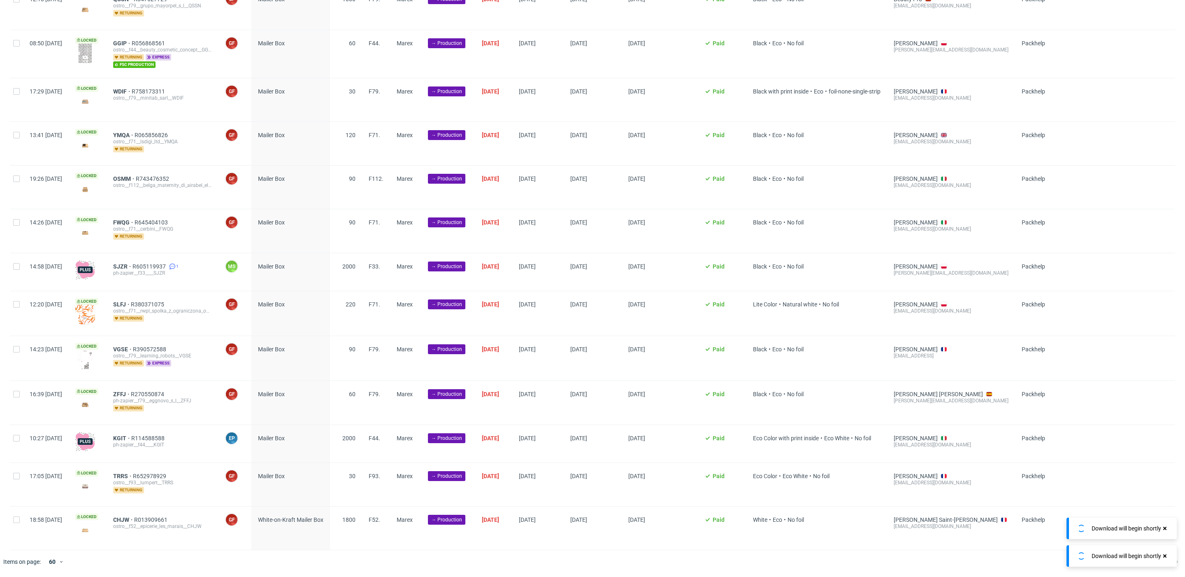
scroll to position [133, 0]
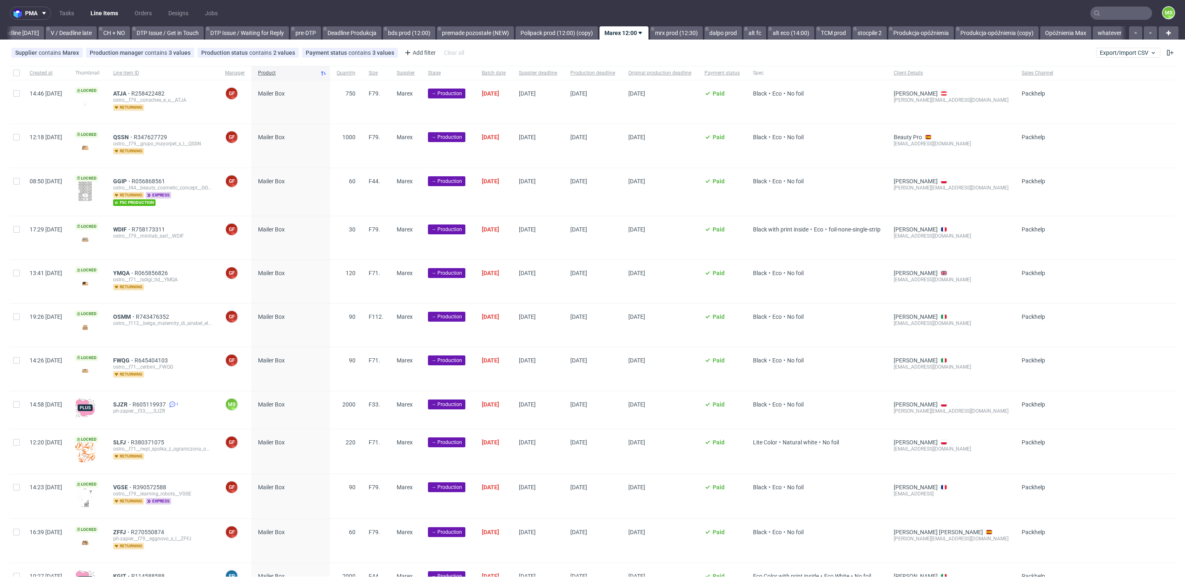
scroll to position [0, 1126]
click at [16, 68] on div at bounding box center [16, 73] width 13 height 14
checkbox input "true"
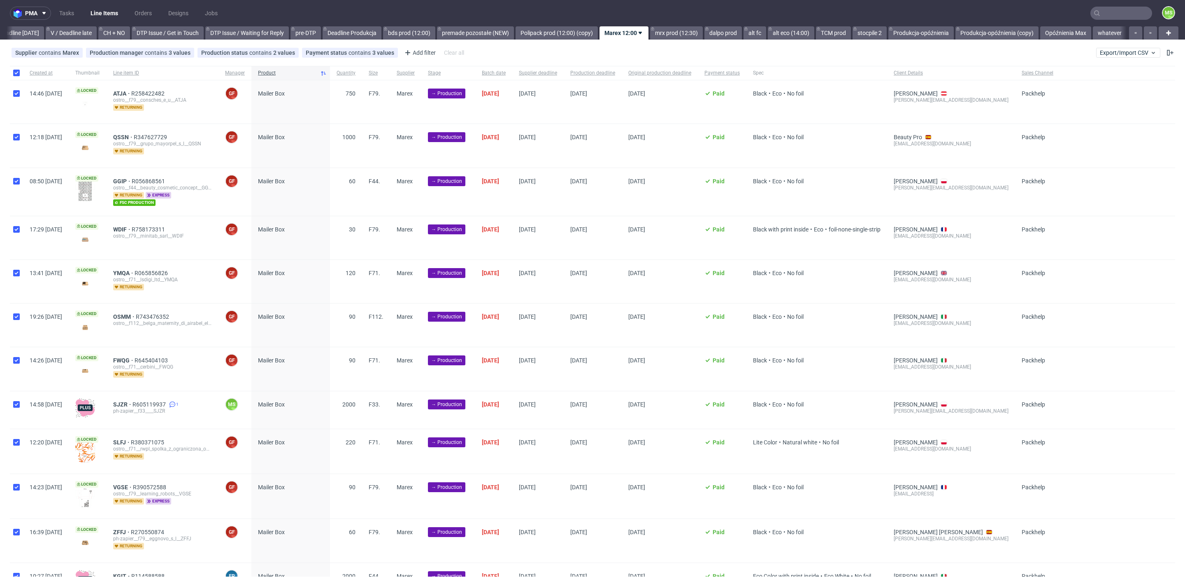
checkbox input "true"
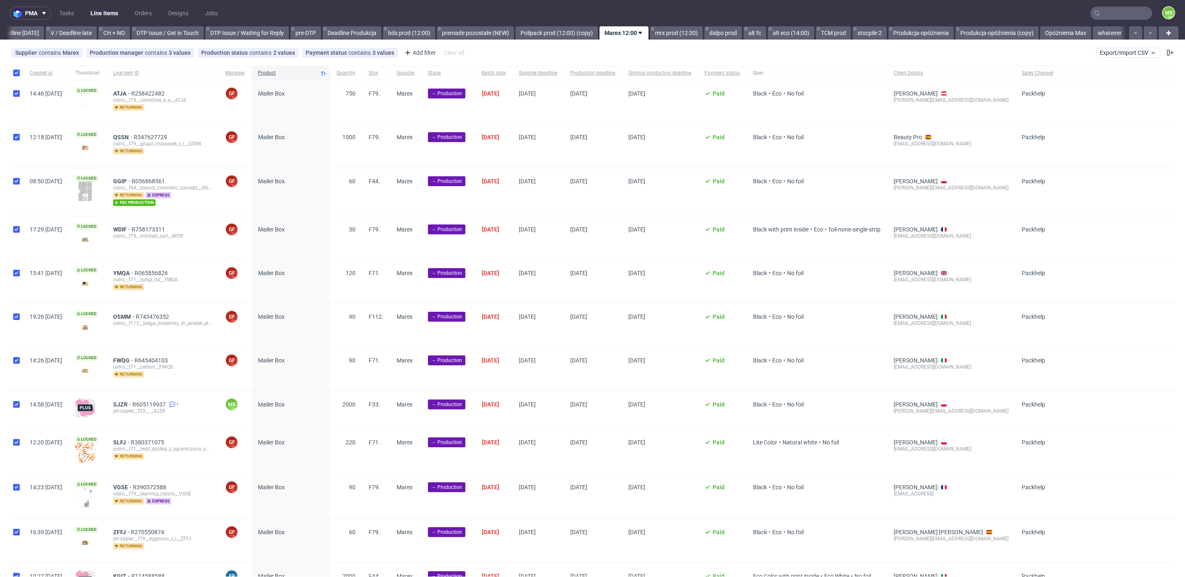
checkbox input "true"
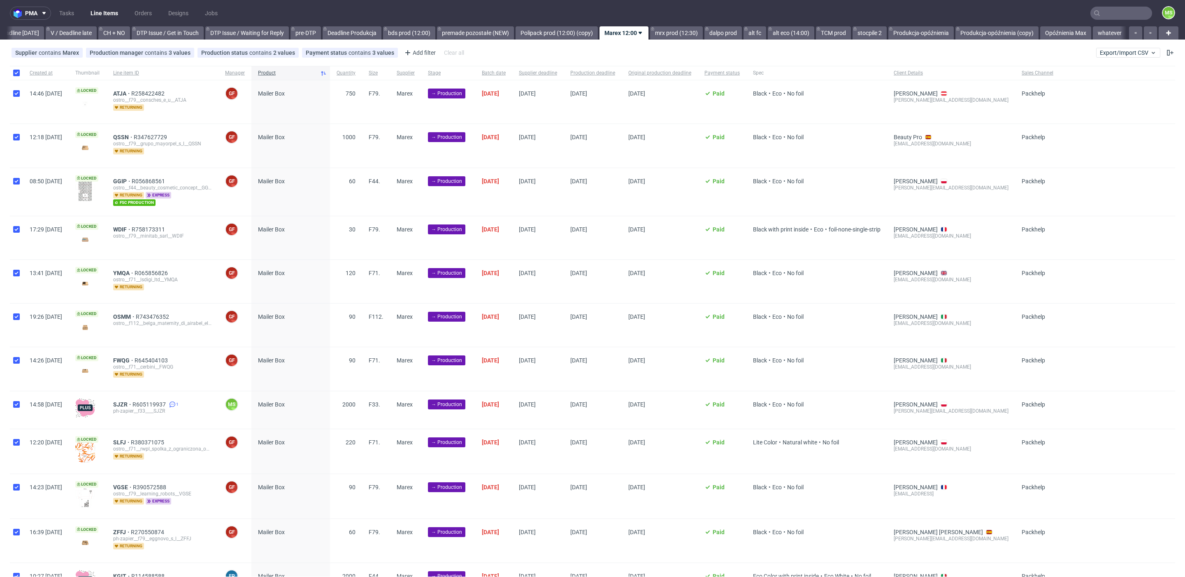
checkbox input "true"
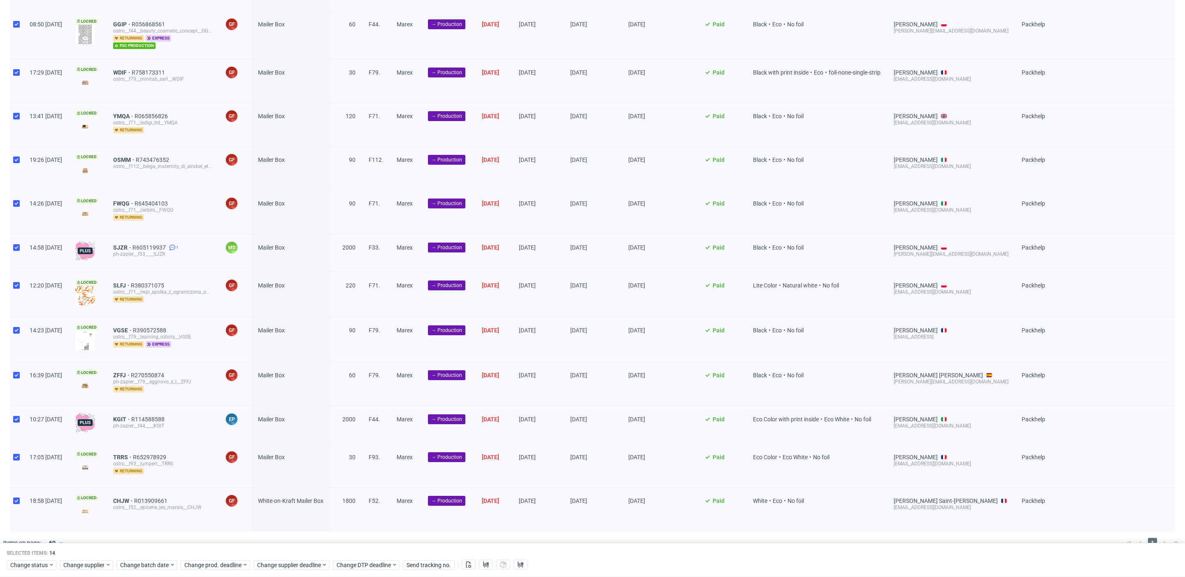
scroll to position [166, 0]
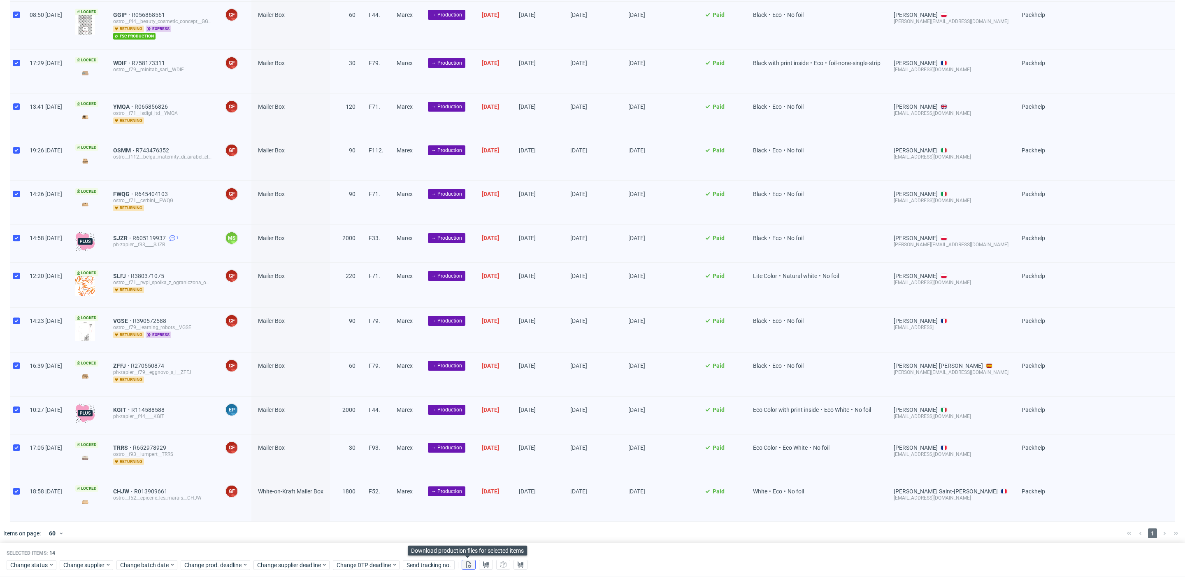
click at [468, 562] on use at bounding box center [468, 564] width 5 height 7
click at [37, 567] on span "Change status" at bounding box center [29, 565] width 38 height 8
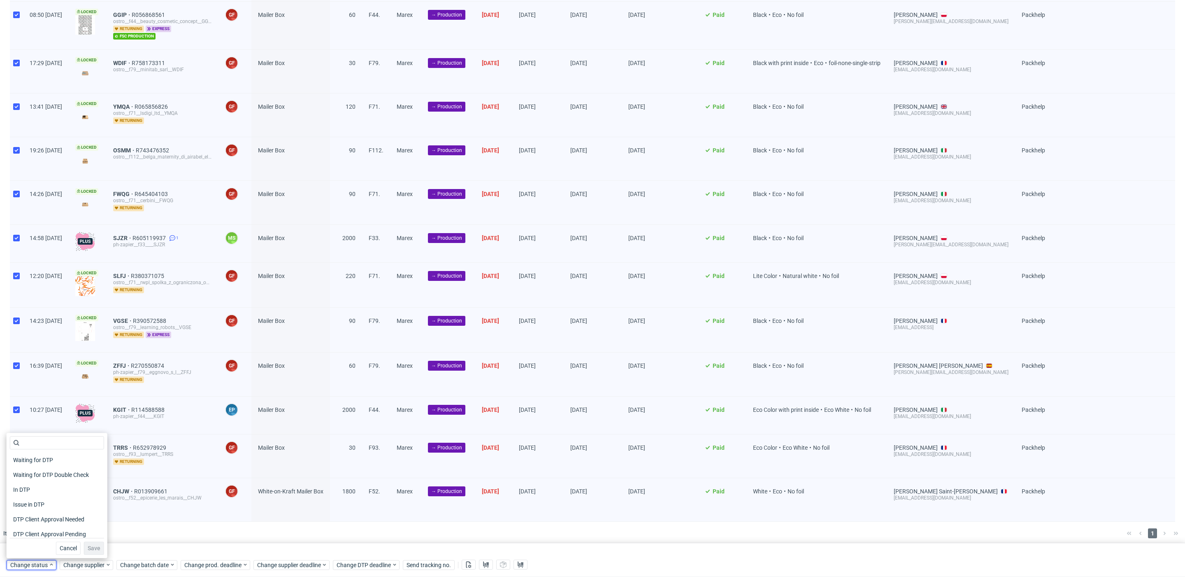
scroll to position [107, 0]
click at [61, 475] on div "In Production" at bounding box center [57, 471] width 94 height 12
click at [88, 547] on span "Save" at bounding box center [94, 548] width 13 height 6
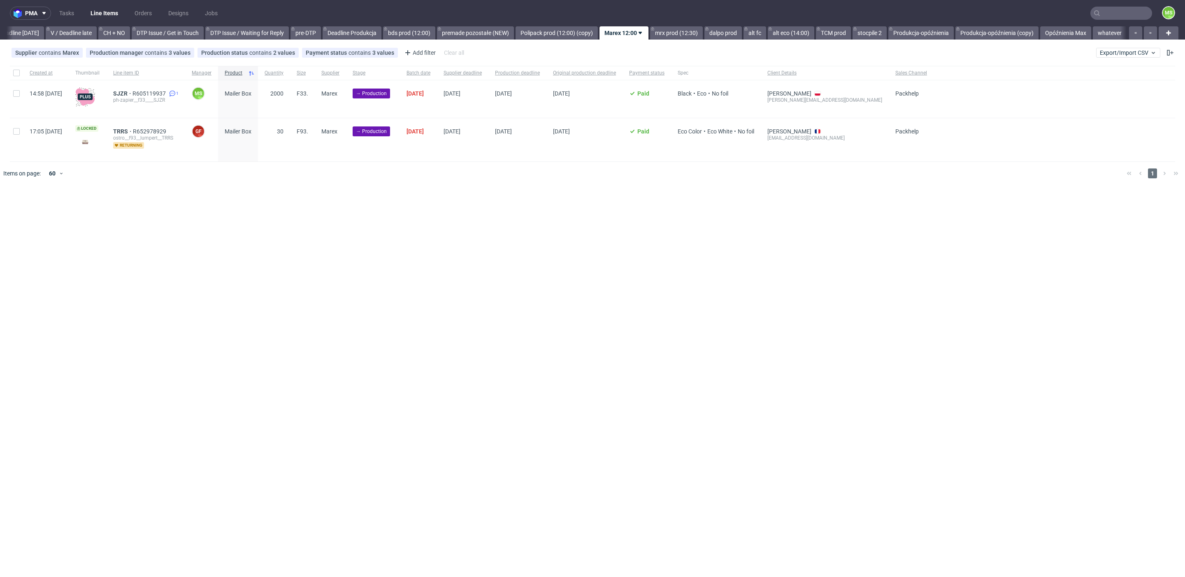
scroll to position [0, 1116]
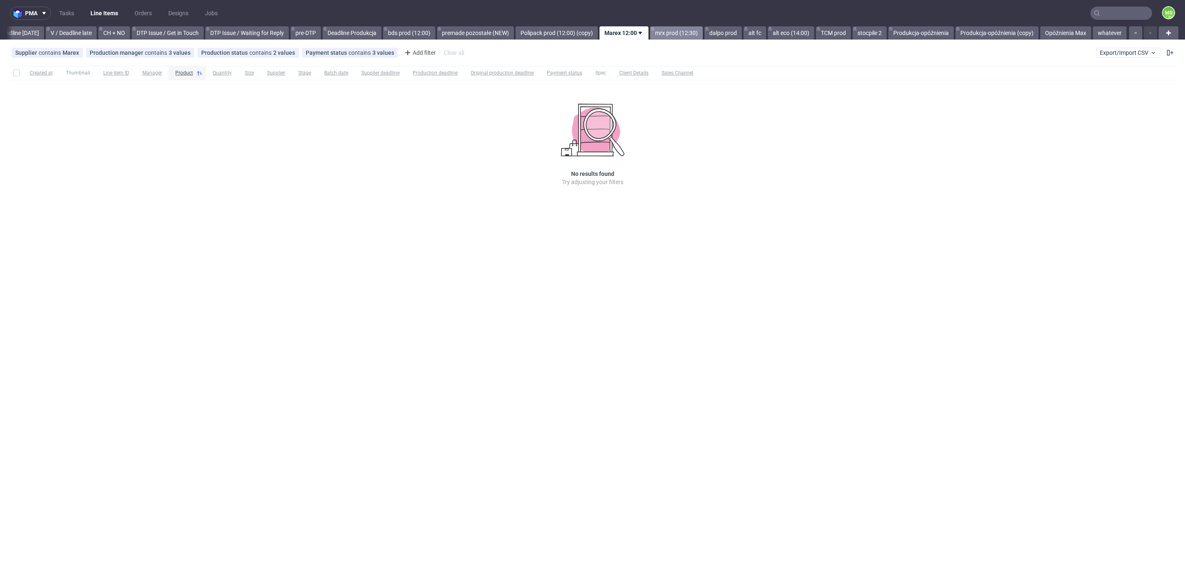
click at [681, 37] on link "mrx prod (12:30)" at bounding box center [676, 32] width 53 height 13
click at [719, 33] on link "dalpo prod" at bounding box center [723, 32] width 37 height 13
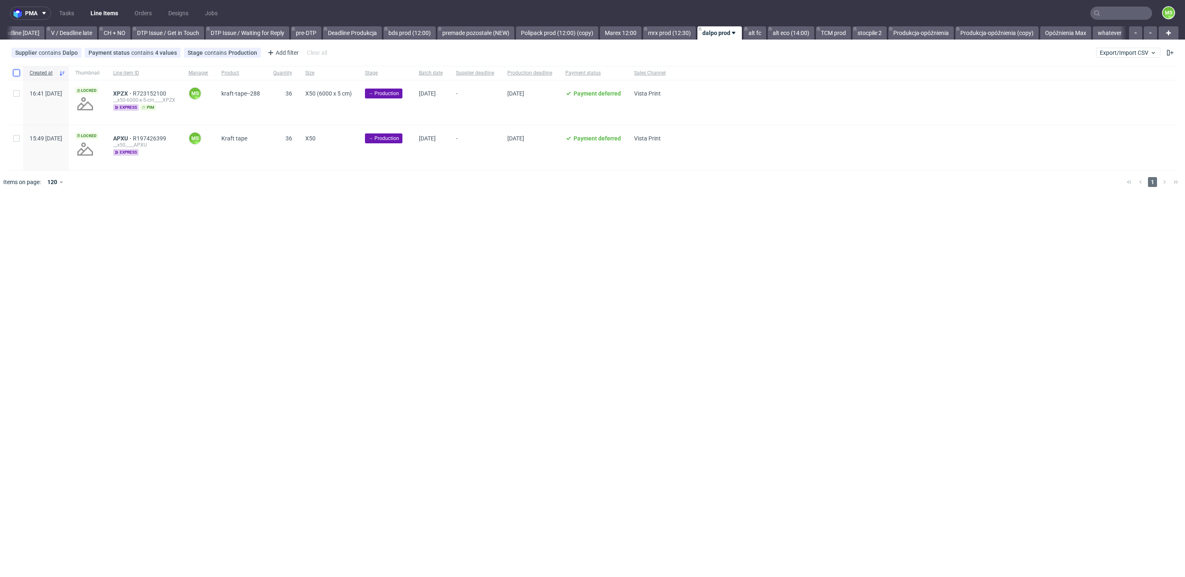
click at [13, 72] on input "checkbox" at bounding box center [16, 73] width 7 height 7
checkbox input "true"
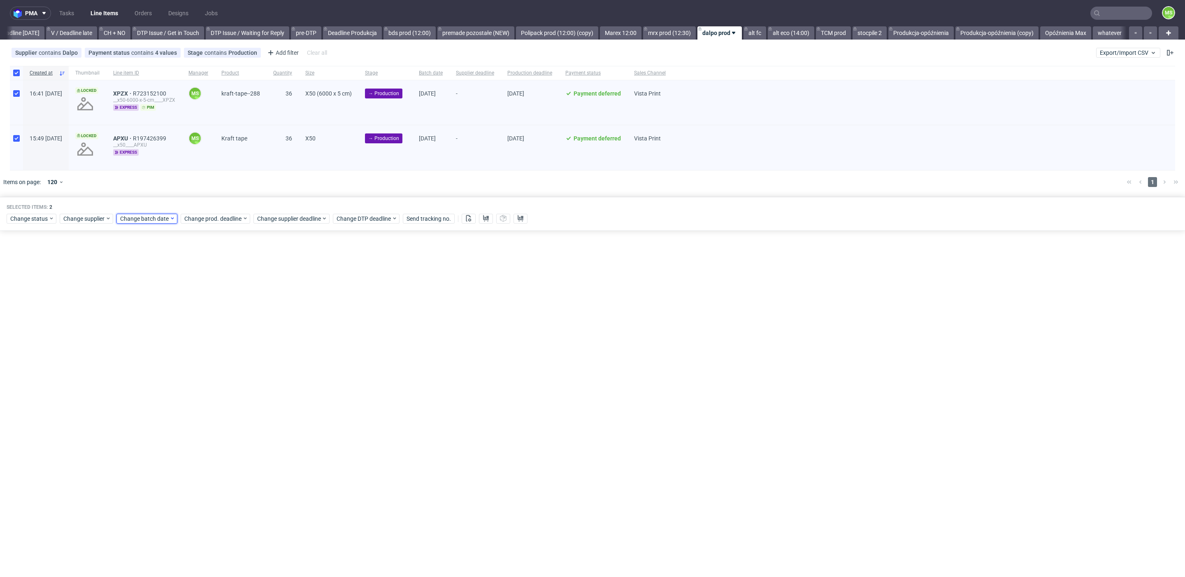
click at [132, 220] on span "Change batch date" at bounding box center [144, 218] width 49 height 8
click at [148, 299] on span "13" at bounding box center [145, 300] width 7 height 8
drag, startPoint x: 222, startPoint y: 361, endPoint x: 211, endPoint y: 309, distance: 53.0
click at [222, 359] on button "Save" at bounding box center [214, 356] width 20 height 13
click at [211, 217] on span "Change prod. deadline" at bounding box center [213, 218] width 58 height 8
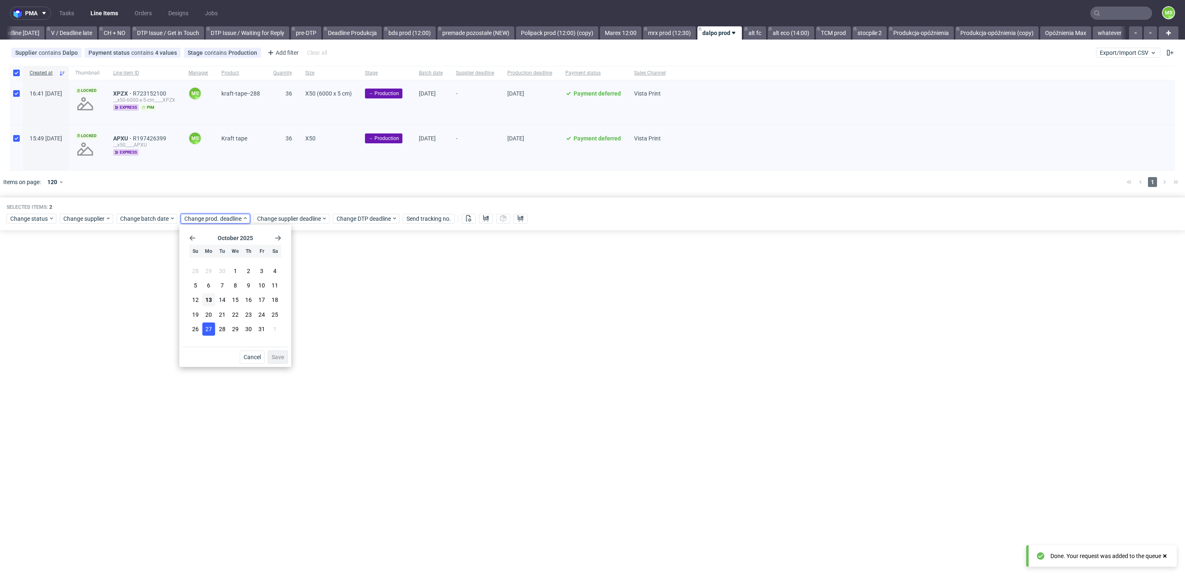
click at [208, 328] on span "27" at bounding box center [208, 329] width 7 height 8
drag, startPoint x: 277, startPoint y: 357, endPoint x: 290, endPoint y: 312, distance: 47.2
click at [278, 355] on span "Save" at bounding box center [278, 357] width 13 height 6
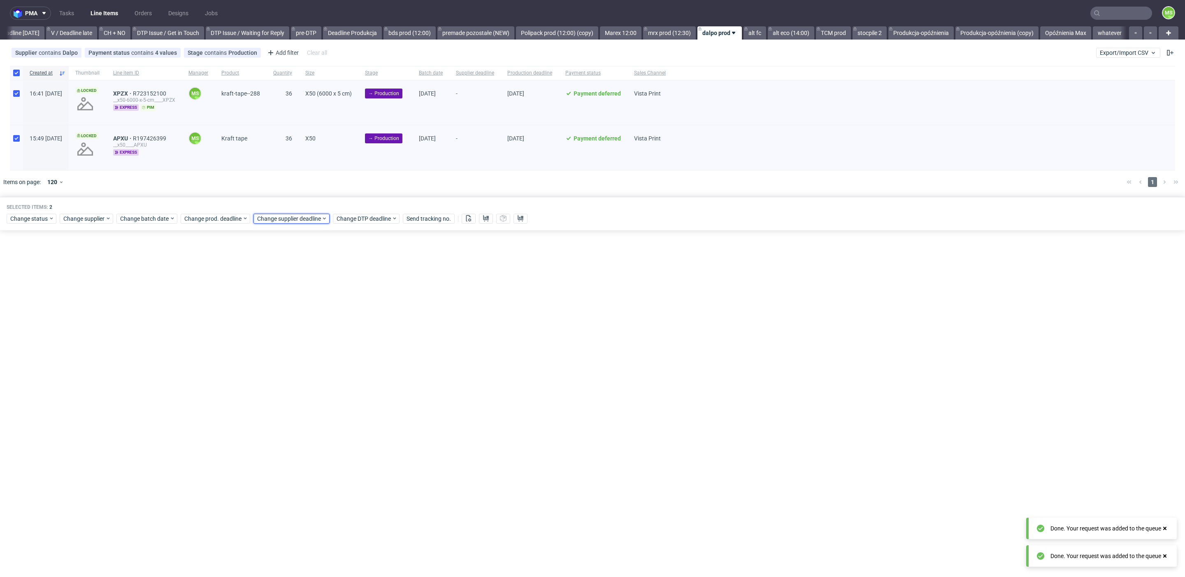
click at [293, 222] on div "Change supplier deadline" at bounding box center [292, 219] width 76 height 10
drag, startPoint x: 282, startPoint y: 326, endPoint x: 302, endPoint y: 334, distance: 20.7
click at [283, 327] on span "27" at bounding box center [281, 329] width 7 height 8
drag, startPoint x: 349, startPoint y: 358, endPoint x: 211, endPoint y: 77, distance: 312.9
click at [349, 357] on span "Save" at bounding box center [351, 357] width 13 height 6
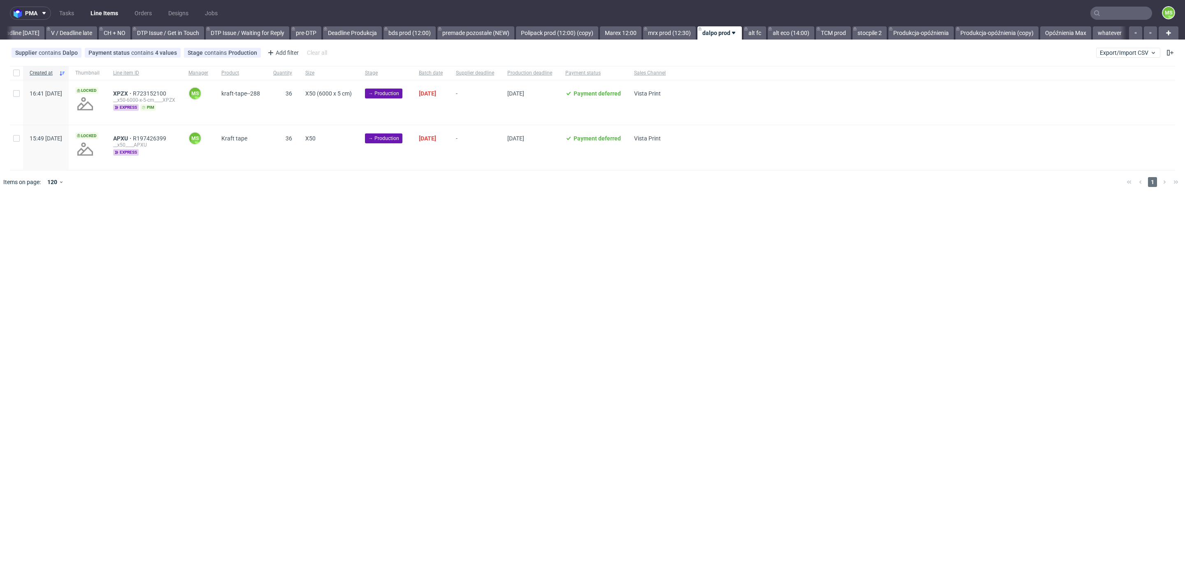
scroll to position [0, 1115]
click at [15, 75] on input "checkbox" at bounding box center [16, 73] width 7 height 7
checkbox input "true"
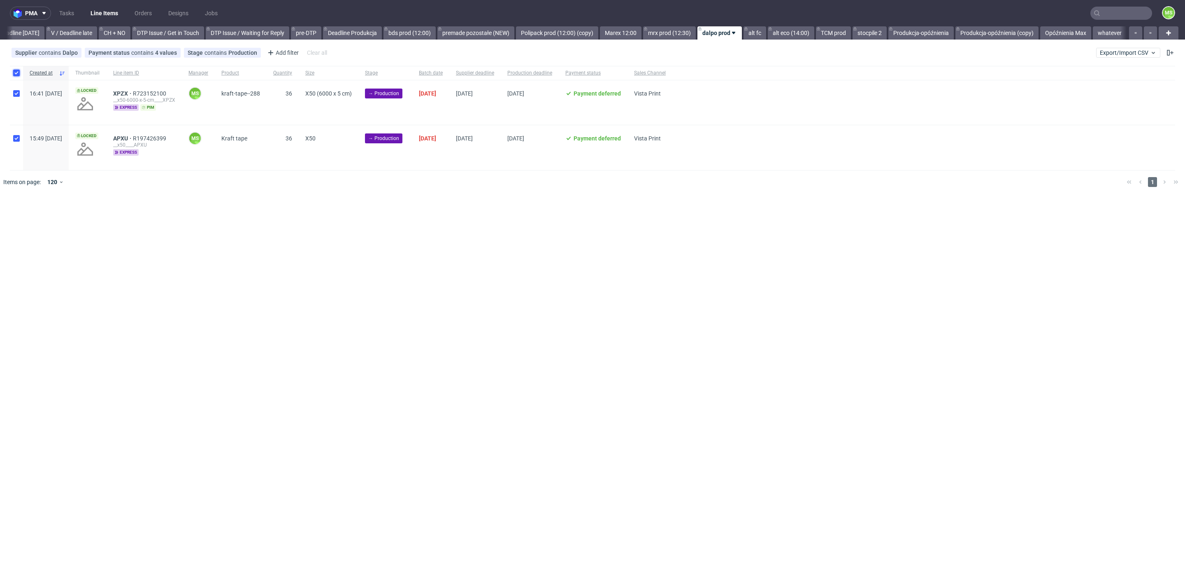
checkbox input "true"
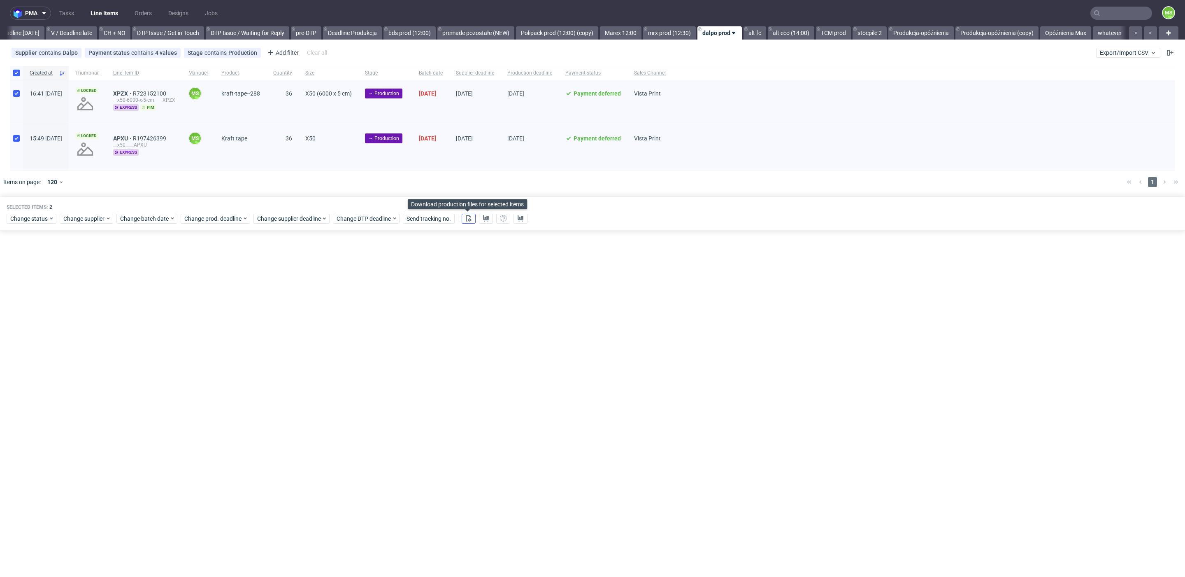
drag, startPoint x: 468, startPoint y: 219, endPoint x: 479, endPoint y: 233, distance: 17.6
click at [468, 219] on icon at bounding box center [469, 218] width 7 height 7
click at [484, 221] on icon at bounding box center [486, 218] width 7 height 7
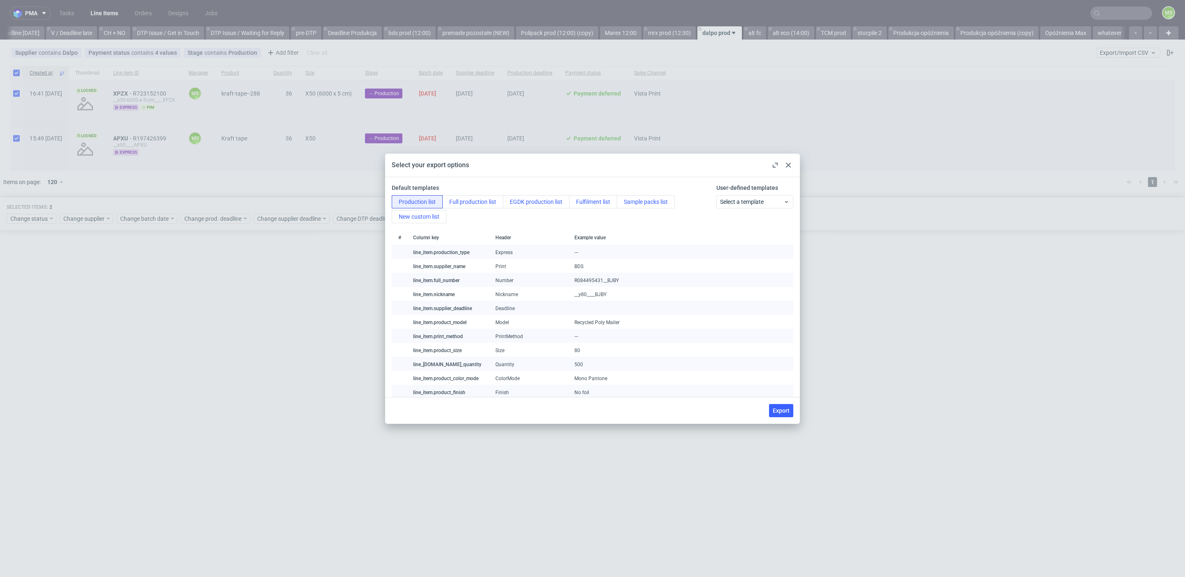
click at [780, 415] on button "Export" at bounding box center [781, 410] width 24 height 13
checkbox input "false"
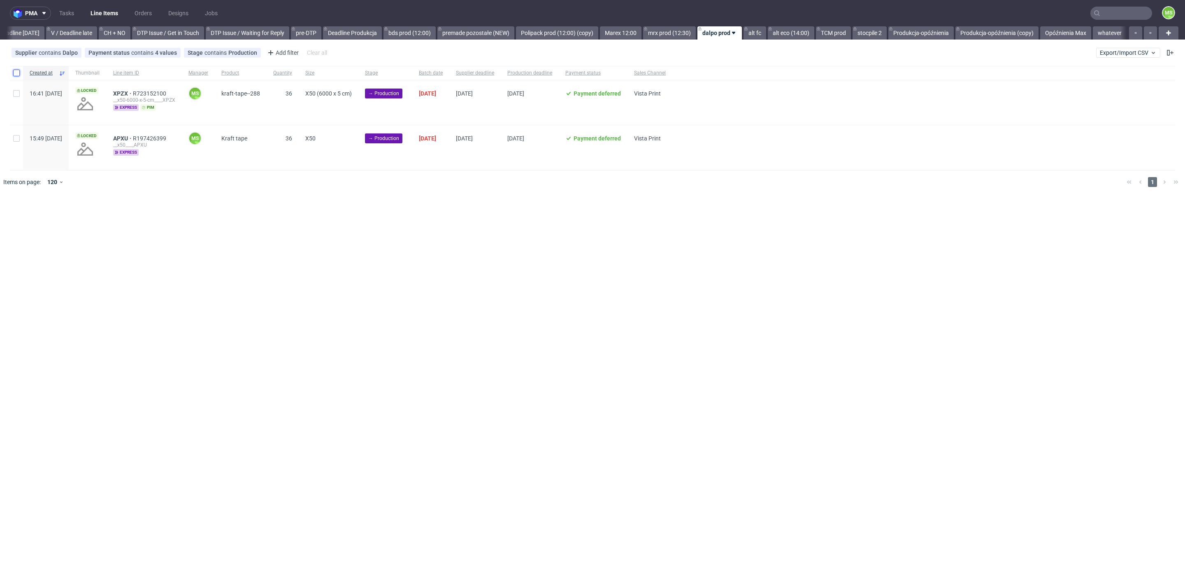
drag, startPoint x: 18, startPoint y: 71, endPoint x: 22, endPoint y: 76, distance: 6.8
click at [18, 71] on input "checkbox" at bounding box center [16, 73] width 7 height 7
checkbox input "true"
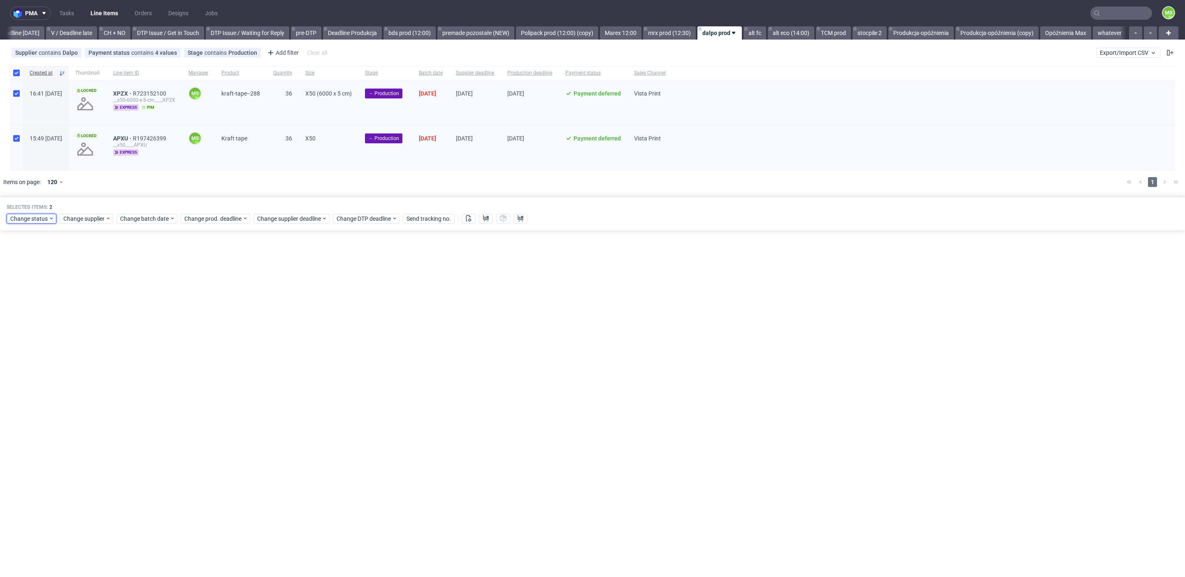
click at [39, 217] on span "Change status" at bounding box center [29, 218] width 38 height 8
click at [59, 260] on div "In Production" at bounding box center [57, 263] width 94 height 12
click at [88, 339] on span "Save" at bounding box center [94, 340] width 13 height 6
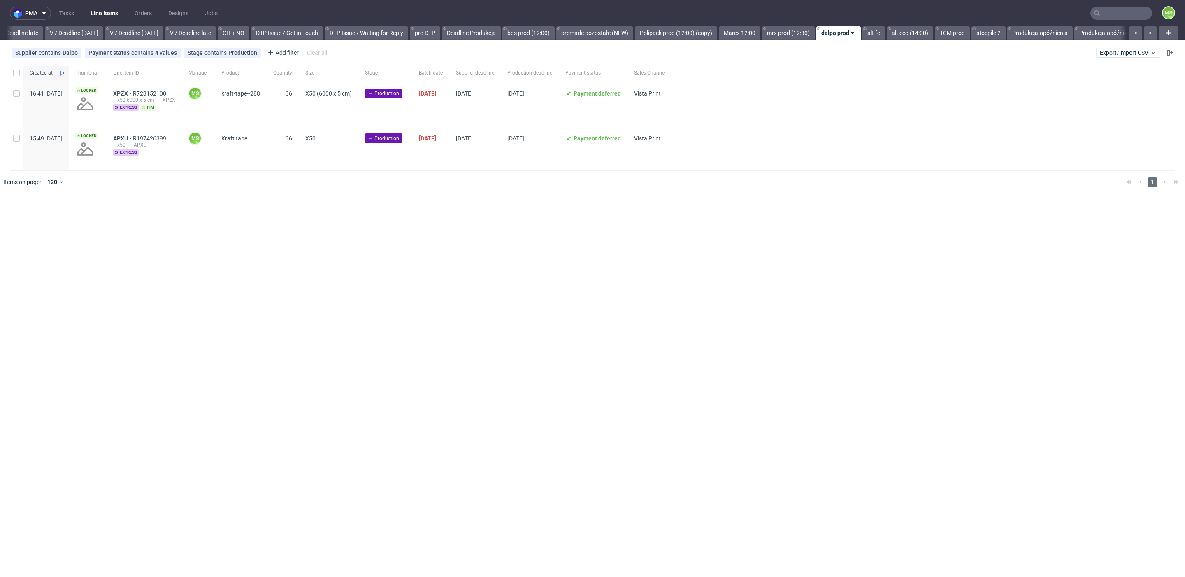
scroll to position [0, 1046]
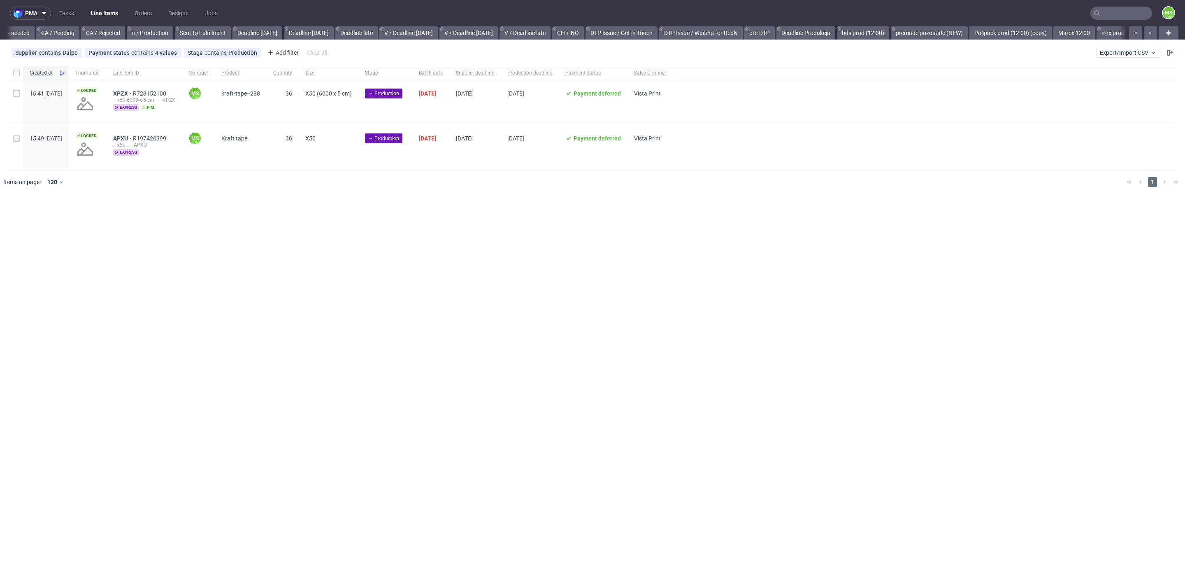
scroll to position [0, 871]
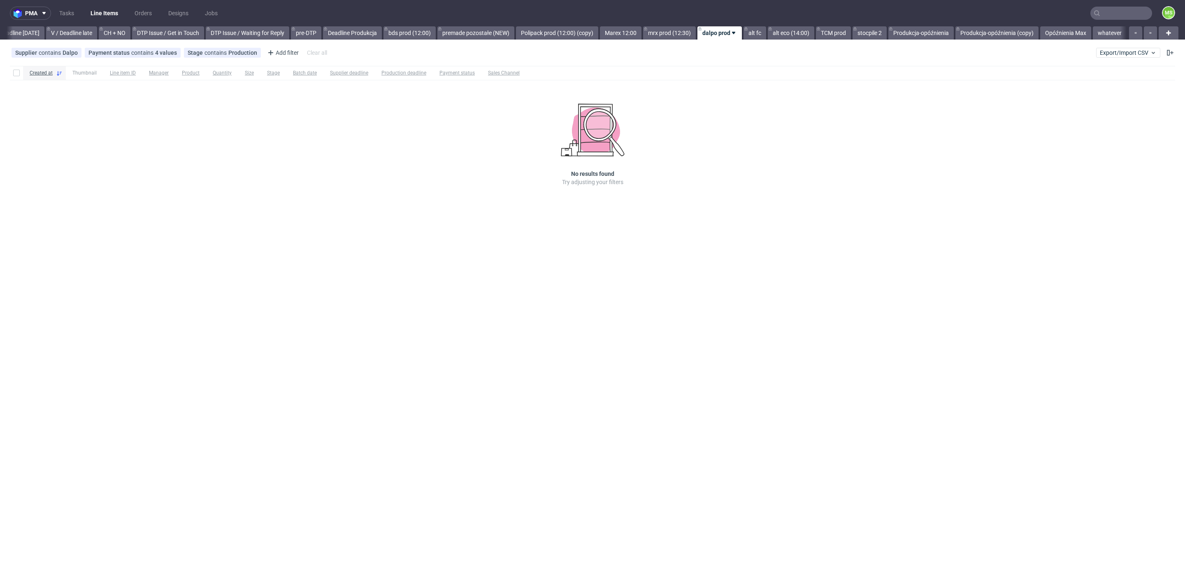
scroll to position [0, 1115]
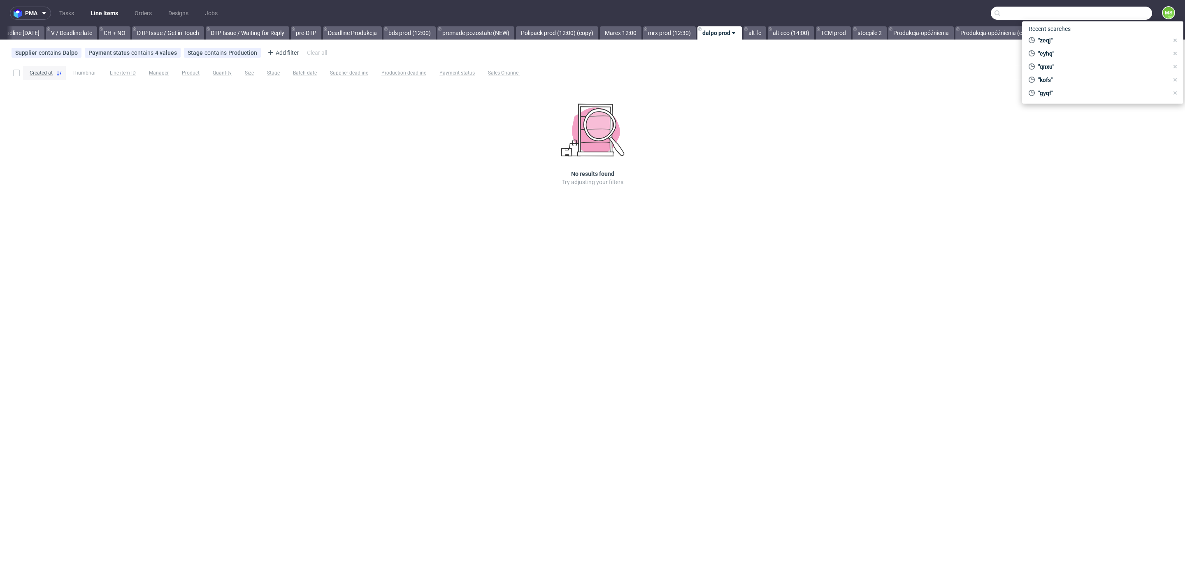
click at [1130, 13] on input "text" at bounding box center [1071, 13] width 161 height 13
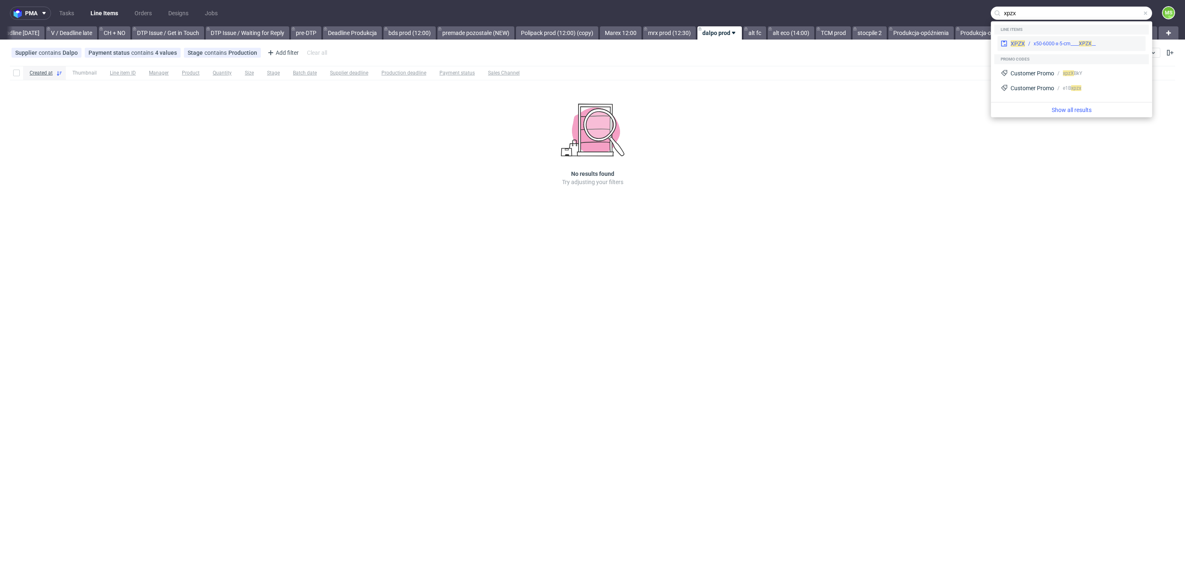
type input "xpzx"
click at [1094, 47] on div "__x50-6000-x-5-cm____ XPZX" at bounding box center [1065, 43] width 62 height 7
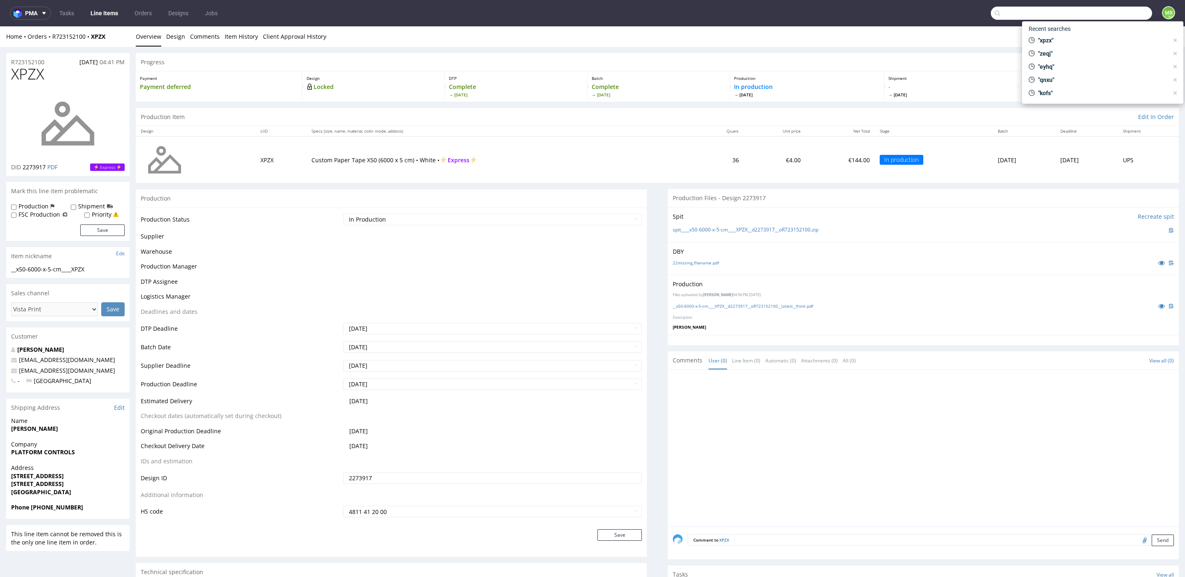
click at [1115, 16] on input "text" at bounding box center [1071, 13] width 161 height 13
type input "p"
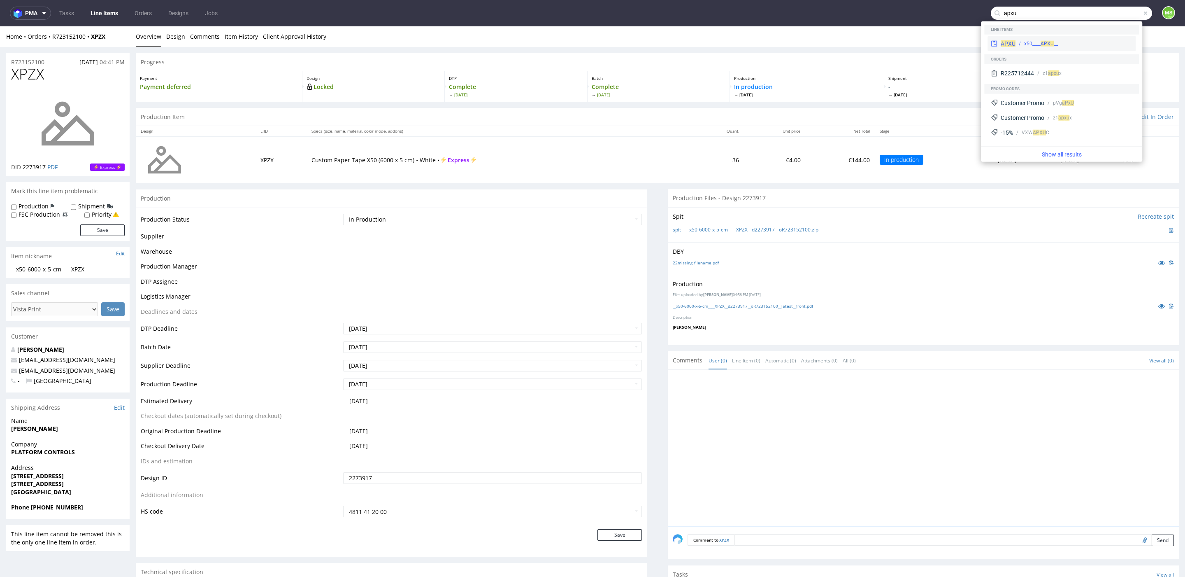
type input "apxu"
click at [1064, 48] on div "APXU __x50____ APXU" at bounding box center [1062, 43] width 148 height 15
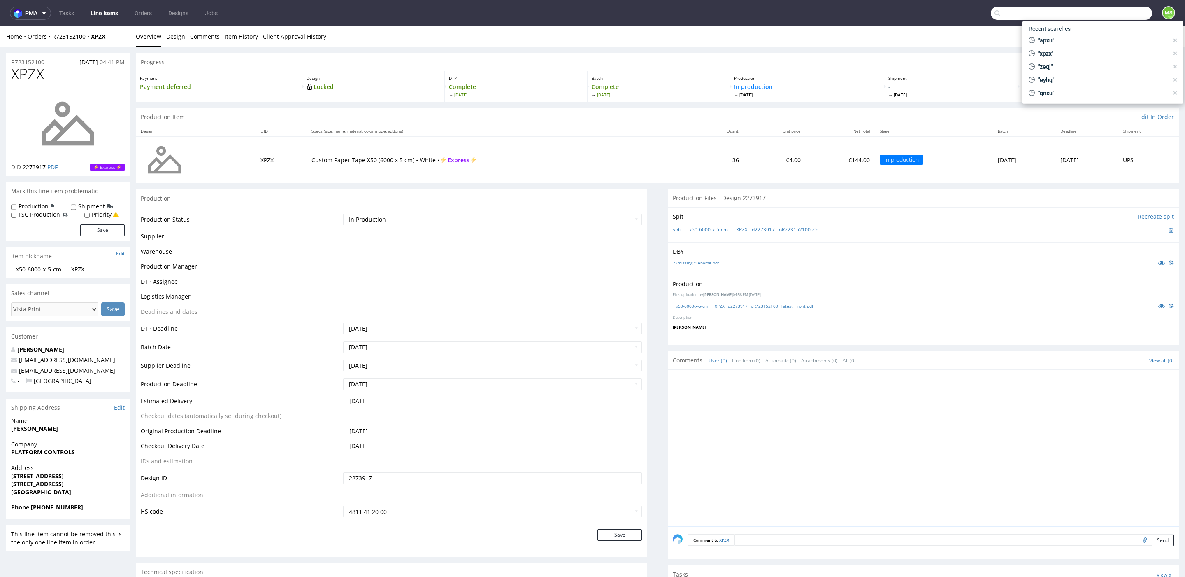
click at [1109, 17] on input "text" at bounding box center [1071, 13] width 161 height 13
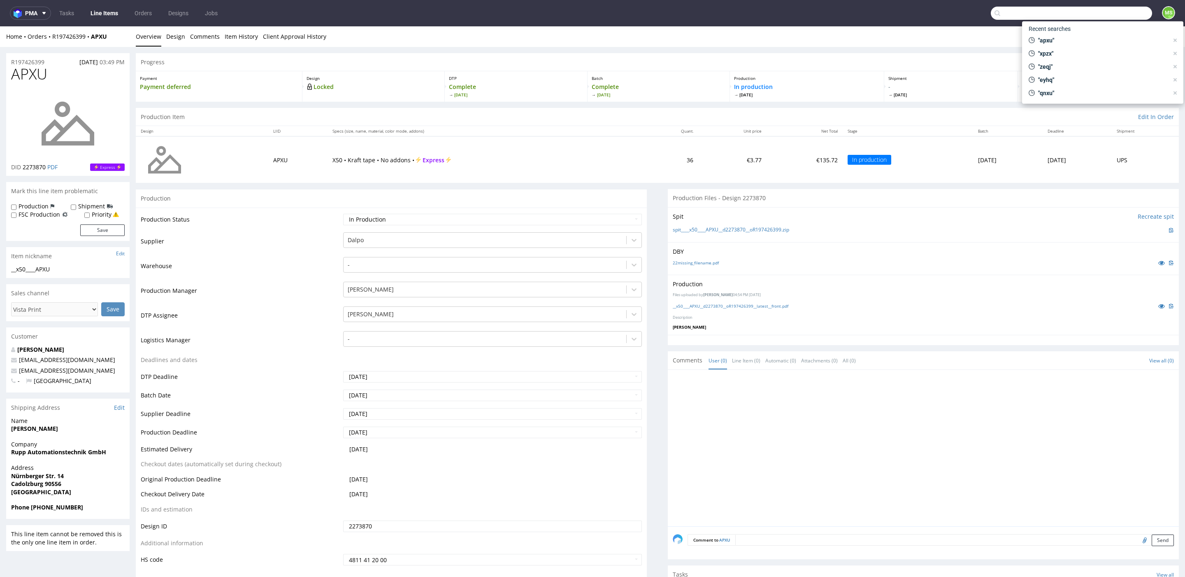
click at [110, 15] on link "Line Items" at bounding box center [104, 13] width 37 height 13
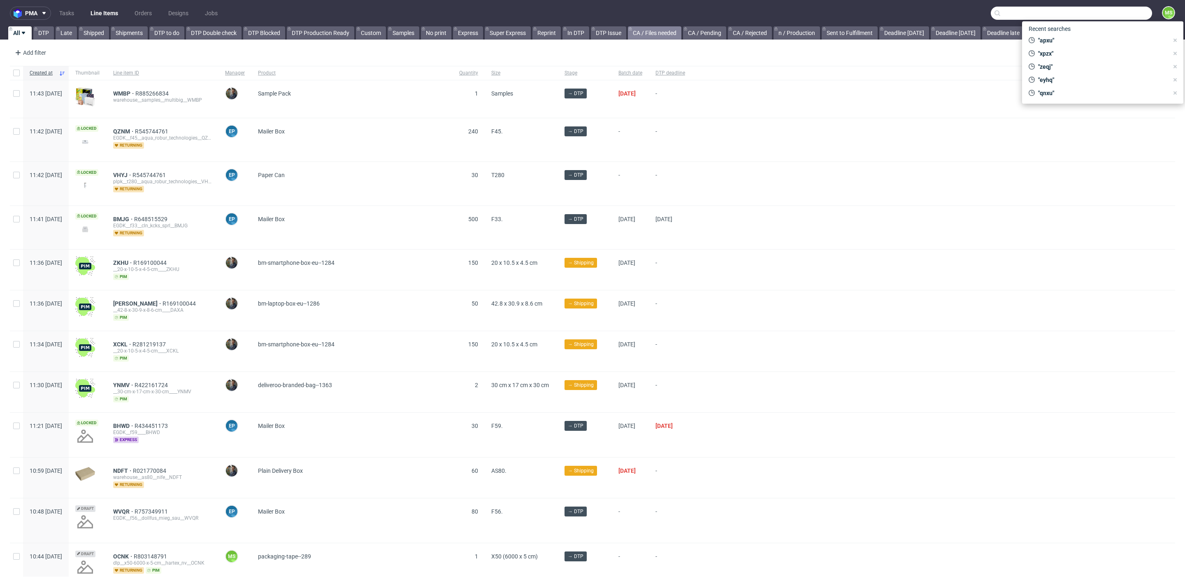
click at [632, 31] on icon at bounding box center [630, 29] width 3 height 7
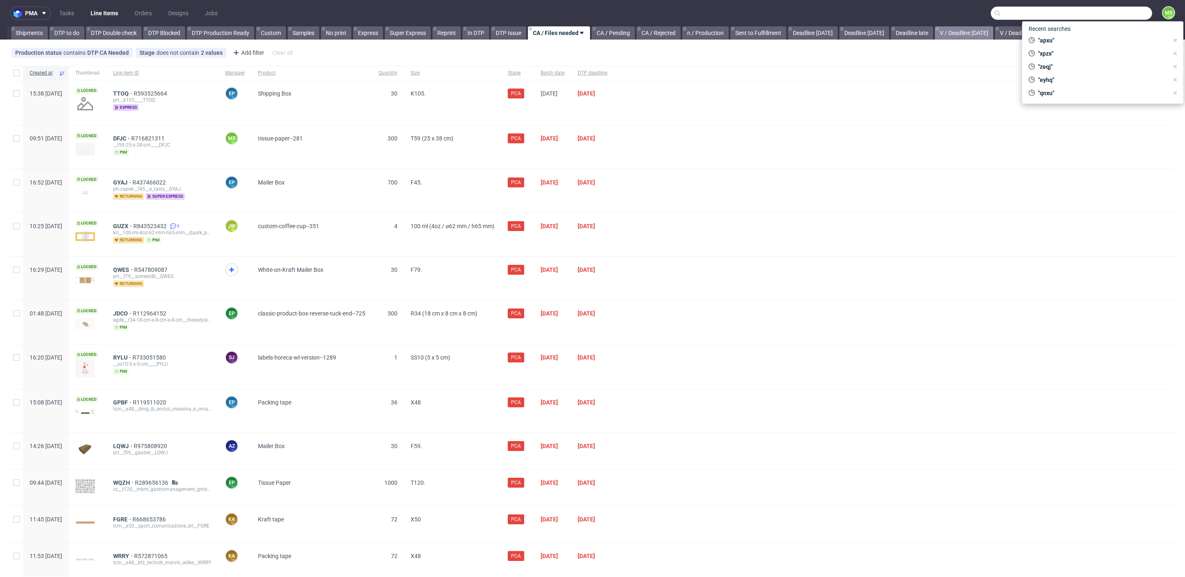
click at [969, 30] on link "V / Deadline [DATE]" at bounding box center [964, 32] width 58 height 13
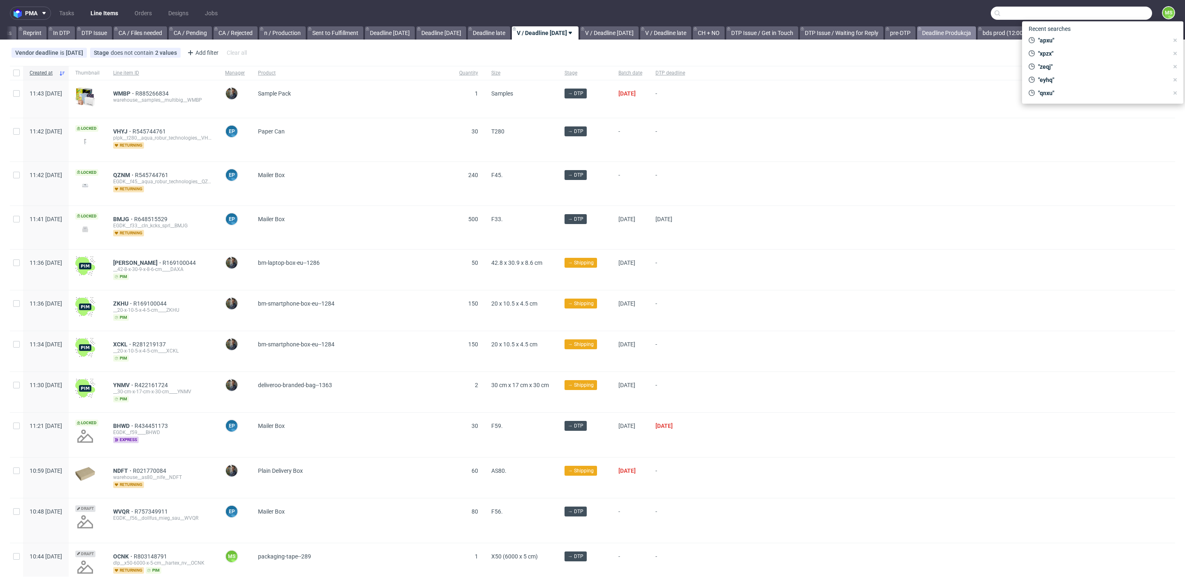
click at [957, 31] on link "Deadline Produkcja" at bounding box center [946, 32] width 59 height 13
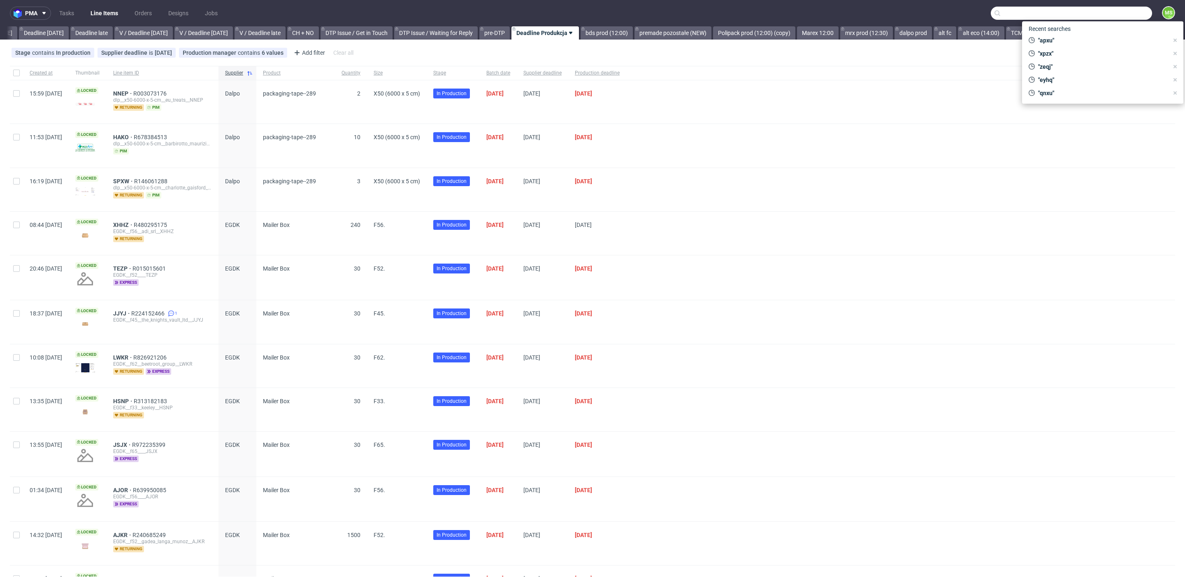
scroll to position [0, 910]
click at [923, 34] on link "dalpo prod" at bounding box center [907, 32] width 37 height 13
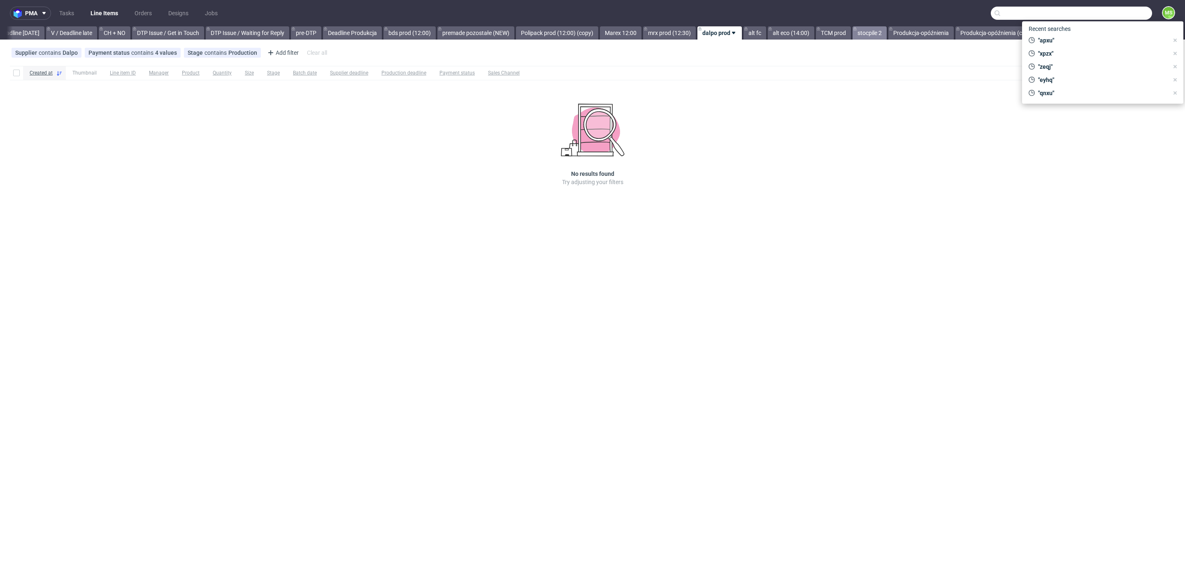
click at [873, 32] on link "stocpile 2" at bounding box center [870, 32] width 34 height 13
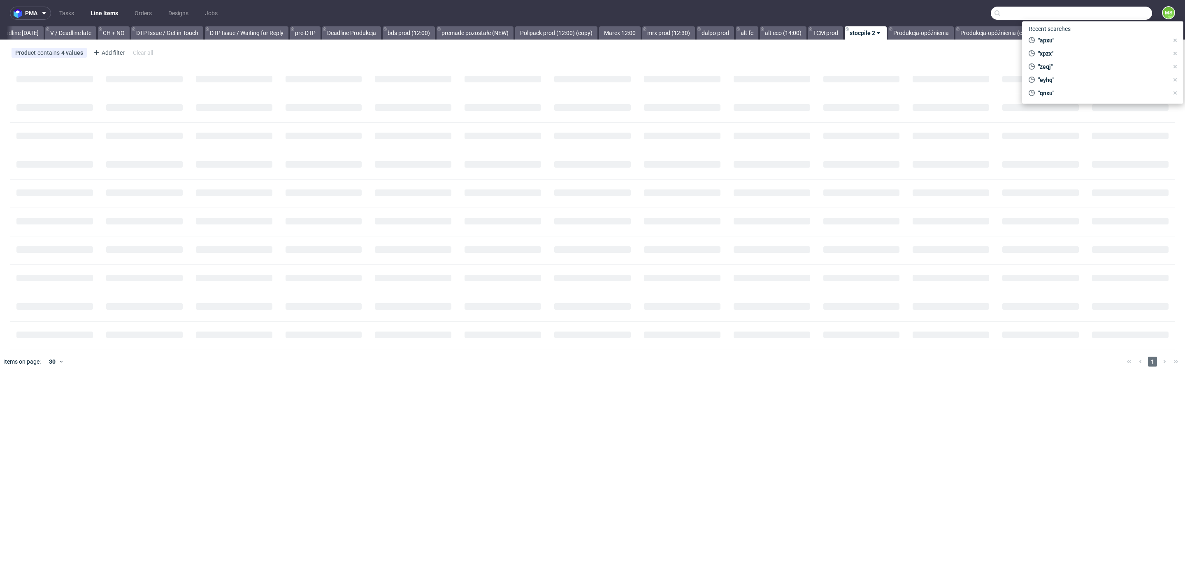
scroll to position [0, 1116]
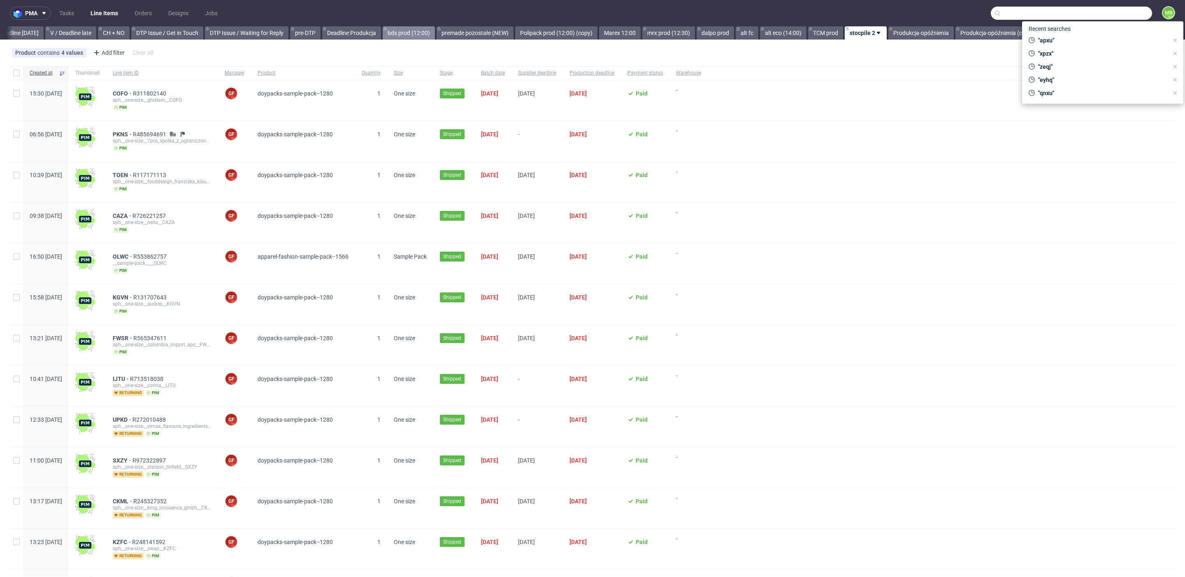
click at [400, 30] on link "bds prod (12:00)" at bounding box center [409, 32] width 52 height 13
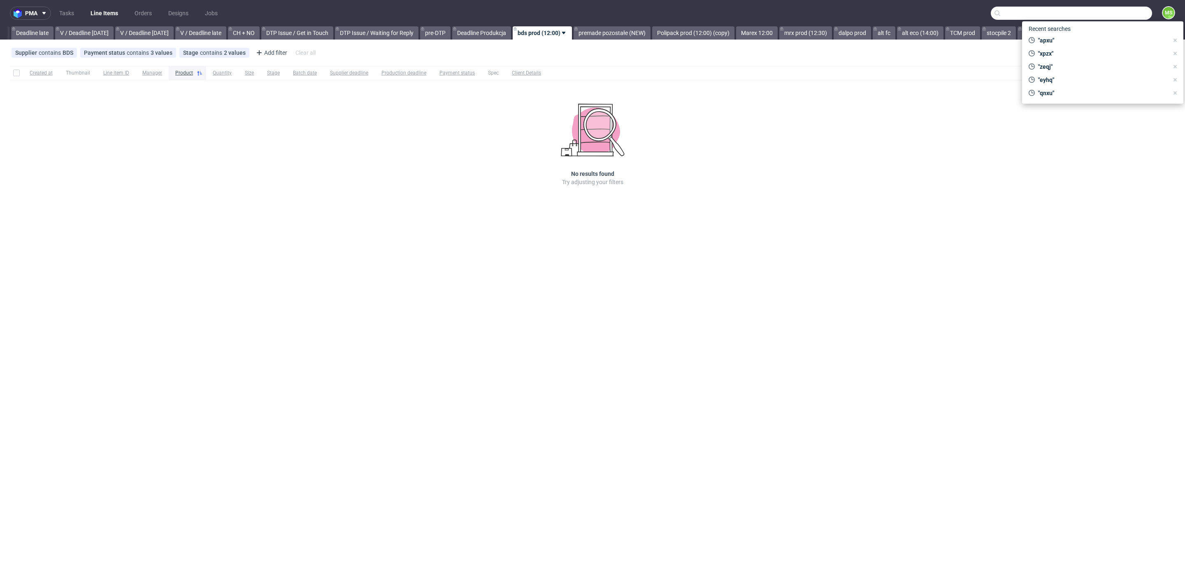
scroll to position [0, 963]
click at [929, 27] on link "alt eco (14:00)" at bounding box center [922, 32] width 47 height 13
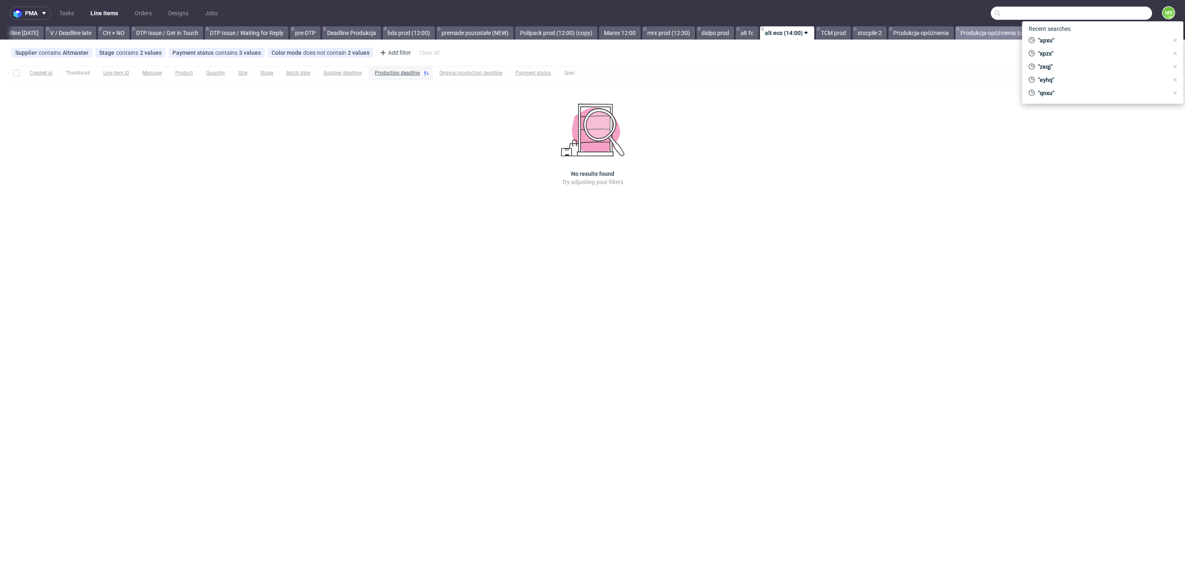
drag, startPoint x: 966, startPoint y: 31, endPoint x: 955, endPoint y: 38, distance: 13.0
click at [966, 31] on link "Produkcja-opóźnienia (copy)" at bounding box center [997, 32] width 83 height 13
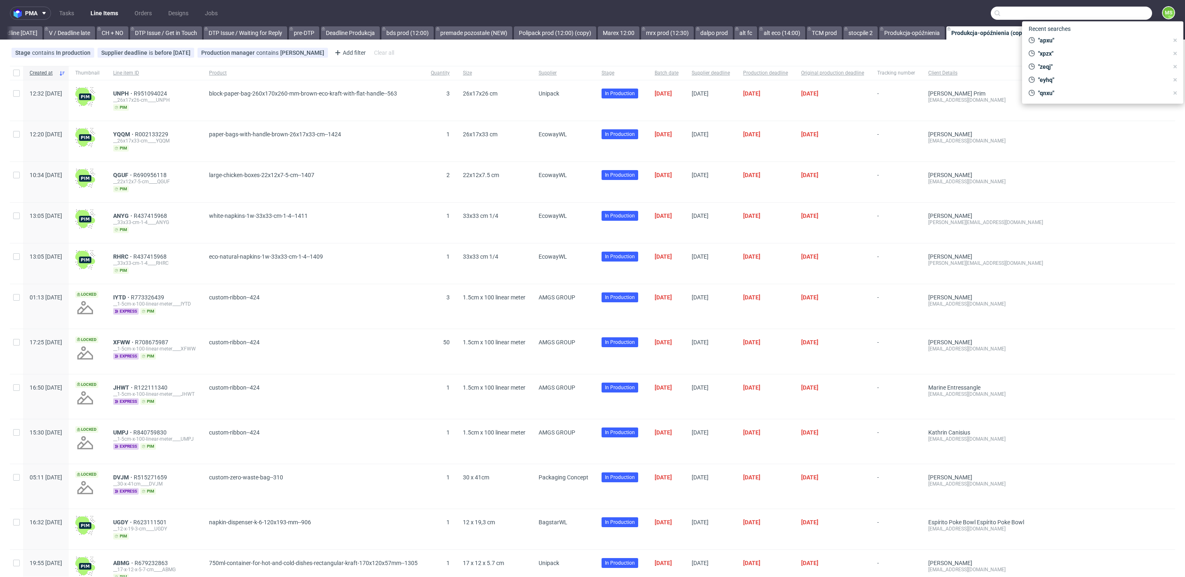
drag, startPoint x: 949, startPoint y: 19, endPoint x: 1022, endPoint y: 16, distance: 73.7
click at [951, 19] on nav "pma Tasks Line Items Orders Designs Jobs MS" at bounding box center [592, 13] width 1185 height 26
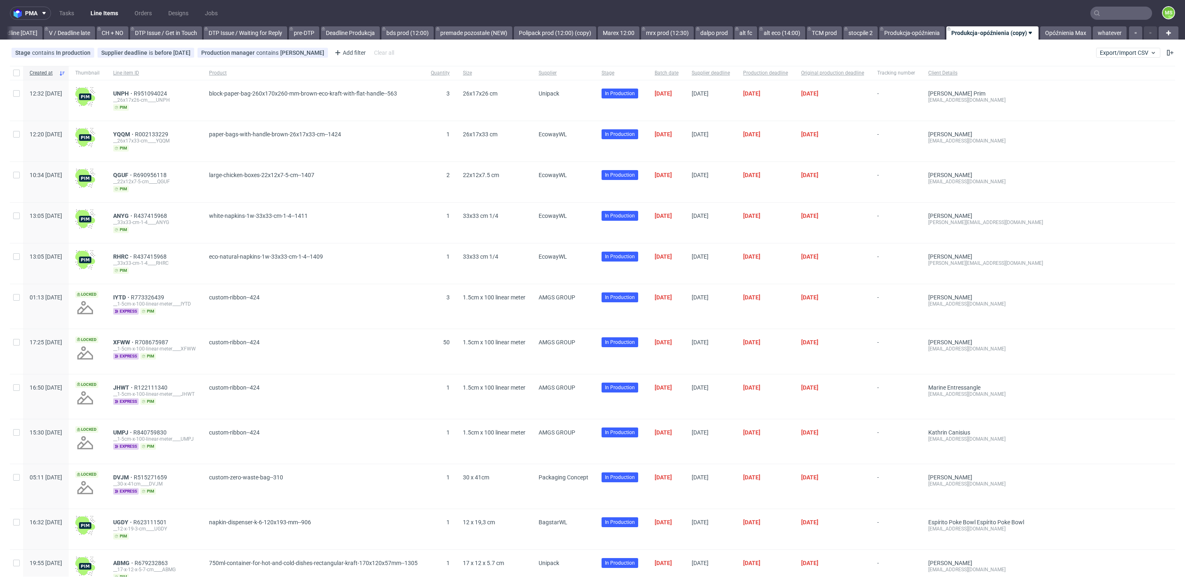
click at [1025, 17] on nav "pma Tasks Line Items Orders Designs Jobs MS" at bounding box center [592, 13] width 1185 height 26
drag, startPoint x: 1050, startPoint y: 33, endPoint x: 1038, endPoint y: 34, distance: 12.9
click at [1051, 33] on link "Opóźnienia Max" at bounding box center [1066, 32] width 51 height 13
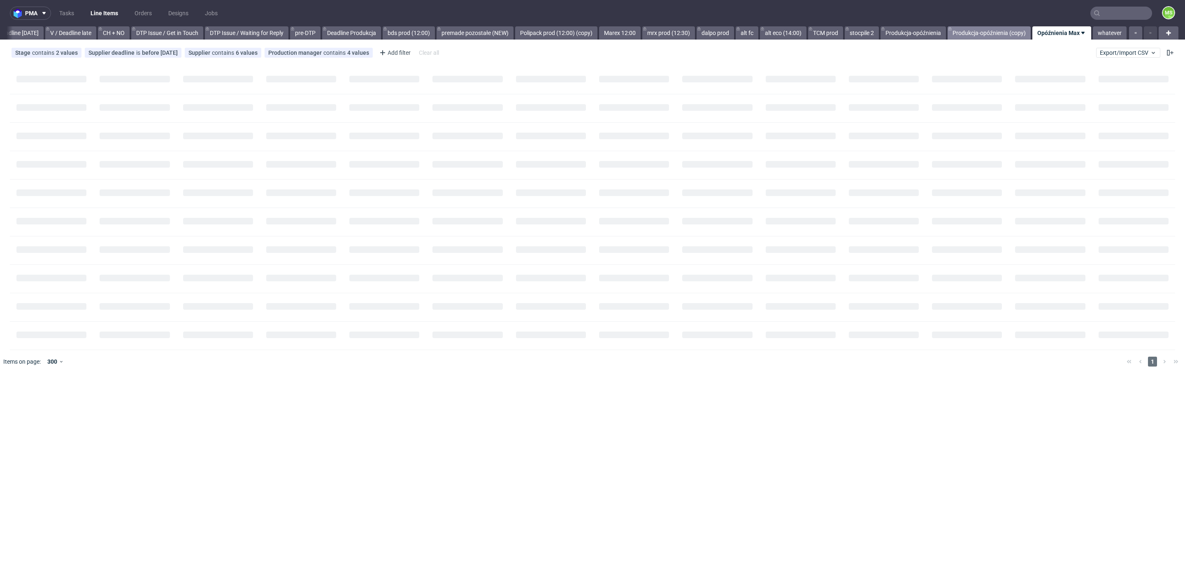
scroll to position [0, 1116]
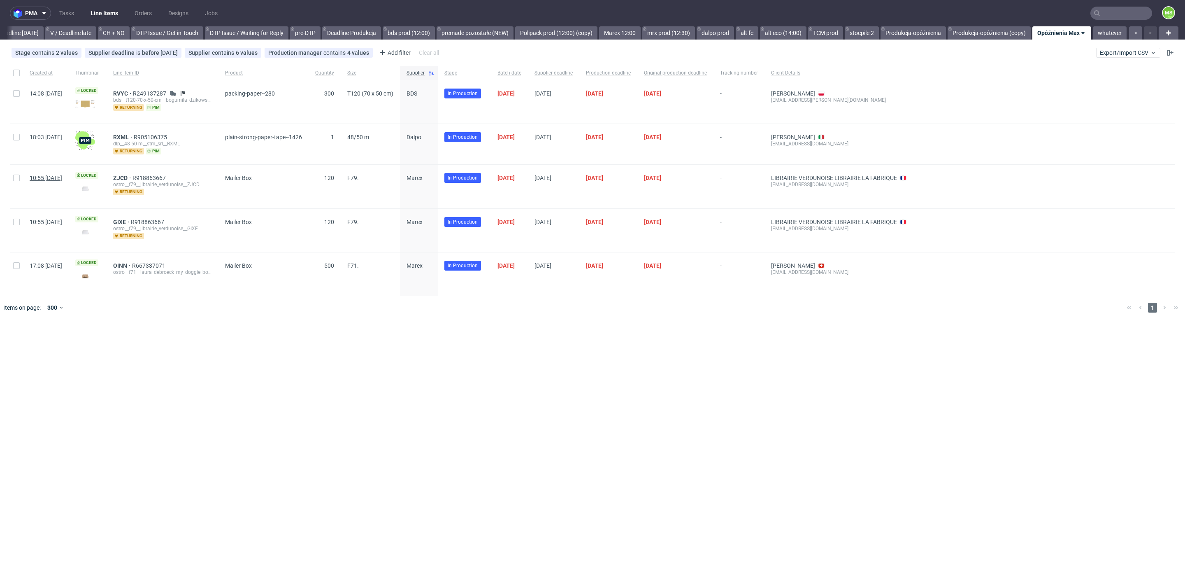
click at [62, 179] on span "10:55 Thu 25.09.2025" at bounding box center [46, 178] width 33 height 7
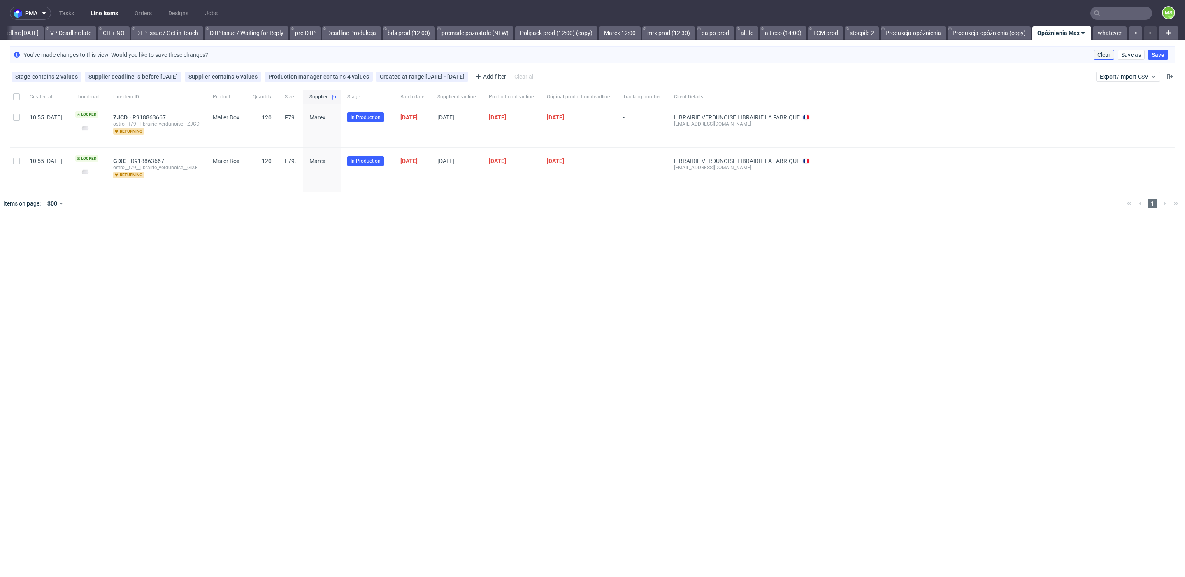
click at [1103, 56] on span "Clear" at bounding box center [1104, 55] width 13 height 6
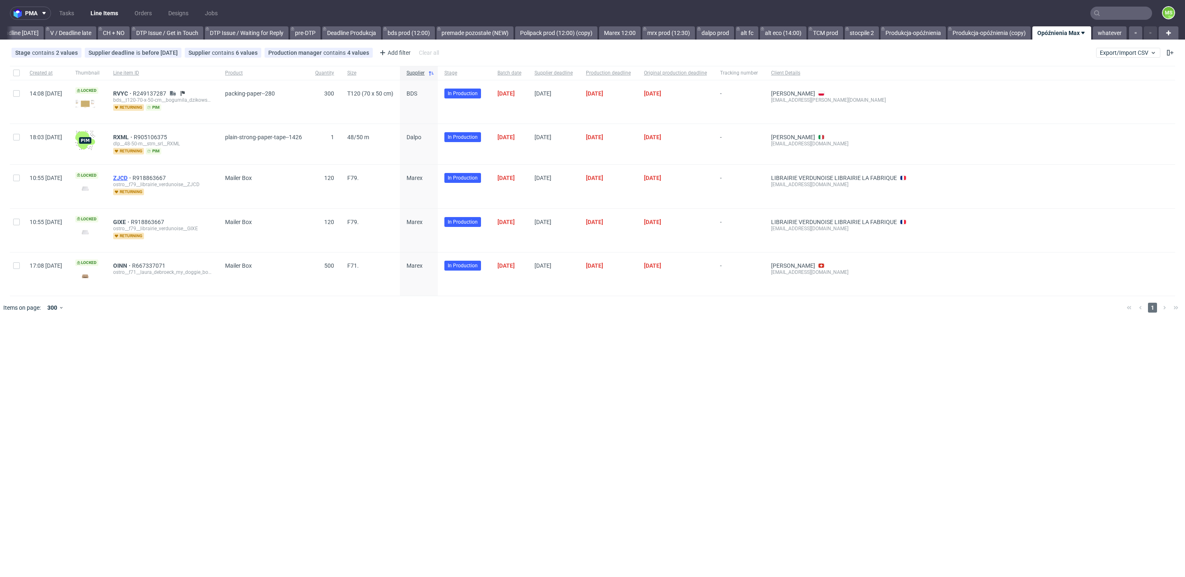
click at [133, 179] on span "ZJCD" at bounding box center [122, 178] width 19 height 7
click at [132, 263] on span "OINN" at bounding box center [122, 265] width 19 height 7
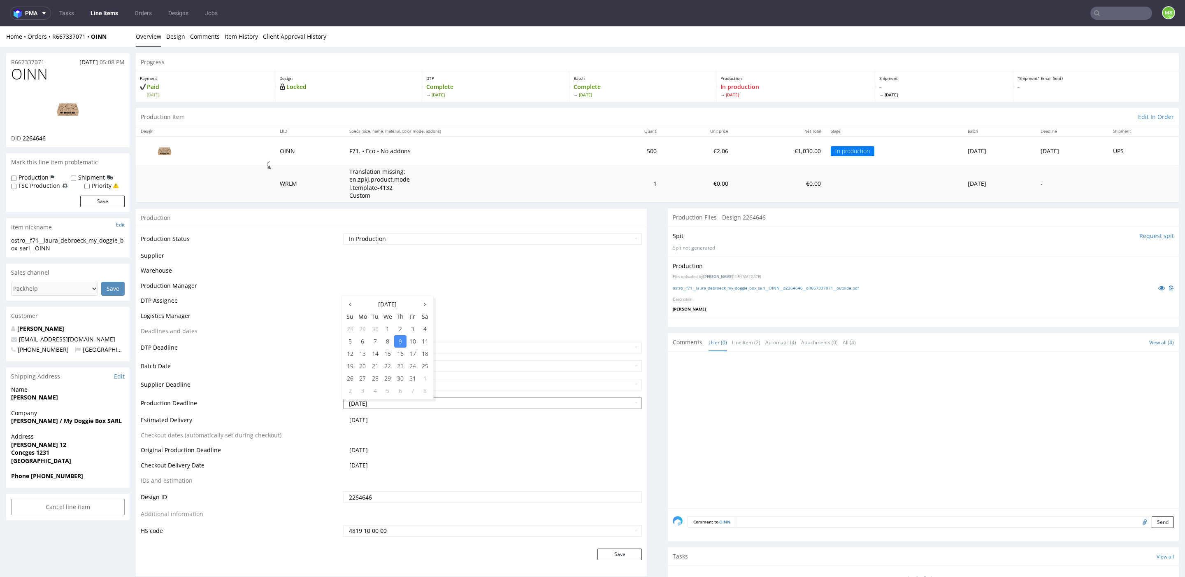
click at [403, 401] on input "2025-10-09" at bounding box center [492, 403] width 299 height 12
click at [385, 354] on td "15" at bounding box center [388, 353] width 13 height 12
type input "2025-10-15"
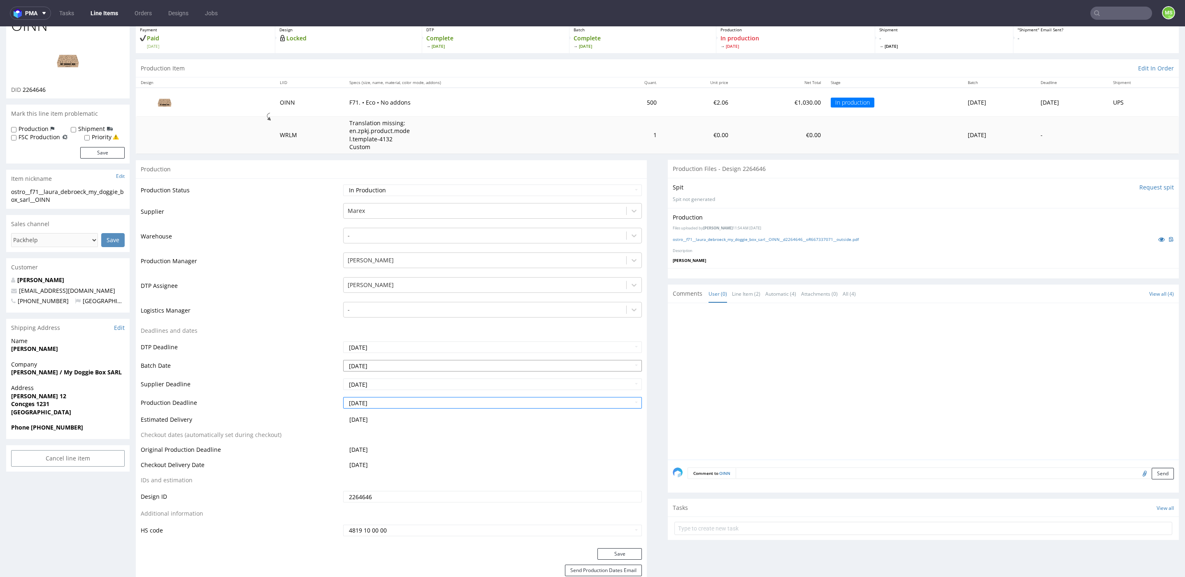
scroll to position [69, 0]
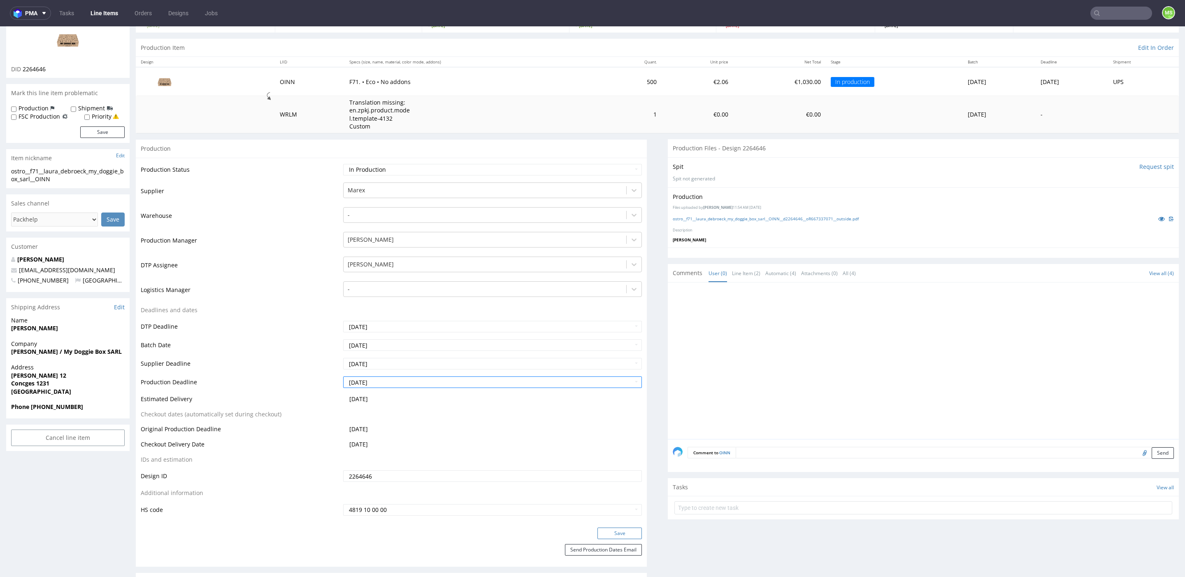
click at [627, 536] on button "Save" at bounding box center [620, 533] width 44 height 12
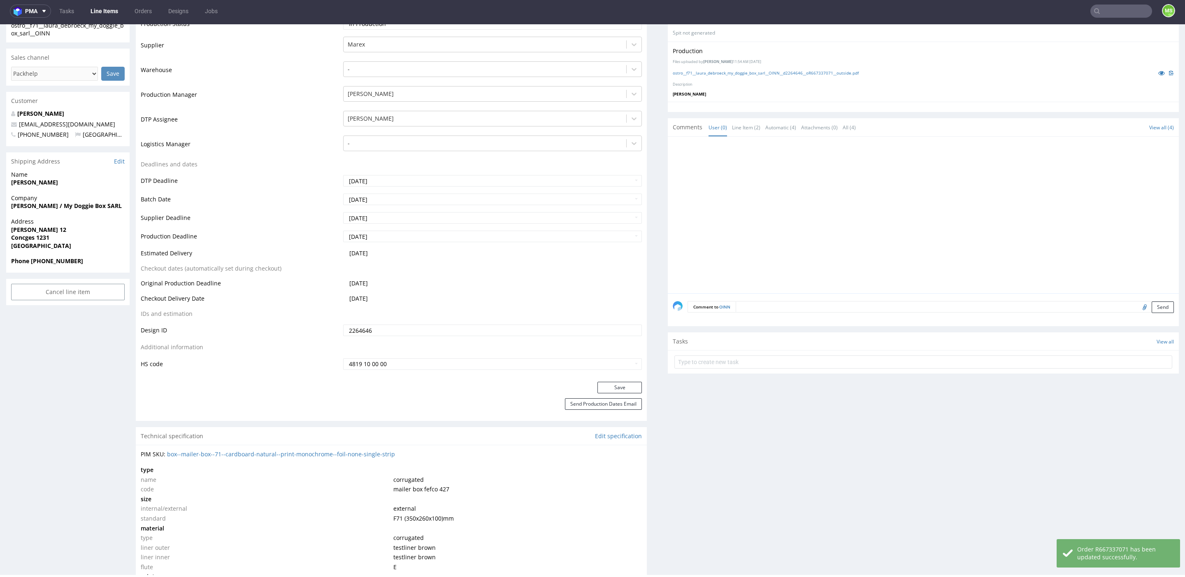
scroll to position [284, 0]
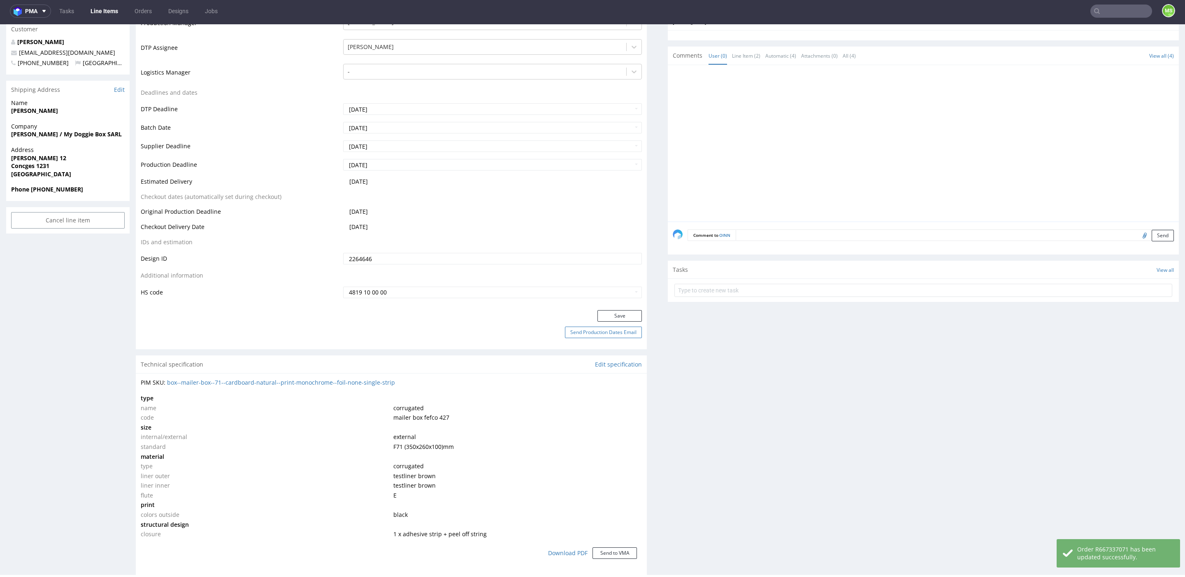
click at [617, 335] on button "Send Production Dates Email" at bounding box center [603, 332] width 77 height 12
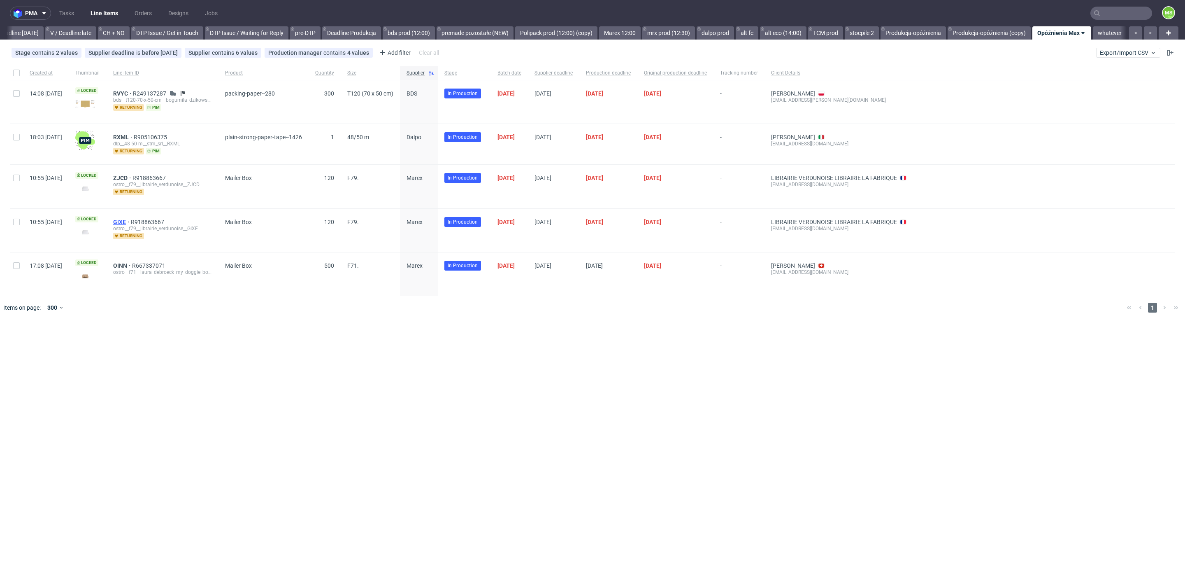
scroll to position [0, 1116]
click at [131, 220] on span "GIXE" at bounding box center [122, 222] width 18 height 7
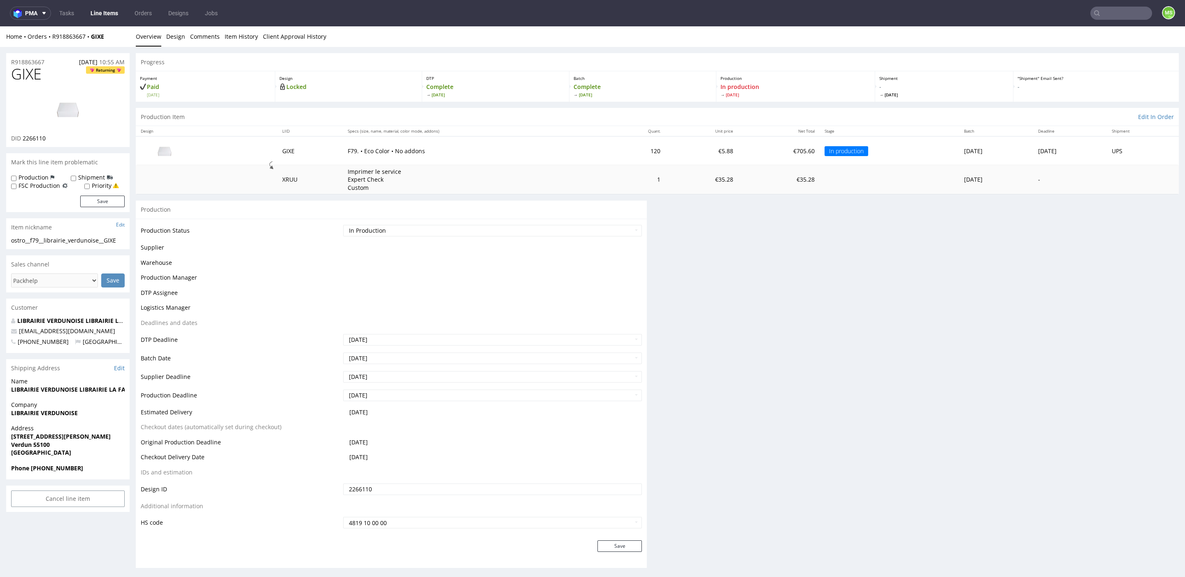
scroll to position [7, 0]
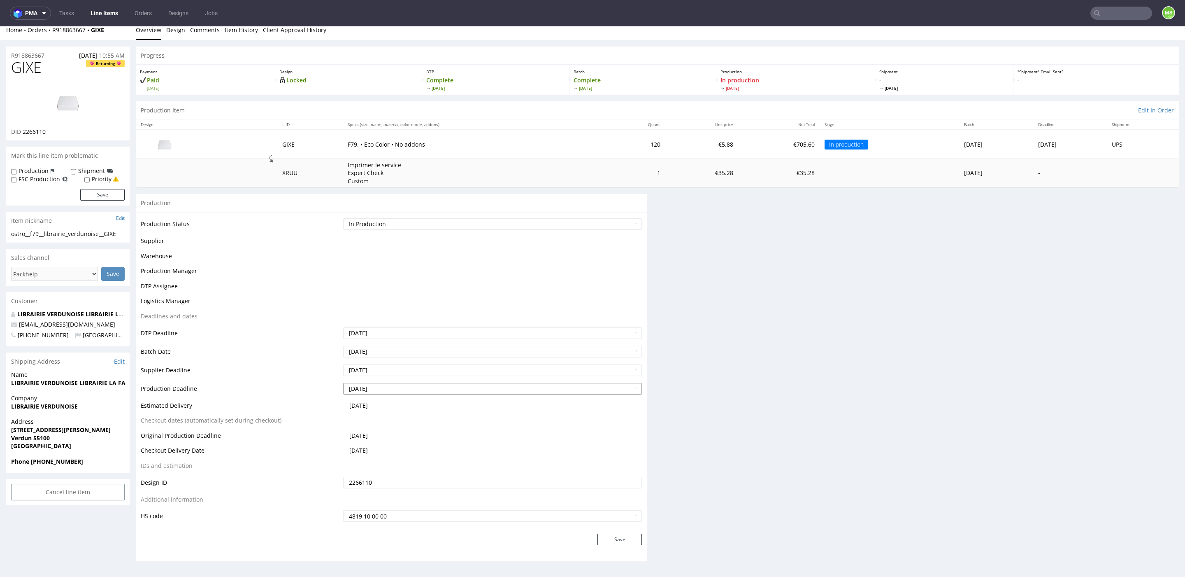
click at [437, 387] on input "2025-10-09" at bounding box center [492, 389] width 299 height 12
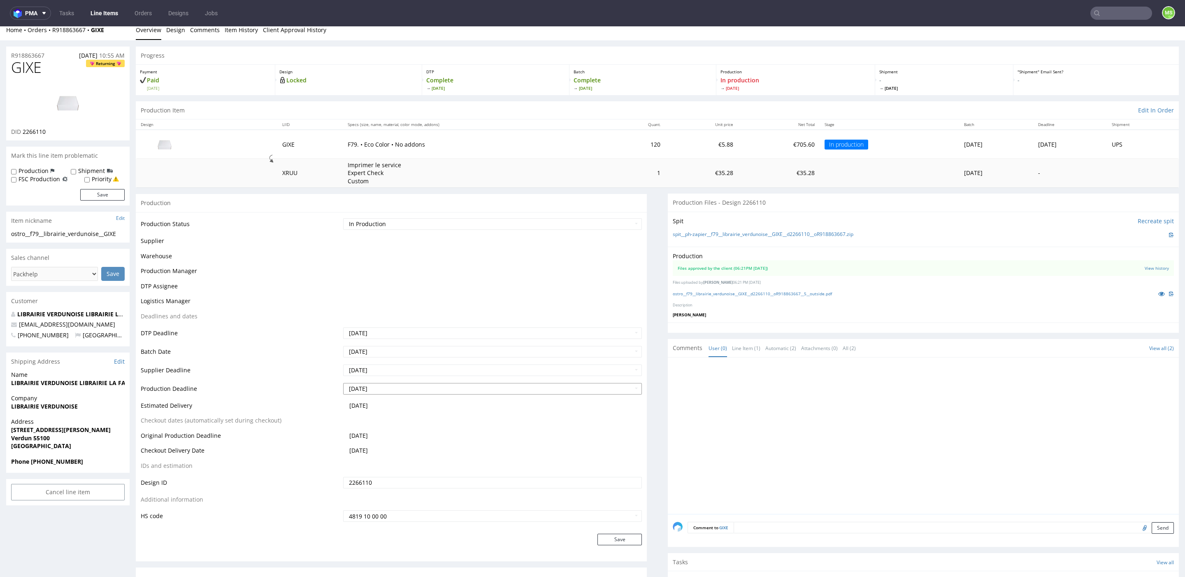
click at [433, 389] on tbody "Production Status Waiting for Artwork Waiting for Diecut Waiting for Mockup Wai…" at bounding box center [391, 369] width 501 height 305
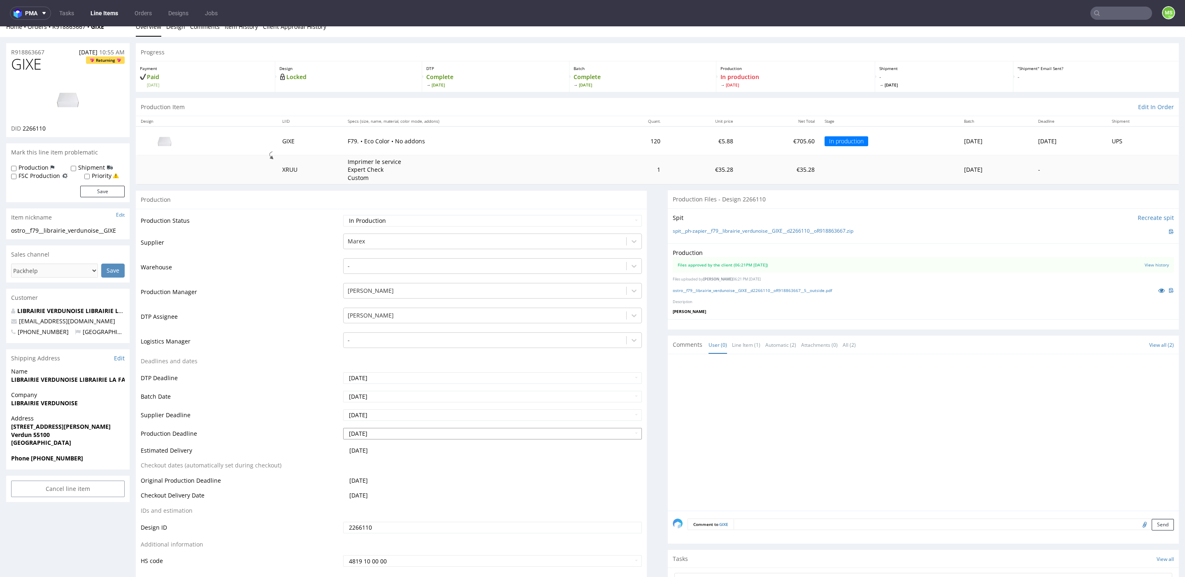
click at [433, 438] on td "2025-10-09" at bounding box center [491, 436] width 301 height 19
click at [435, 435] on input "2025-10-09" at bounding box center [492, 434] width 299 height 12
click at [390, 385] on td "15" at bounding box center [388, 384] width 13 height 12
type input "2025-10-15"
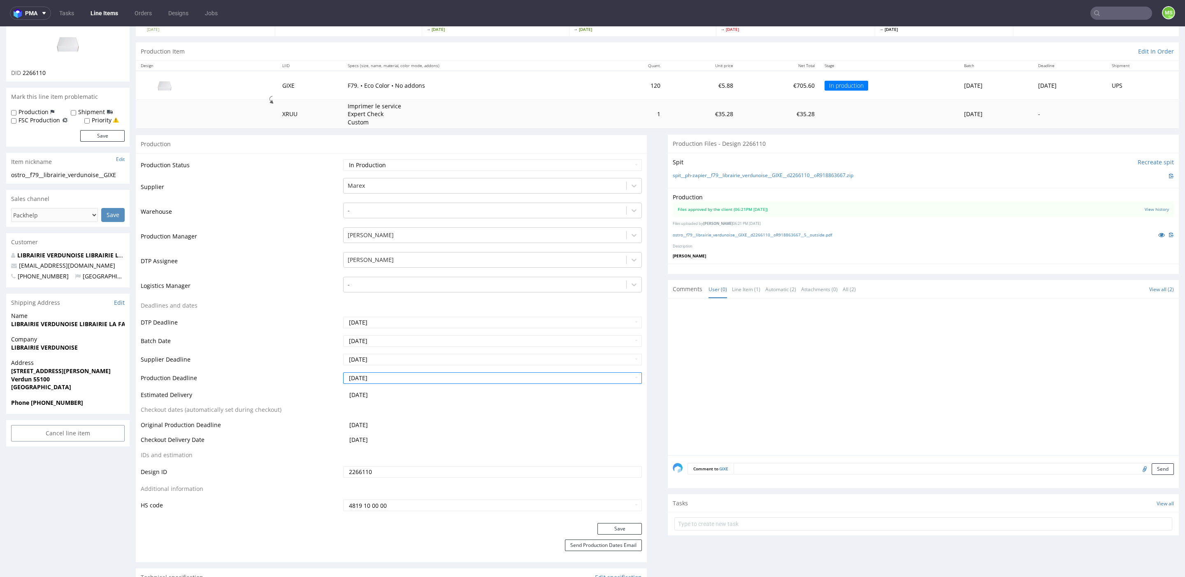
scroll to position [70, 0]
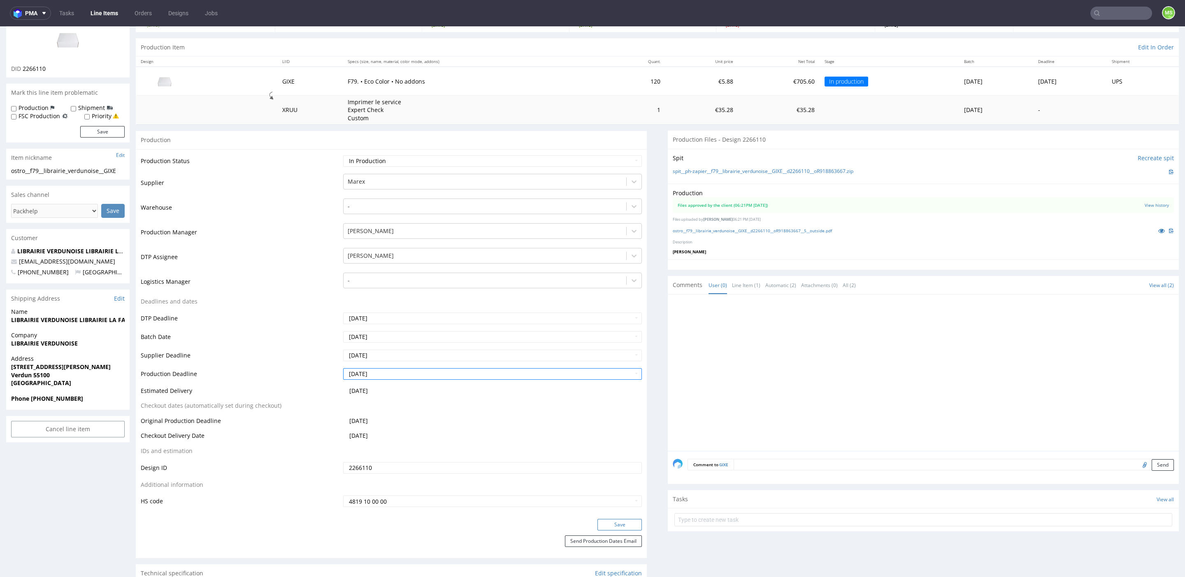
click at [626, 521] on button "Save" at bounding box center [620, 525] width 44 height 12
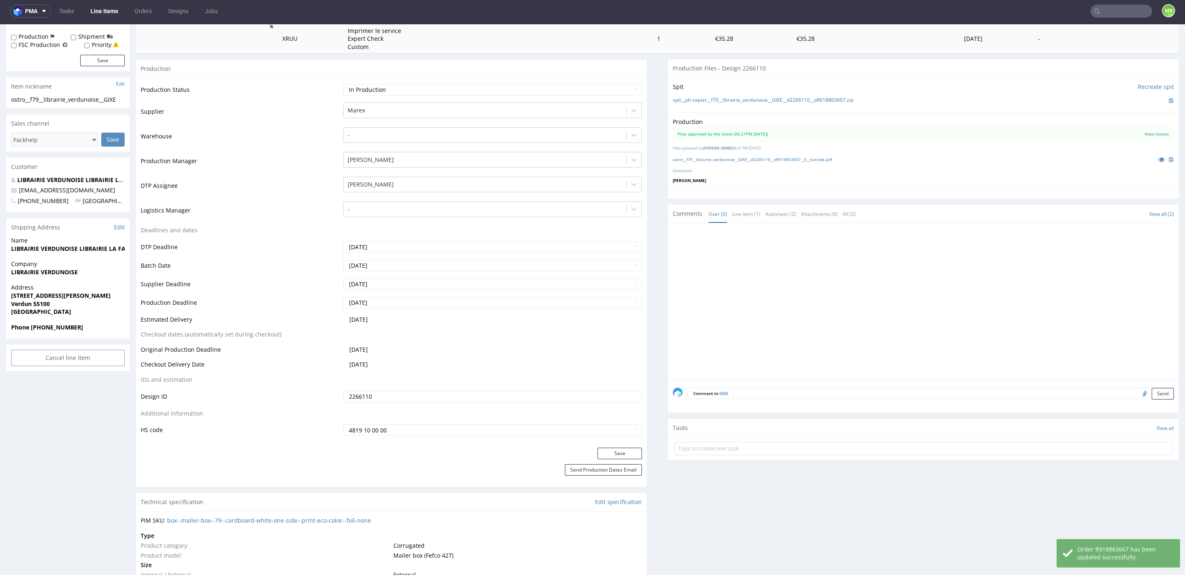
scroll to position [140, 0]
click at [617, 466] on button "Send Production Dates Email" at bounding box center [603, 469] width 77 height 12
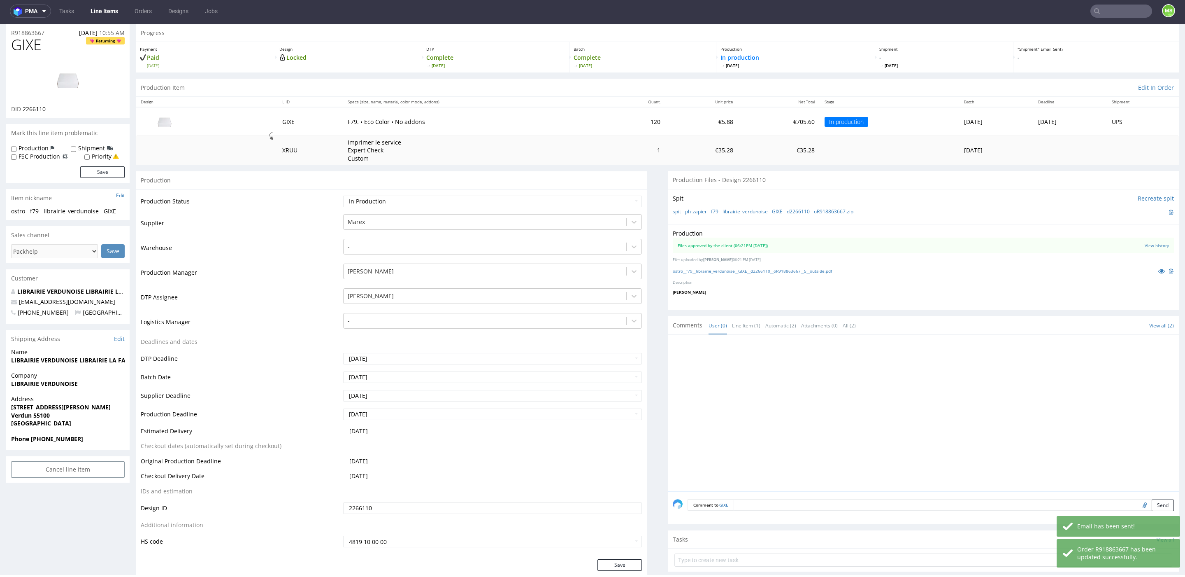
scroll to position [0, 0]
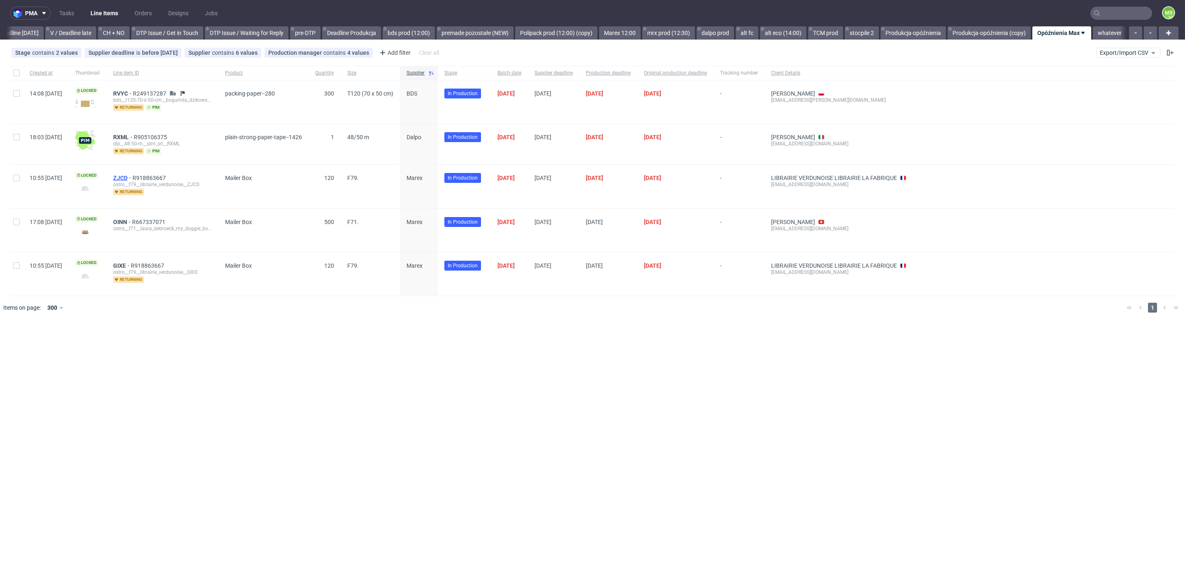
scroll to position [0, 1116]
click at [133, 175] on span "ZJCD" at bounding box center [122, 178] width 19 height 7
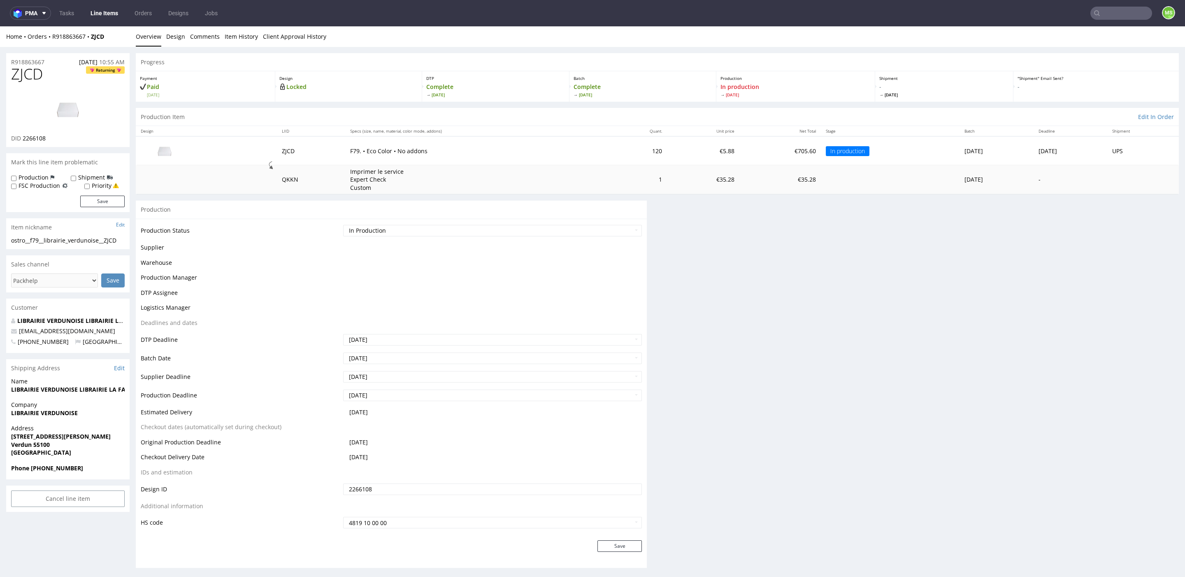
scroll to position [7, 0]
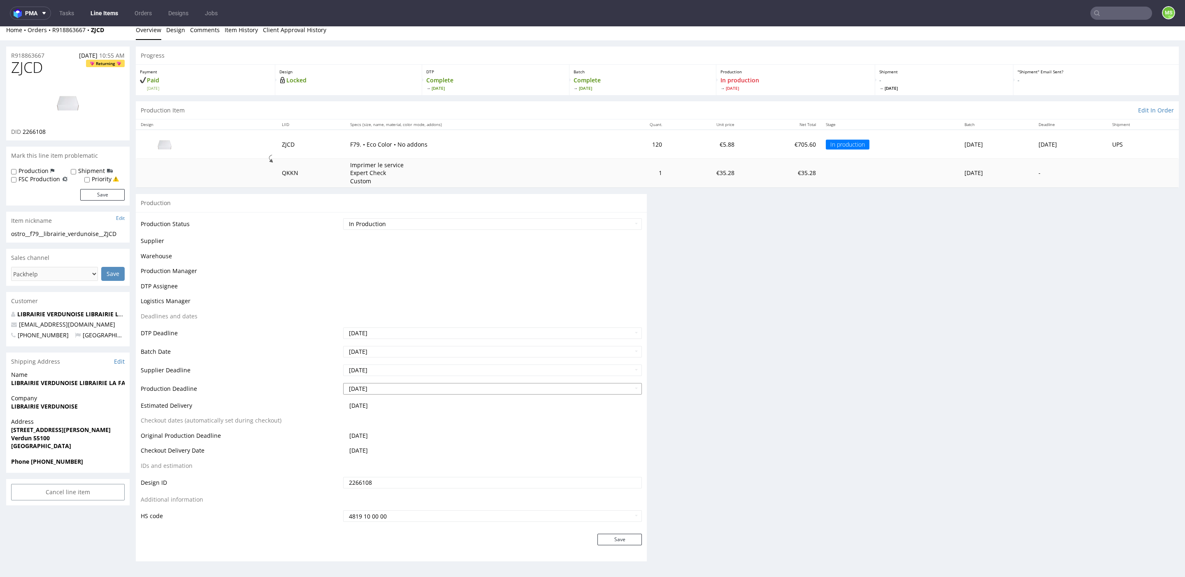
click at [453, 389] on input "2025-10-09" at bounding box center [492, 389] width 299 height 12
click at [483, 390] on input "2025-10-09" at bounding box center [492, 389] width 299 height 12
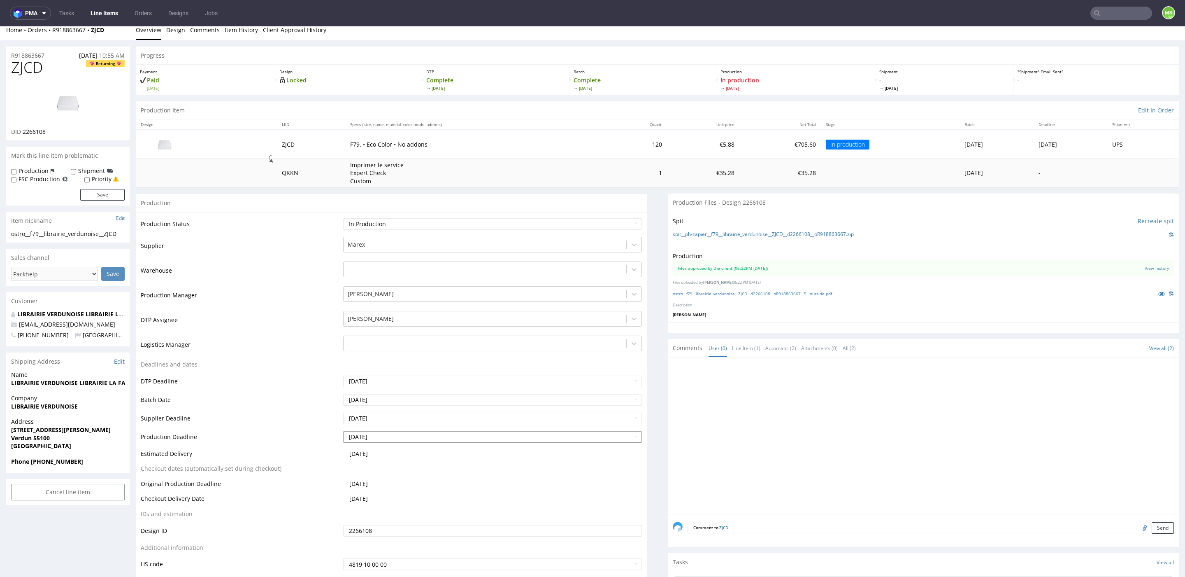
click at [530, 433] on input "2025-10-09" at bounding box center [492, 437] width 299 height 12
click at [547, 437] on input "2025-10-09" at bounding box center [492, 437] width 299 height 12
drag, startPoint x: 264, startPoint y: 409, endPoint x: 296, endPoint y: 421, distance: 34.9
click at [265, 409] on td "Batch Date" at bounding box center [241, 402] width 200 height 19
click at [399, 435] on input "2025-10-09" at bounding box center [492, 437] width 299 height 12
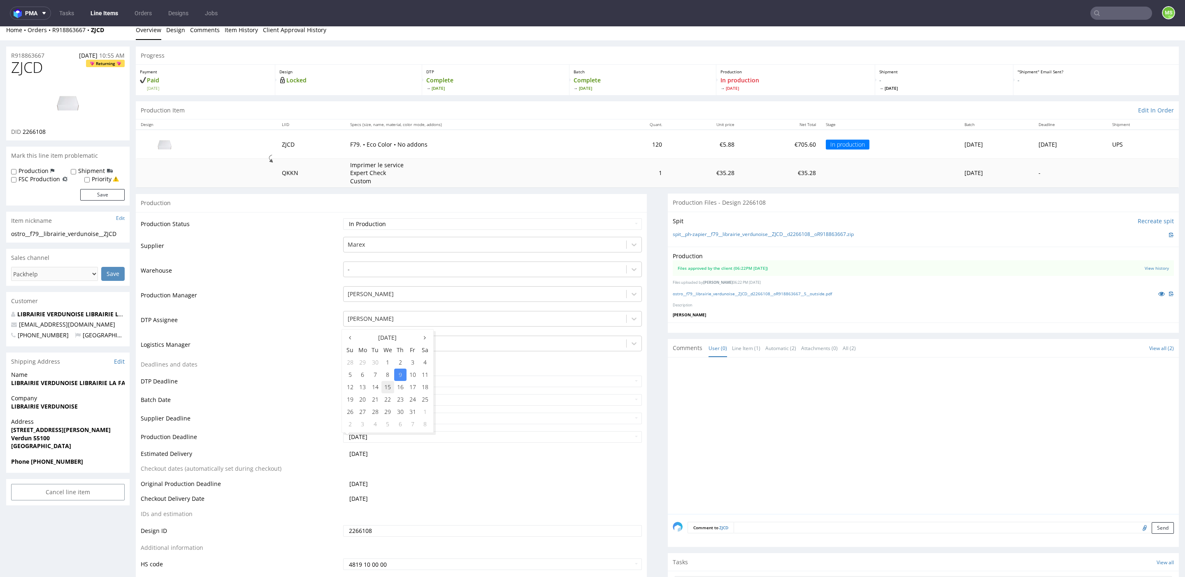
click at [387, 387] on td "15" at bounding box center [388, 387] width 13 height 12
type input "2025-10-15"
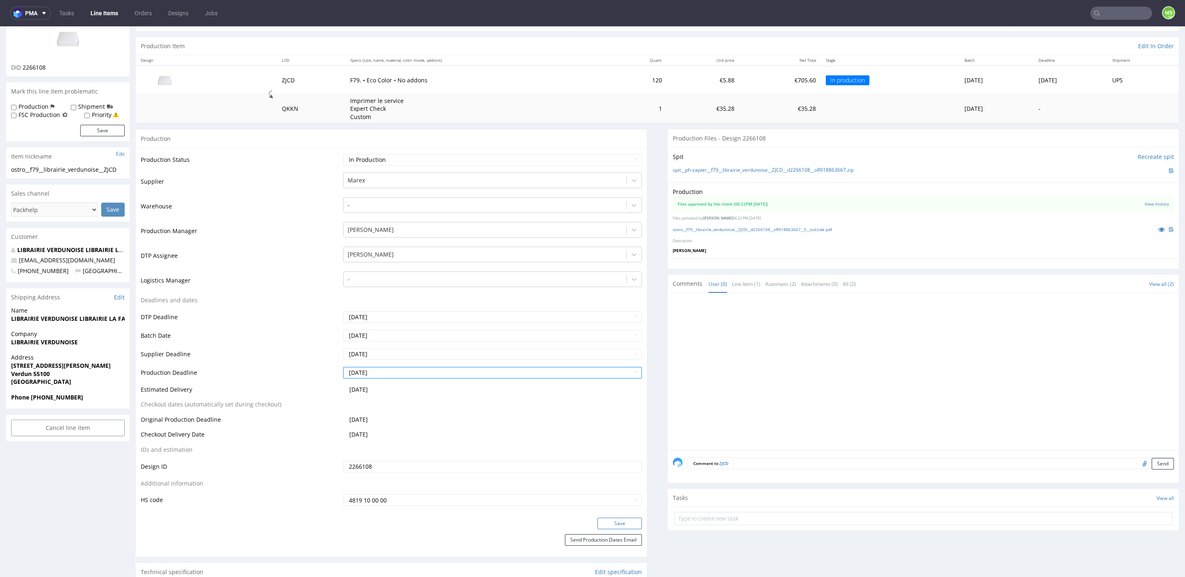
scroll to position [77, 0]
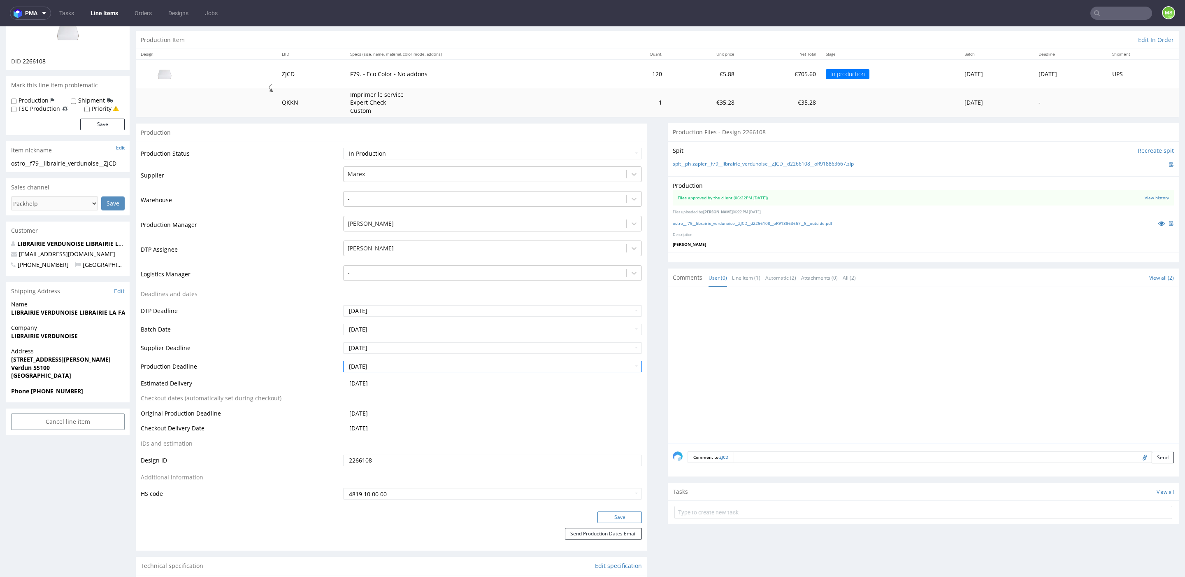
click at [618, 514] on button "Save" at bounding box center [620, 517] width 44 height 12
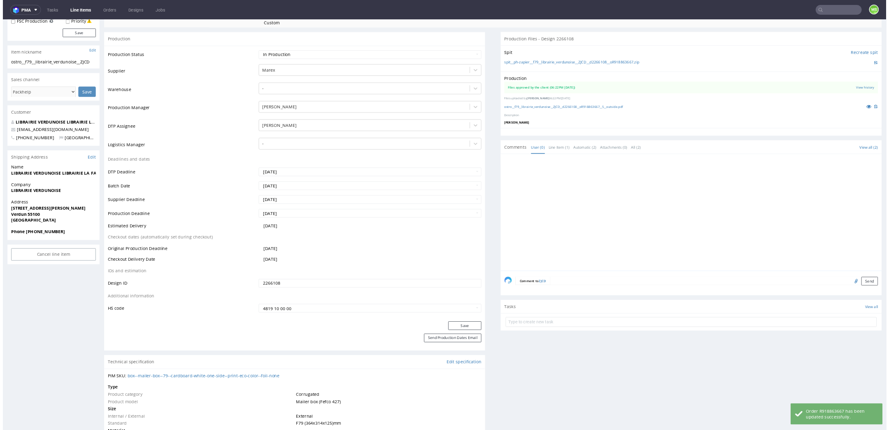
scroll to position [186, 0]
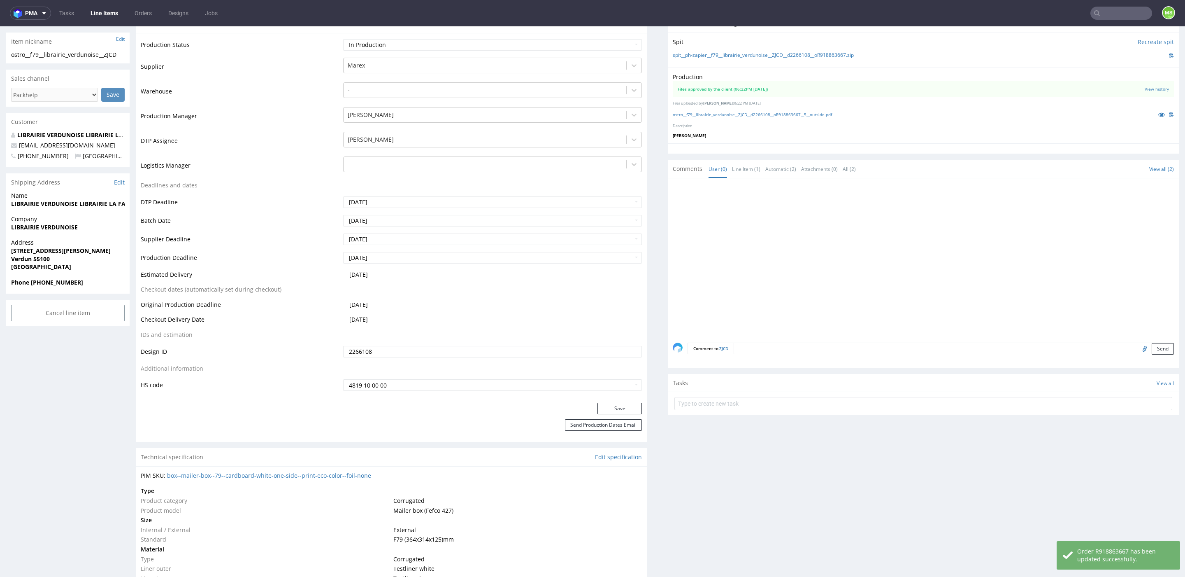
click at [627, 430] on div "Send Production Dates Email" at bounding box center [391, 430] width 511 height 23
click at [626, 427] on button "Send Production Dates Email" at bounding box center [603, 425] width 77 height 12
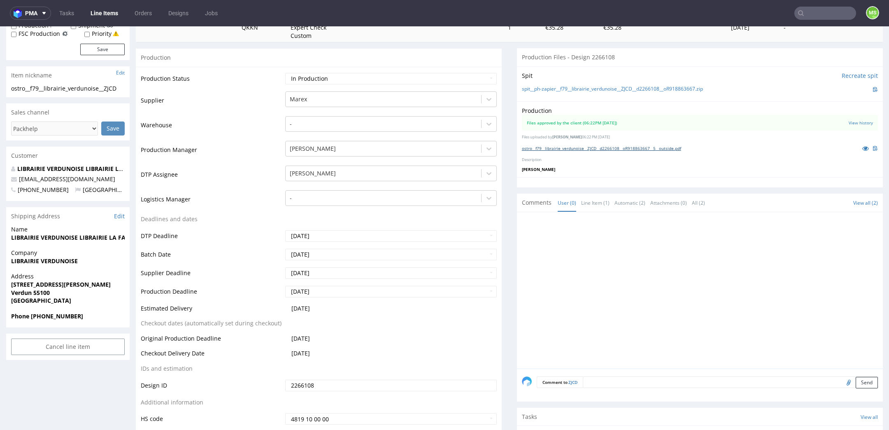
scroll to position [0, 0]
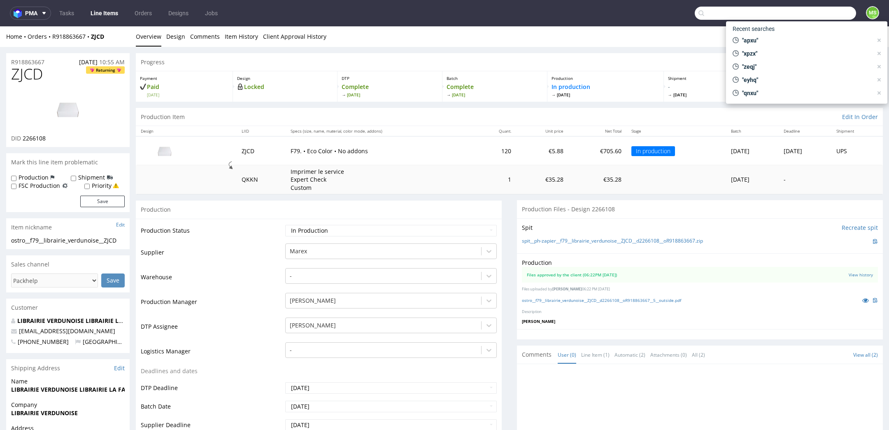
click at [821, 9] on input "text" at bounding box center [775, 13] width 161 height 13
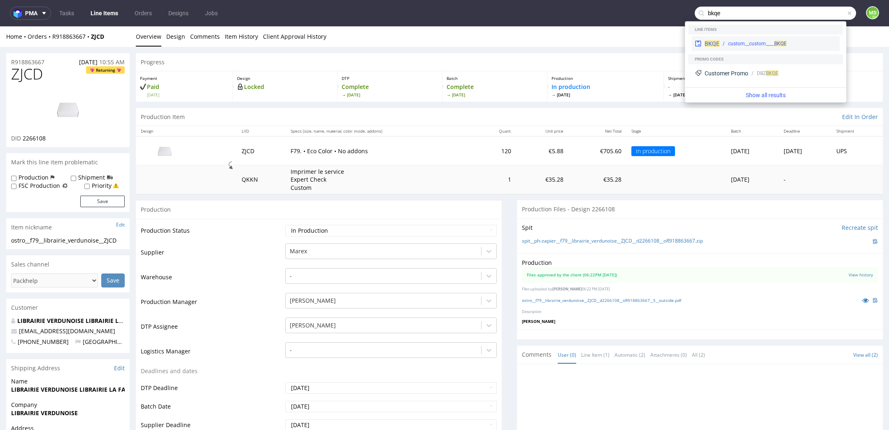
type input "bkqe"
click at [778, 43] on span "BKQE" at bounding box center [780, 44] width 12 height 6
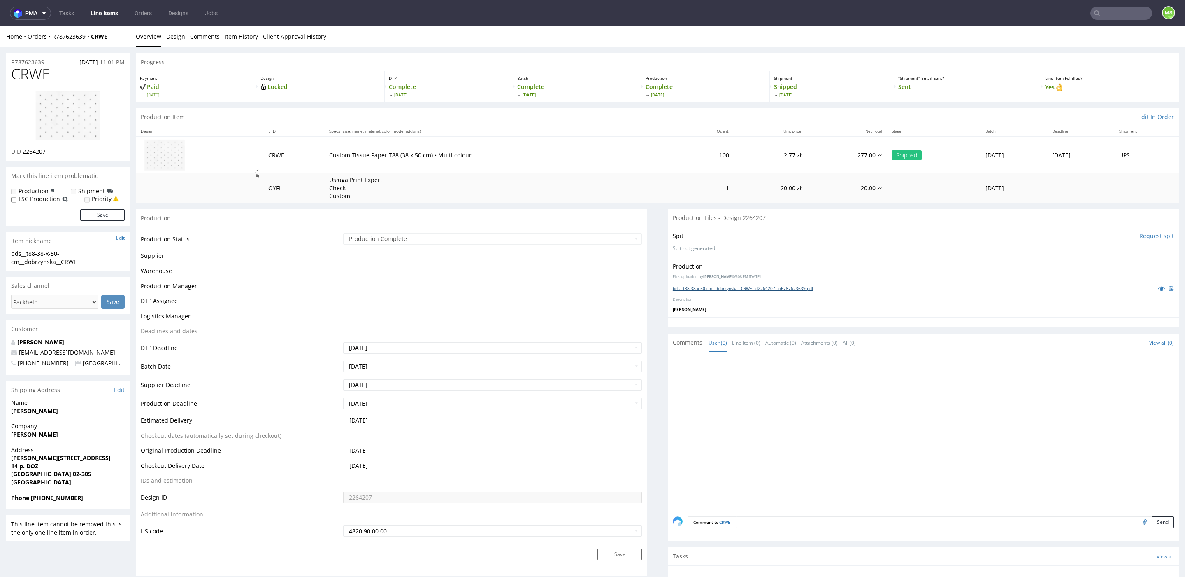
click at [724, 288] on link "bds__t88-38-x-50-cm__dobrzynska__CRWE__d2264207__oR787623639.pdf" at bounding box center [743, 288] width 140 height 6
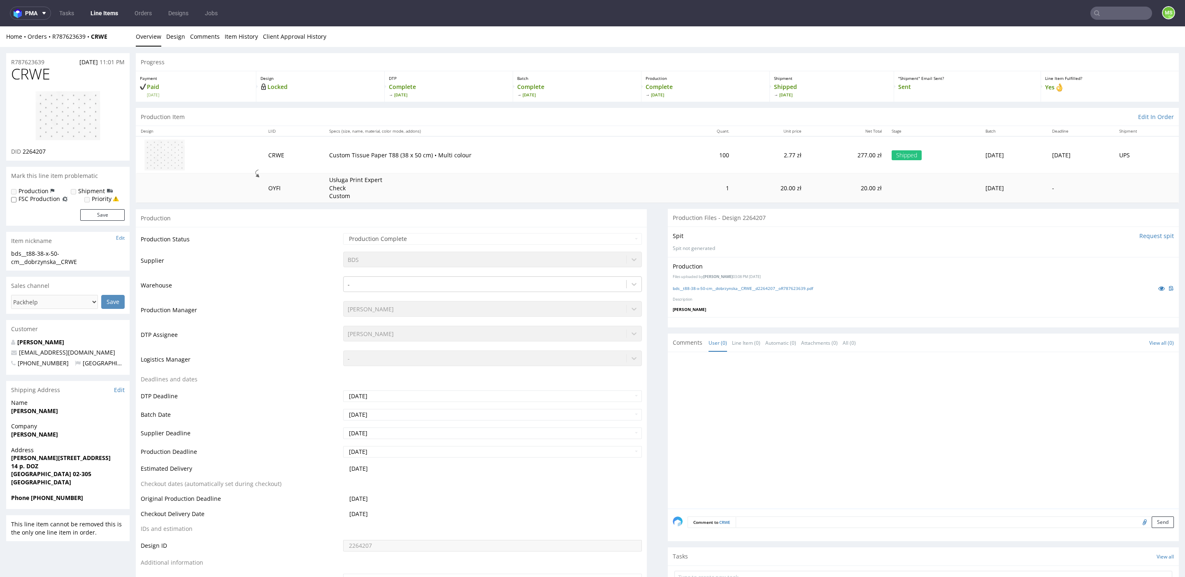
drag, startPoint x: 112, startPoint y: 40, endPoint x: 53, endPoint y: 41, distance: 59.7
click at [53, 41] on div "Home Orders R787623639 CRWE Overview Design Comments Item History Client Approv…" at bounding box center [592, 36] width 1185 height 21
drag, startPoint x: 103, startPoint y: 37, endPoint x: 53, endPoint y: 40, distance: 50.3
click at [53, 40] on div "Home Orders R787623639 CRWE" at bounding box center [67, 37] width 123 height 8
copy div "R787623639 CRWE"
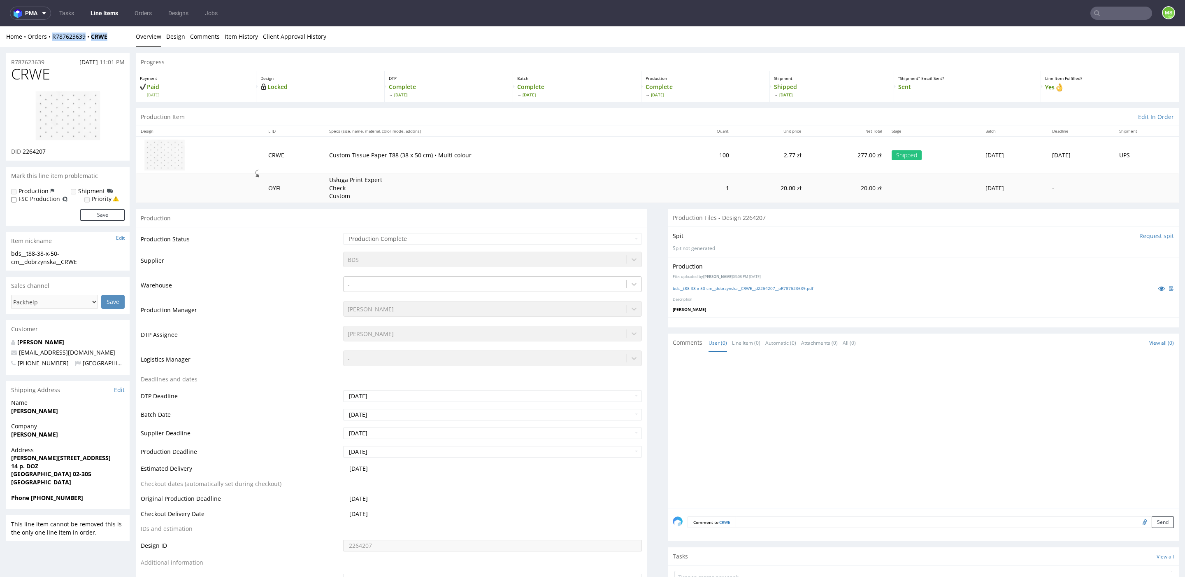
click at [107, 14] on link "Line Items" at bounding box center [104, 13] width 37 height 13
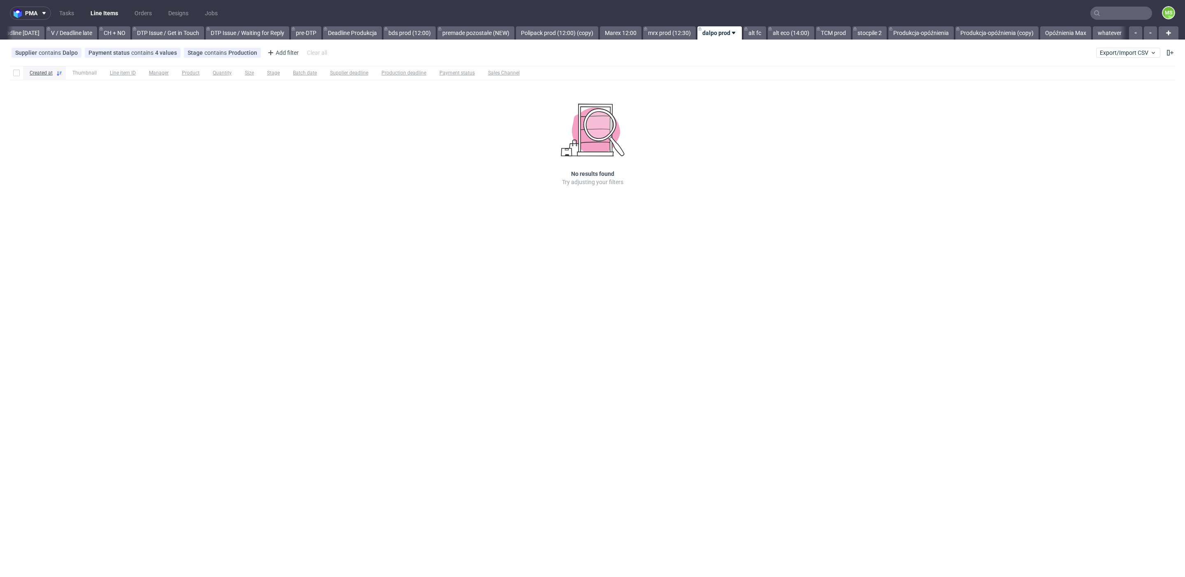
scroll to position [0, 1115]
click at [63, 31] on link "V / Deadline late" at bounding box center [71, 32] width 51 height 13
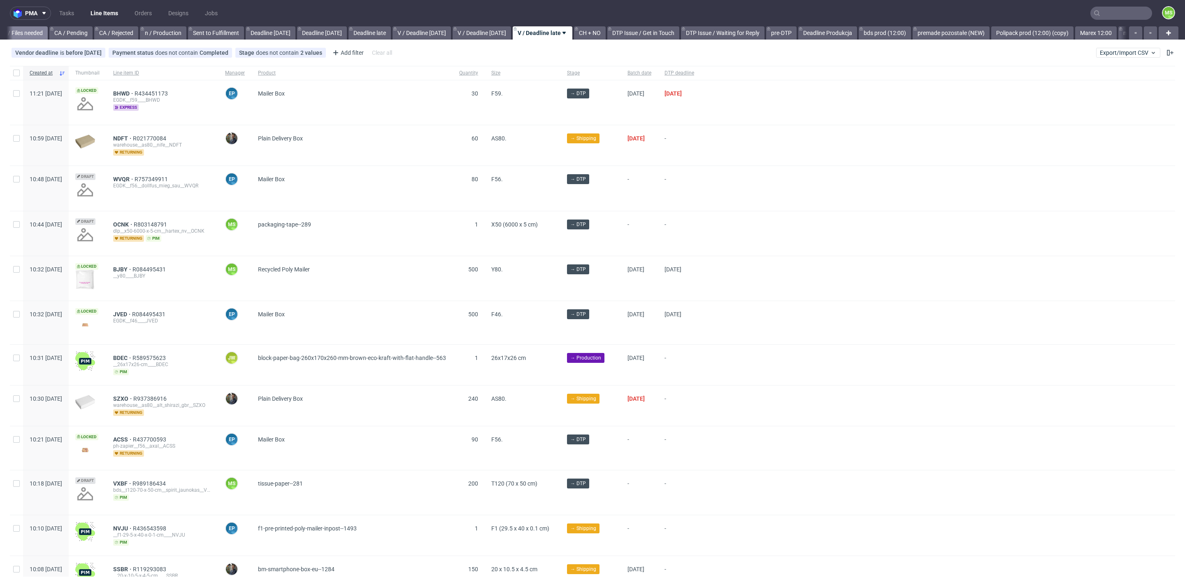
click at [36, 32] on link "CA / Files needed" at bounding box center [21, 32] width 54 height 13
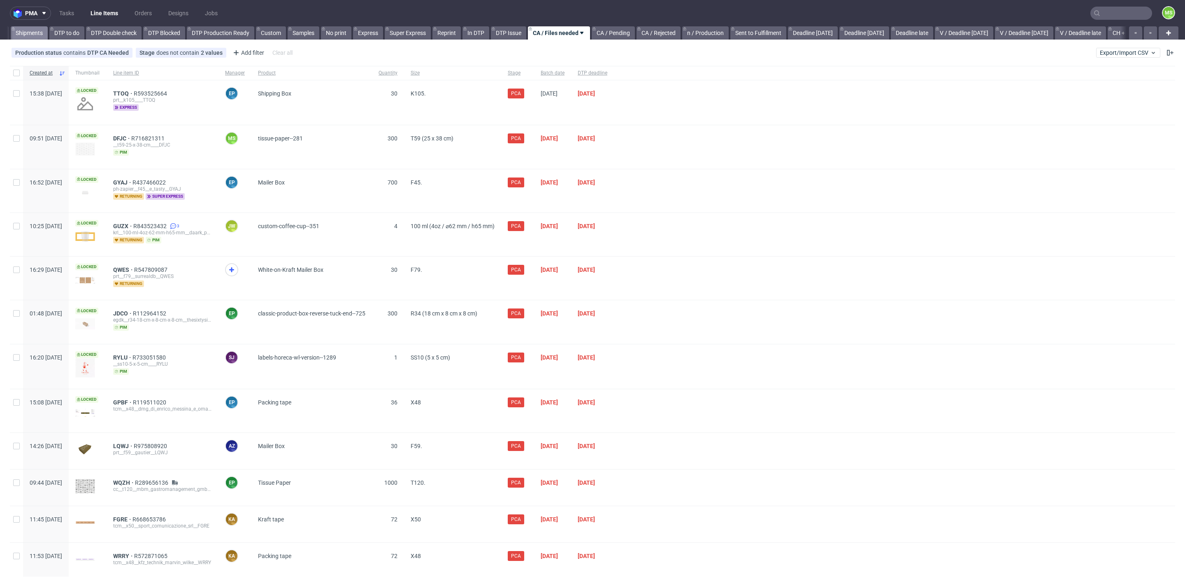
click at [26, 33] on link "Shipments" at bounding box center [29, 32] width 37 height 13
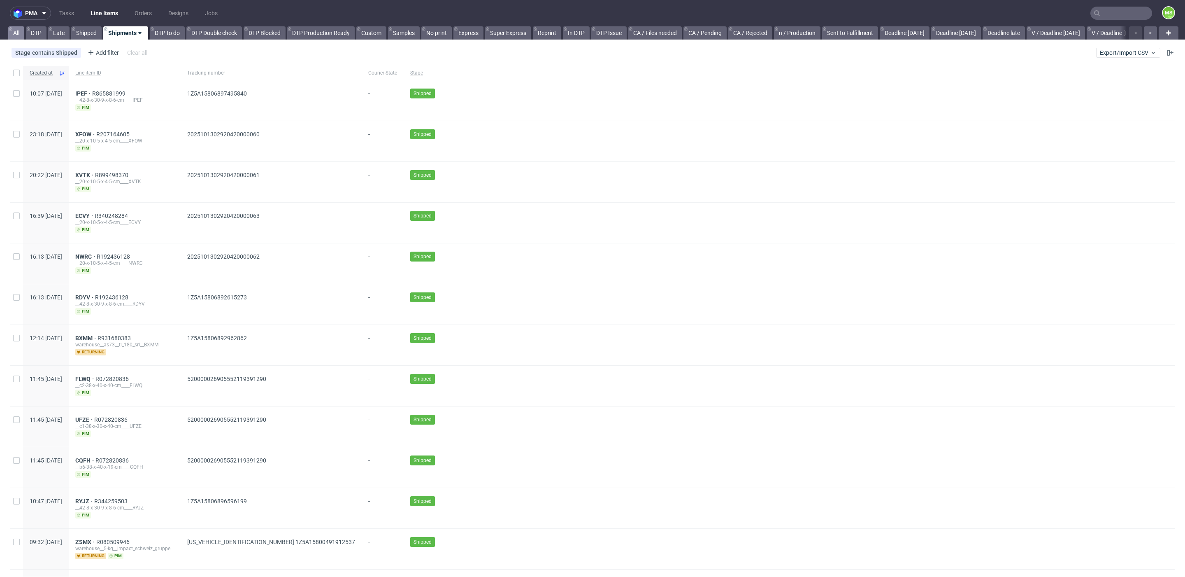
click at [20, 32] on link "All" at bounding box center [16, 32] width 16 height 13
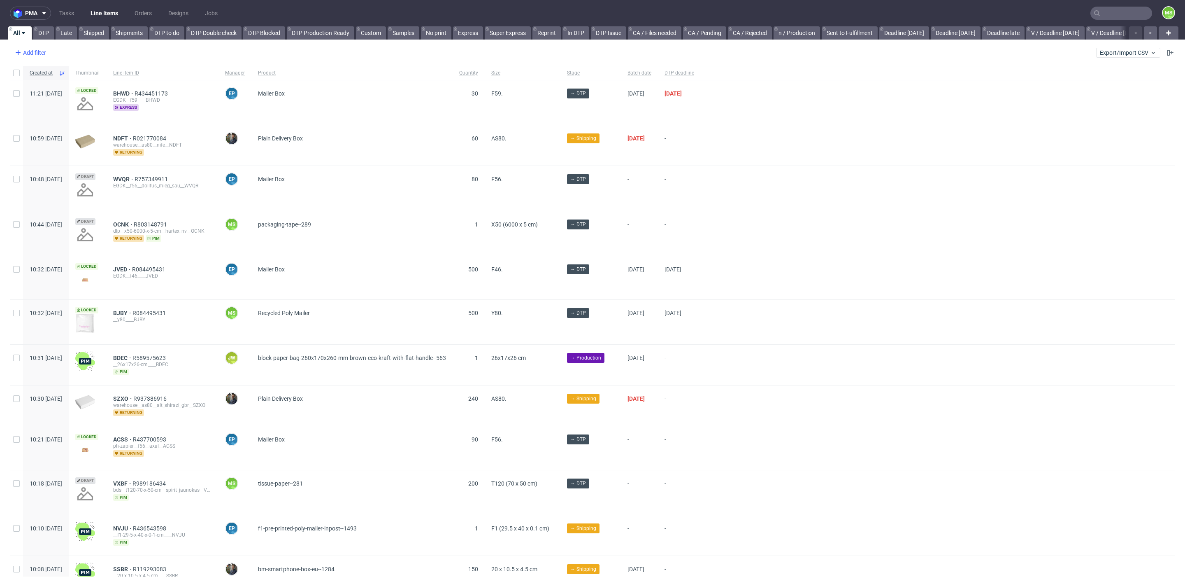
click at [36, 55] on div "Add filter" at bounding box center [30, 52] width 36 height 13
drag, startPoint x: 61, startPoint y: 68, endPoint x: 56, endPoint y: 69, distance: 5.1
click at [58, 68] on input "text" at bounding box center [64, 70] width 99 height 13
type input "line"
click at [30, 103] on span "Line item ID" at bounding box center [34, 103] width 38 height 12
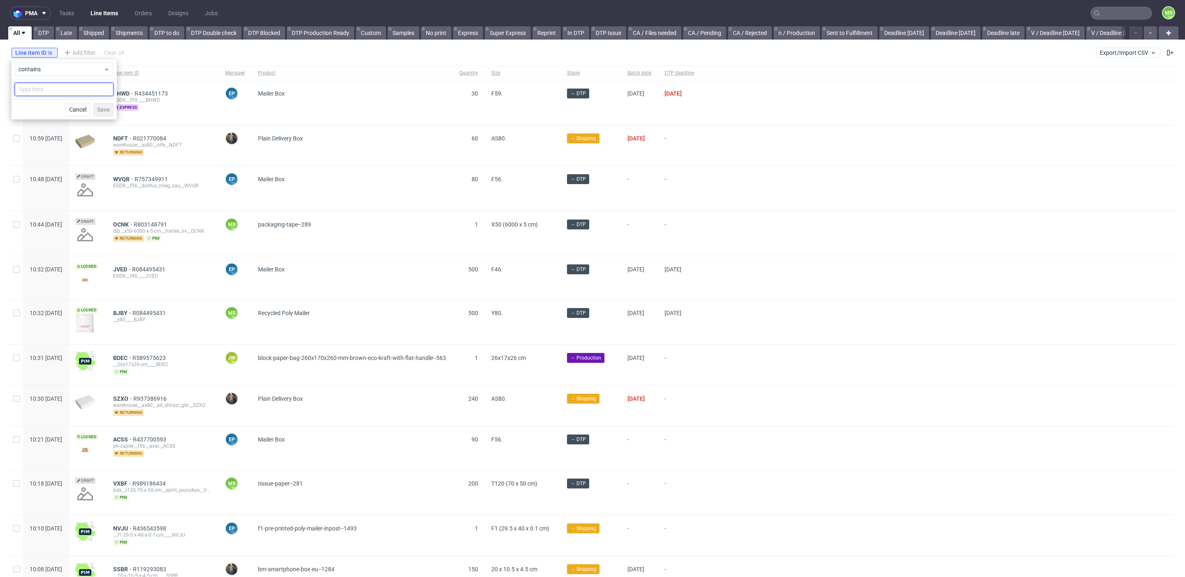
click at [69, 88] on input "text" at bounding box center [64, 89] width 99 height 13
type input "crwe"
click at [109, 108] on span "Save" at bounding box center [103, 110] width 13 height 6
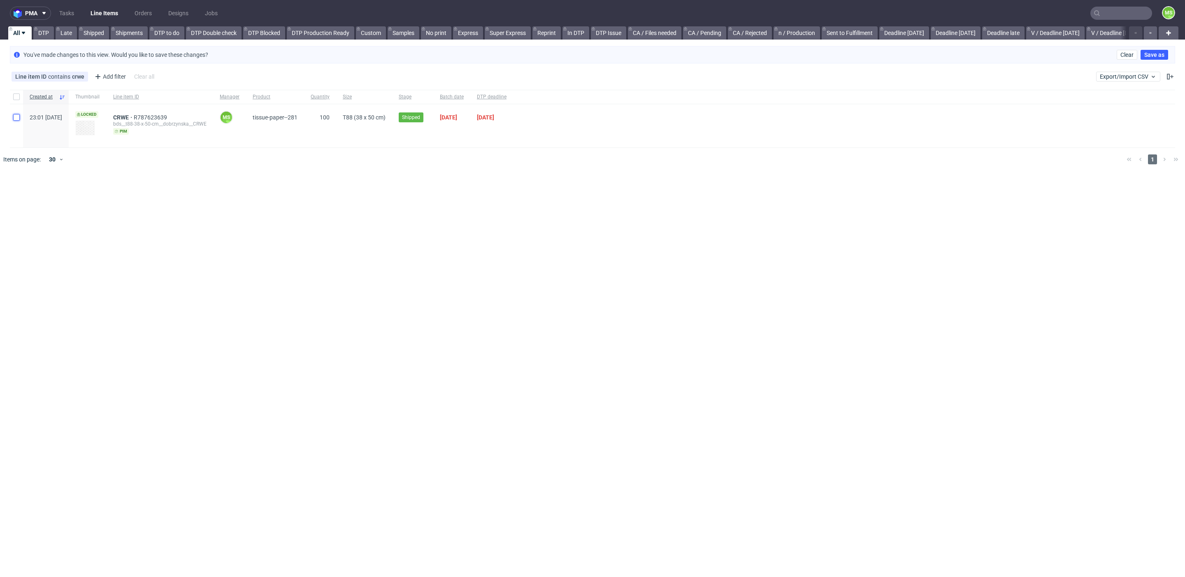
click at [19, 118] on input "checkbox" at bounding box center [16, 117] width 7 height 7
checkbox input "true"
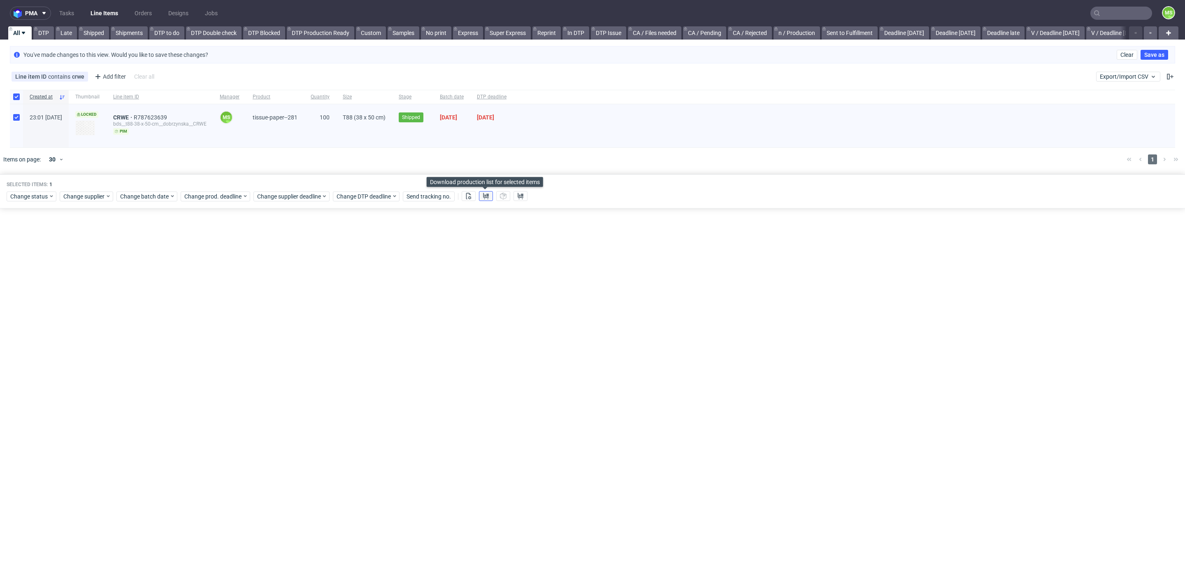
click at [486, 195] on use at bounding box center [486, 196] width 6 height 7
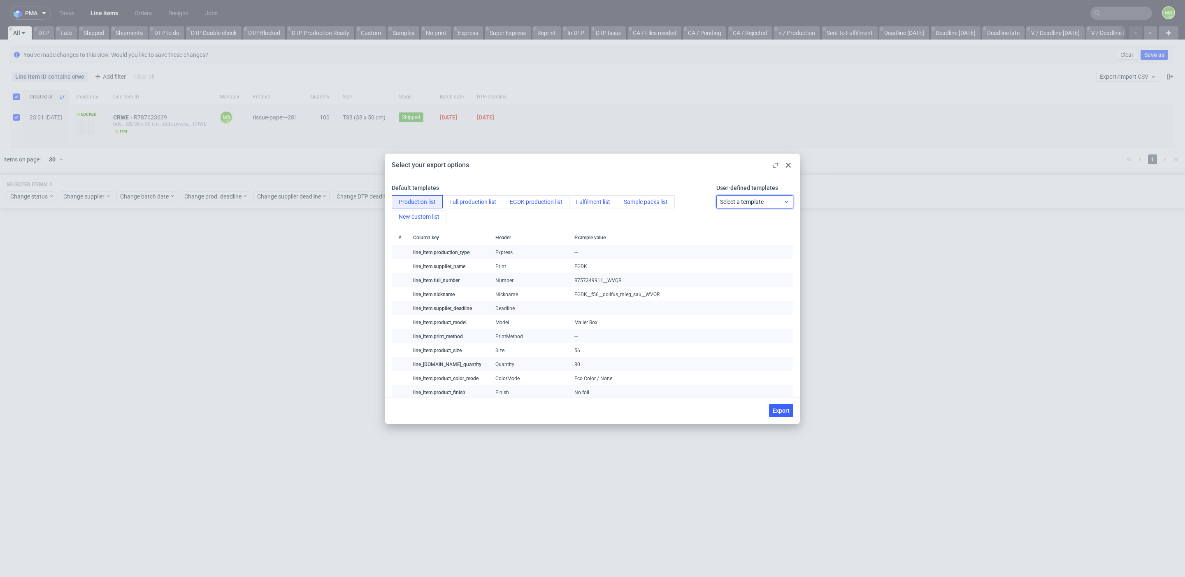
click at [771, 204] on span "Select a template" at bounding box center [752, 202] width 64 height 8
click at [763, 245] on div "BDS" at bounding box center [755, 249] width 70 height 15
click at [785, 410] on span "Export" at bounding box center [781, 410] width 17 height 6
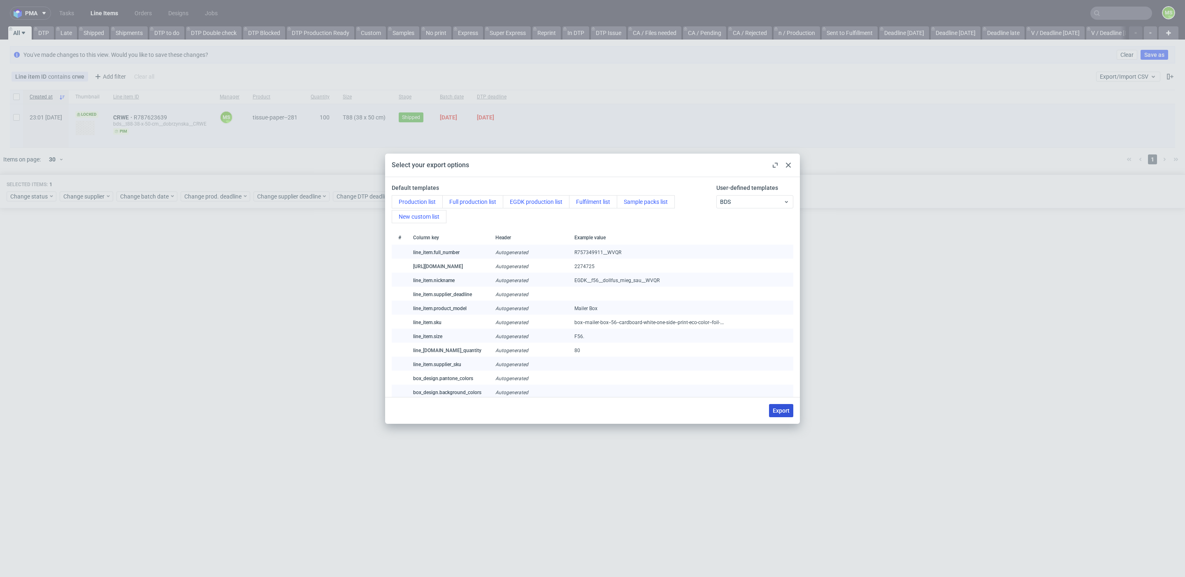
checkbox input "false"
